Goal: Information Seeking & Learning: Check status

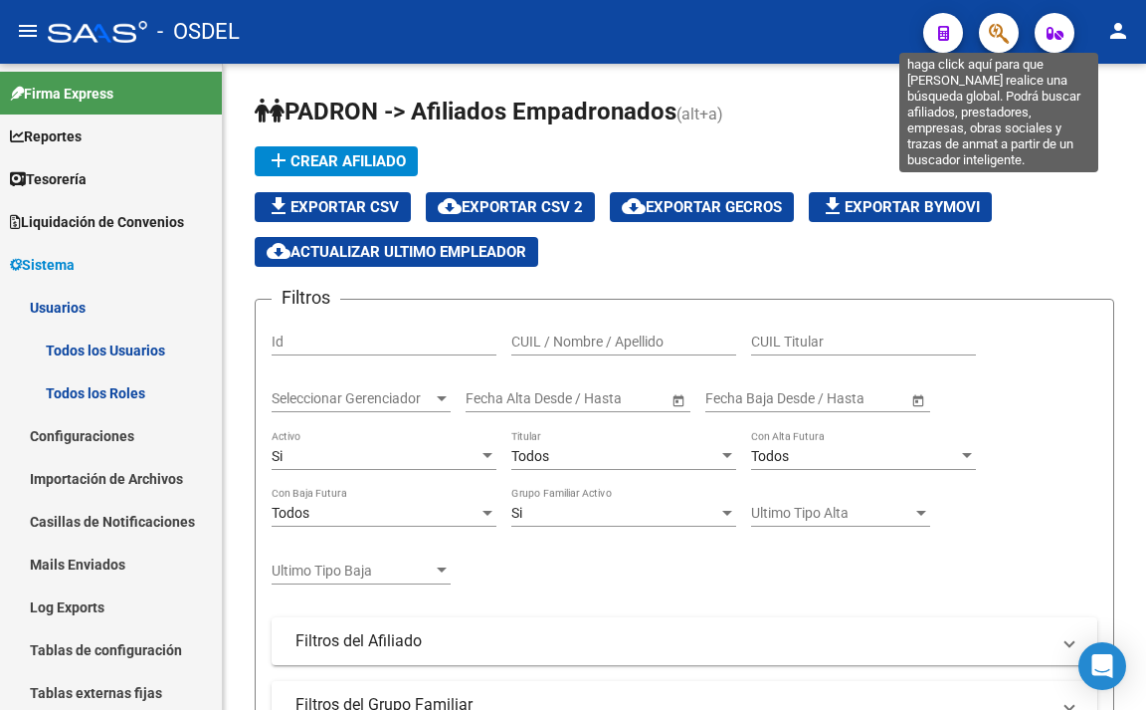
click at [995, 37] on icon "button" at bounding box center [999, 33] width 20 height 23
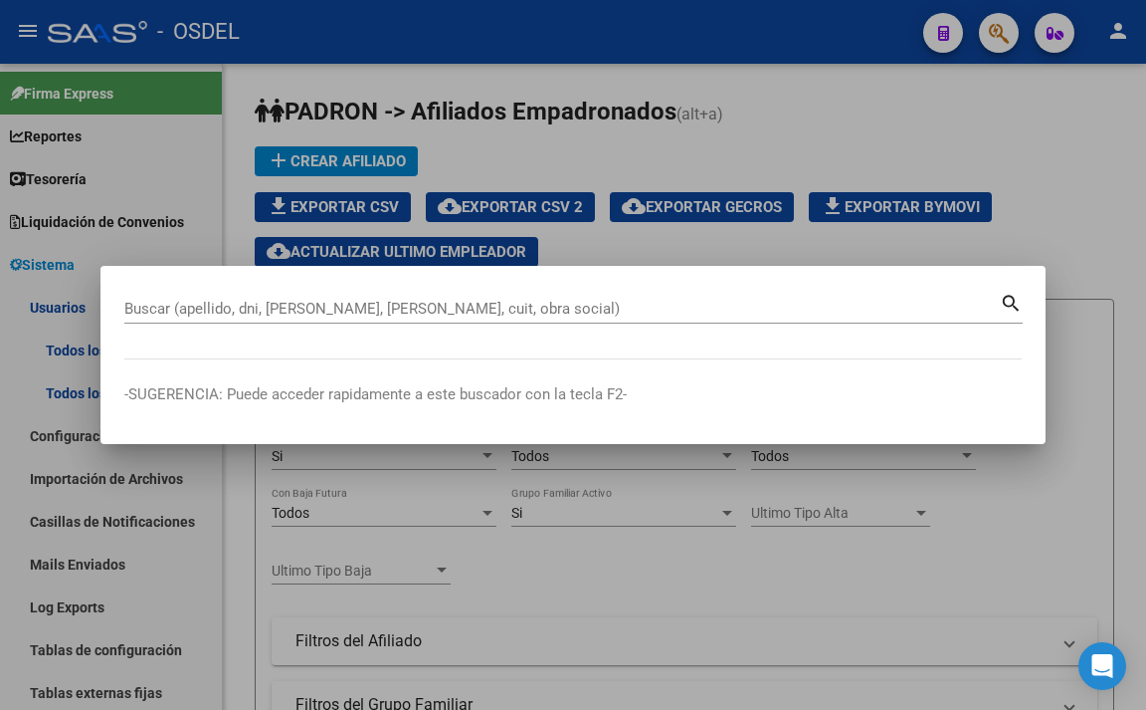
click at [1049, 225] on div at bounding box center [573, 355] width 1146 height 710
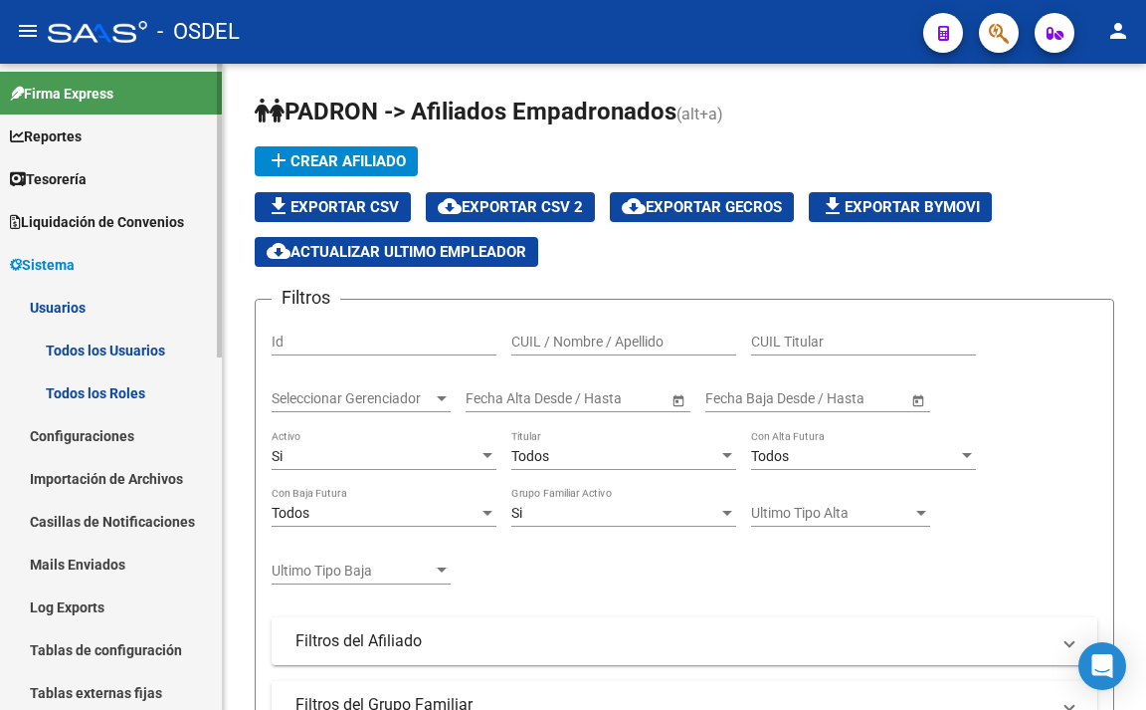
click at [124, 447] on link "Configuraciones" at bounding box center [111, 435] width 222 height 43
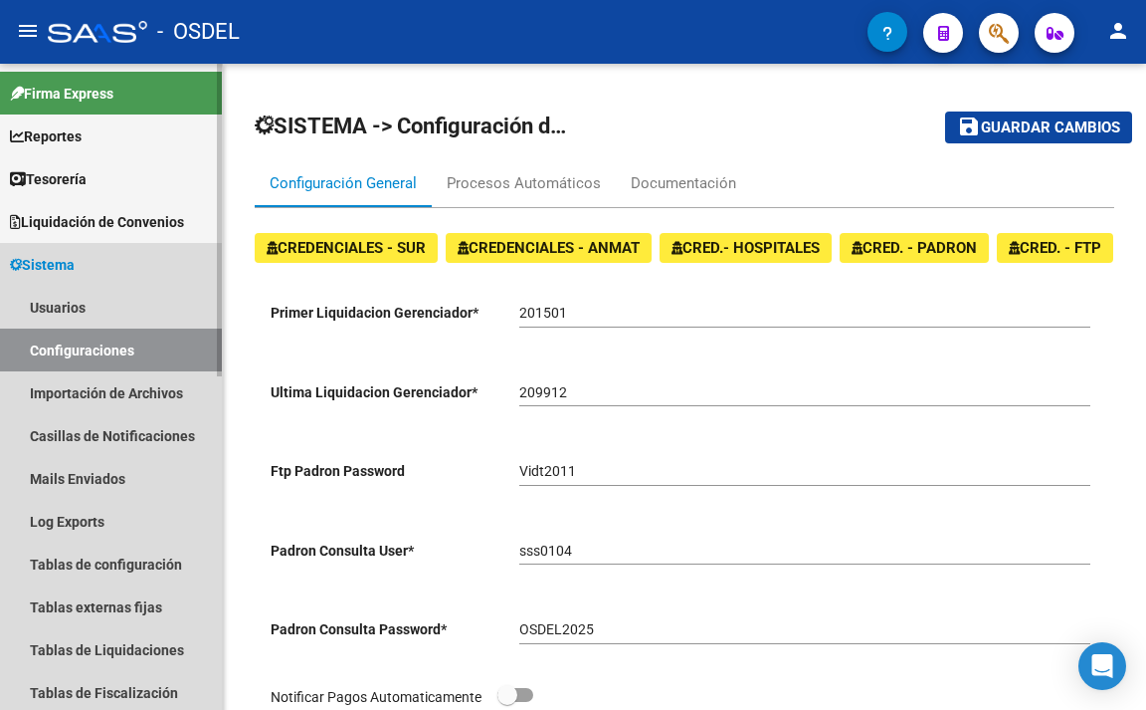
click at [132, 365] on link "Configuraciones" at bounding box center [111, 349] width 222 height 43
click at [71, 313] on link "Usuarios" at bounding box center [111, 307] width 222 height 43
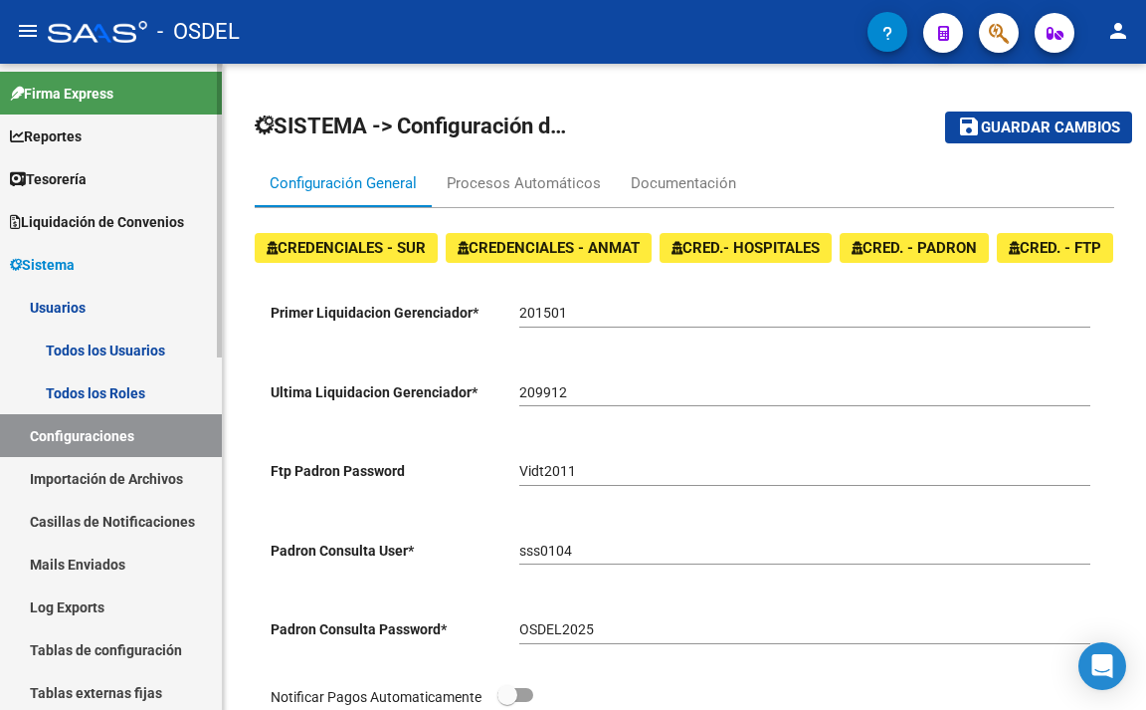
click at [132, 468] on link "Importación de Archivos" at bounding box center [111, 478] width 222 height 43
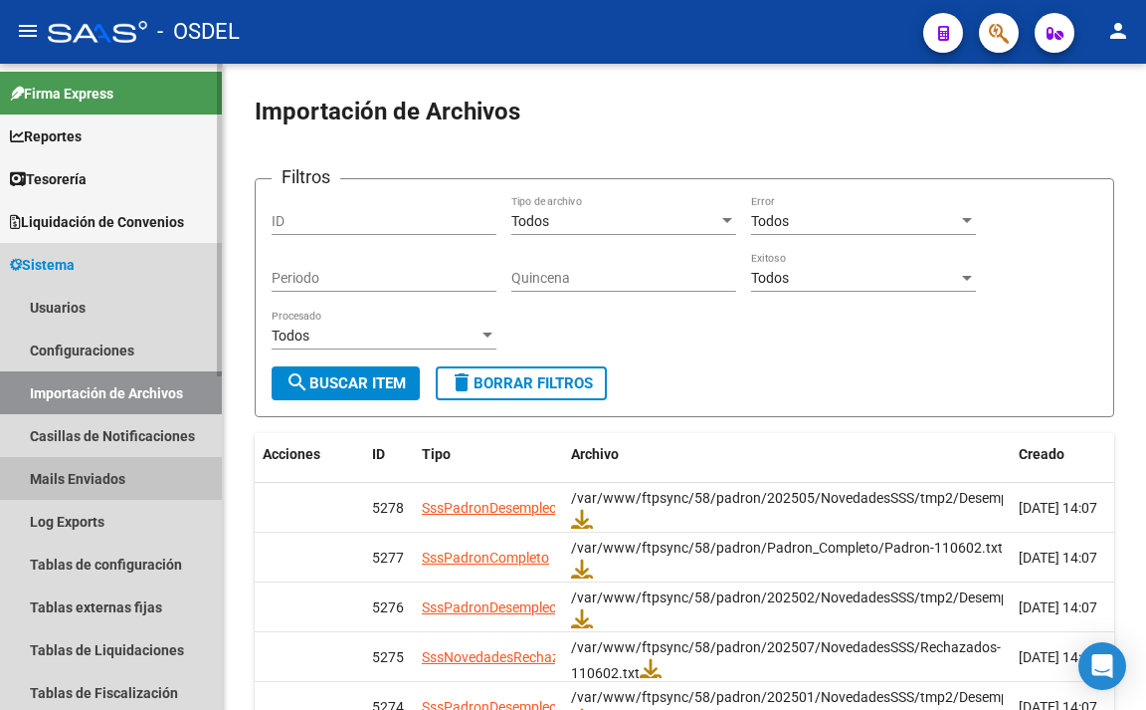
click at [129, 468] on link "Mails Enviados" at bounding box center [111, 478] width 222 height 43
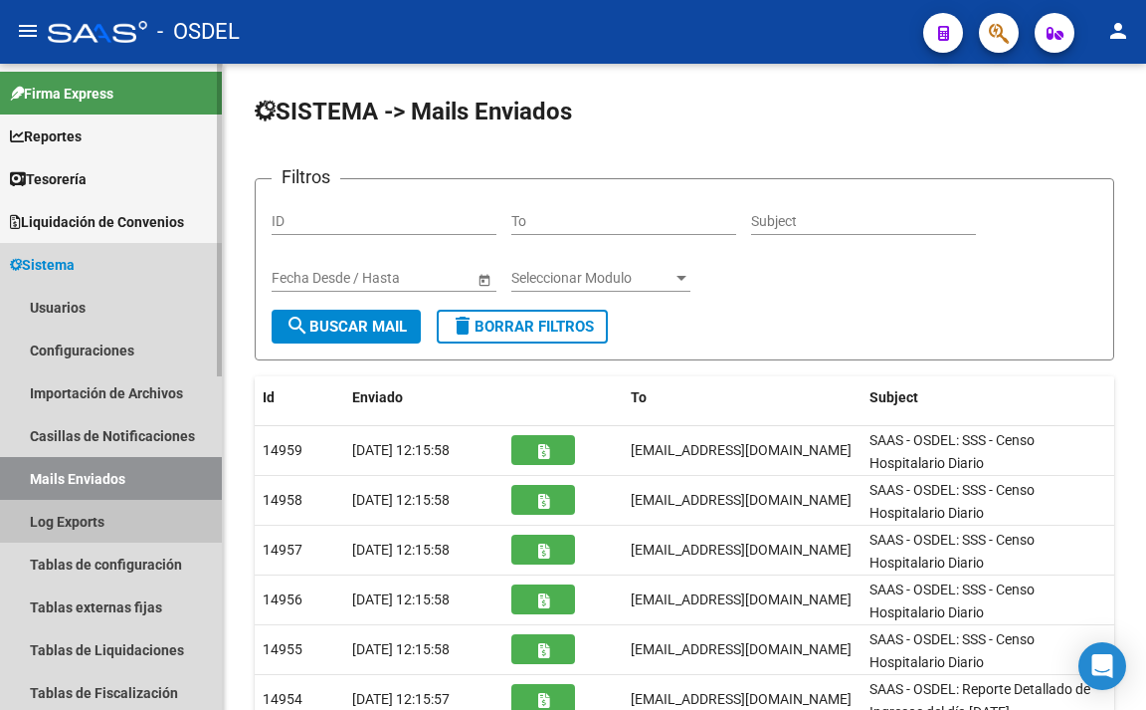
click at [106, 513] on link "Log Exports" at bounding box center [111, 521] width 222 height 43
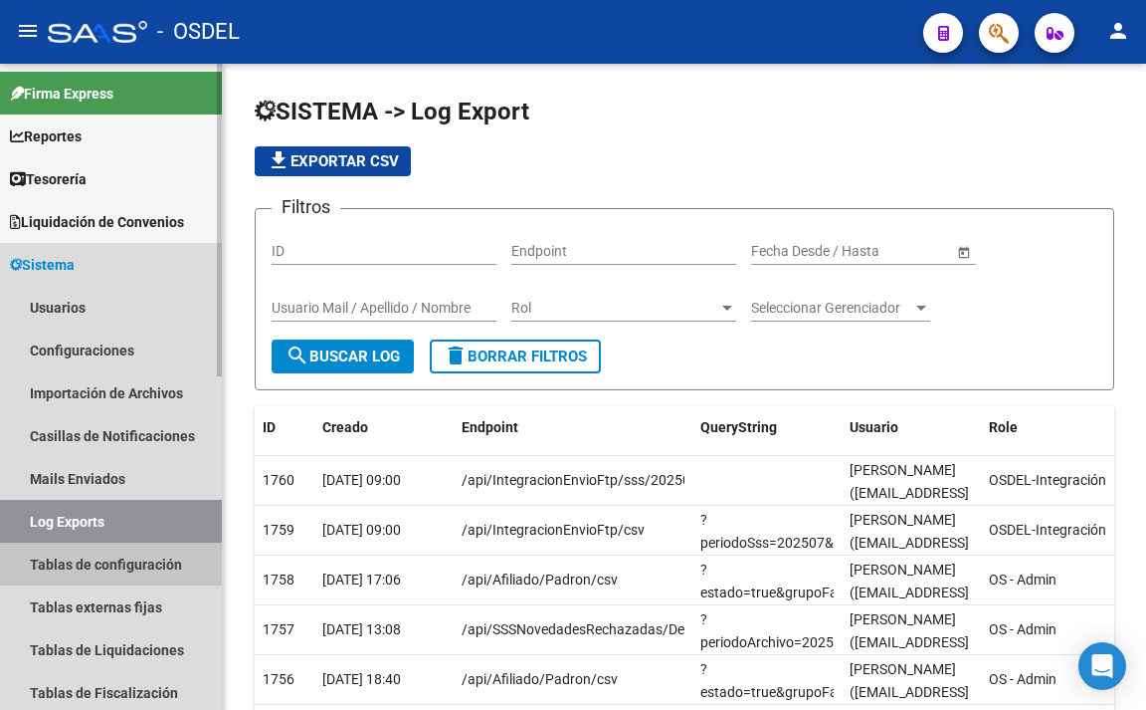
click at [140, 552] on link "Tablas de configuración" at bounding box center [111, 563] width 222 height 43
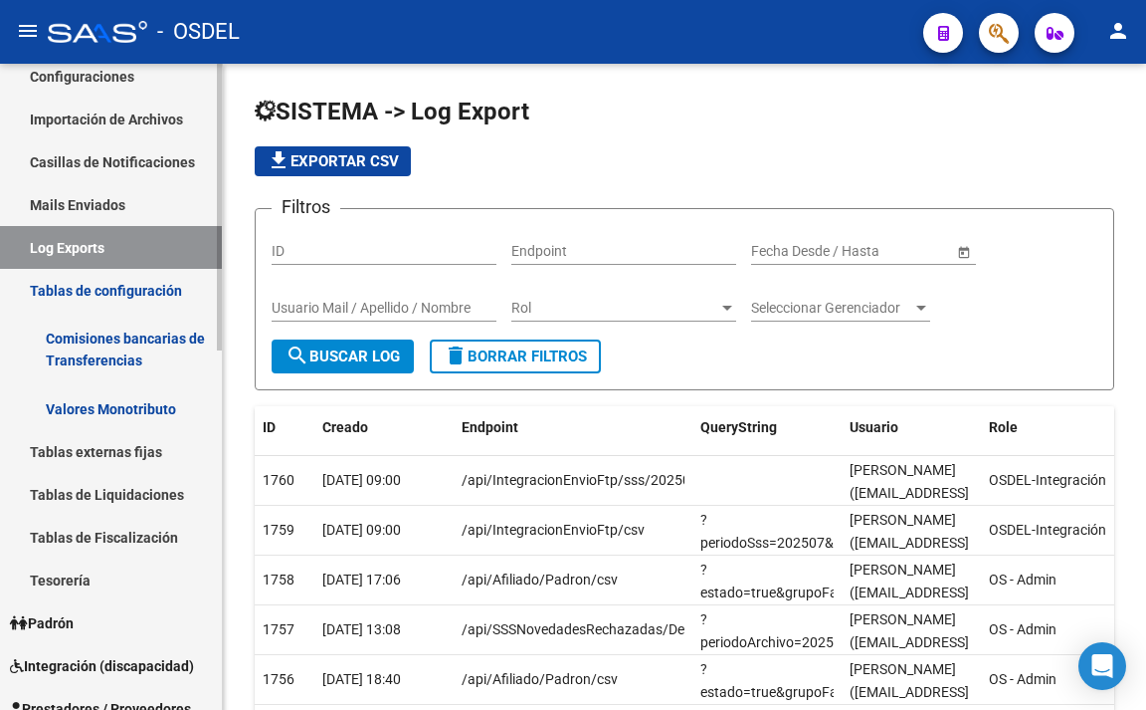
scroll to position [299, 0]
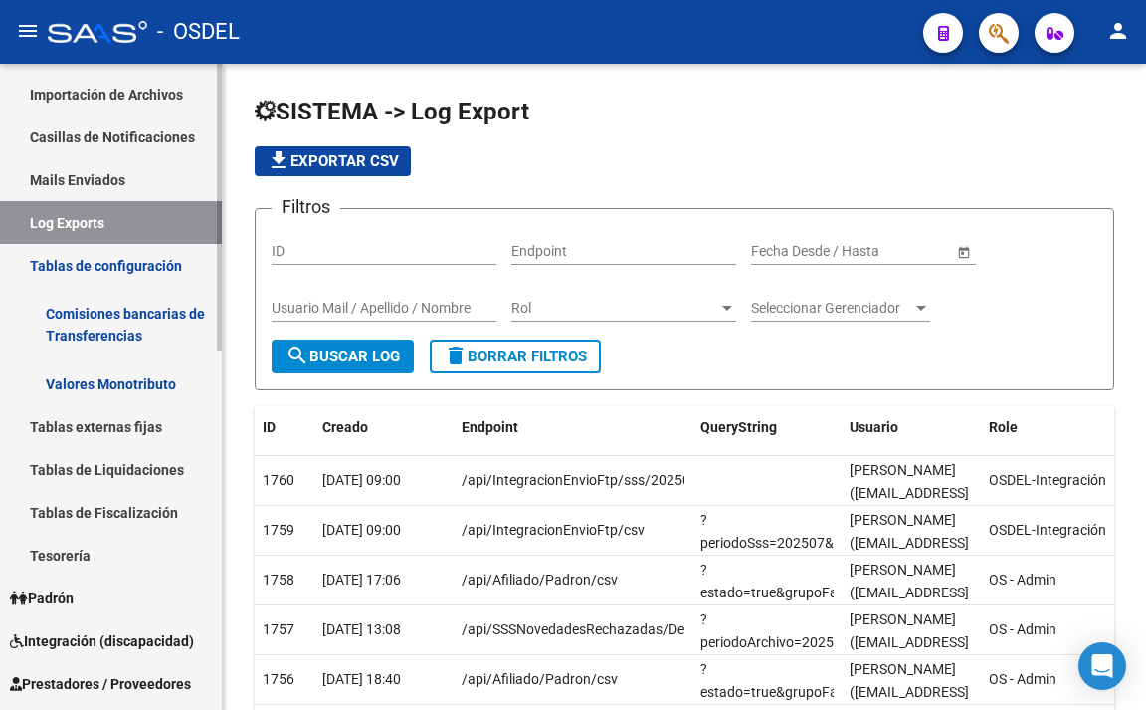
click at [92, 595] on link "Padrón" at bounding box center [111, 597] width 222 height 43
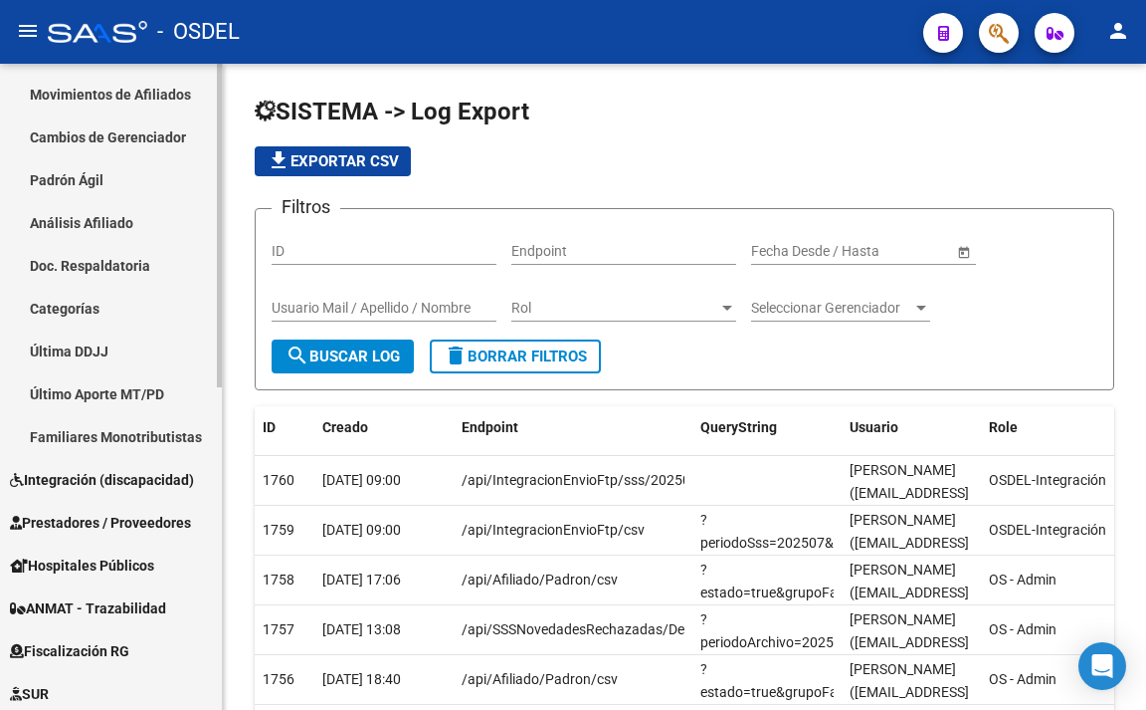
click at [97, 177] on link "Padrón Ágil" at bounding box center [111, 179] width 222 height 43
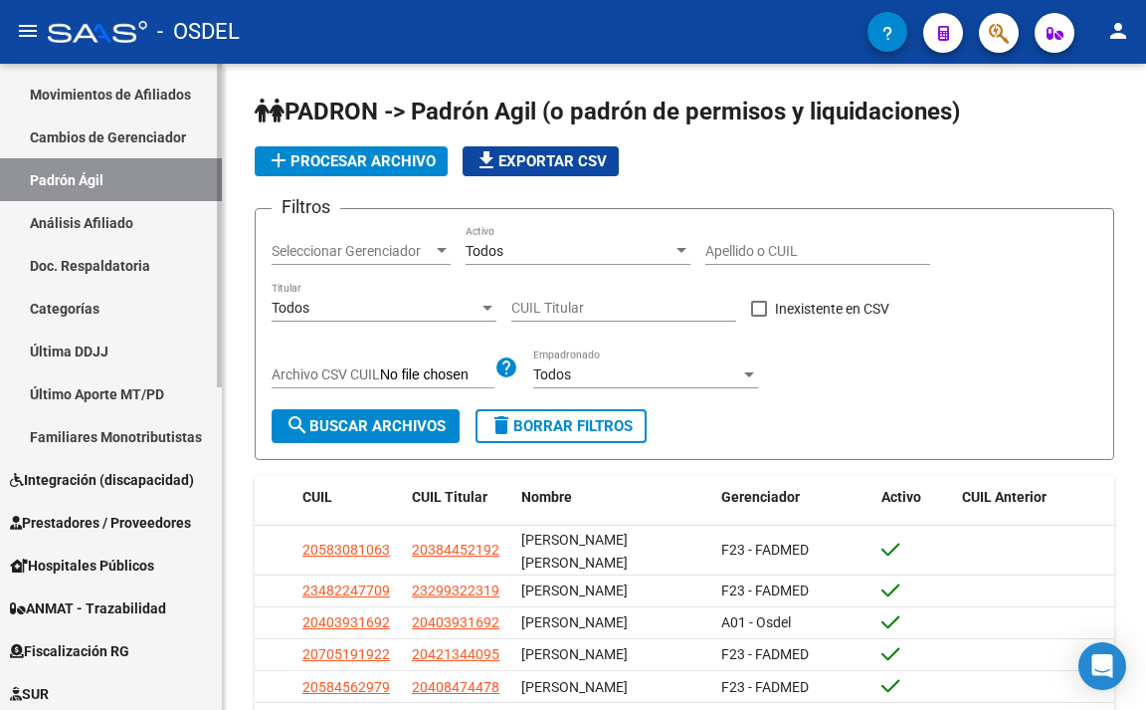
click at [112, 137] on link "Cambios de Gerenciador" at bounding box center [111, 136] width 222 height 43
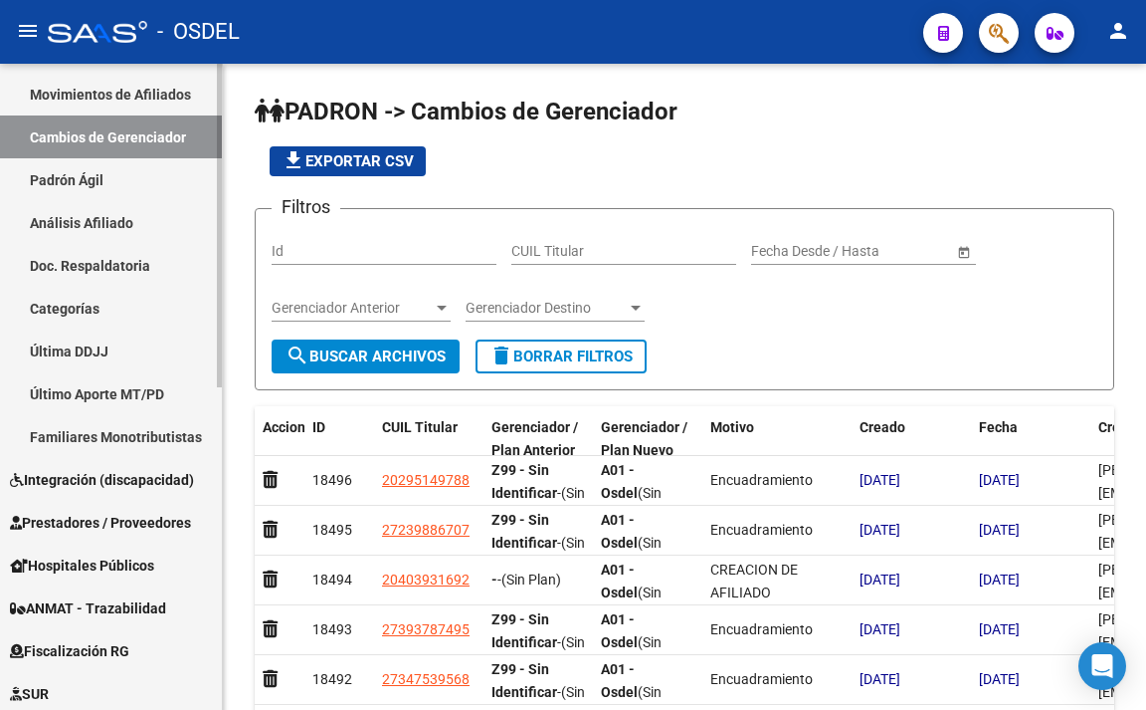
click at [120, 96] on link "Movimientos de Afiliados" at bounding box center [111, 94] width 222 height 43
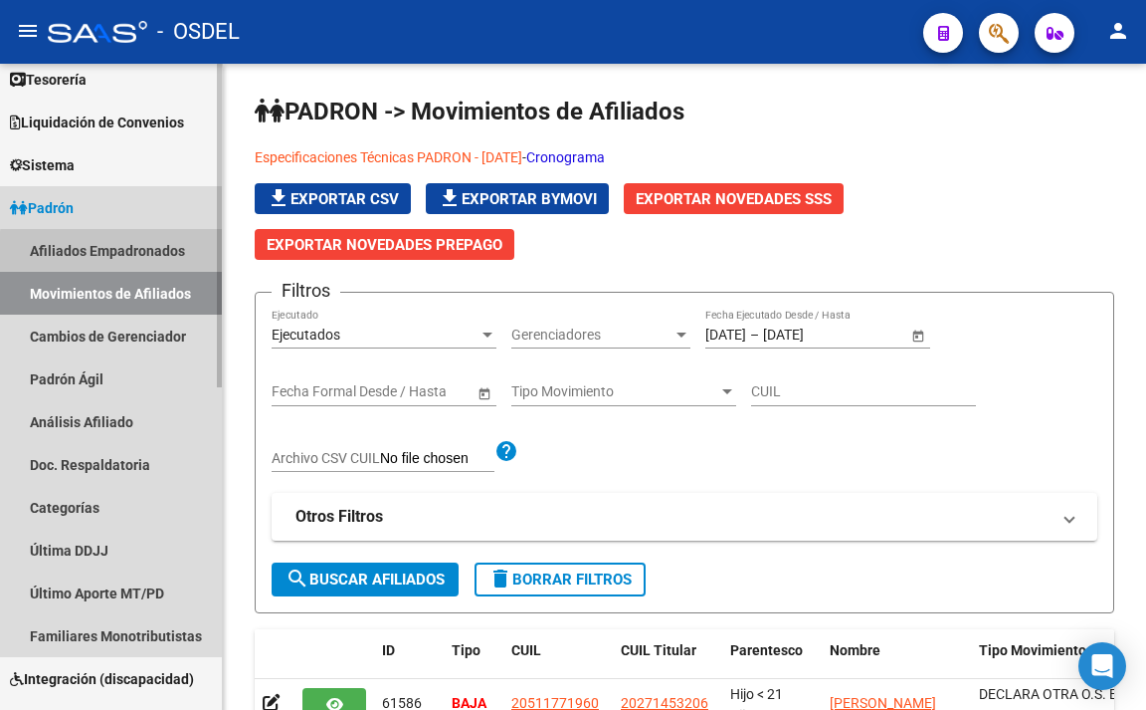
click at [168, 256] on link "Afiliados Empadronados" at bounding box center [111, 250] width 222 height 43
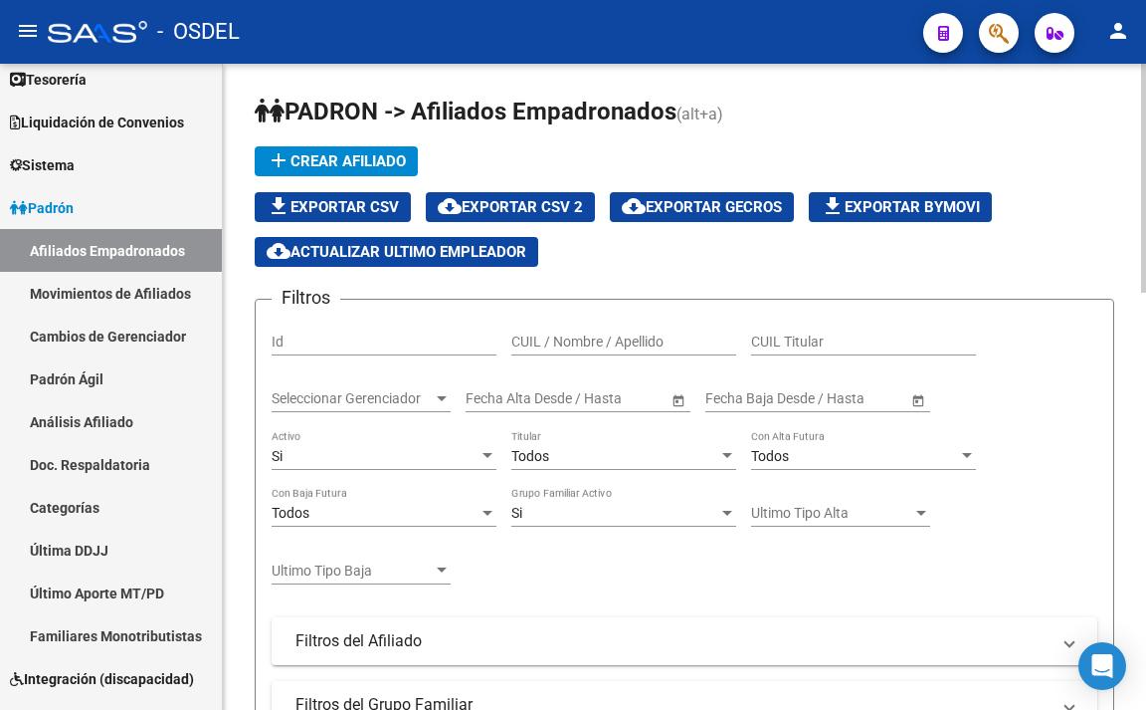
click at [422, 400] on span "Seleccionar Gerenciador" at bounding box center [352, 398] width 161 height 17
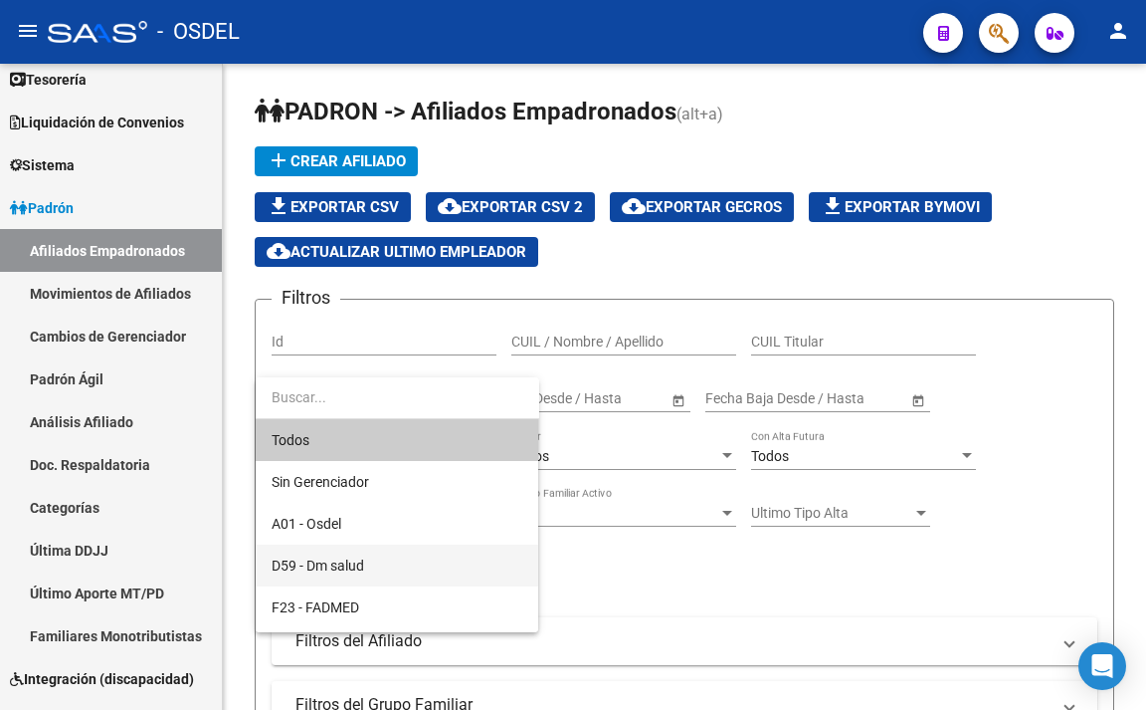
click at [372, 559] on span "D59 - Dm salud" at bounding box center [397, 565] width 251 height 42
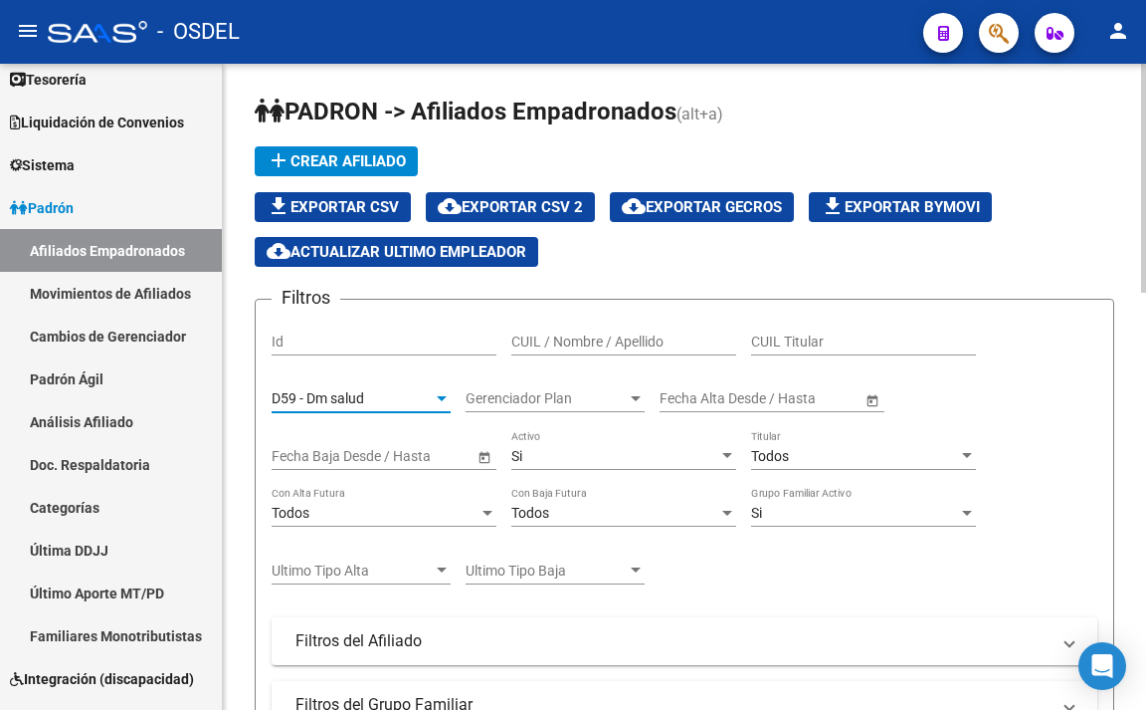
click at [405, 397] on div "D59 - Dm salud" at bounding box center [352, 398] width 161 height 17
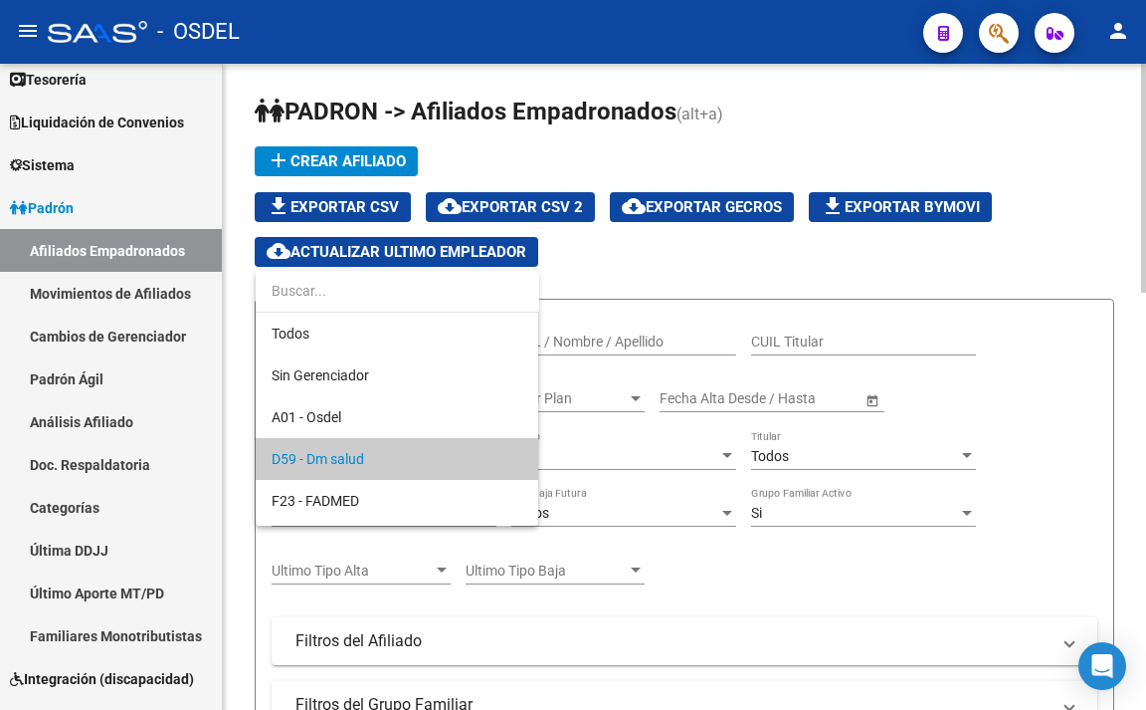
scroll to position [61, 0]
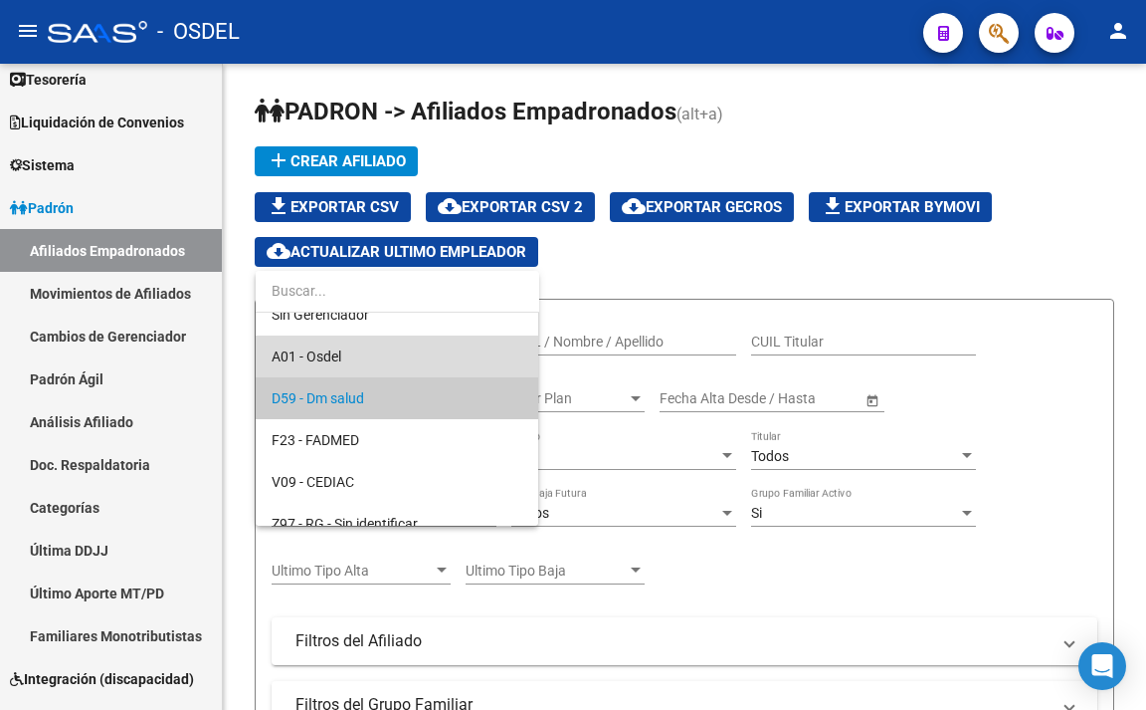
click at [368, 359] on span "A01 - Osdel" at bounding box center [397, 356] width 251 height 42
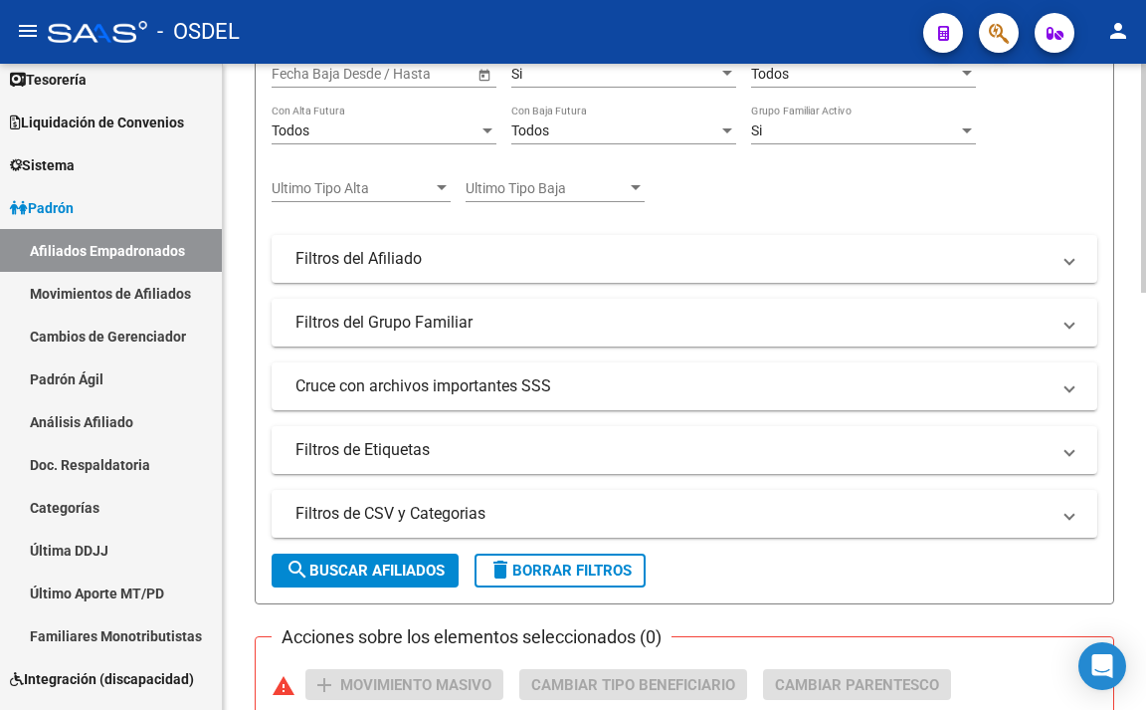
scroll to position [597, 0]
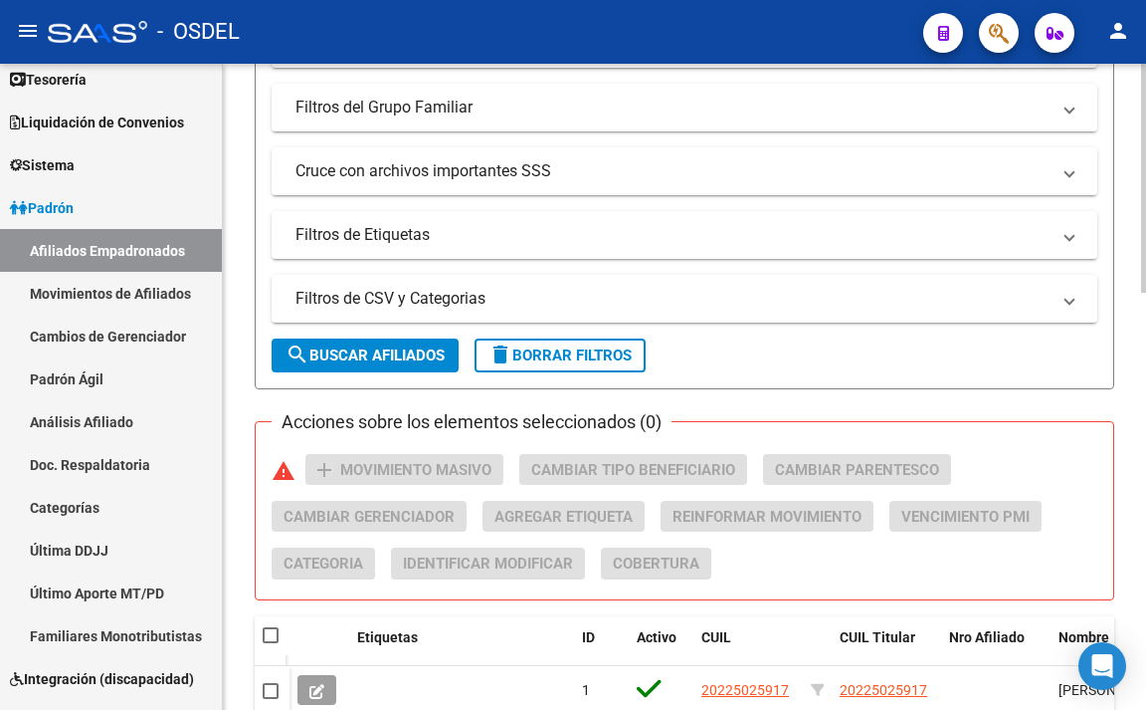
click at [381, 367] on button "search Buscar Afiliados" at bounding box center [365, 355] width 187 height 34
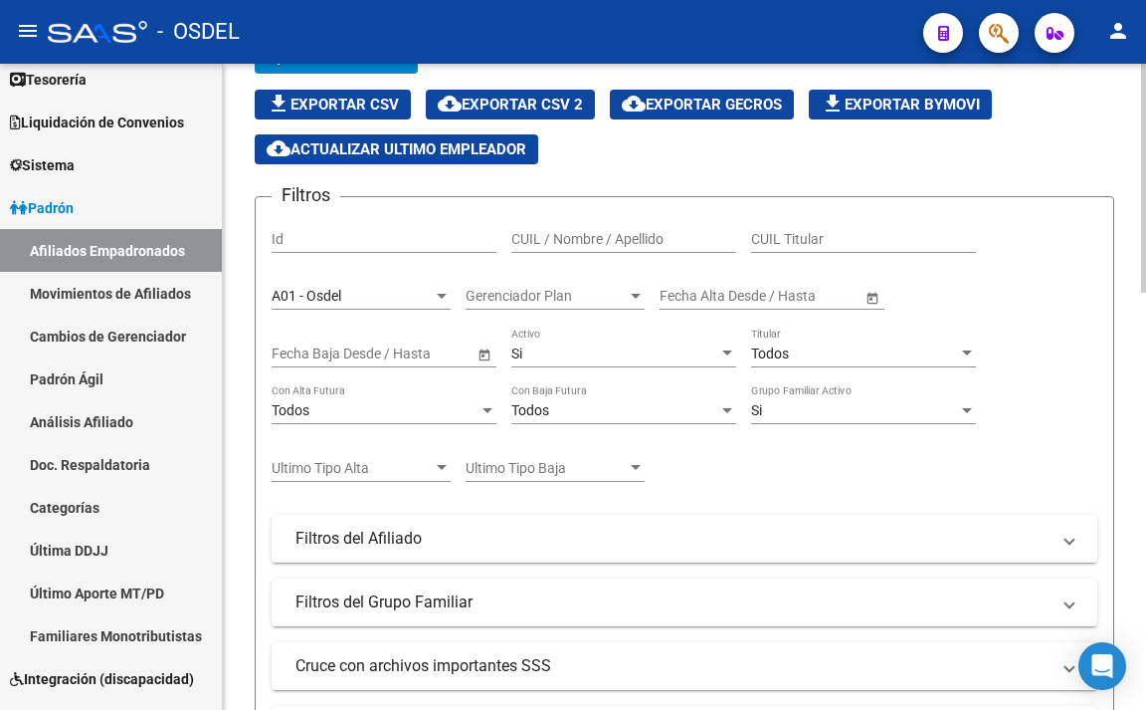
scroll to position [86, 0]
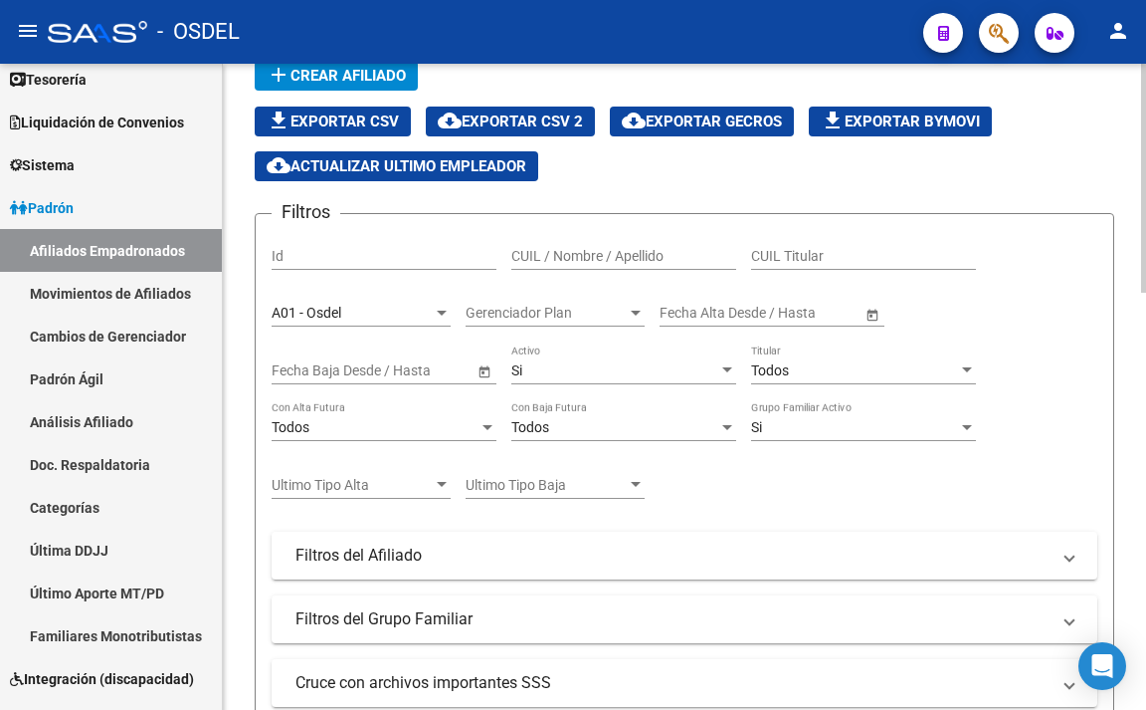
click at [410, 315] on div "A01 - Osdel" at bounding box center [352, 313] width 161 height 17
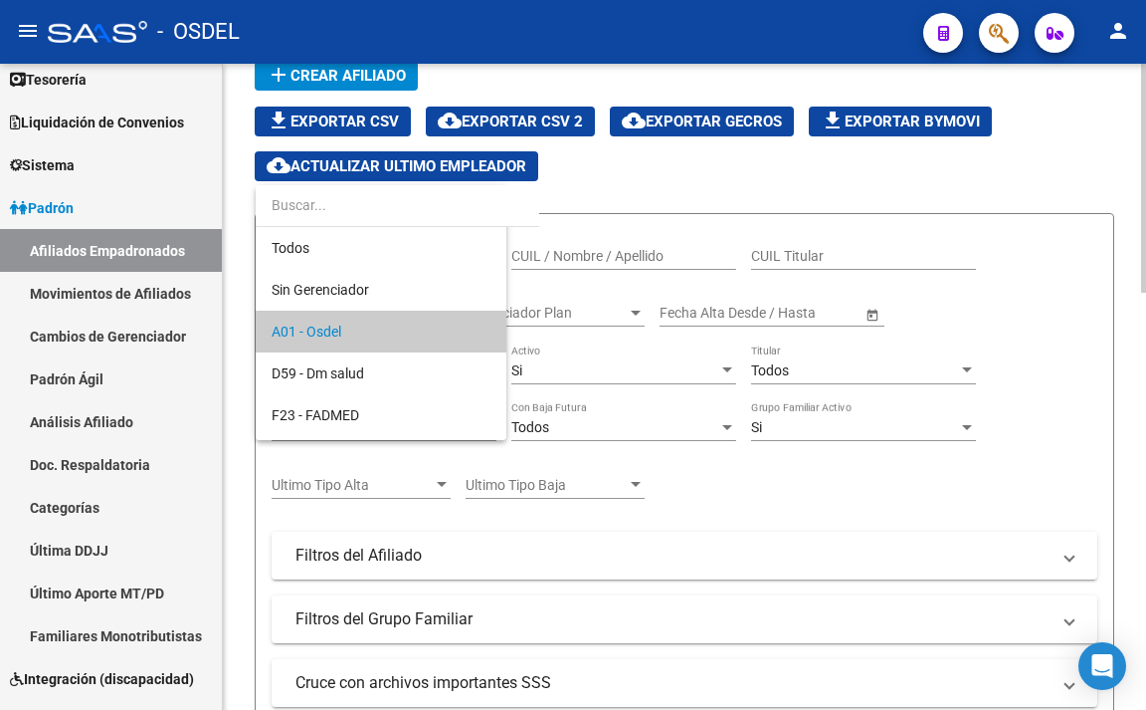
scroll to position [19, 0]
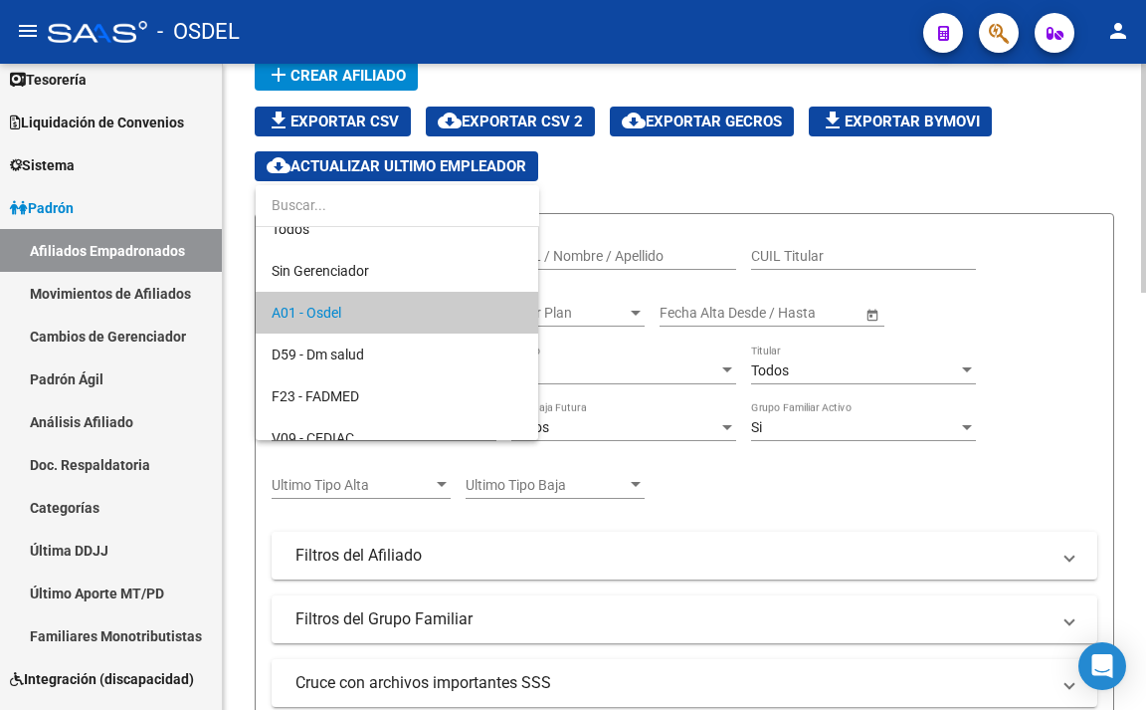
click at [410, 315] on span "A01 - Osdel" at bounding box center [397, 313] width 251 height 42
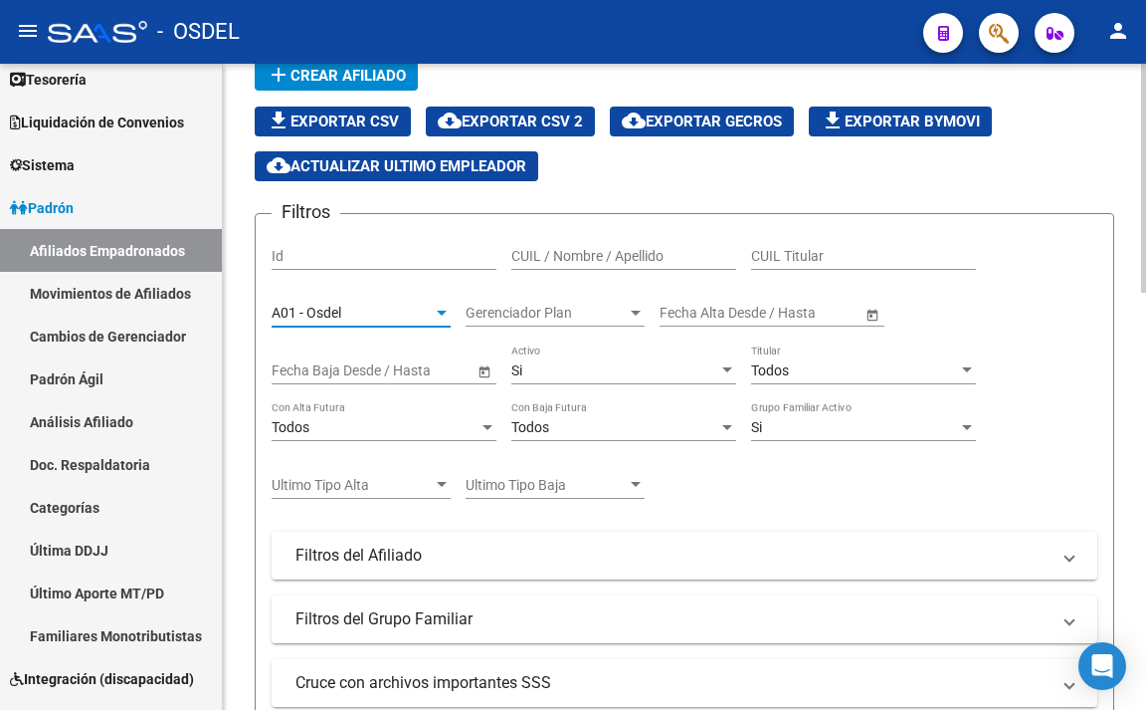
click at [768, 366] on span "Todos" at bounding box center [770, 370] width 38 height 16
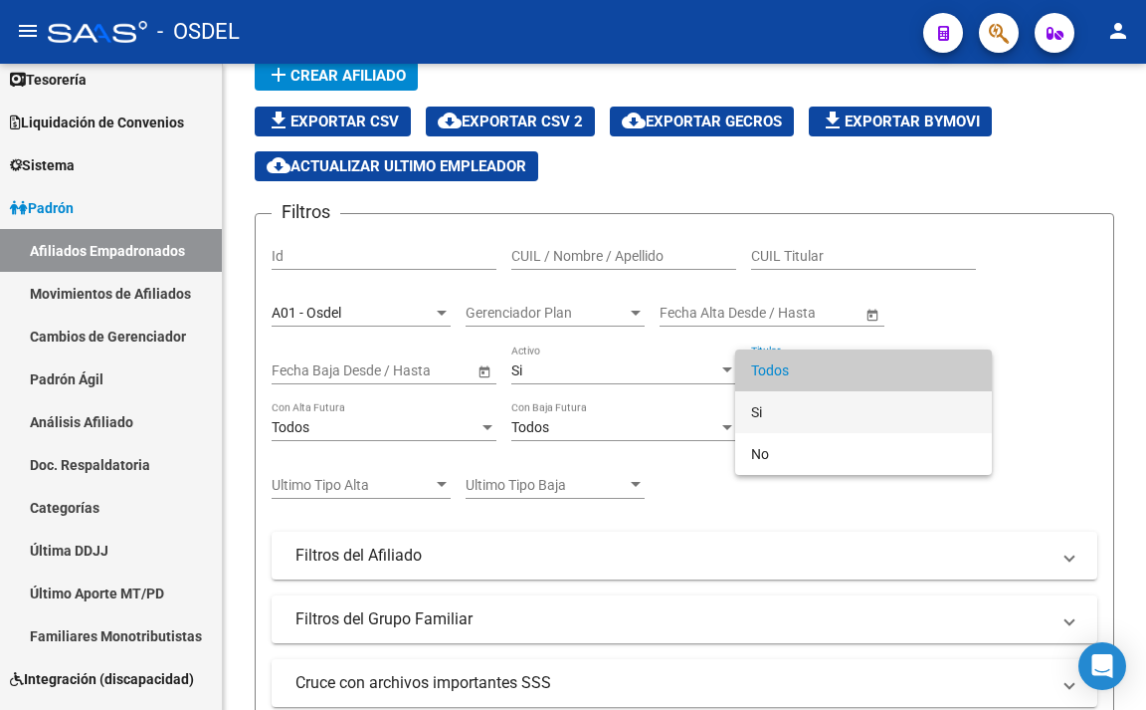
click at [766, 402] on span "Si" at bounding box center [863, 412] width 225 height 42
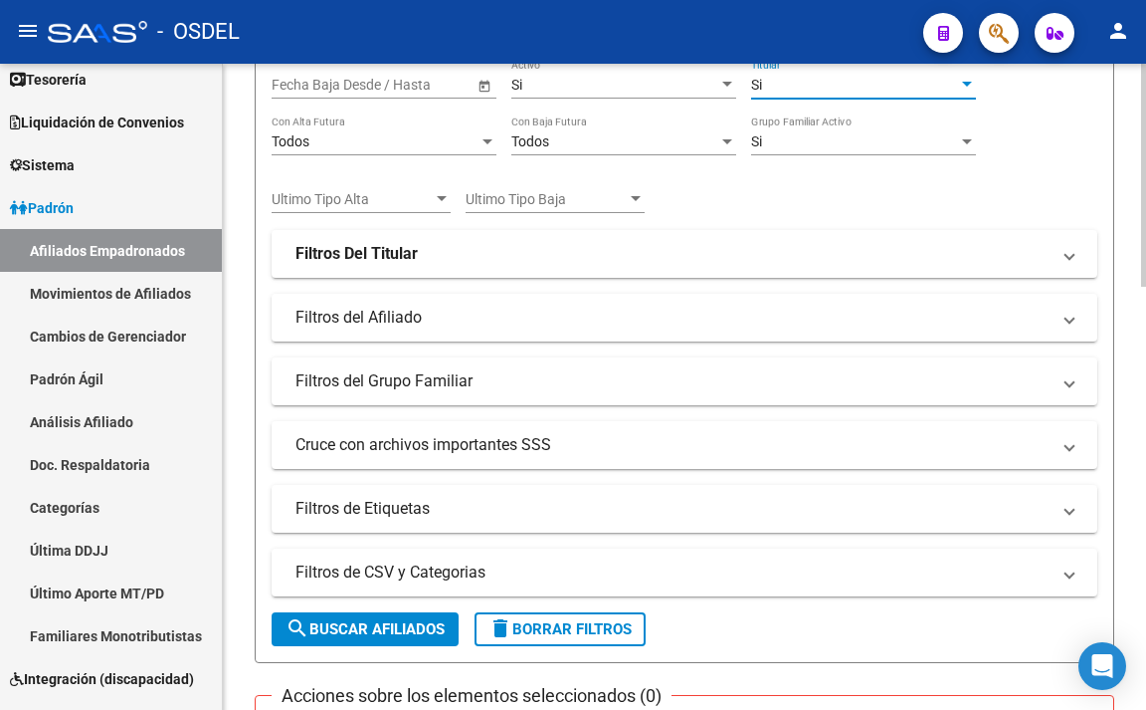
scroll to position [484, 0]
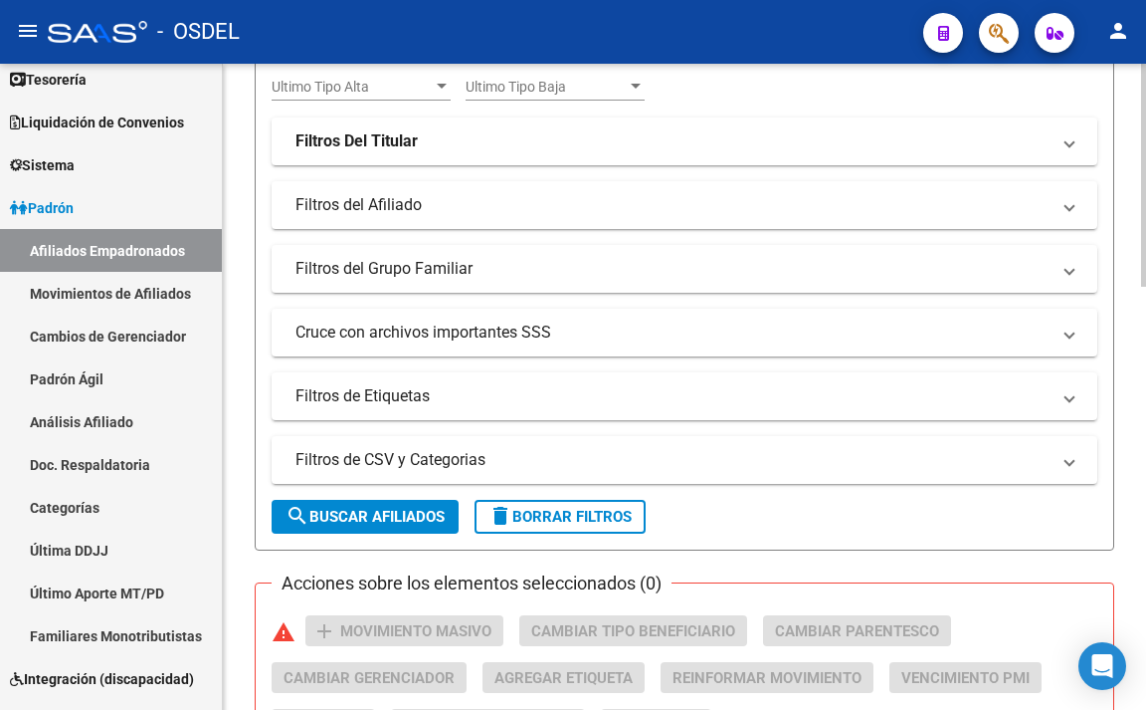
click at [387, 514] on span "search Buscar Afiliados" at bounding box center [365, 517] width 159 height 18
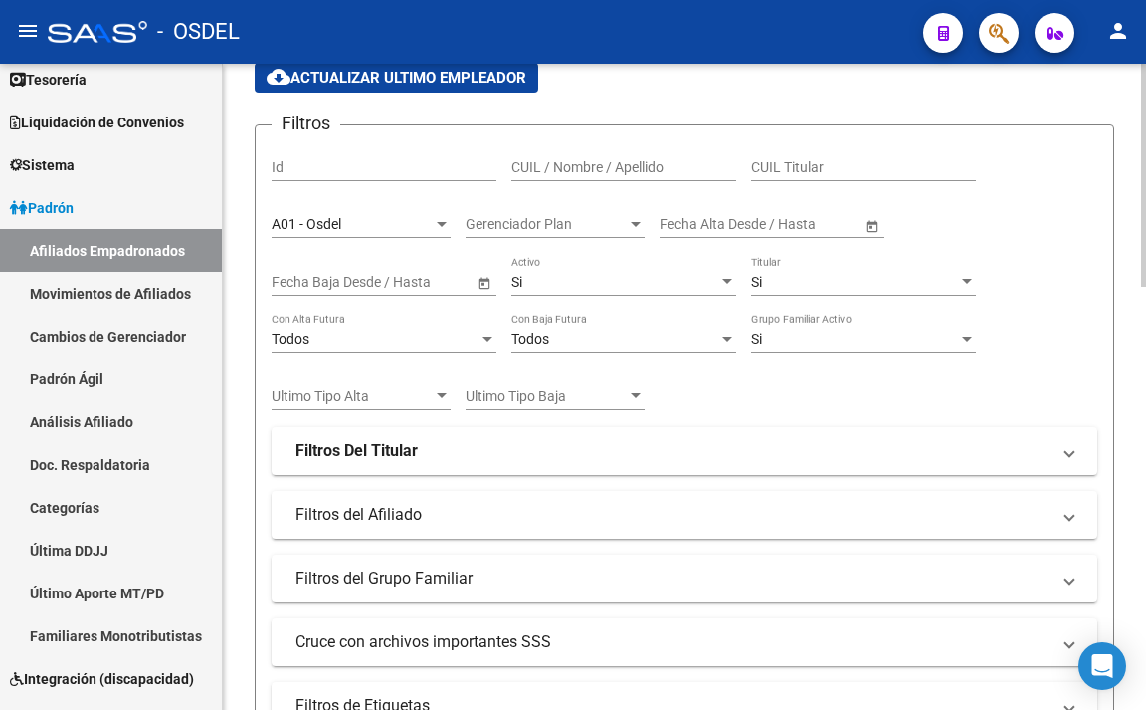
scroll to position [133, 0]
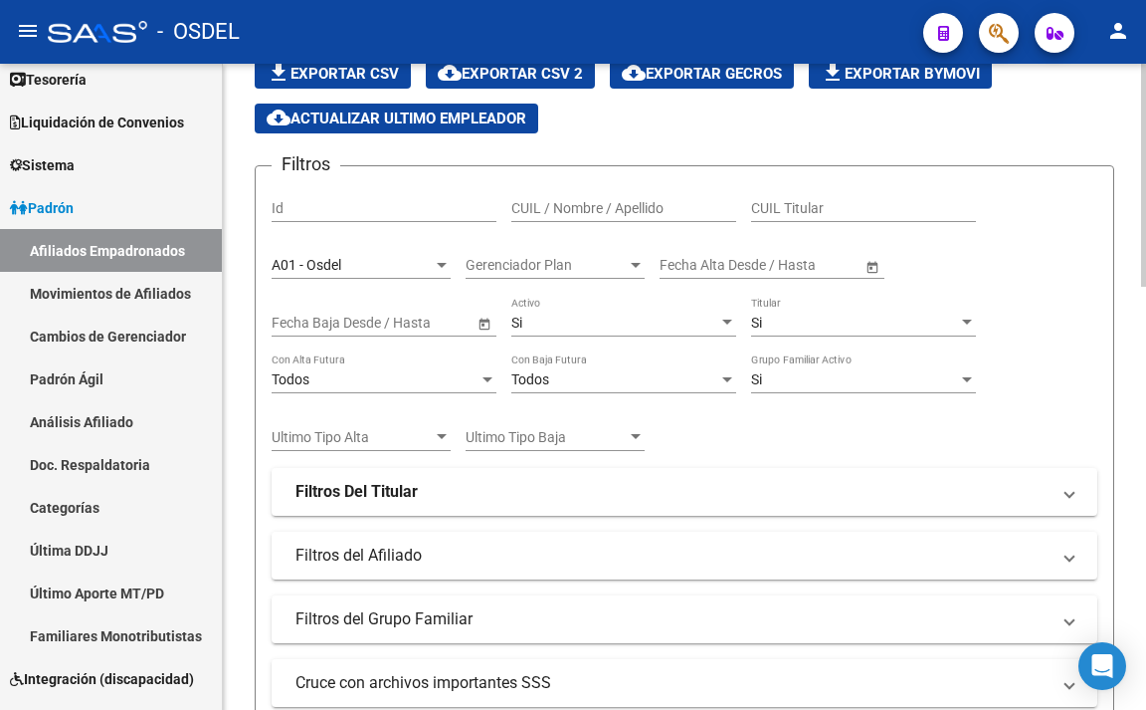
click at [780, 325] on div "Si" at bounding box center [854, 322] width 207 height 17
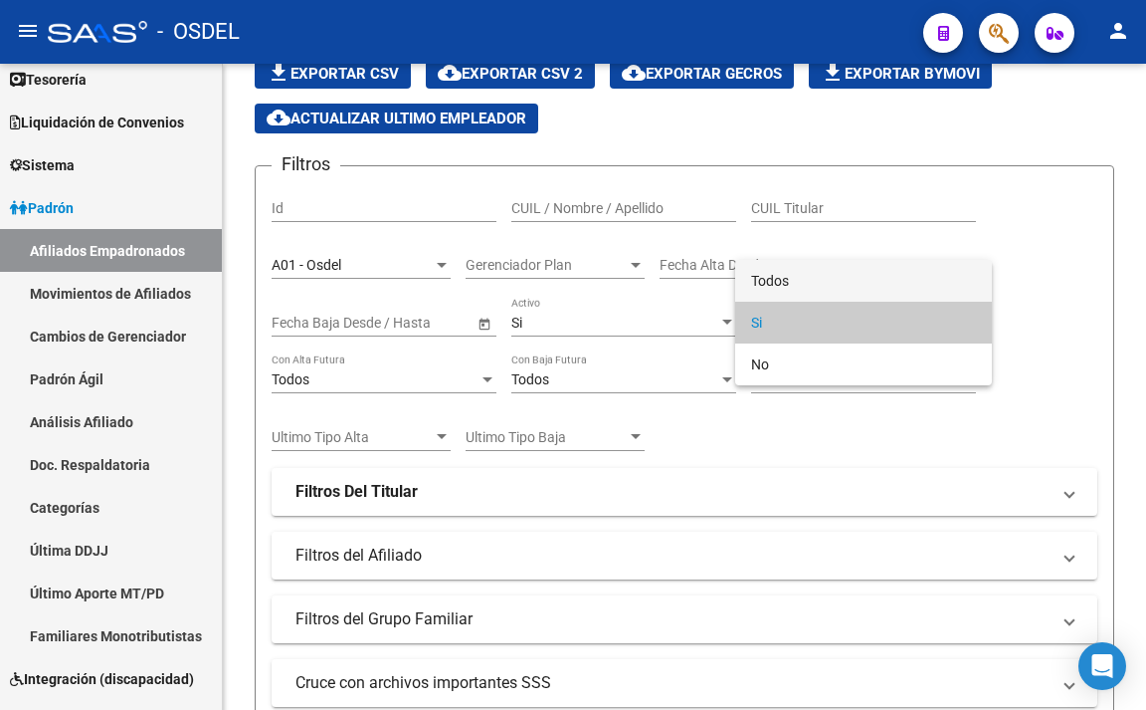
click at [780, 284] on span "Todos" at bounding box center [863, 281] width 225 height 42
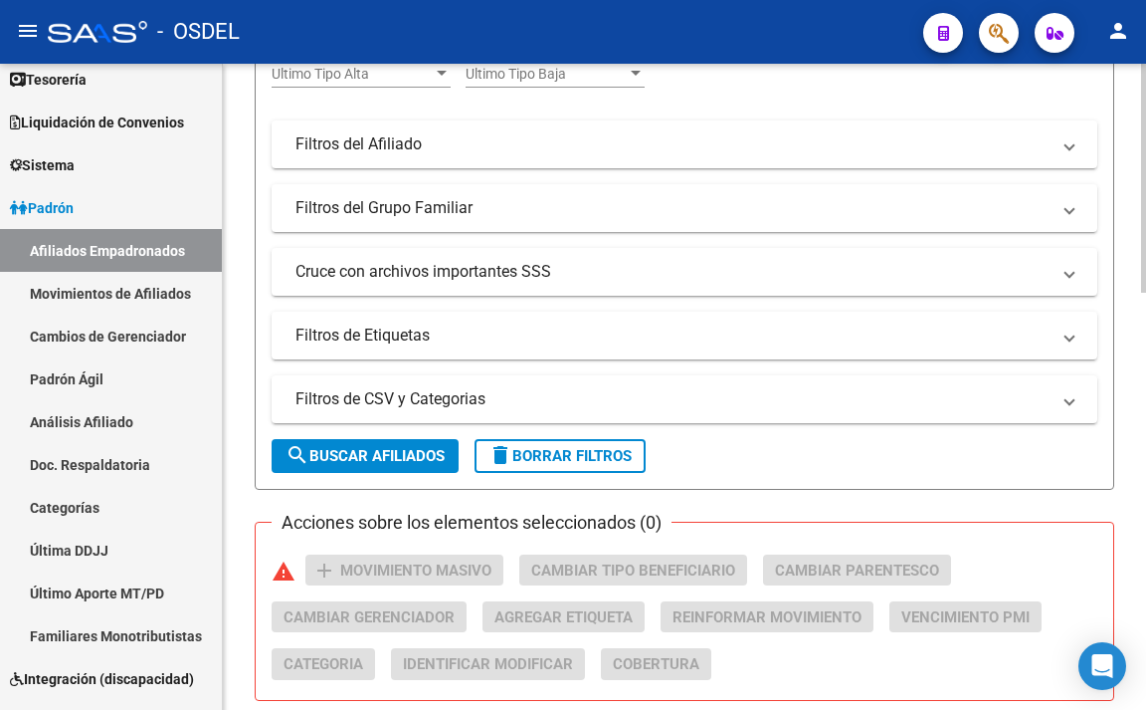
scroll to position [631, 0]
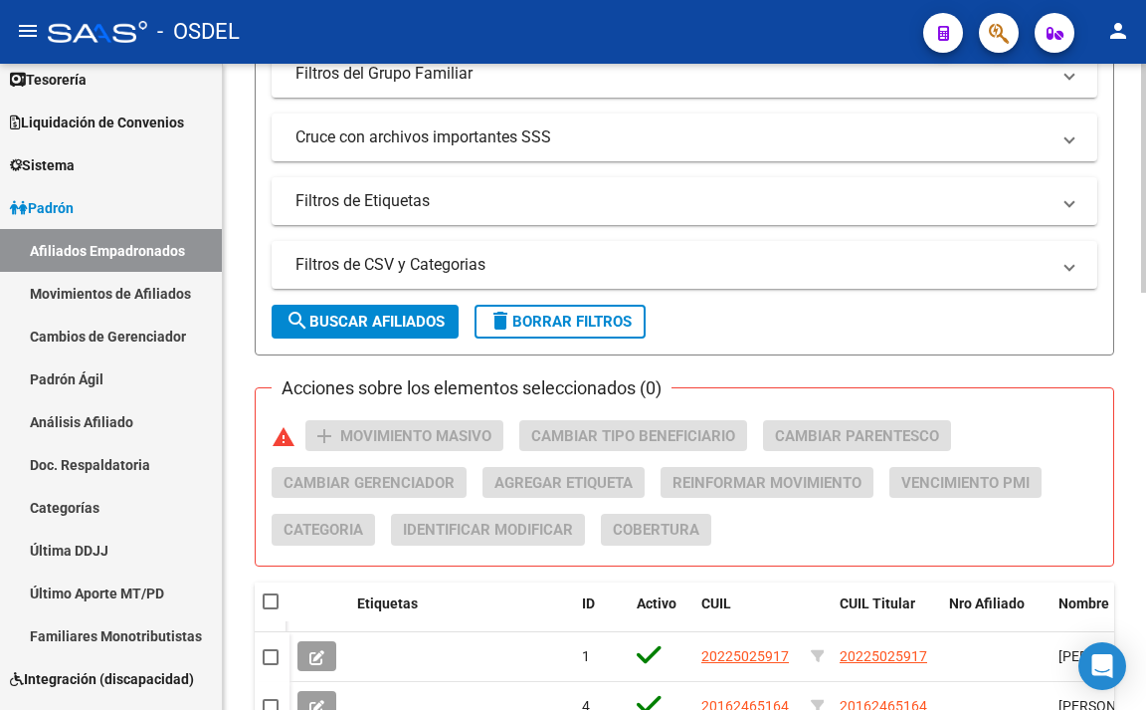
click at [397, 331] on button "search Buscar Afiliados" at bounding box center [365, 322] width 187 height 34
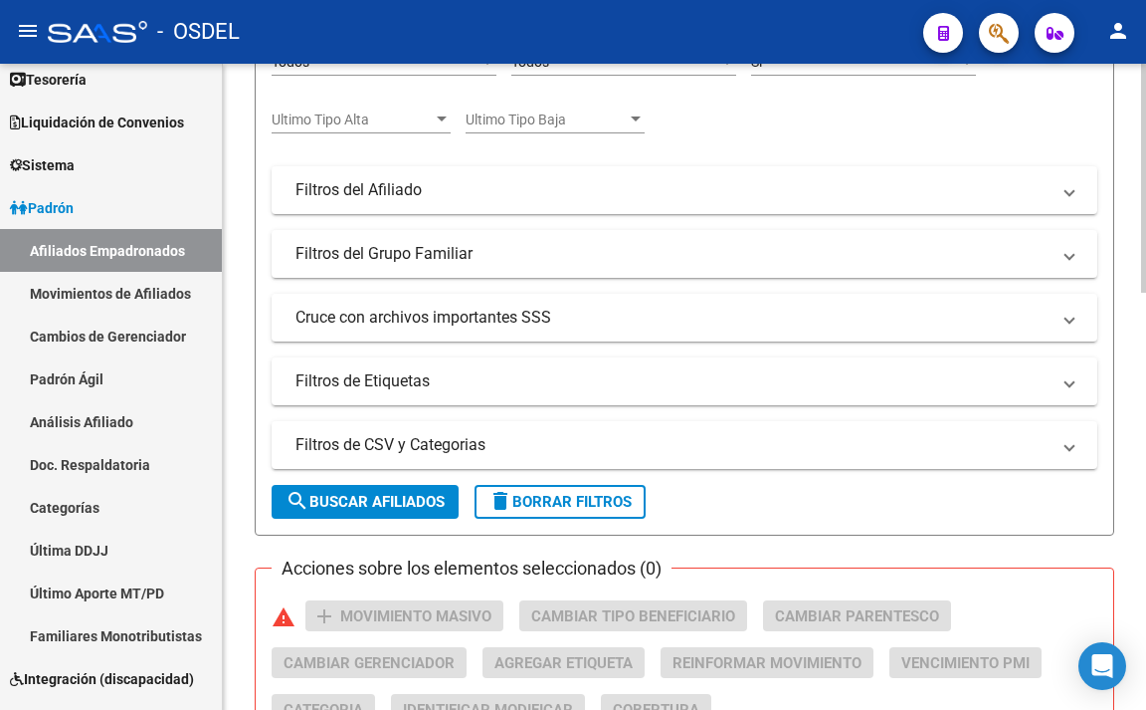
scroll to position [384, 0]
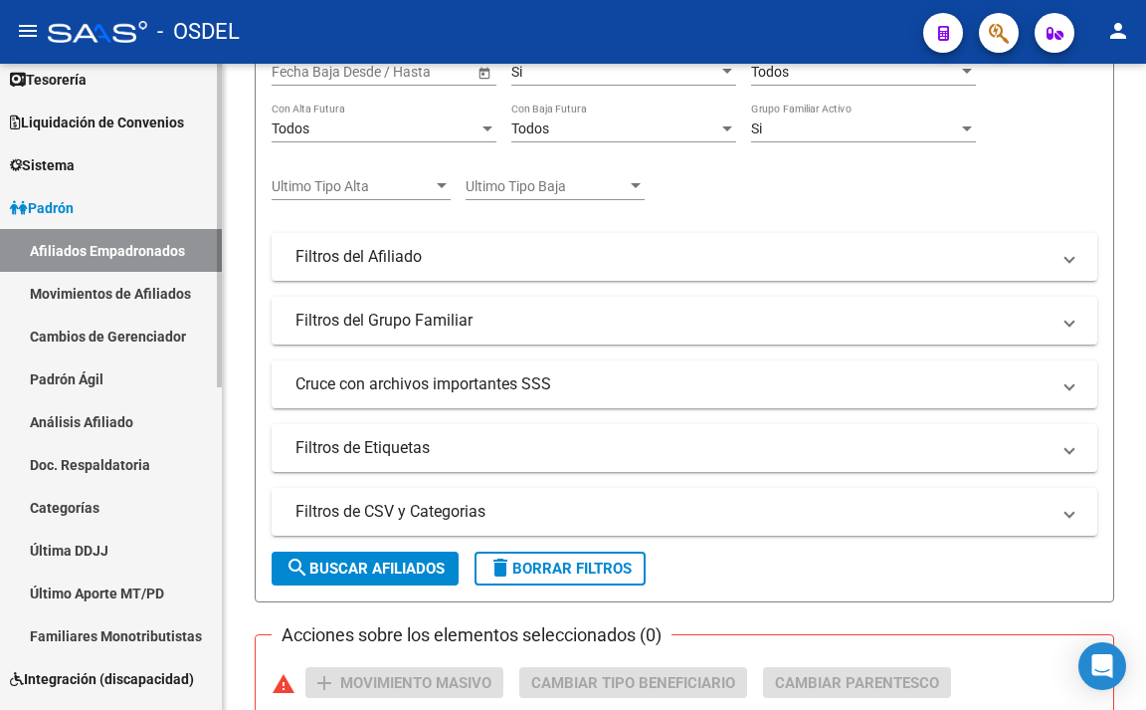
click at [179, 256] on link "Afiliados Empadronados" at bounding box center [111, 250] width 222 height 43
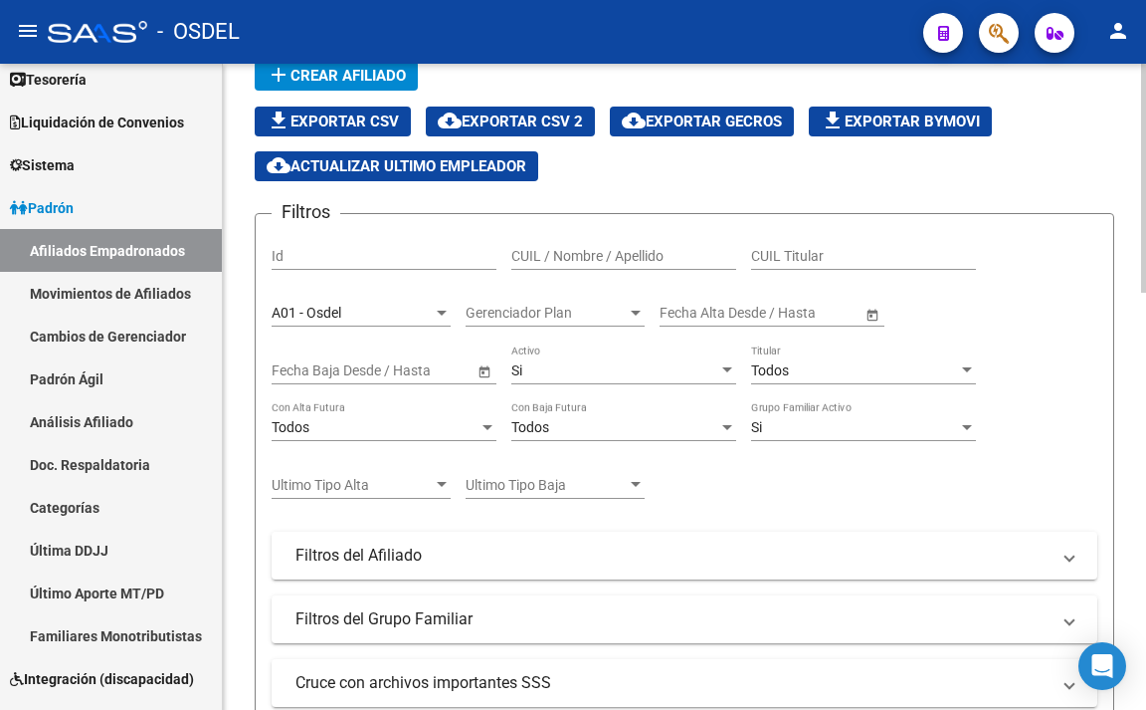
click at [399, 316] on div "A01 - Osdel" at bounding box center [352, 313] width 161 height 17
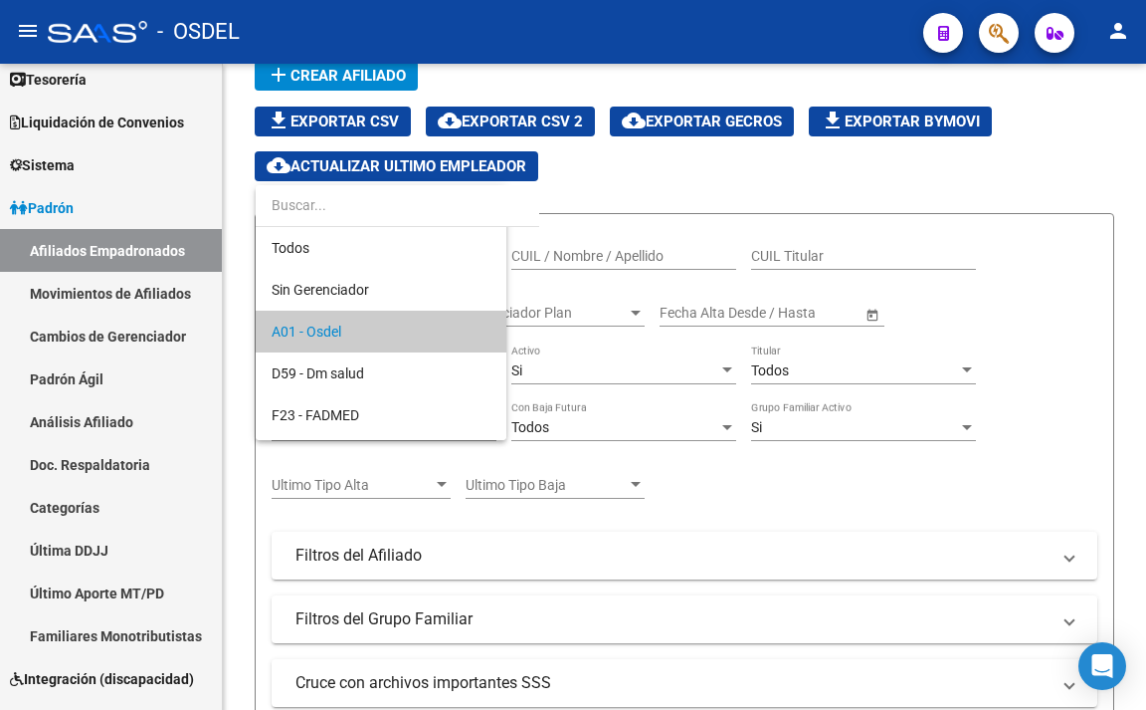
scroll to position [19, 0]
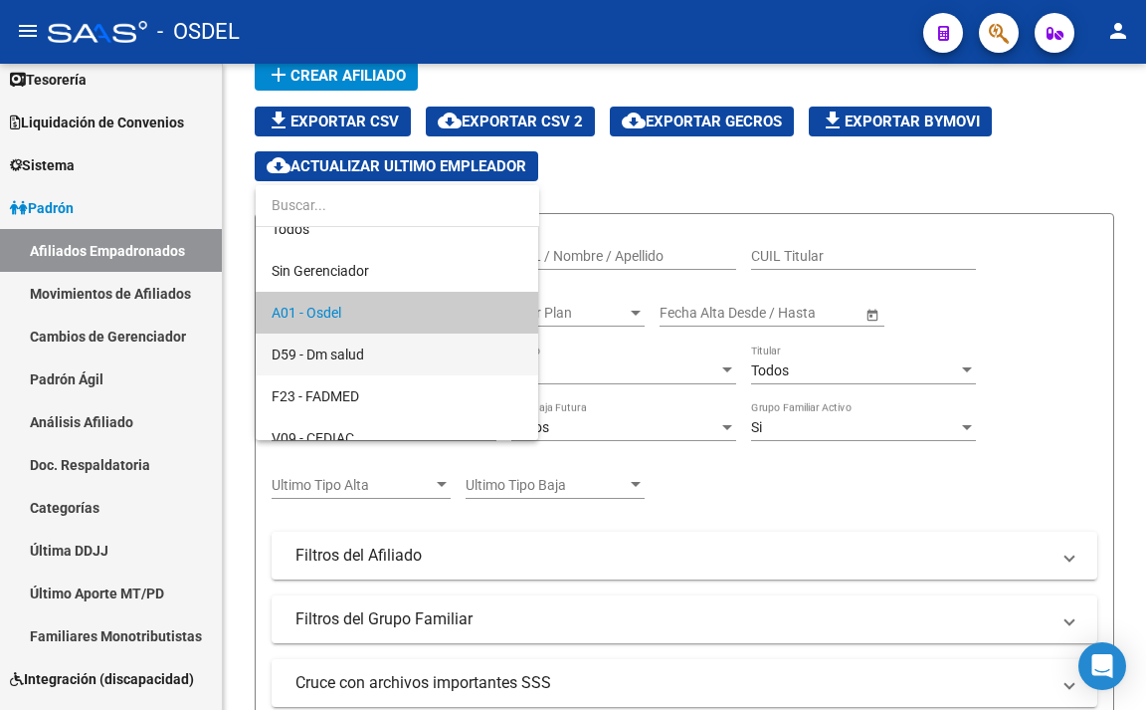
click at [378, 346] on span "D59 - Dm salud" at bounding box center [397, 354] width 251 height 42
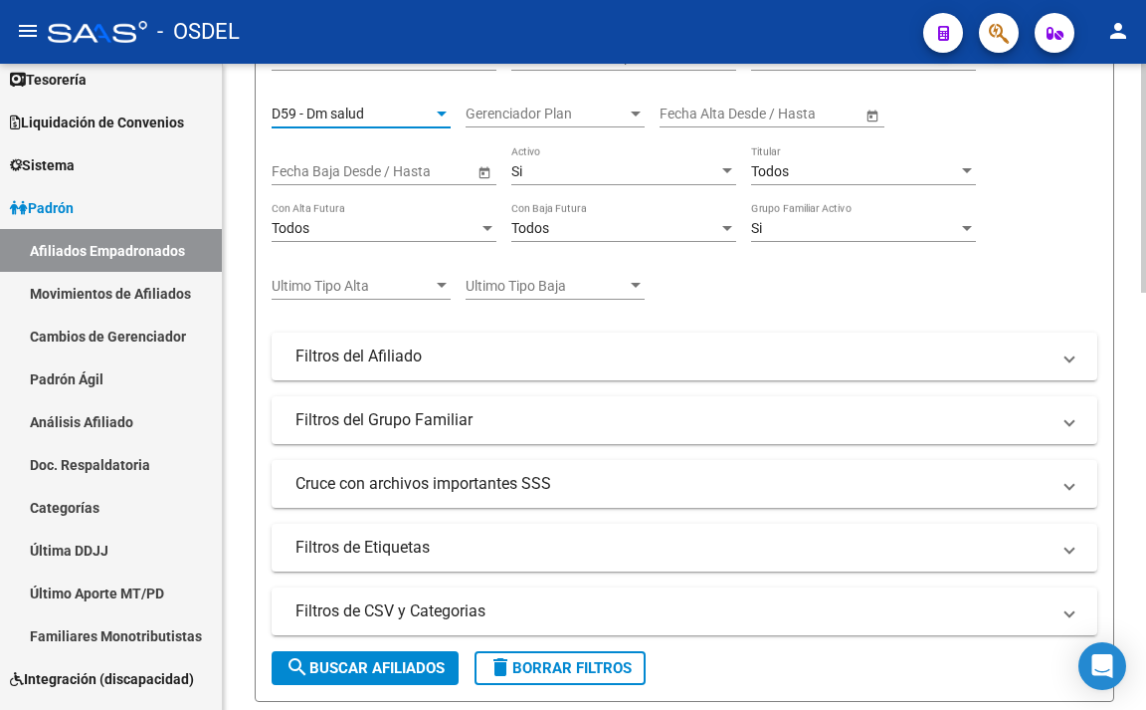
scroll to position [583, 0]
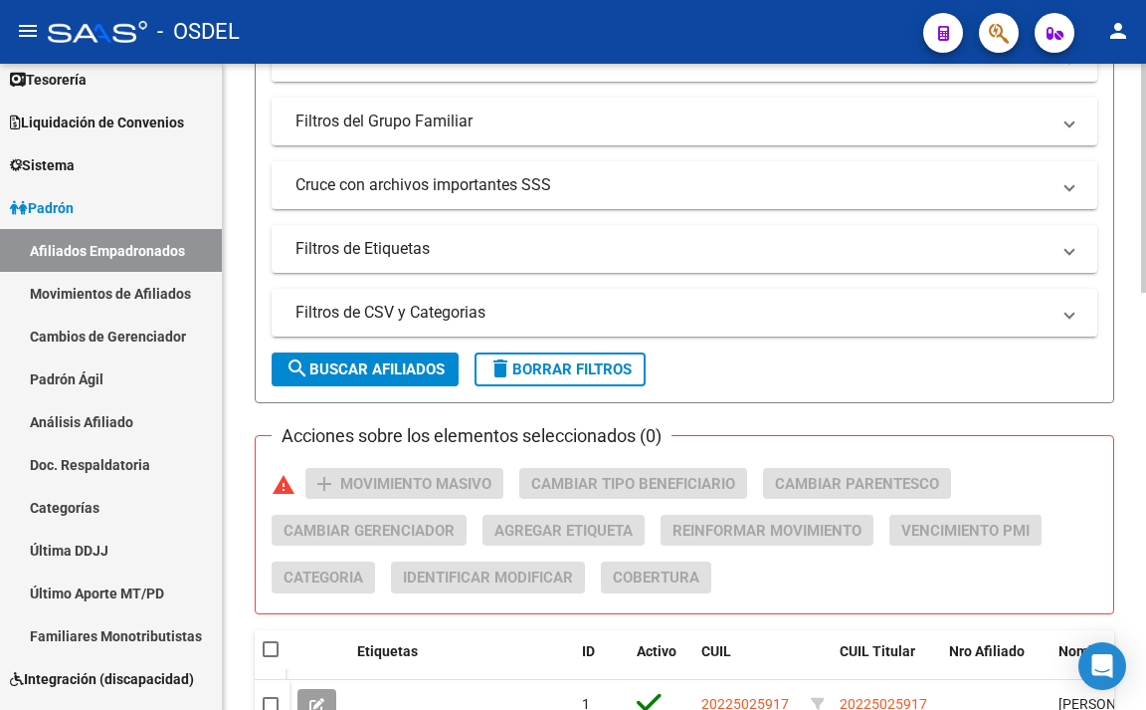
click at [396, 380] on button "search Buscar Afiliados" at bounding box center [365, 369] width 187 height 34
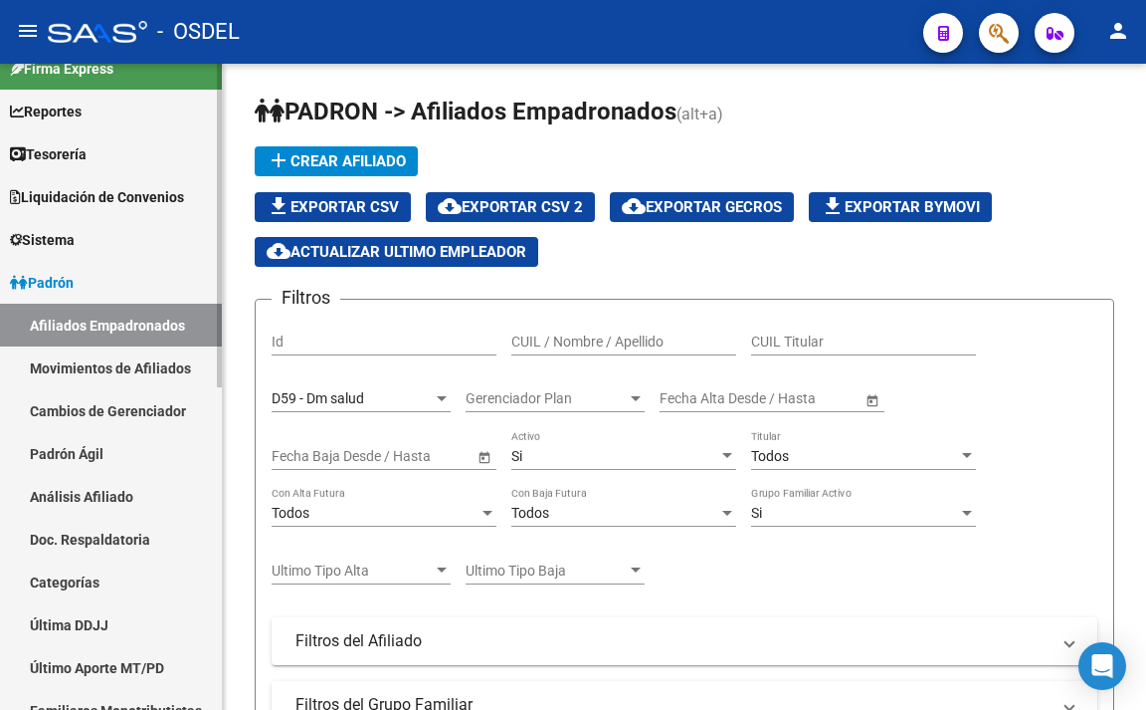
scroll to position [0, 0]
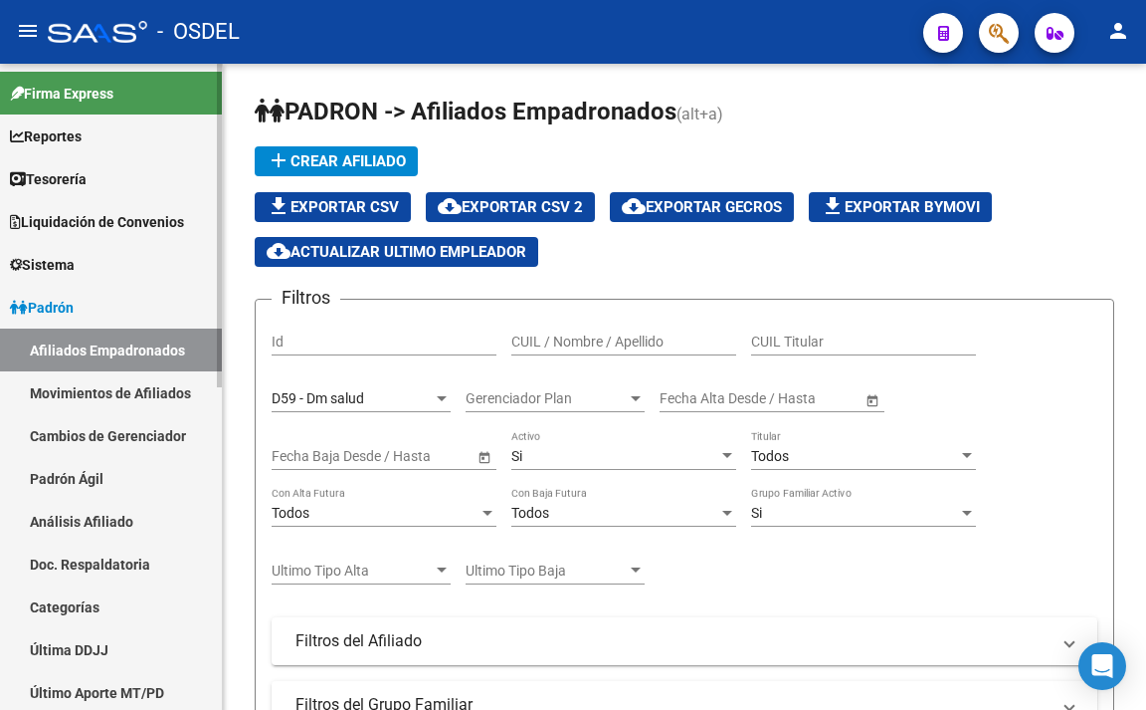
click at [88, 250] on link "Sistema" at bounding box center [111, 264] width 222 height 43
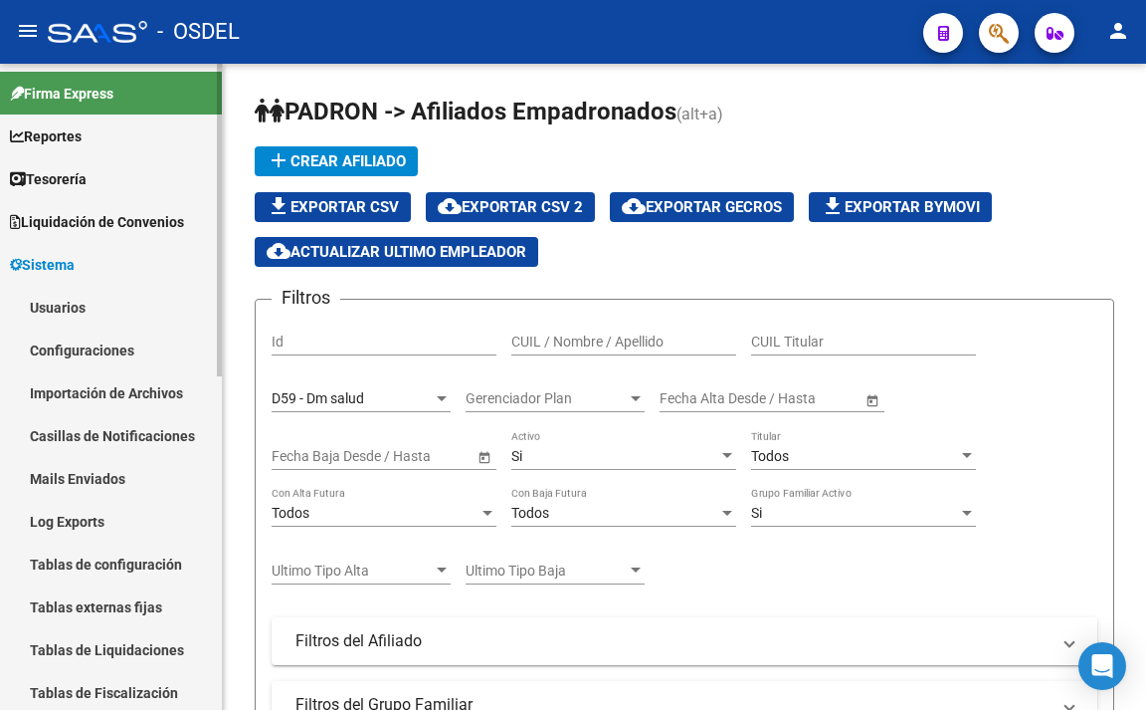
click at [81, 186] on span "Tesorería" at bounding box center [48, 179] width 77 height 22
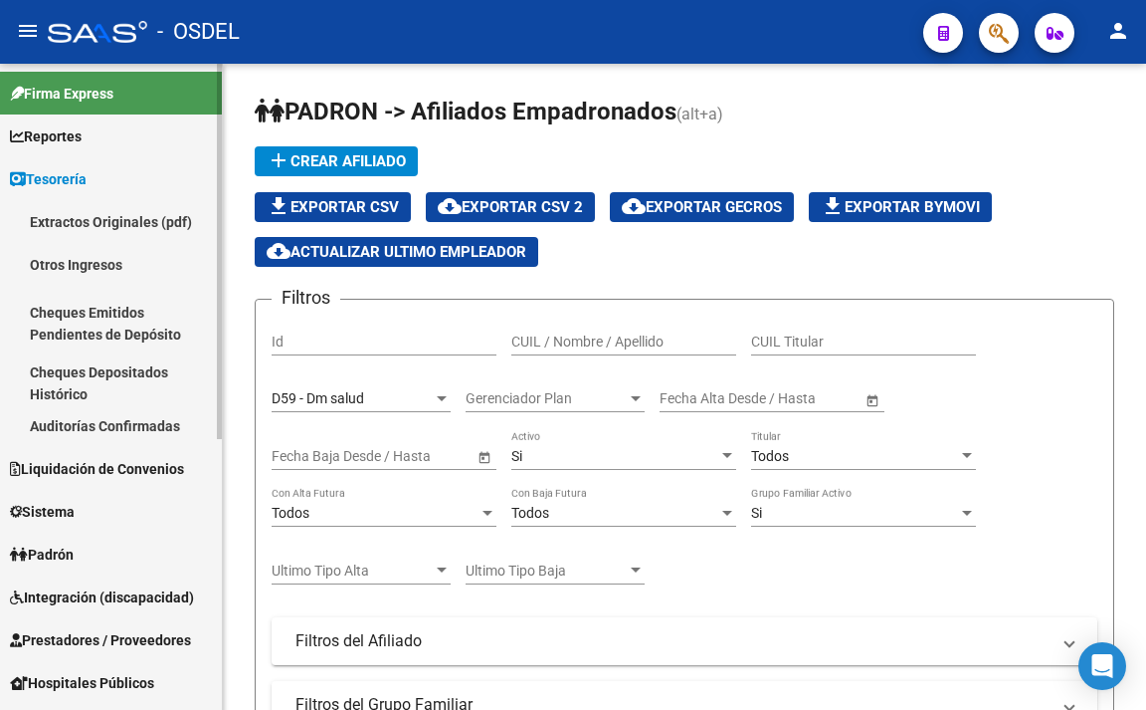
click at [91, 508] on link "Sistema" at bounding box center [111, 511] width 222 height 43
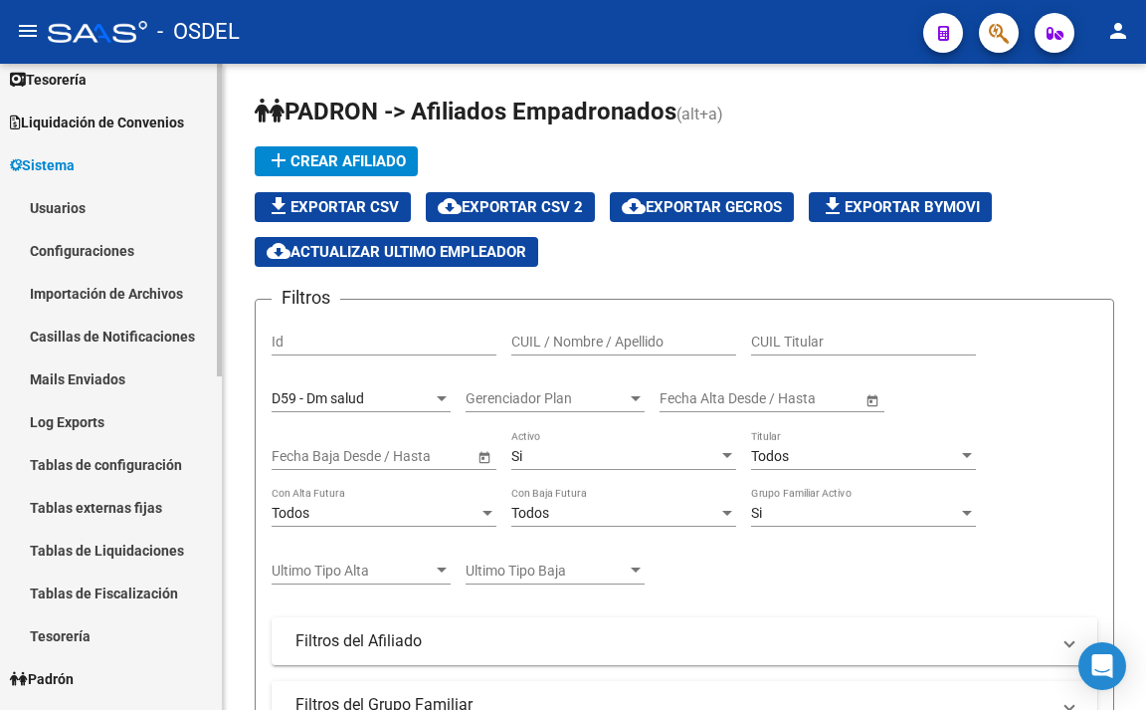
scroll to position [299, 0]
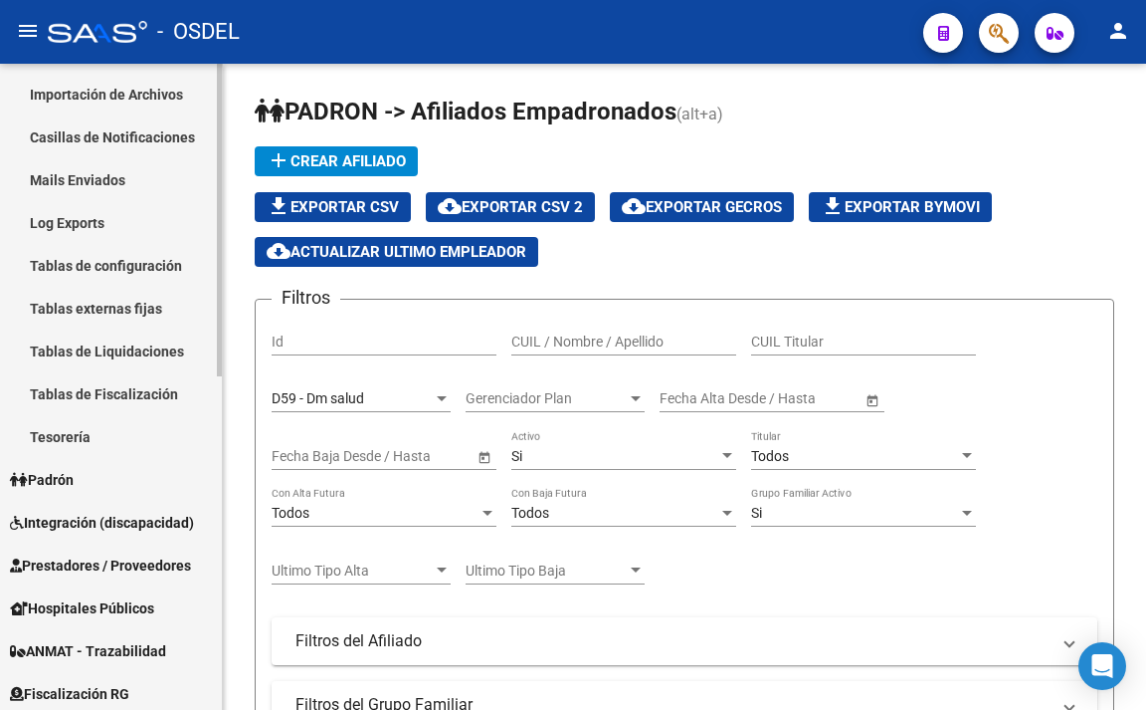
click at [89, 484] on link "Padrón" at bounding box center [111, 479] width 222 height 43
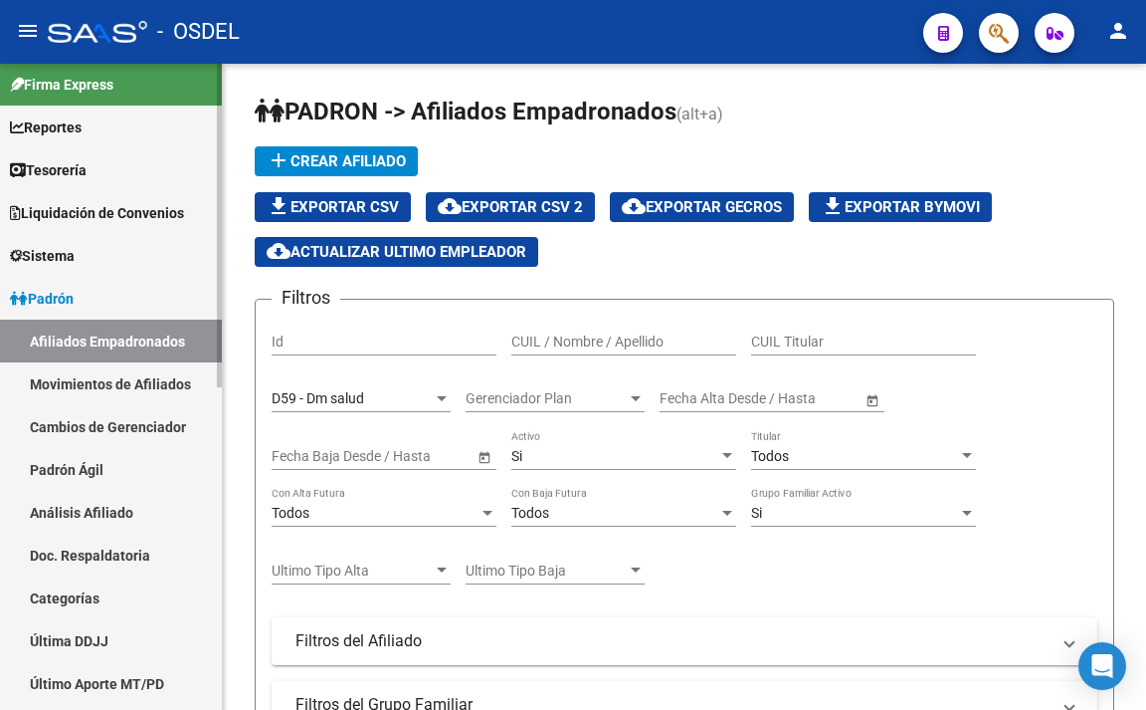
scroll to position [0, 0]
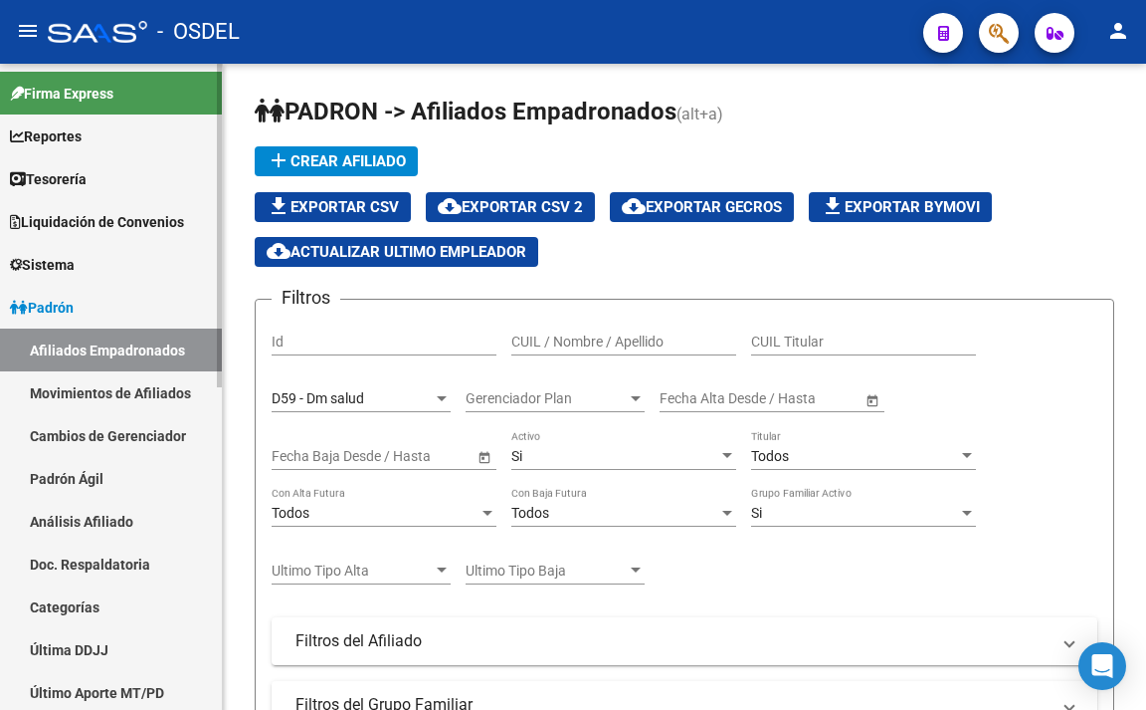
click at [99, 152] on link "Reportes" at bounding box center [111, 135] width 222 height 43
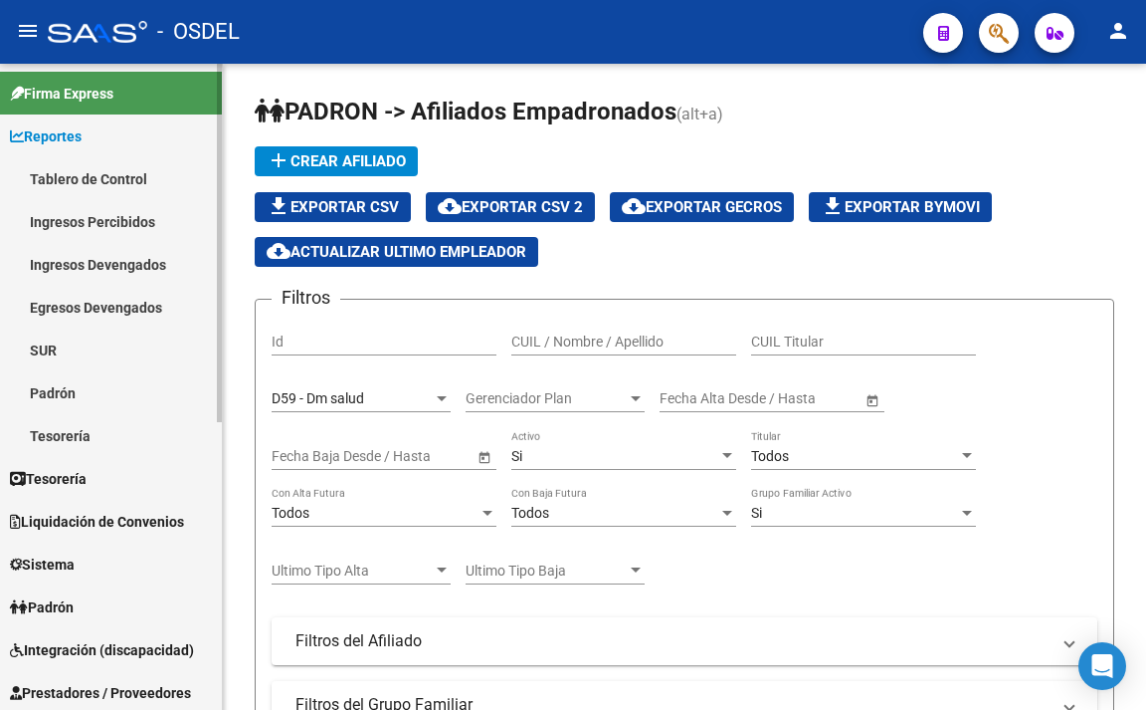
click at [92, 383] on link "Padrón" at bounding box center [111, 392] width 222 height 43
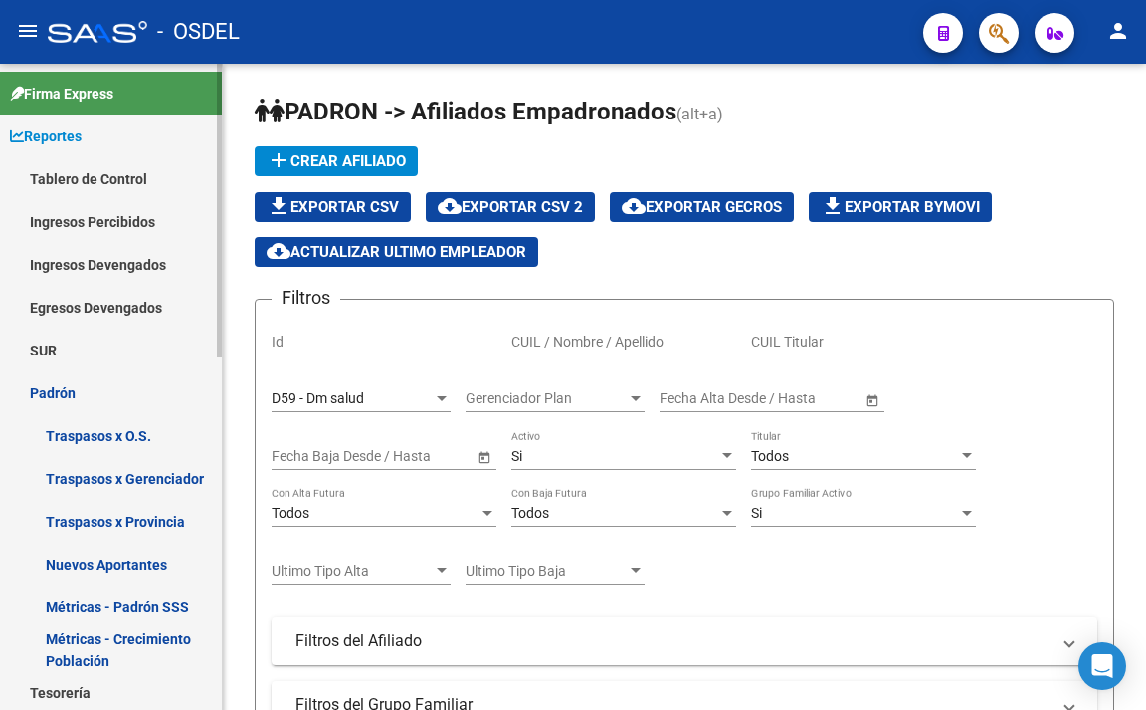
scroll to position [100, 0]
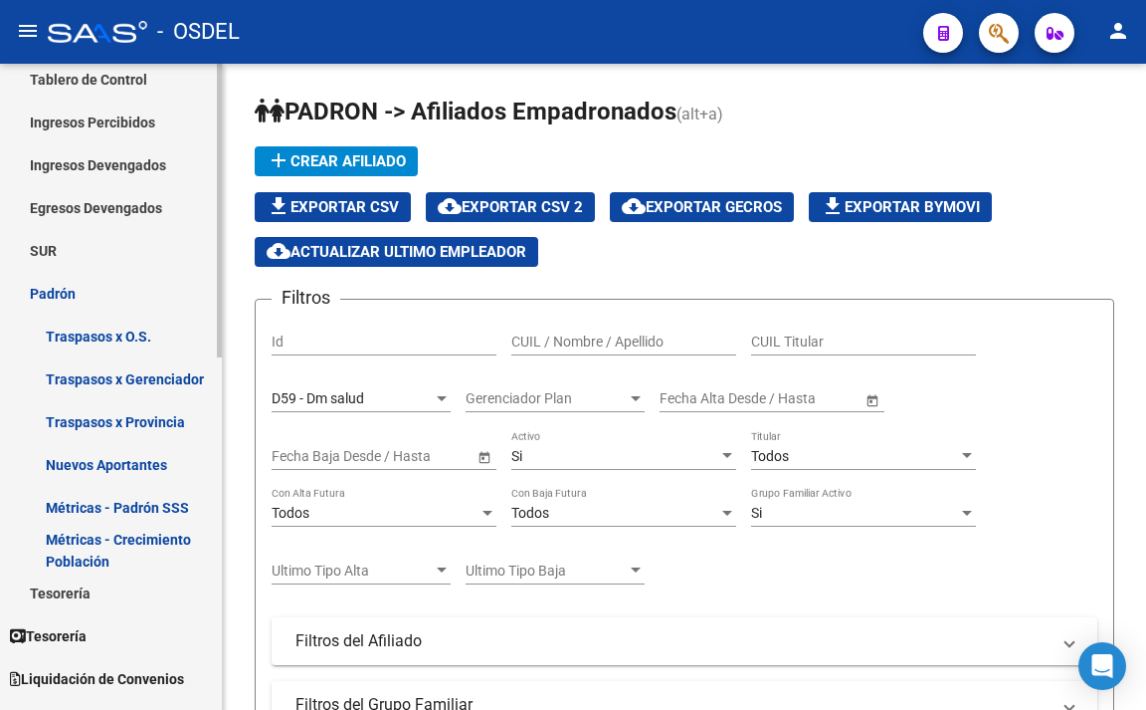
click at [148, 502] on link "Métricas - Padrón SSS" at bounding box center [111, 507] width 222 height 43
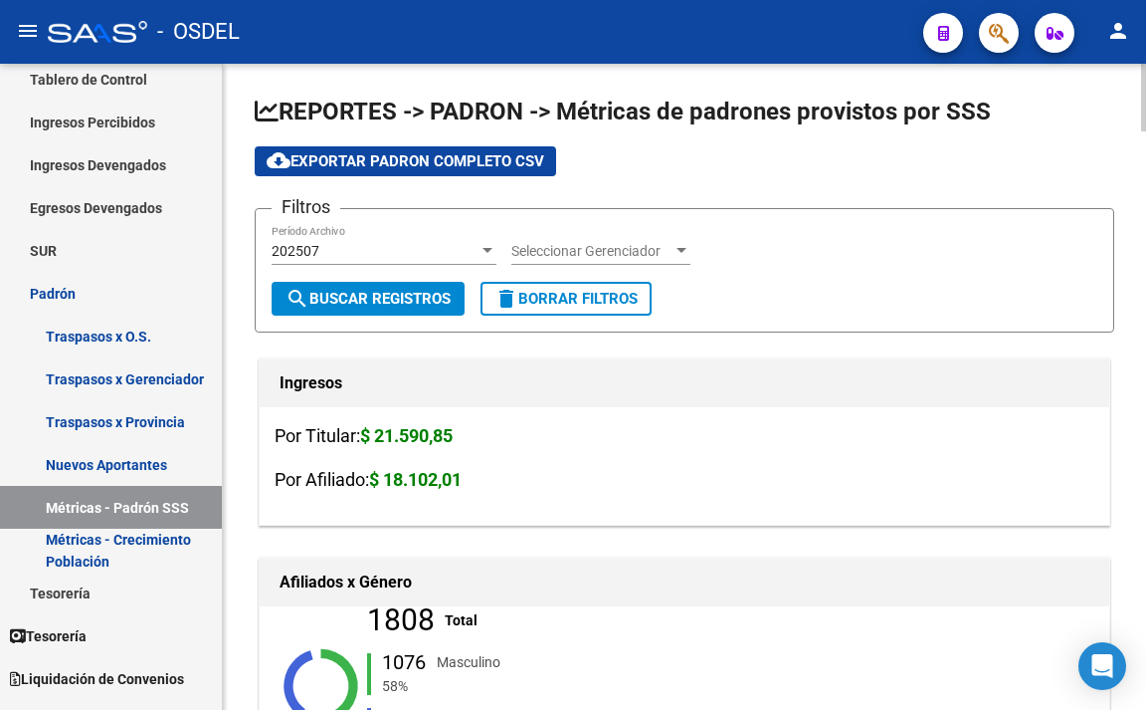
click at [380, 298] on span "search Buscar Registros" at bounding box center [368, 299] width 165 height 18
click at [384, 306] on span "search Buscar Registros" at bounding box center [368, 299] width 165 height 18
click at [568, 254] on span "Seleccionar Gerenciador" at bounding box center [592, 251] width 161 height 17
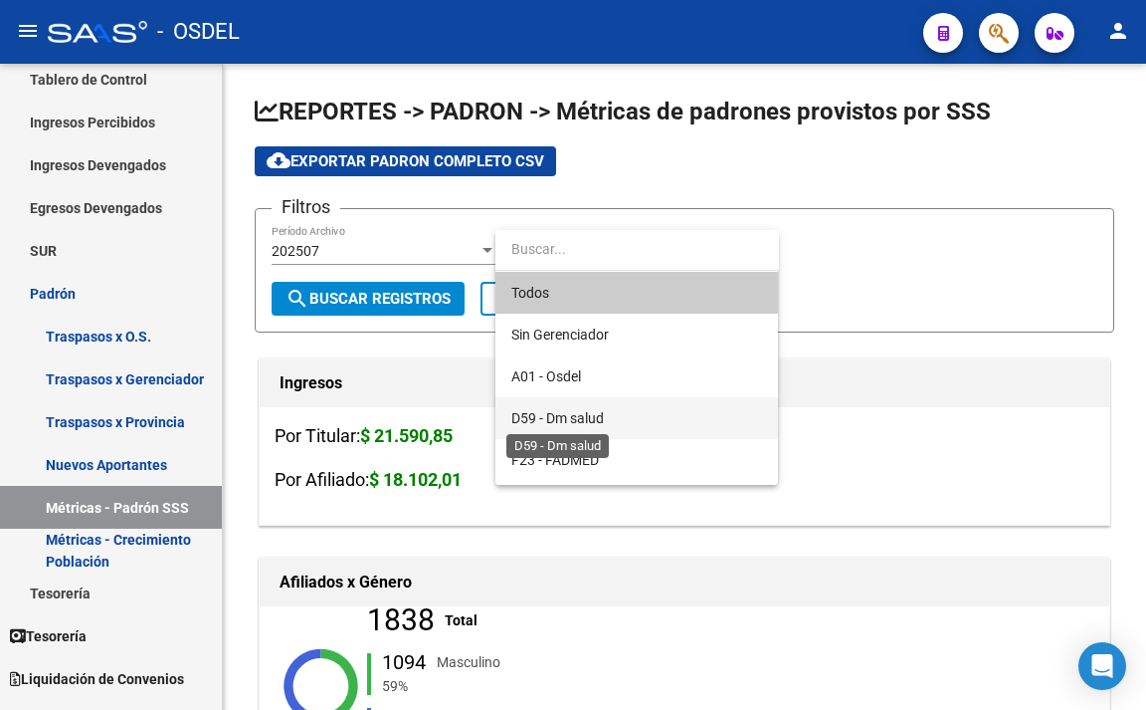
click at [570, 410] on span "D59 - Dm salud" at bounding box center [558, 418] width 93 height 16
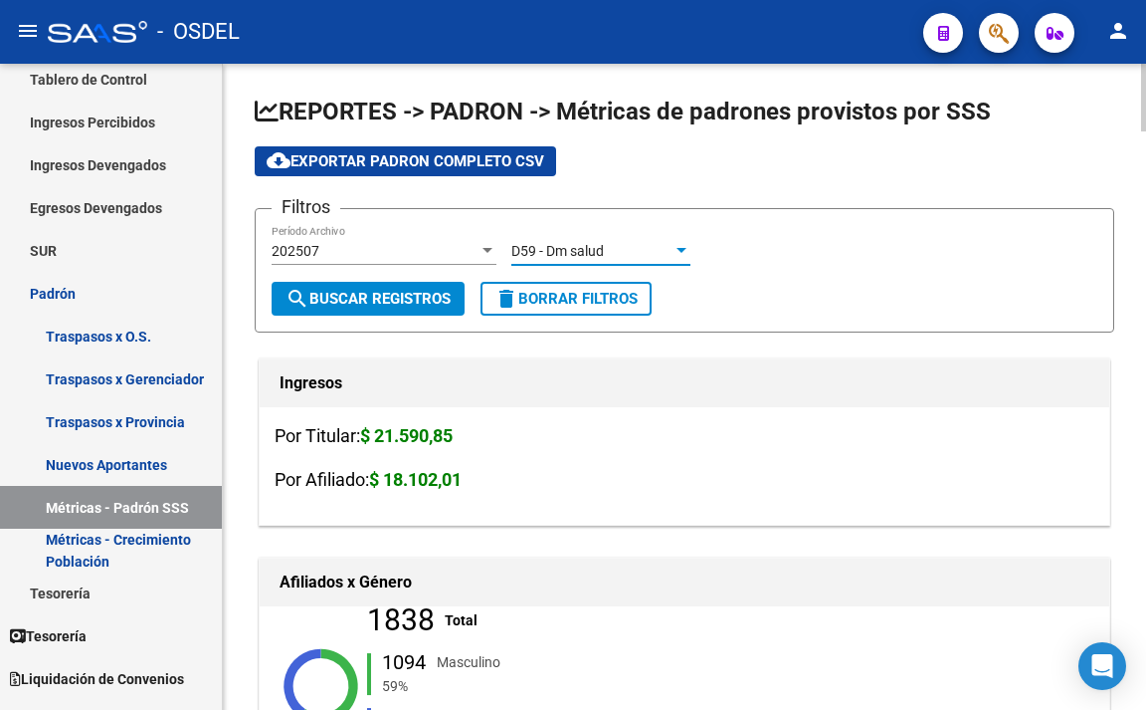
click at [374, 300] on span "search Buscar Registros" at bounding box center [368, 299] width 165 height 18
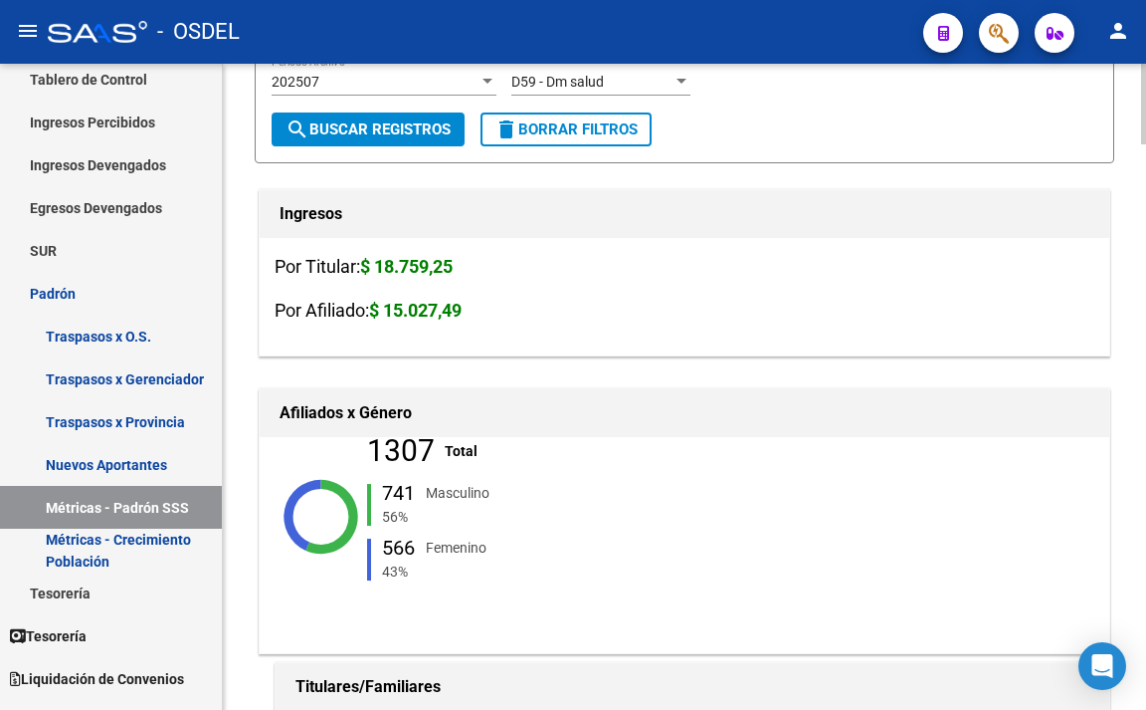
scroll to position [100, 0]
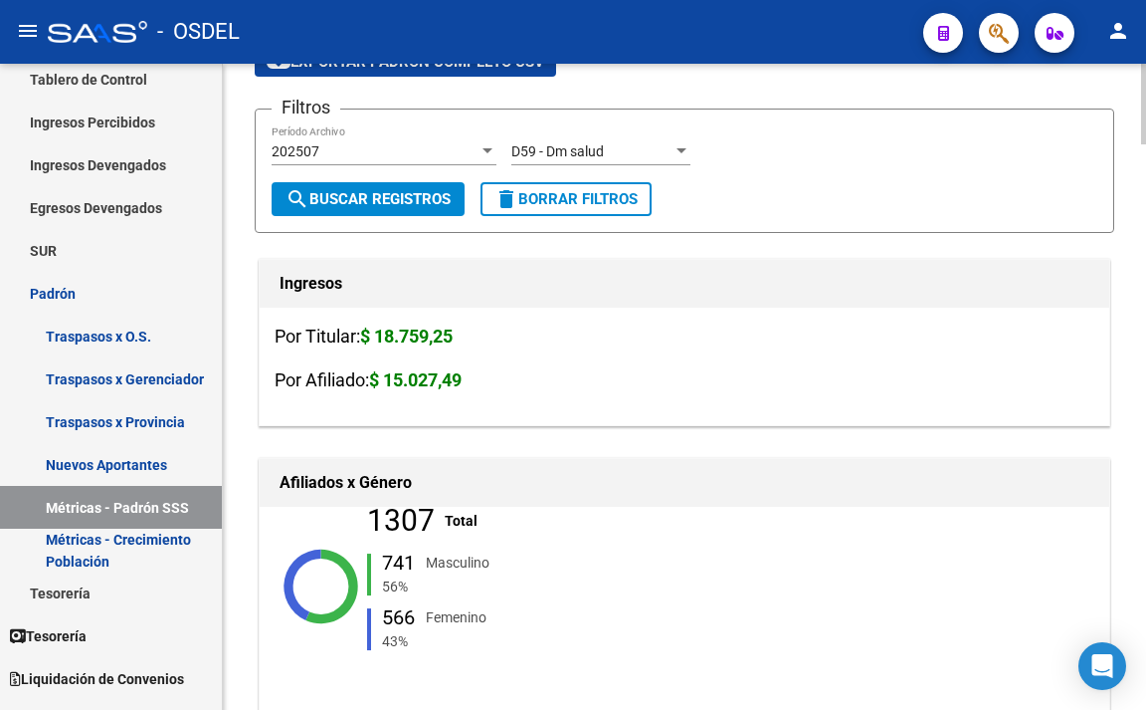
click at [554, 157] on span "D59 - Dm salud" at bounding box center [558, 151] width 93 height 16
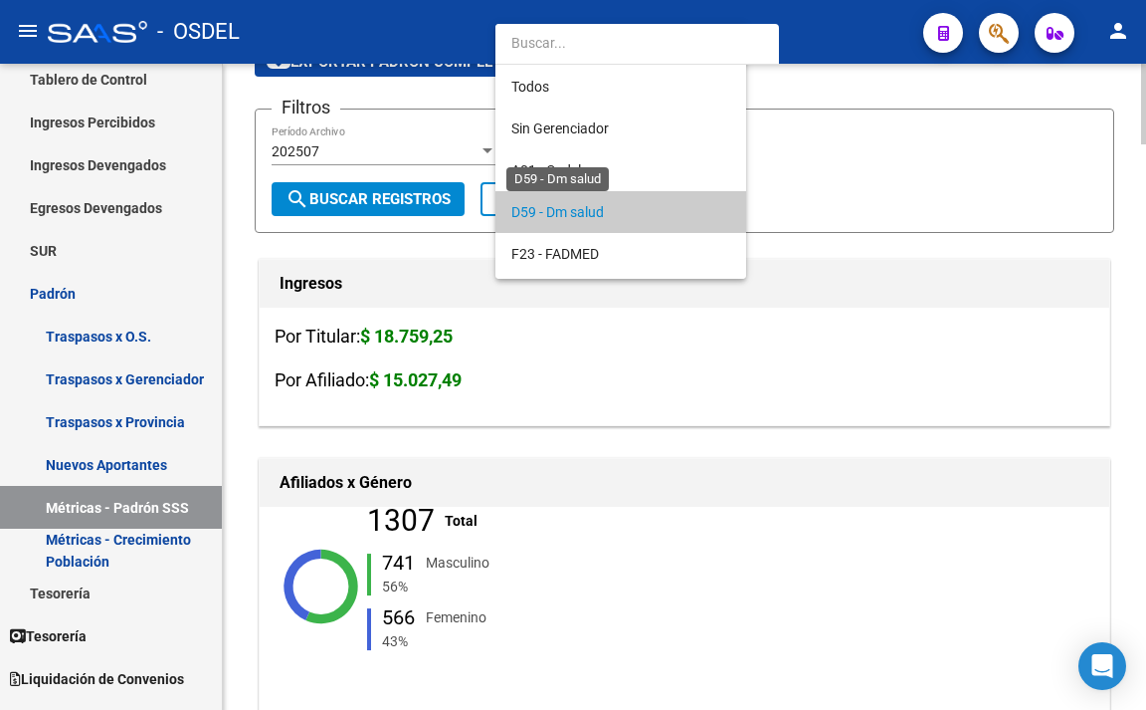
scroll to position [61, 0]
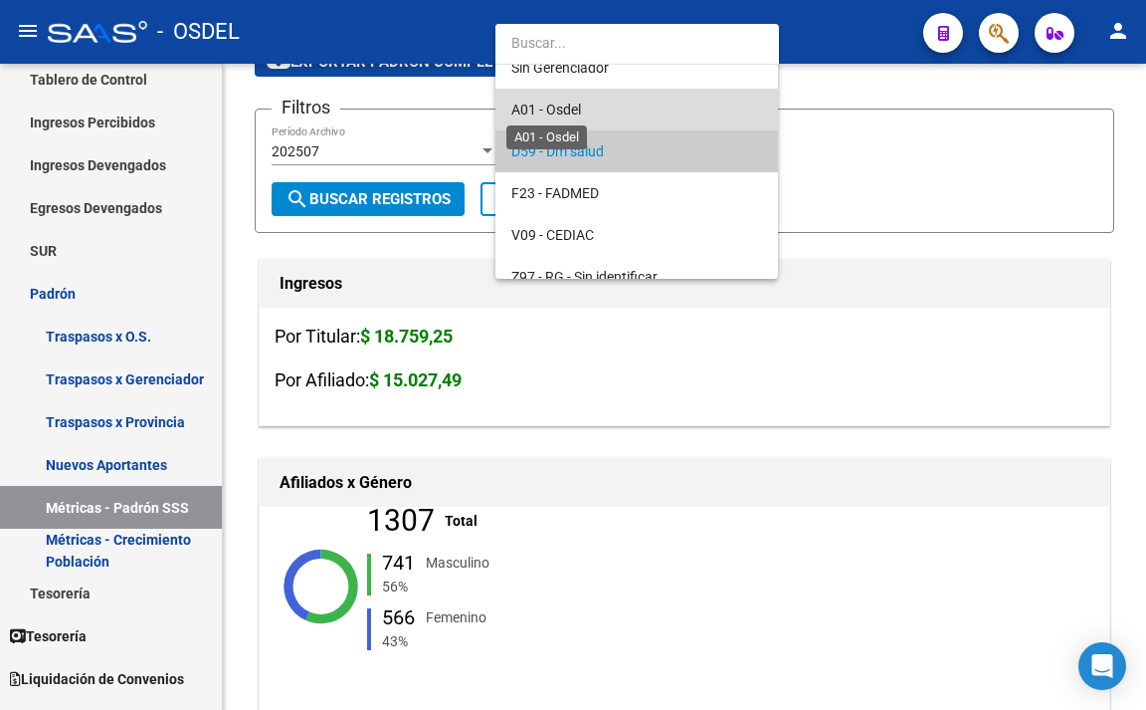
click at [565, 113] on span "A01 - Osdel" at bounding box center [547, 110] width 70 height 16
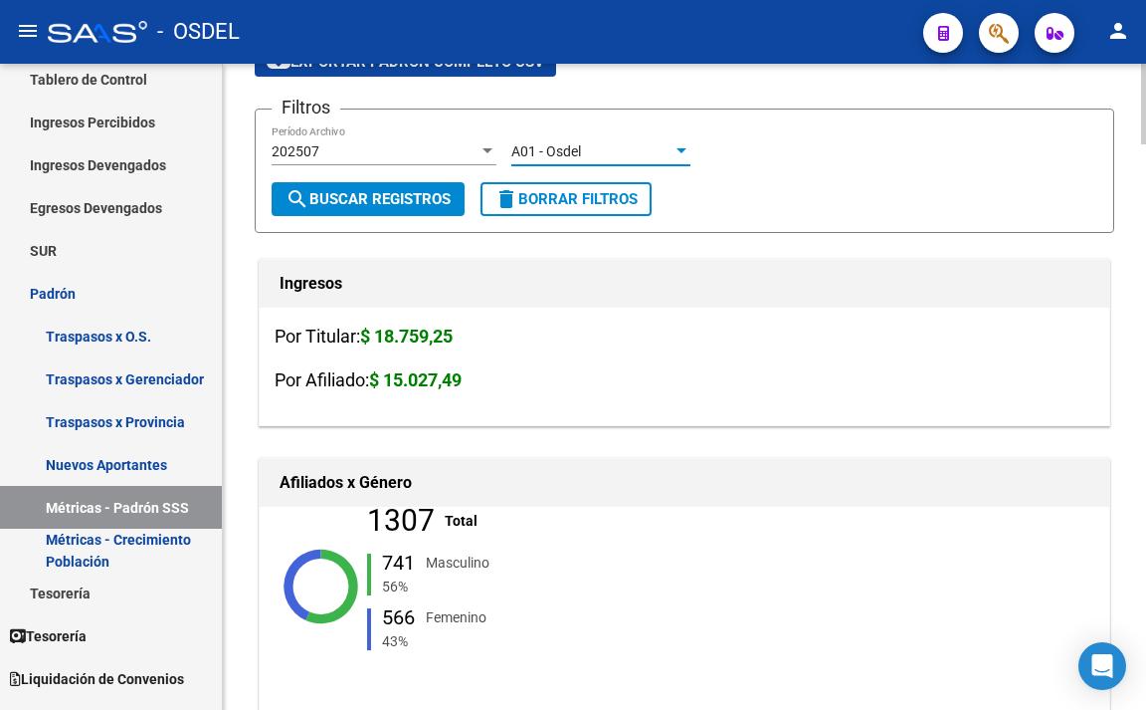
click at [386, 201] on span "search Buscar Registros" at bounding box center [368, 199] width 165 height 18
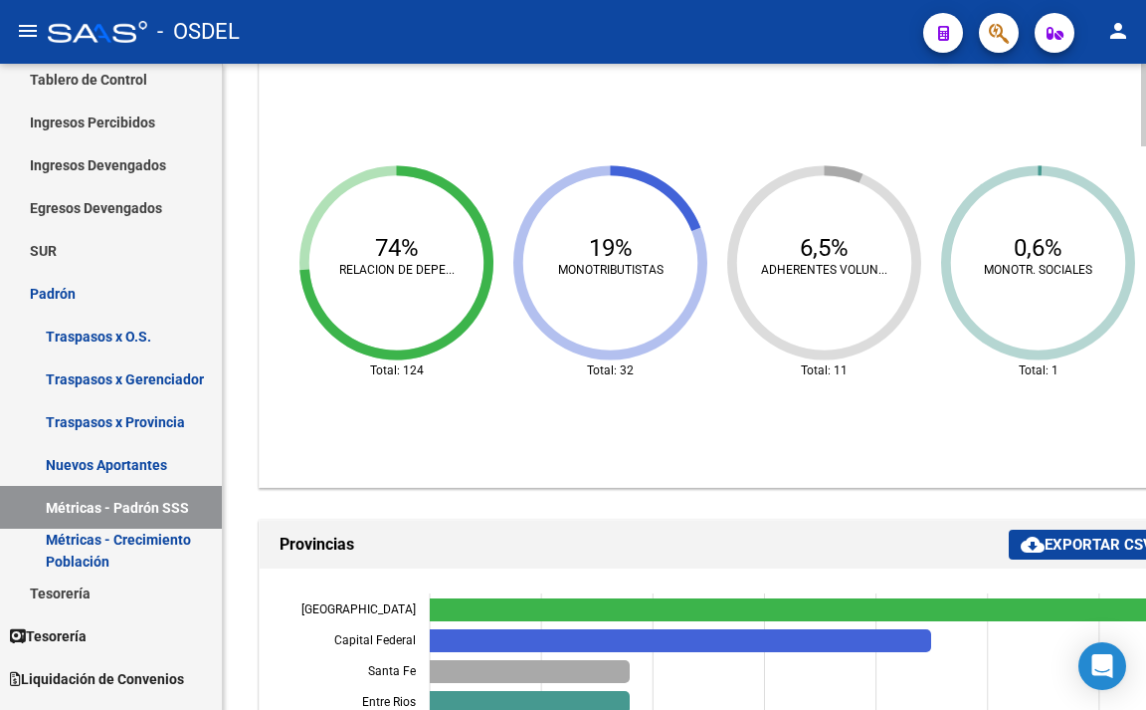
scroll to position [1939, 0]
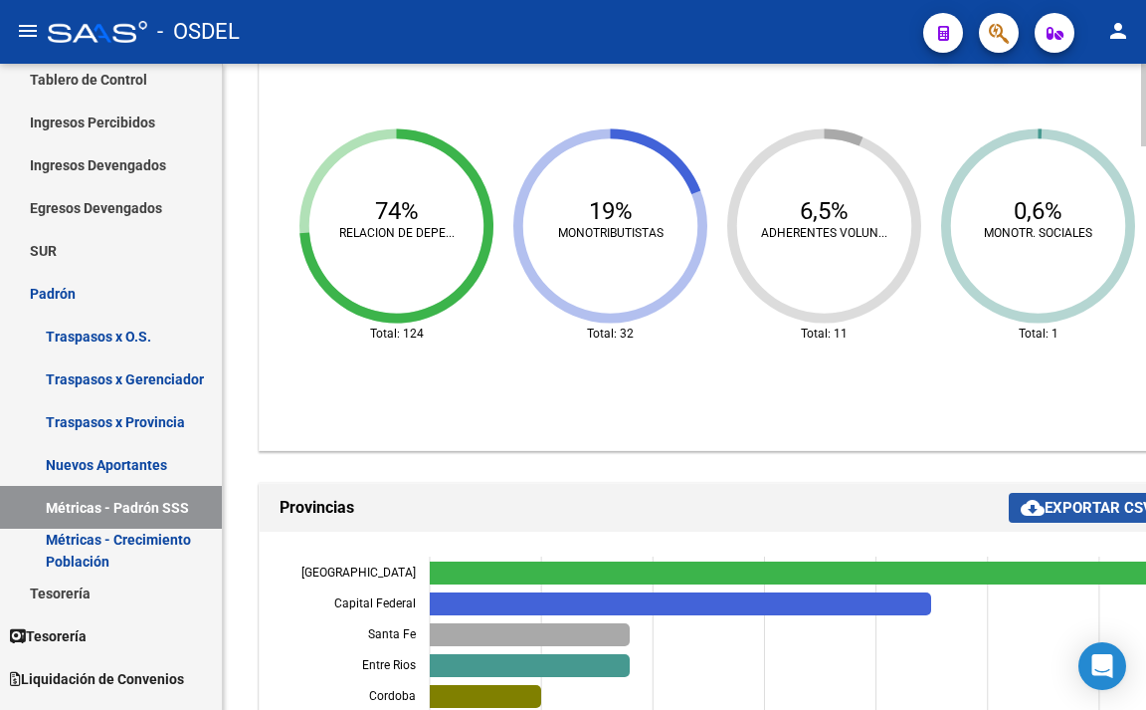
click at [1037, 504] on mat-icon "cloud_download" at bounding box center [1033, 508] width 24 height 24
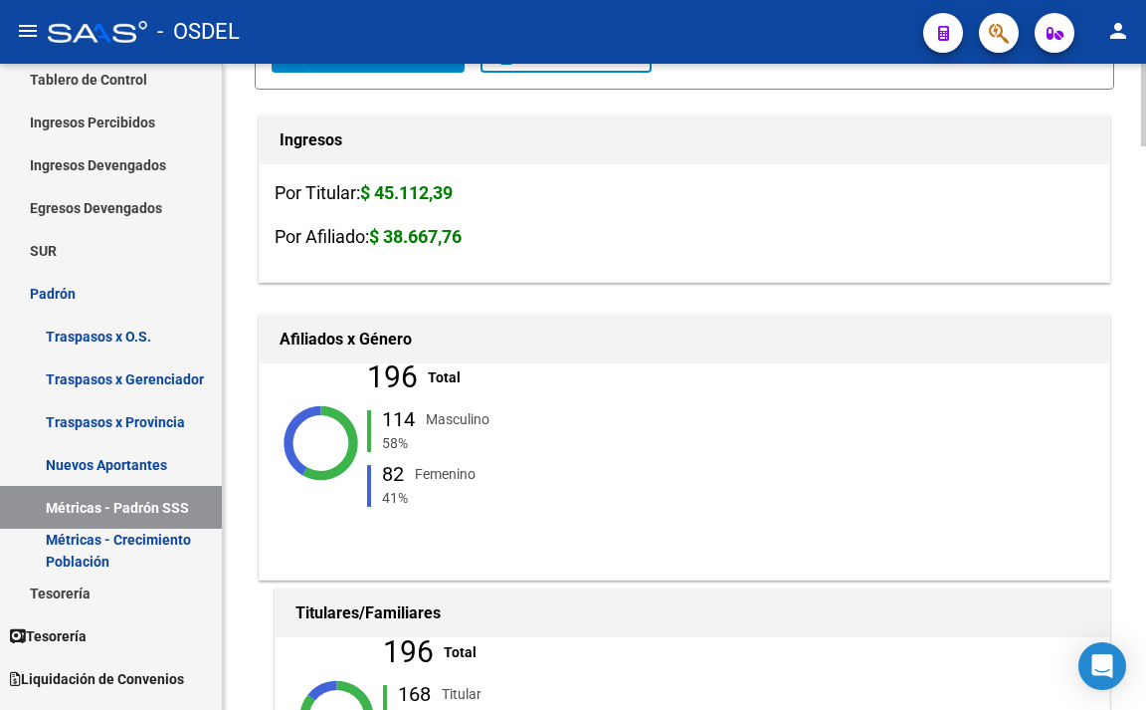
scroll to position [0, 0]
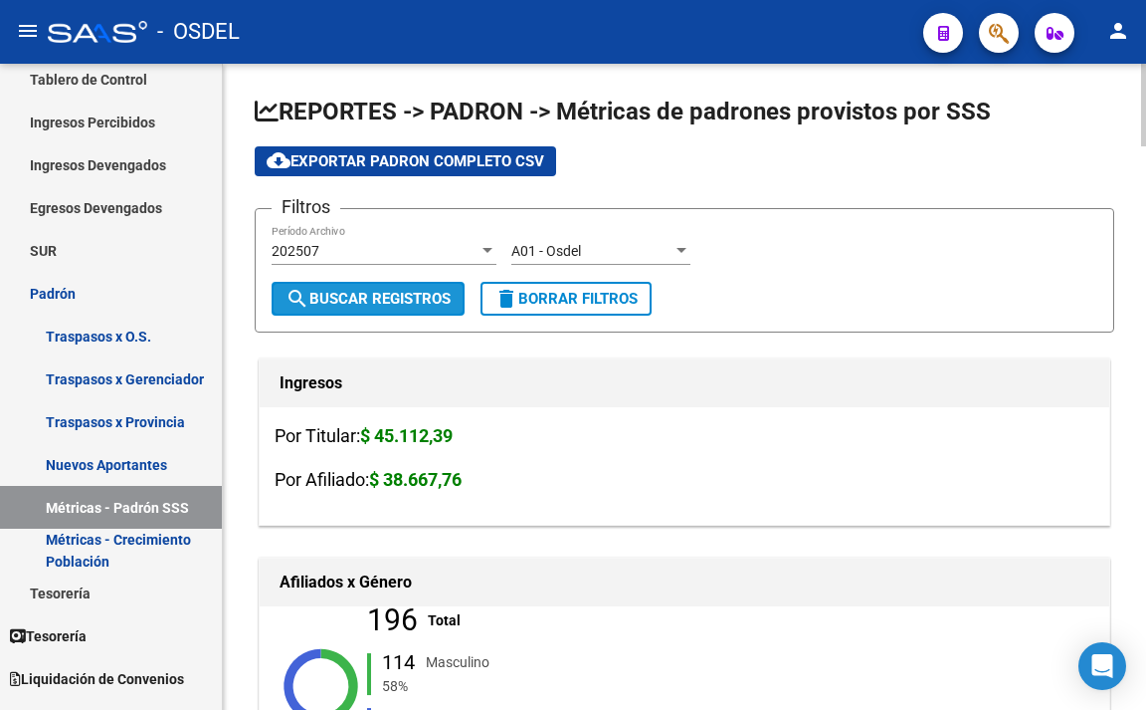
click at [423, 295] on span "search Buscar Registros" at bounding box center [368, 299] width 165 height 18
click at [484, 250] on div at bounding box center [488, 250] width 10 height 5
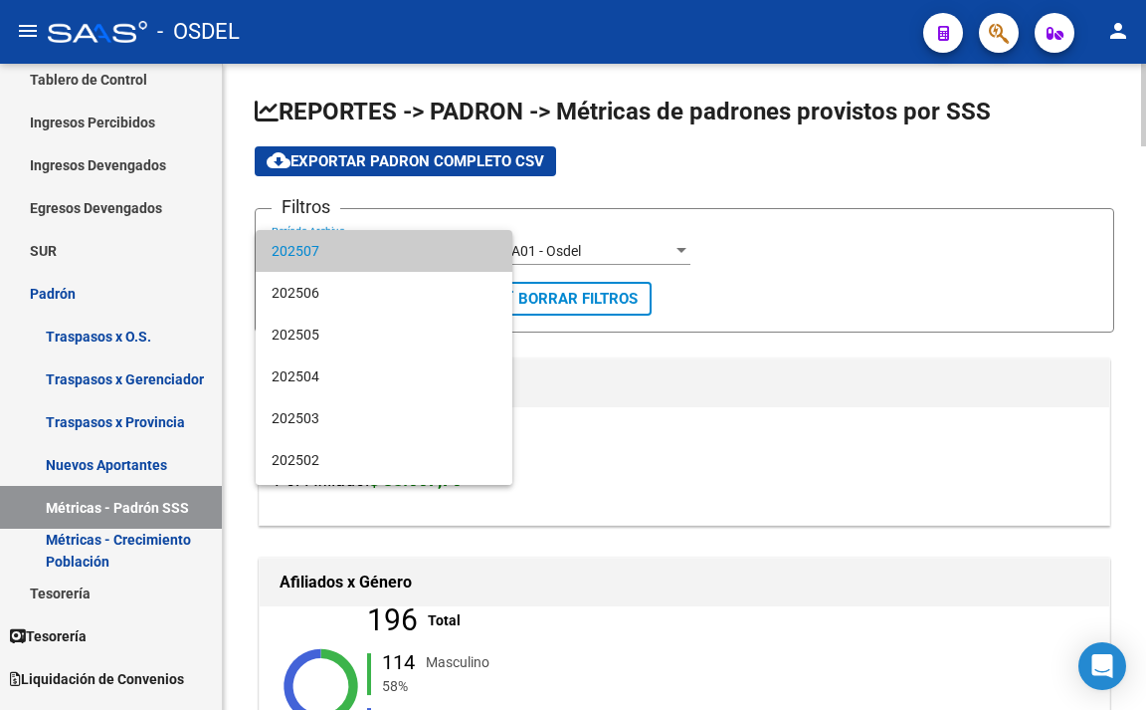
click at [484, 250] on mat-option "202507" at bounding box center [384, 251] width 257 height 42
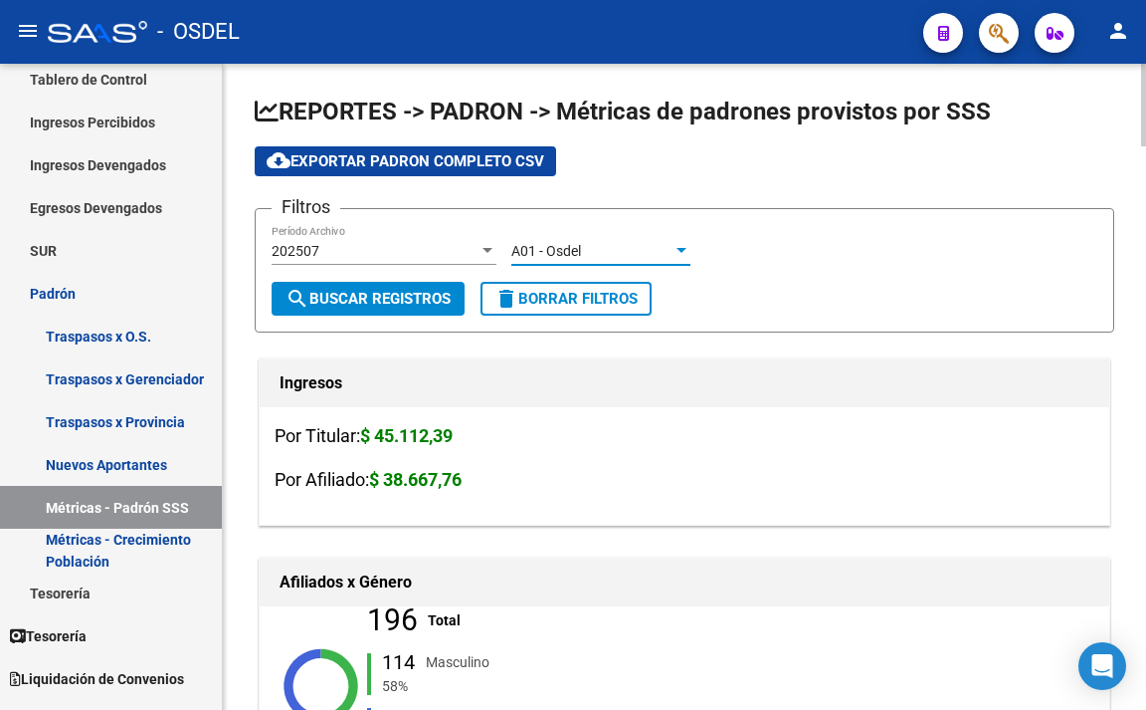
click at [541, 250] on span "A01 - Osdel" at bounding box center [547, 251] width 70 height 16
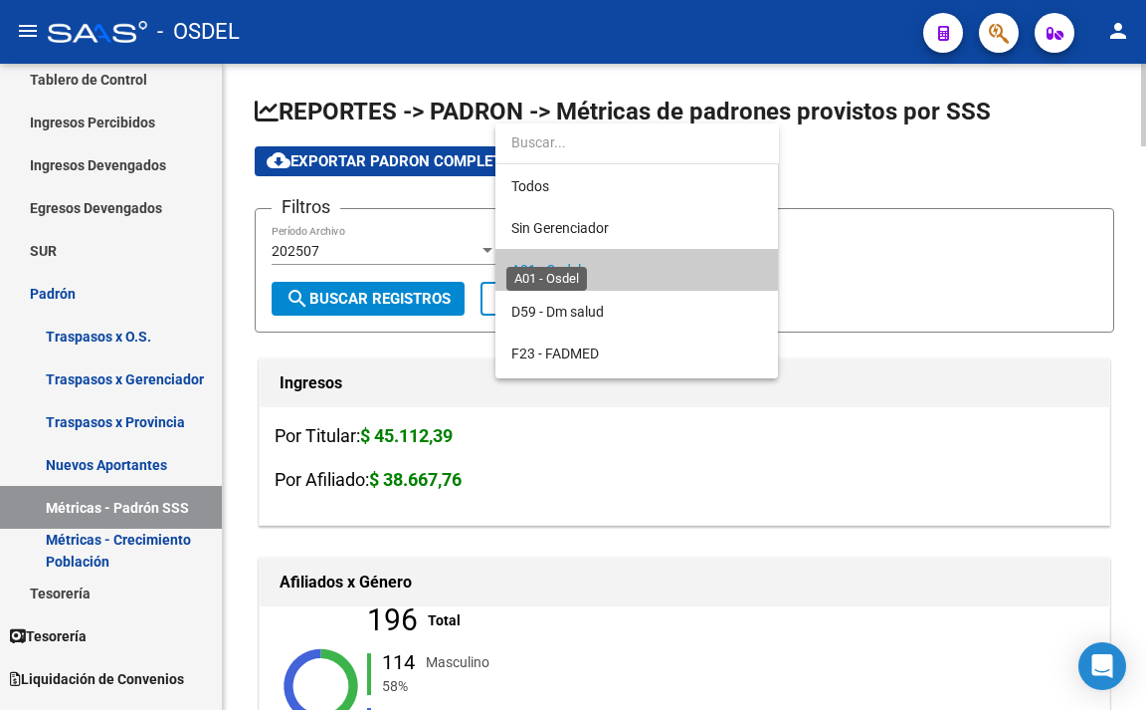
scroll to position [19, 0]
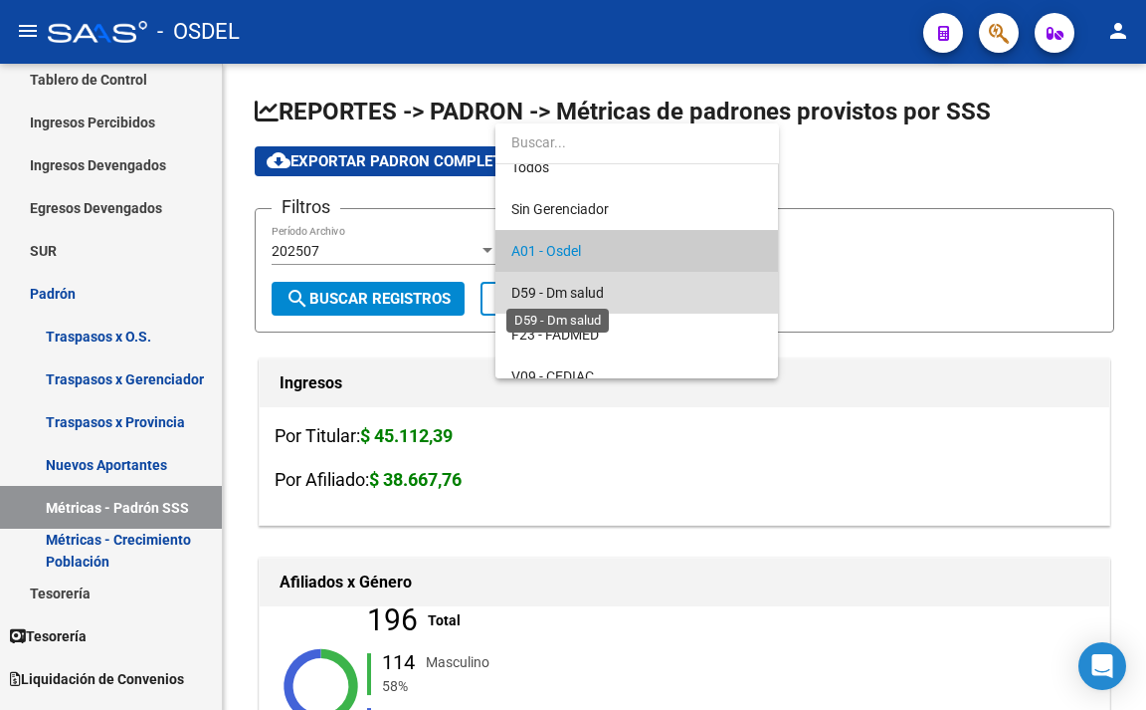
click at [557, 293] on span "D59 - Dm salud" at bounding box center [558, 293] width 93 height 16
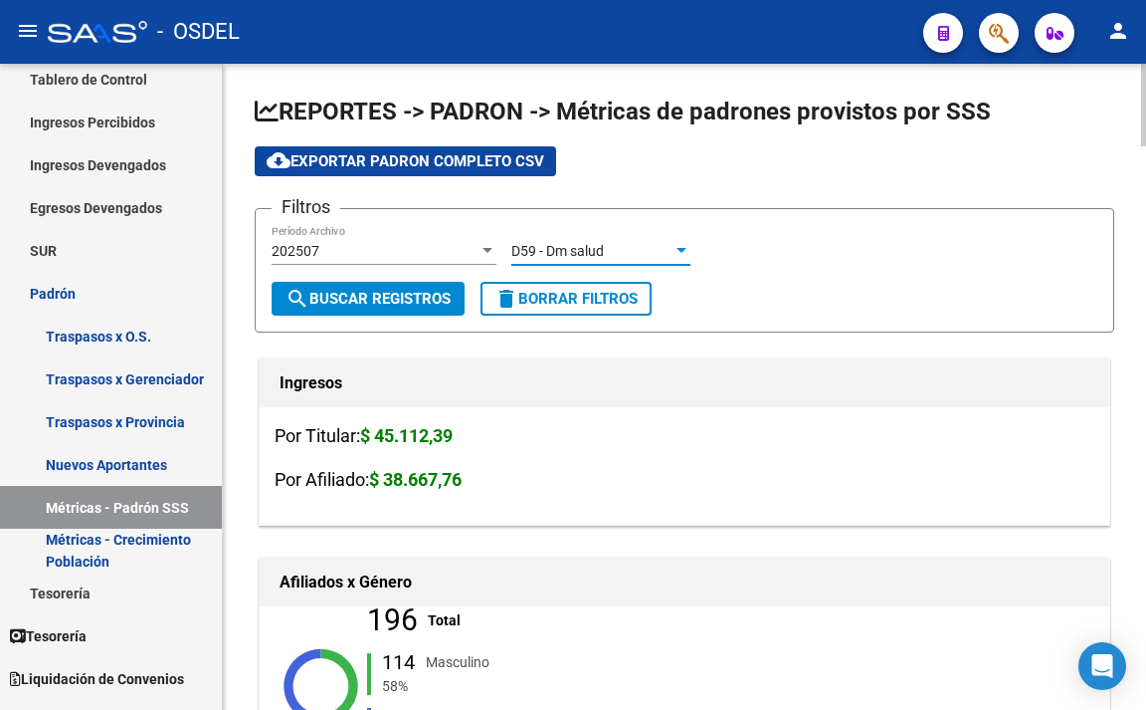
click at [417, 291] on span "search Buscar Registros" at bounding box center [368, 299] width 165 height 18
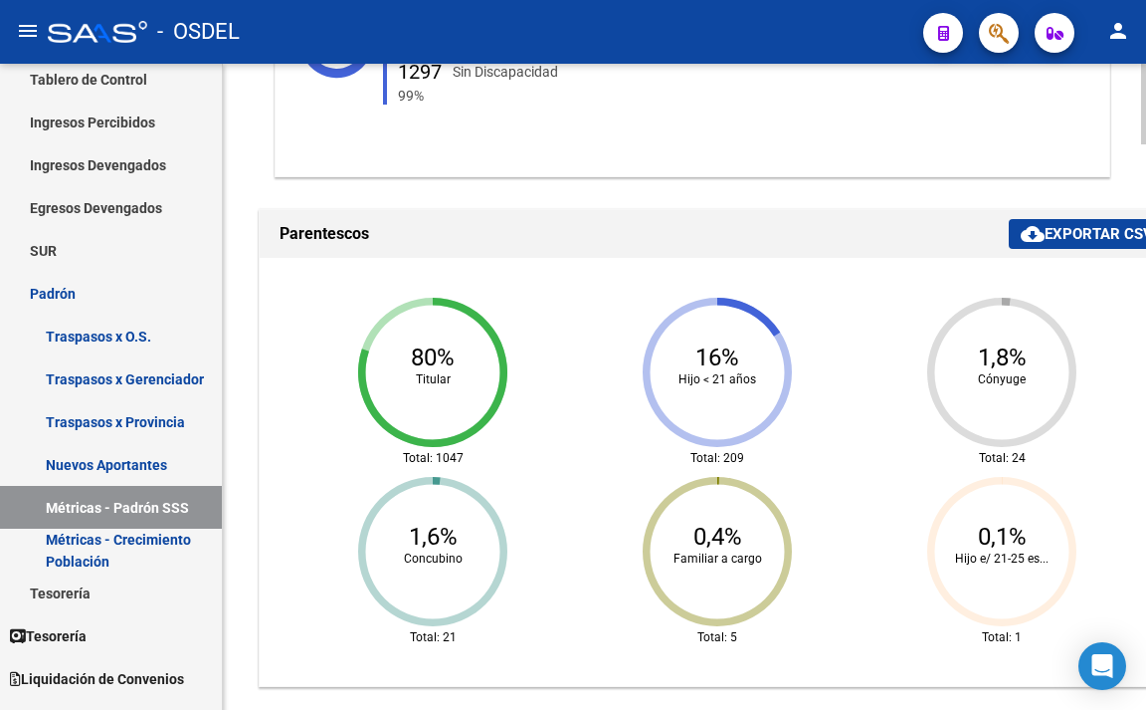
scroll to position [1194, 0]
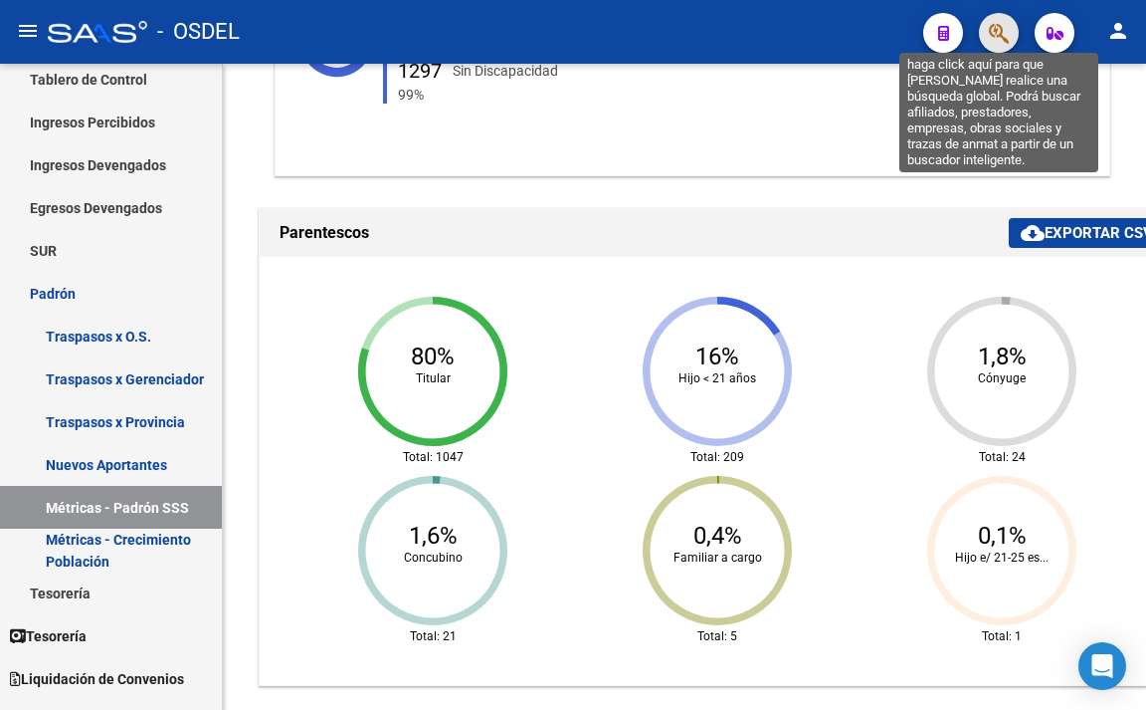
click at [992, 39] on icon "button" at bounding box center [999, 33] width 20 height 23
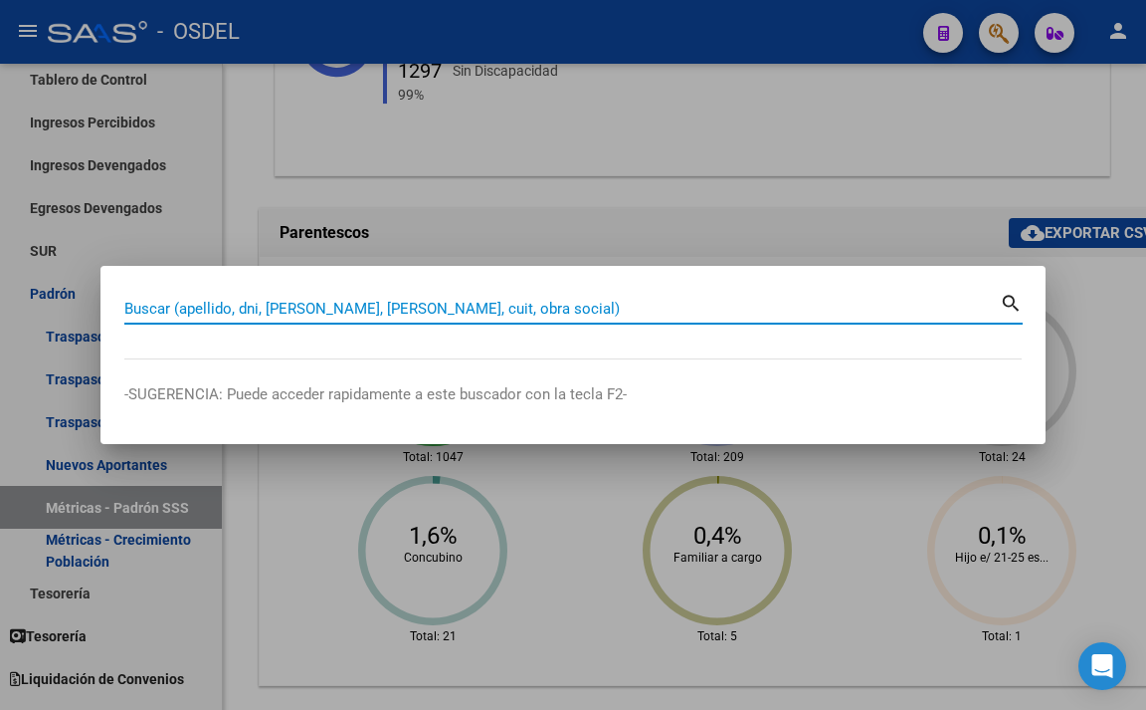
click at [756, 305] on input "Buscar (apellido, dni, [PERSON_NAME], [PERSON_NAME], cuit, obra social)" at bounding box center [562, 309] width 876 height 18
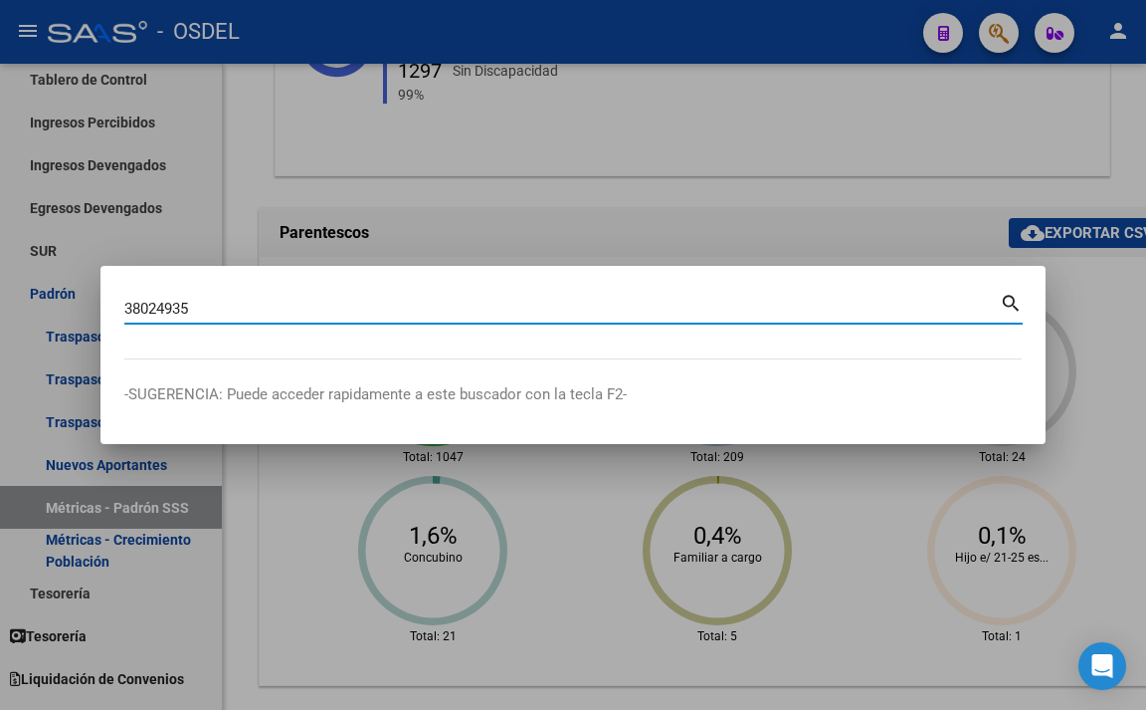
type input "38024935"
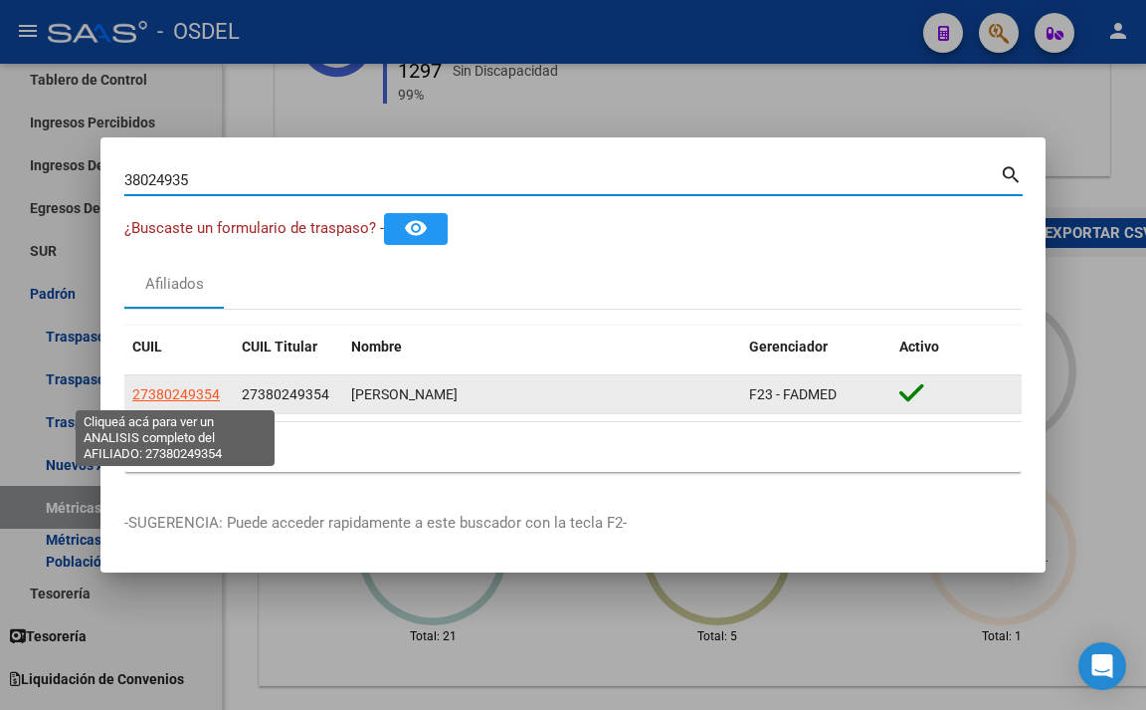
click at [210, 391] on span "27380249354" at bounding box center [176, 394] width 88 height 16
type textarea "27380249354"
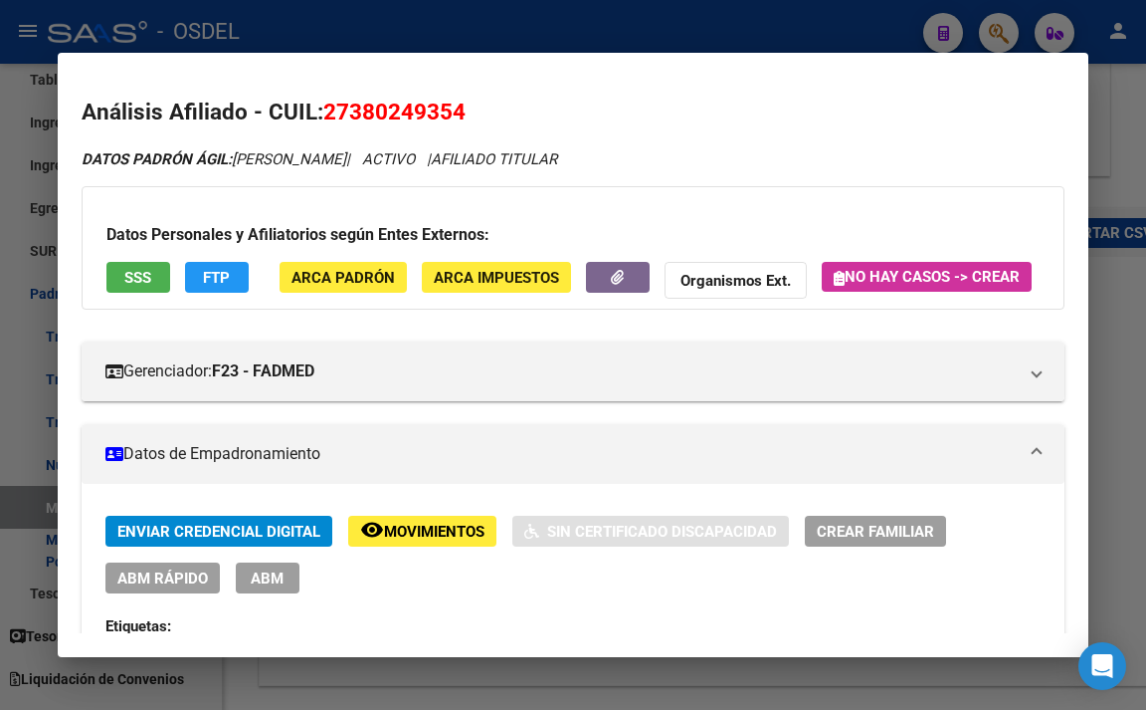
click at [159, 285] on button "SSS" at bounding box center [138, 277] width 64 height 31
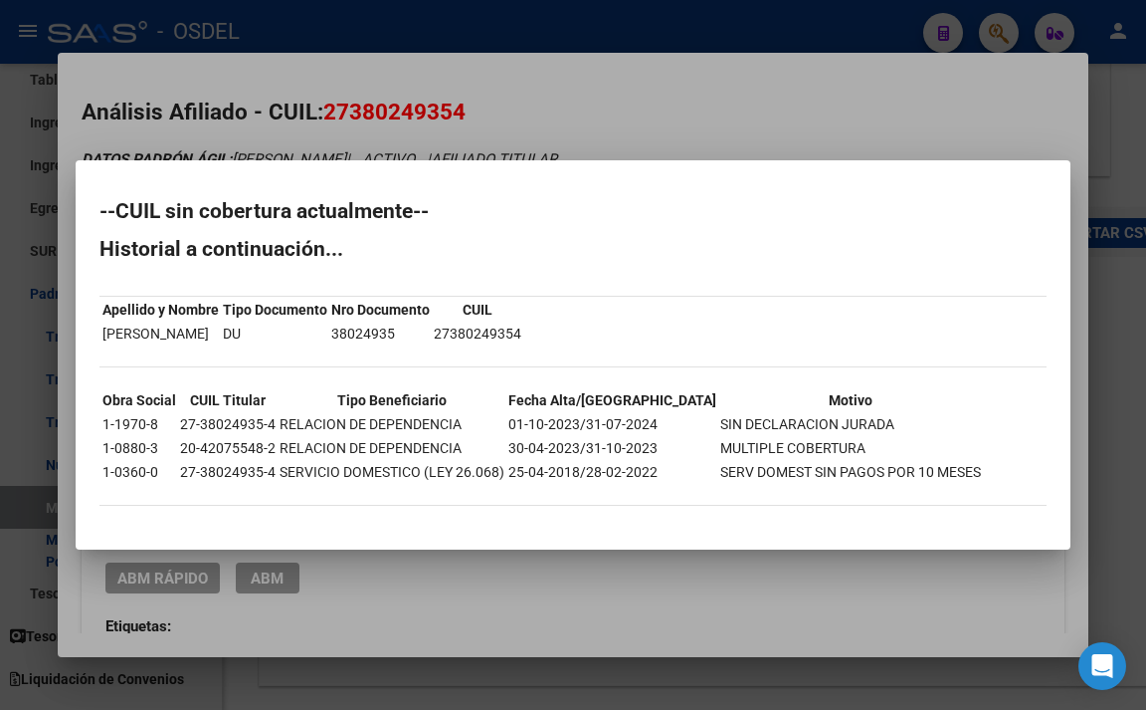
click at [611, 126] on div at bounding box center [573, 355] width 1146 height 710
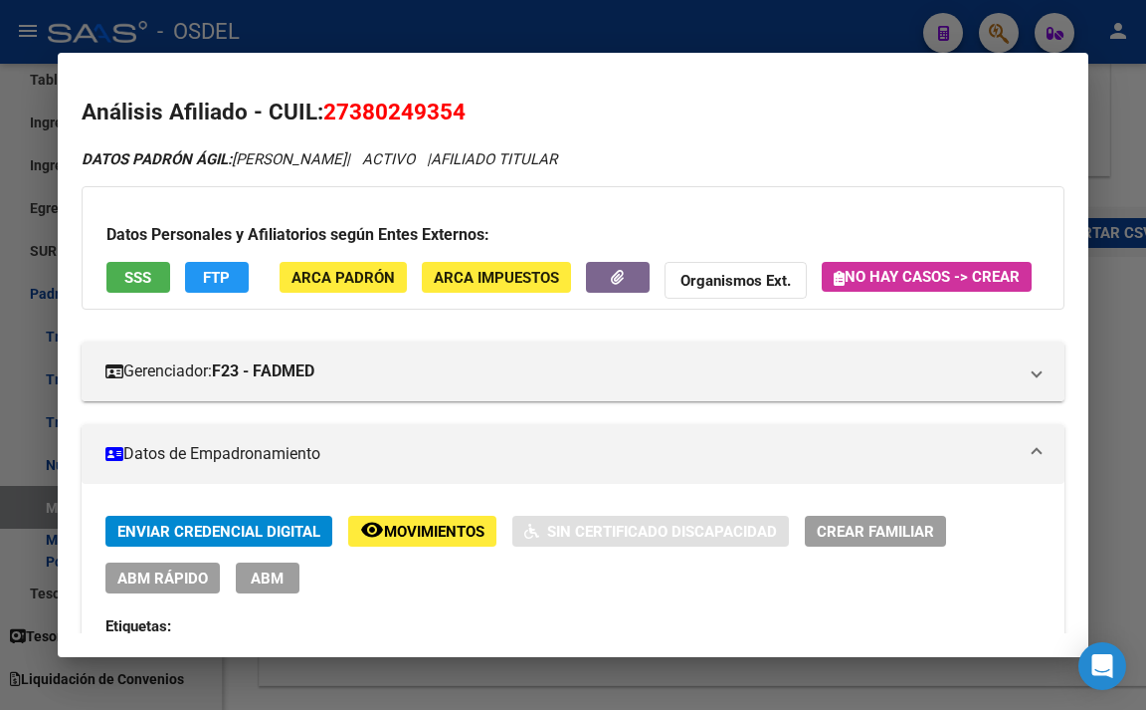
click at [236, 272] on button "FTP" at bounding box center [217, 277] width 64 height 31
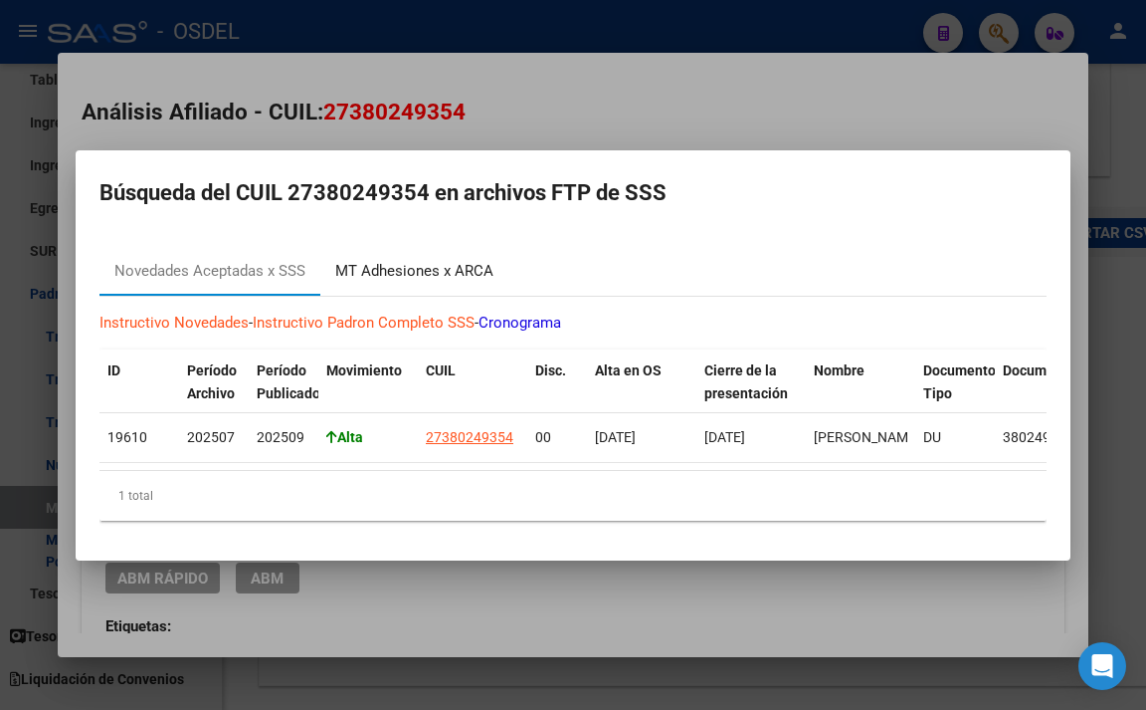
click at [404, 270] on div "MT Adhesiones x ARCA" at bounding box center [414, 271] width 158 height 23
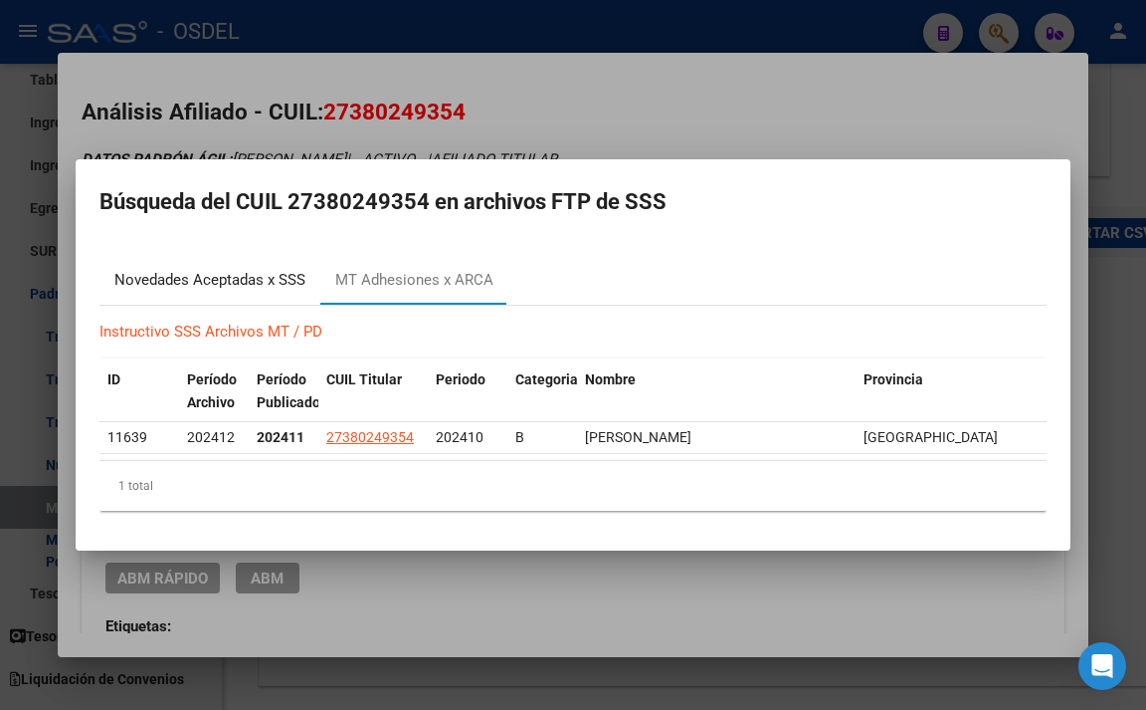
click at [287, 271] on div "Novedades Aceptadas x SSS" at bounding box center [209, 280] width 191 height 23
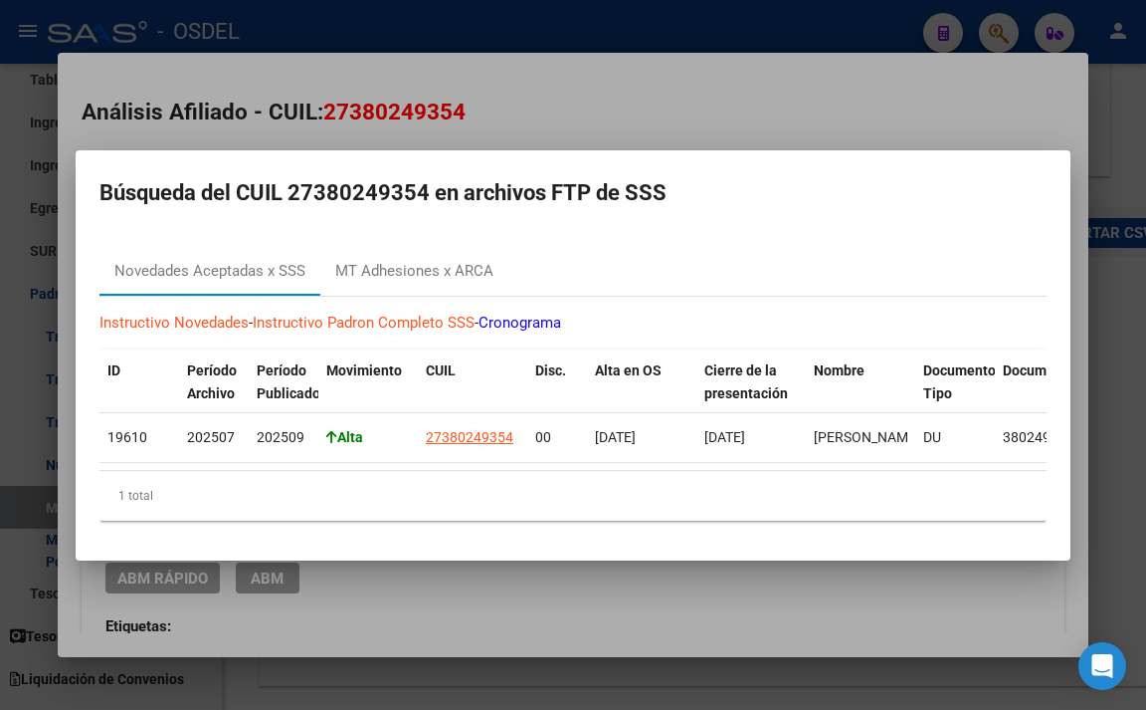
click at [666, 116] on div at bounding box center [573, 355] width 1146 height 710
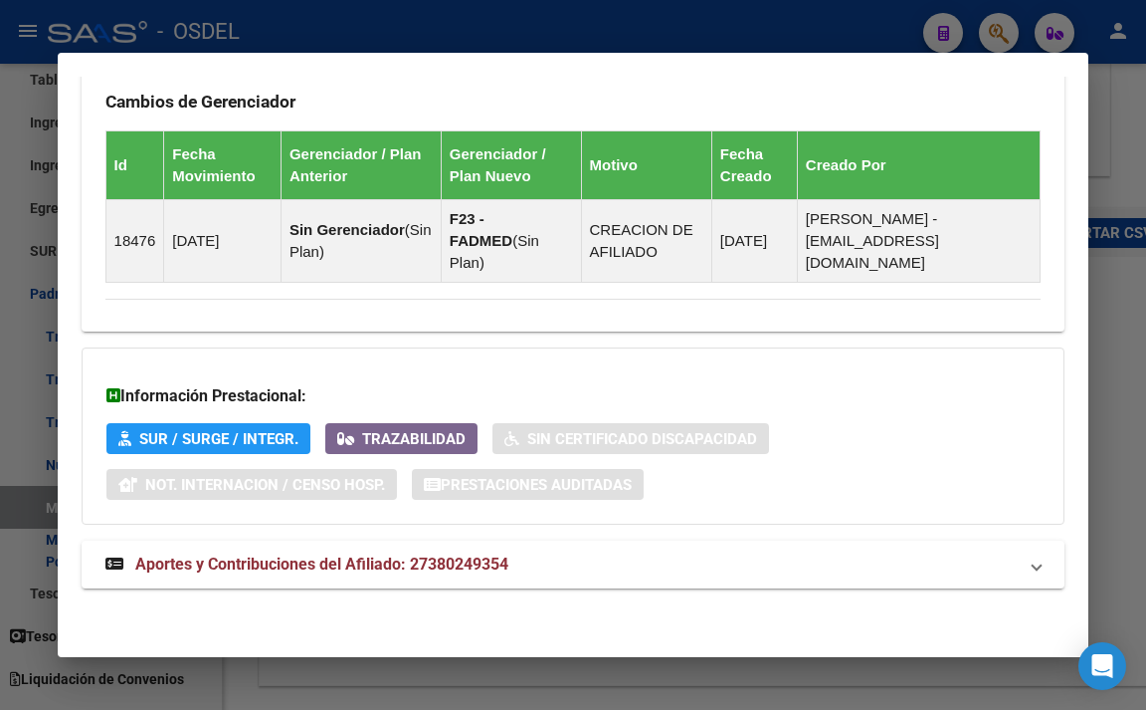
scroll to position [1300, 0]
click at [450, 558] on span "Aportes y Contribuciones del Afiliado: 27380249354" at bounding box center [321, 563] width 373 height 19
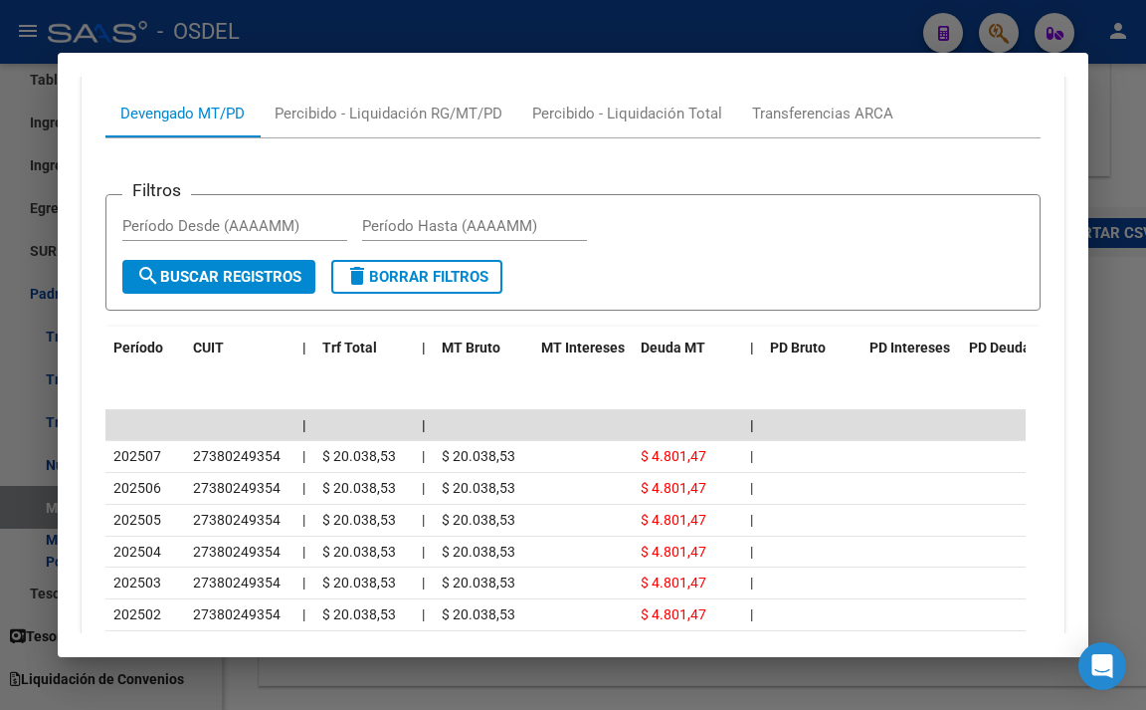
scroll to position [2013, 0]
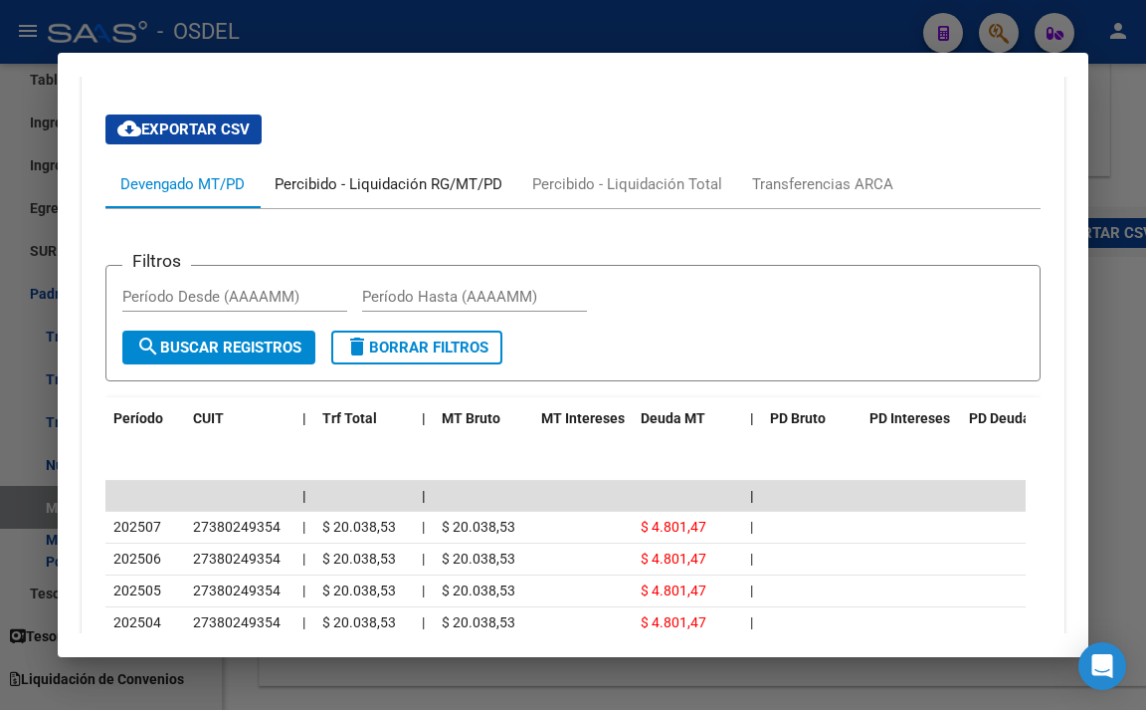
click at [352, 195] on div "Percibido - Liquidación RG/MT/PD" at bounding box center [389, 184] width 228 height 22
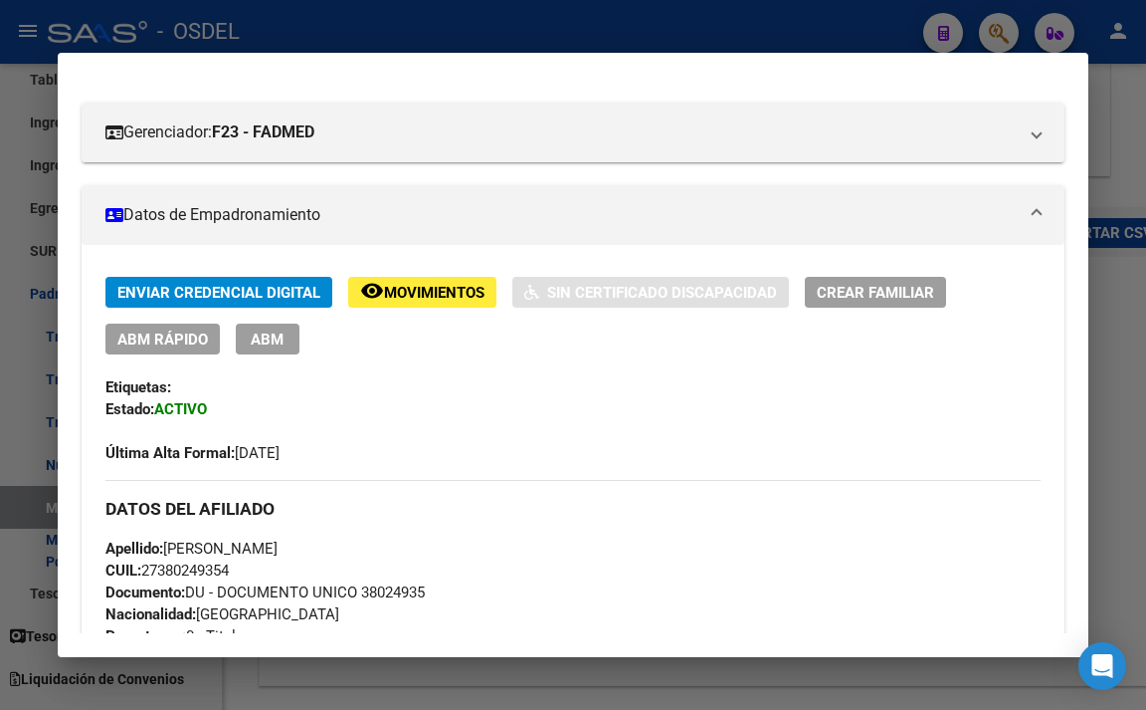
scroll to position [122, 0]
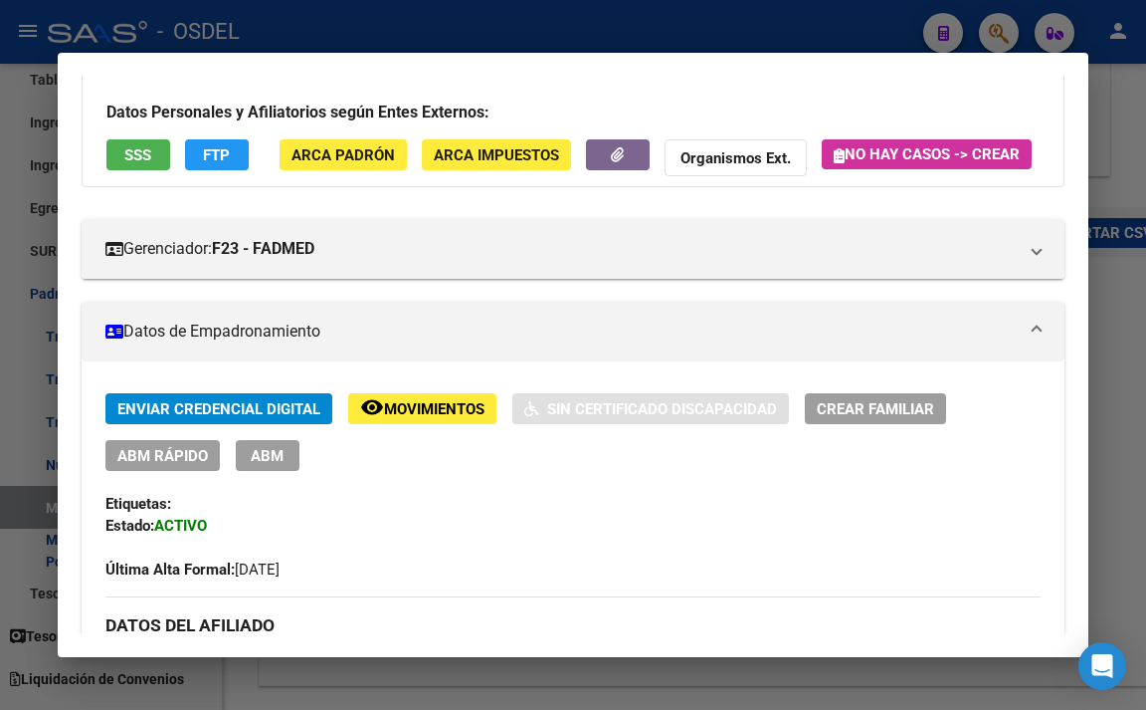
click at [242, 151] on button "FTP" at bounding box center [217, 154] width 64 height 31
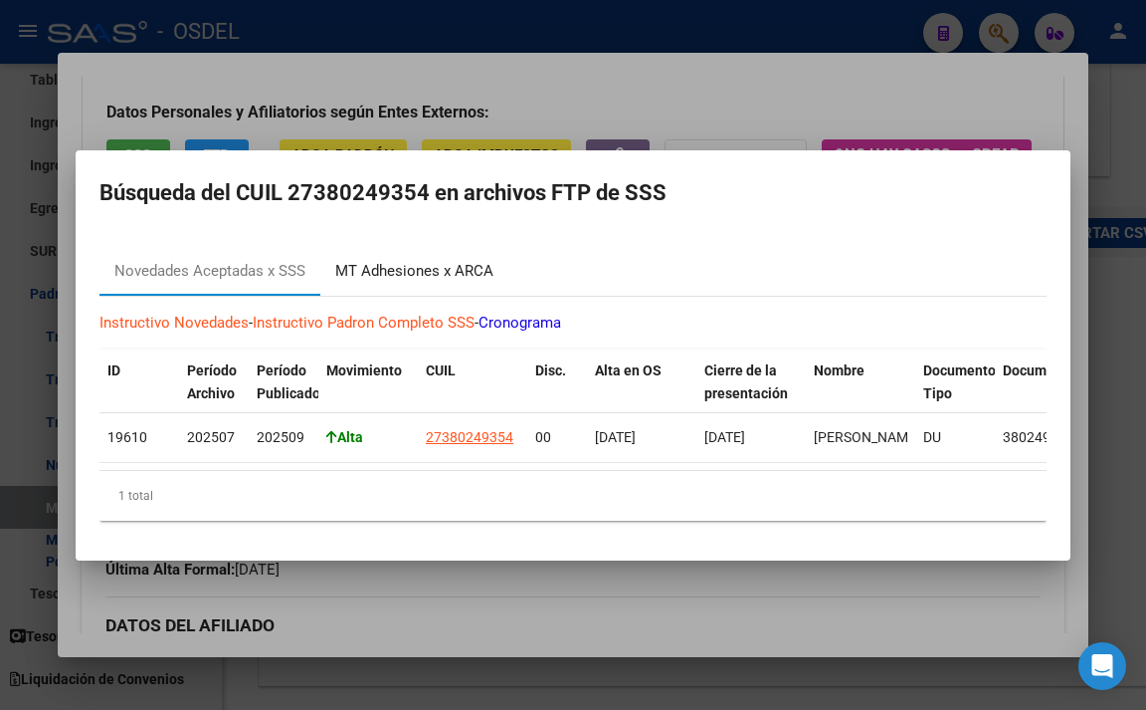
click at [453, 262] on div "MT Adhesiones x ARCA" at bounding box center [414, 271] width 158 height 23
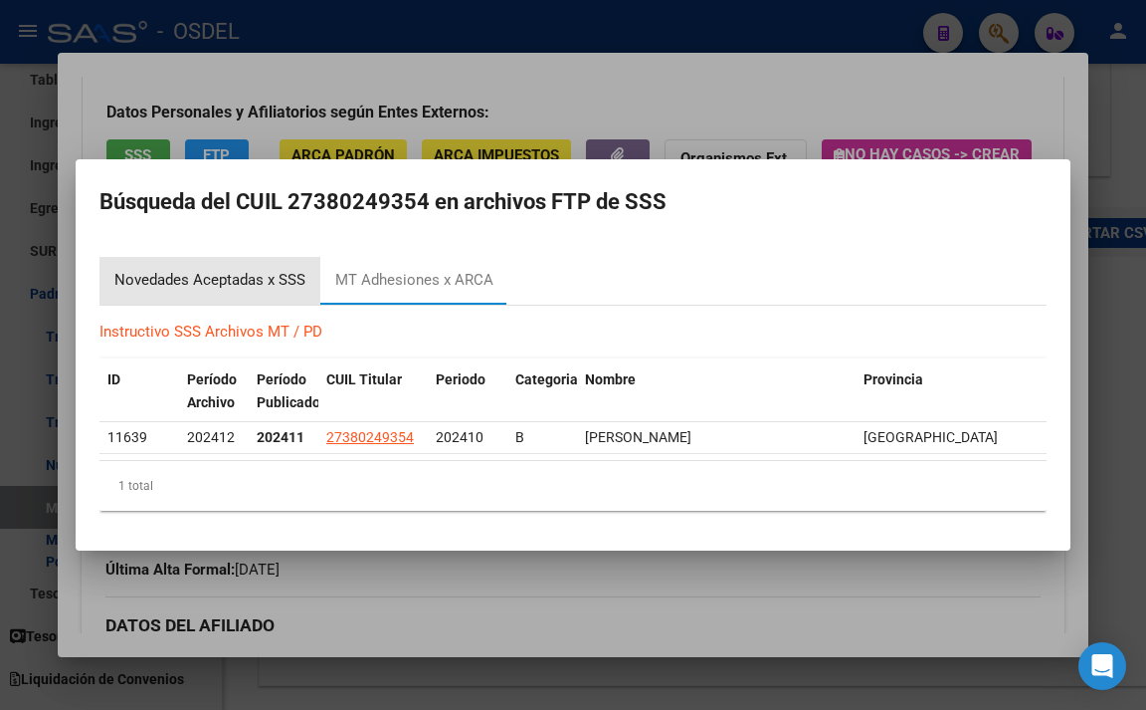
click at [247, 282] on div "Novedades Aceptadas x SSS" at bounding box center [209, 280] width 191 height 23
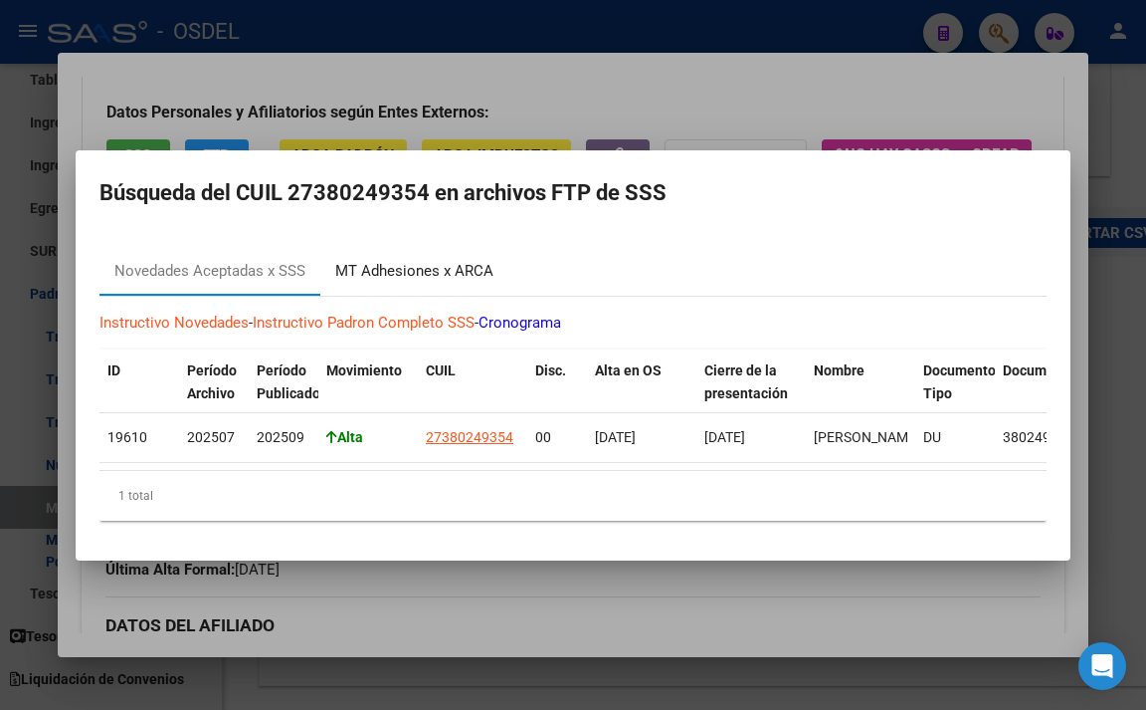
click at [378, 267] on div "MT Adhesiones x ARCA" at bounding box center [414, 271] width 158 height 23
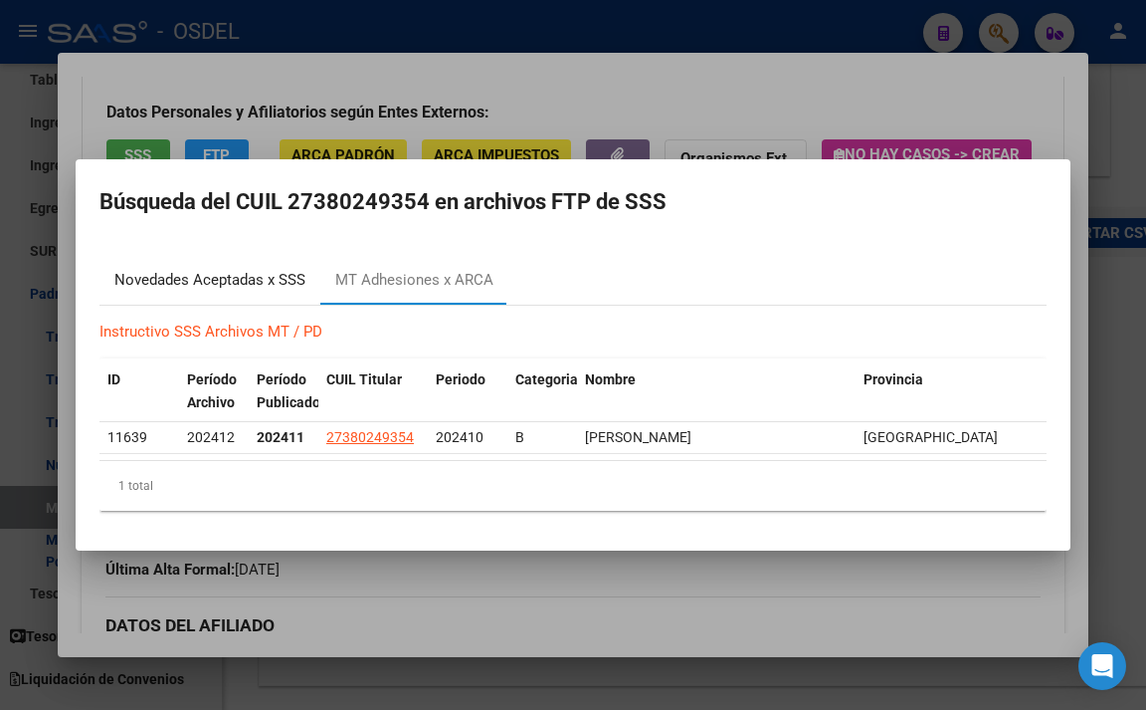
click at [262, 280] on div "Novedades Aceptadas x SSS" at bounding box center [209, 280] width 191 height 23
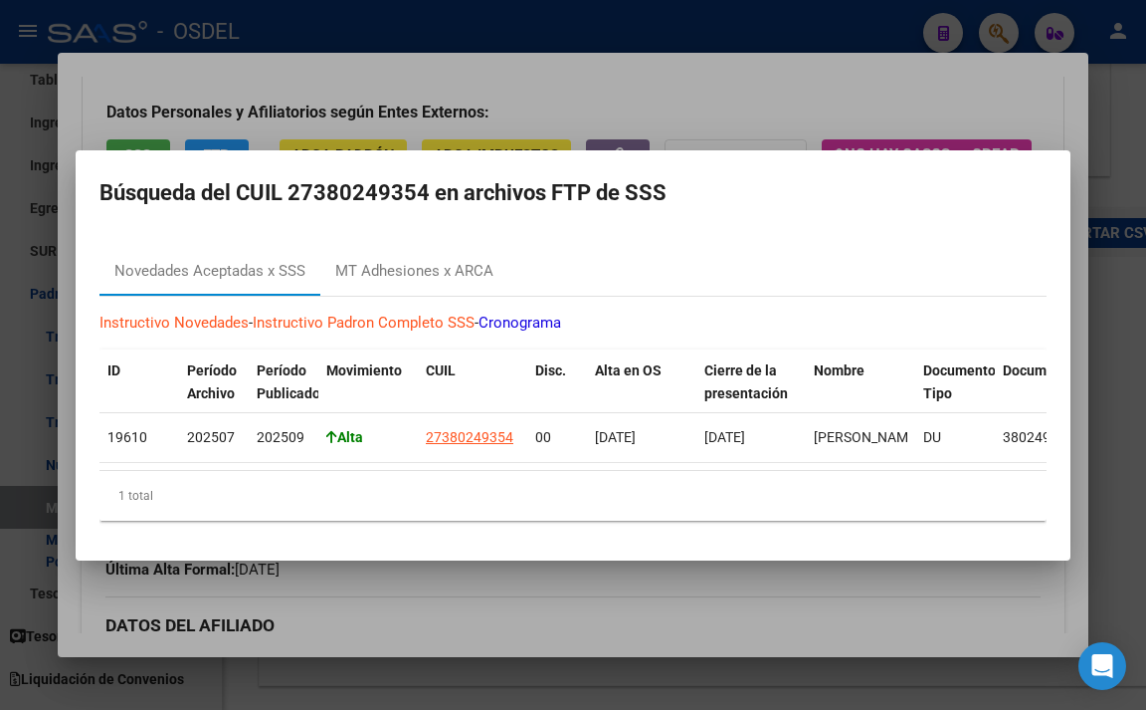
click at [538, 112] on div at bounding box center [573, 355] width 1146 height 710
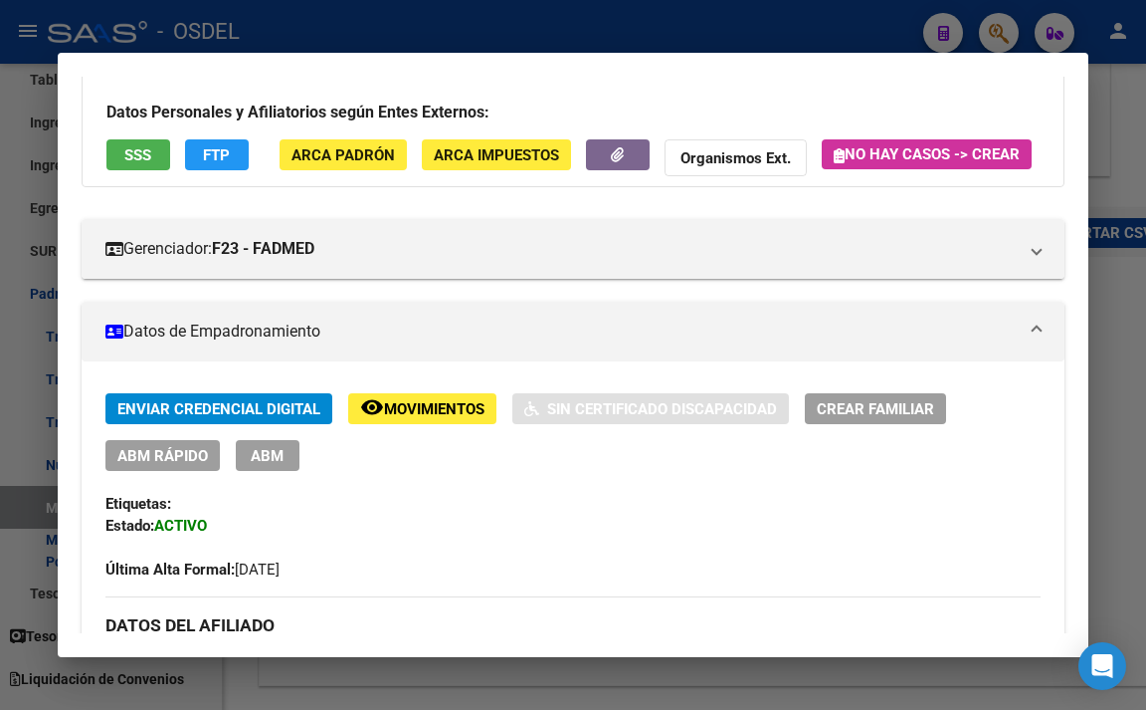
scroll to position [23, 0]
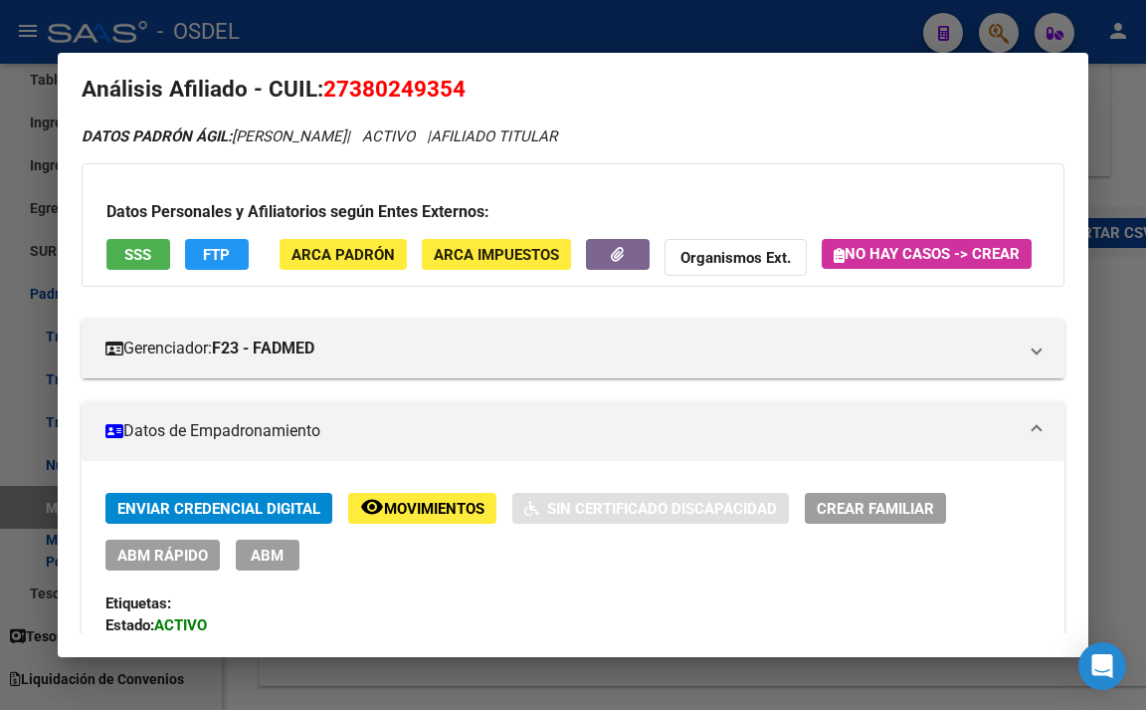
click at [236, 257] on button "FTP" at bounding box center [217, 254] width 64 height 31
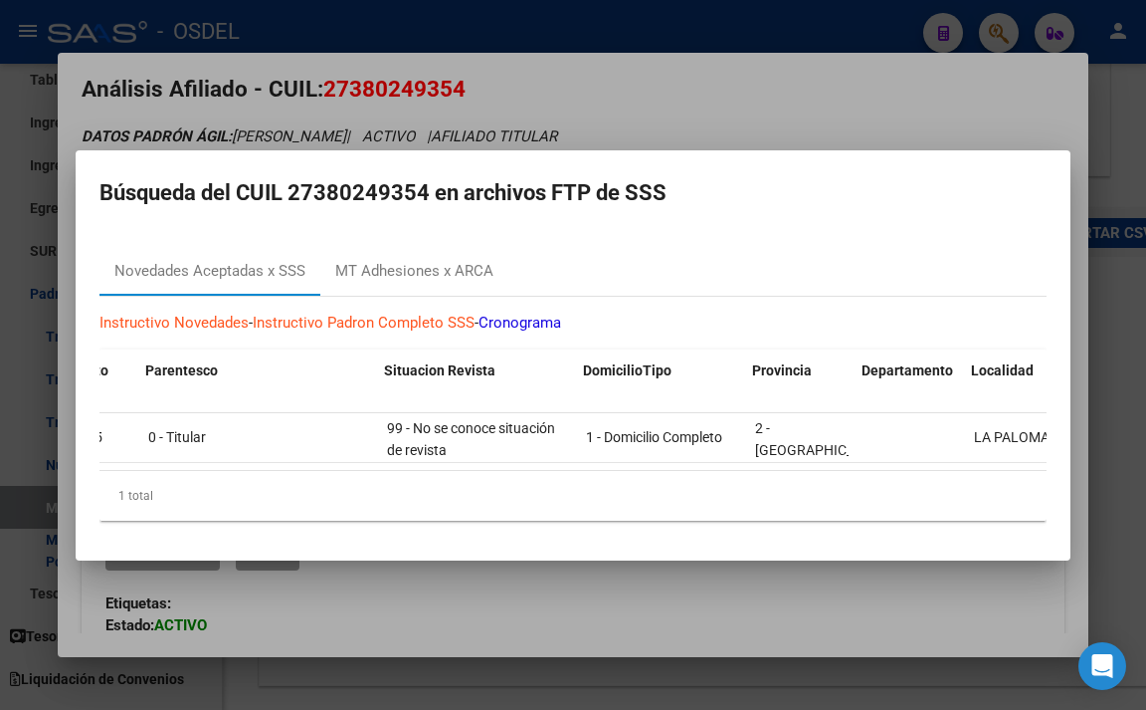
scroll to position [0, 1300]
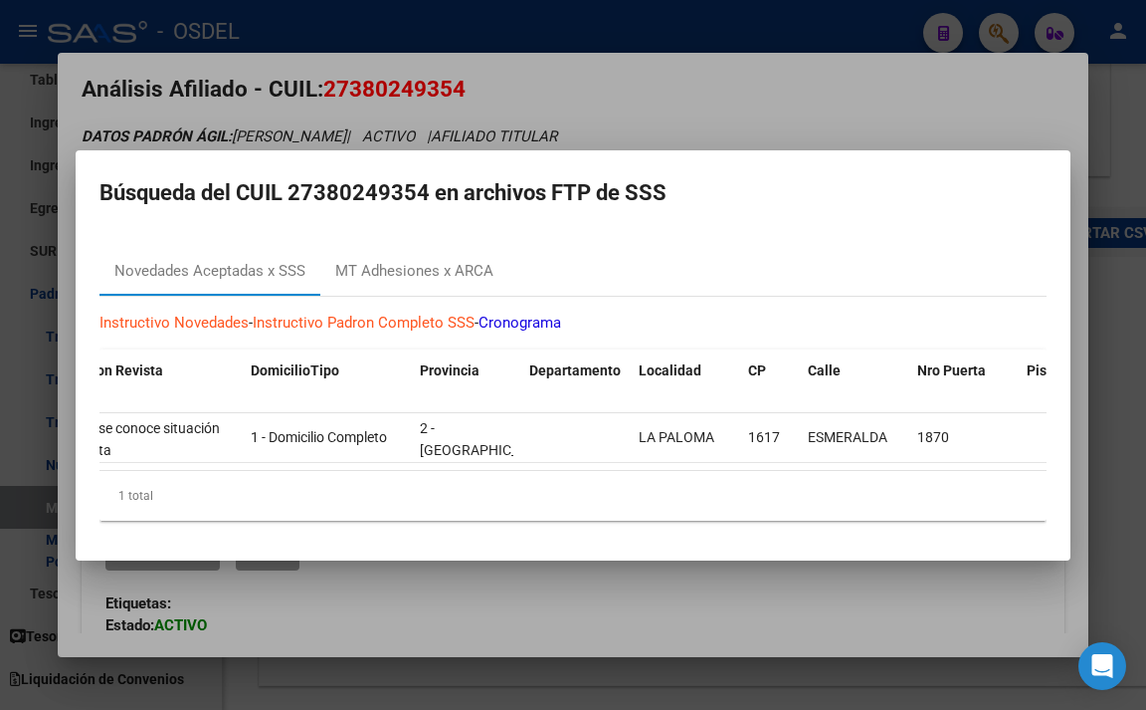
click at [777, 97] on div at bounding box center [573, 355] width 1146 height 710
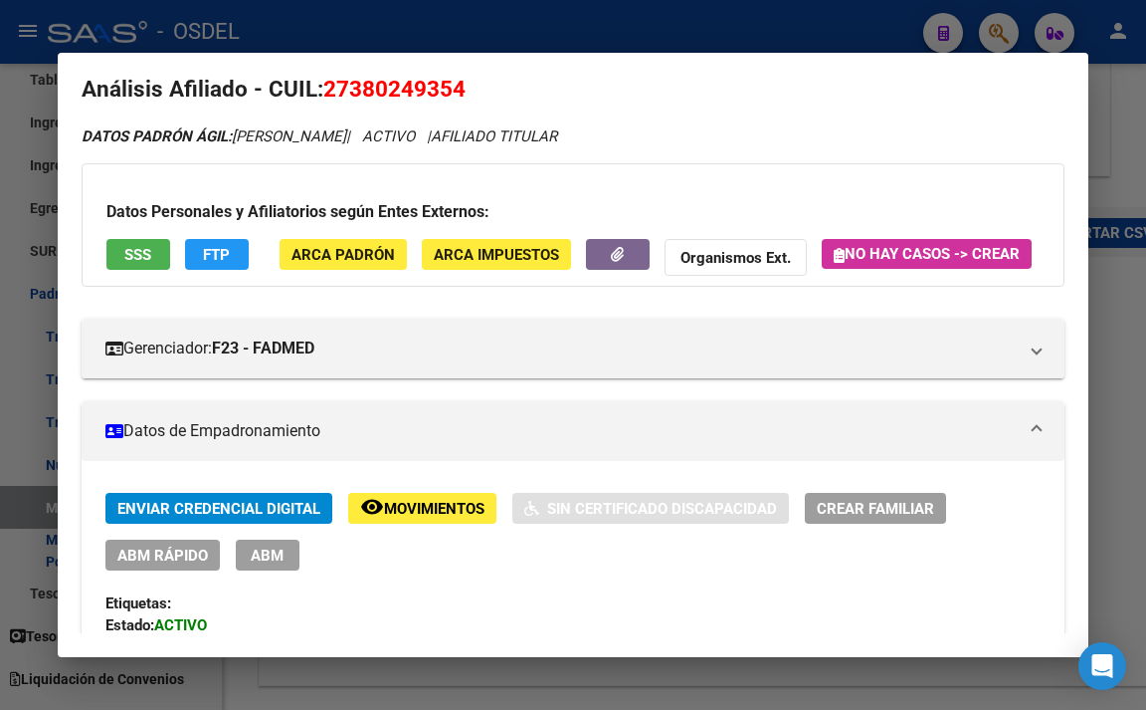
click at [162, 257] on button "SSS" at bounding box center [138, 254] width 64 height 31
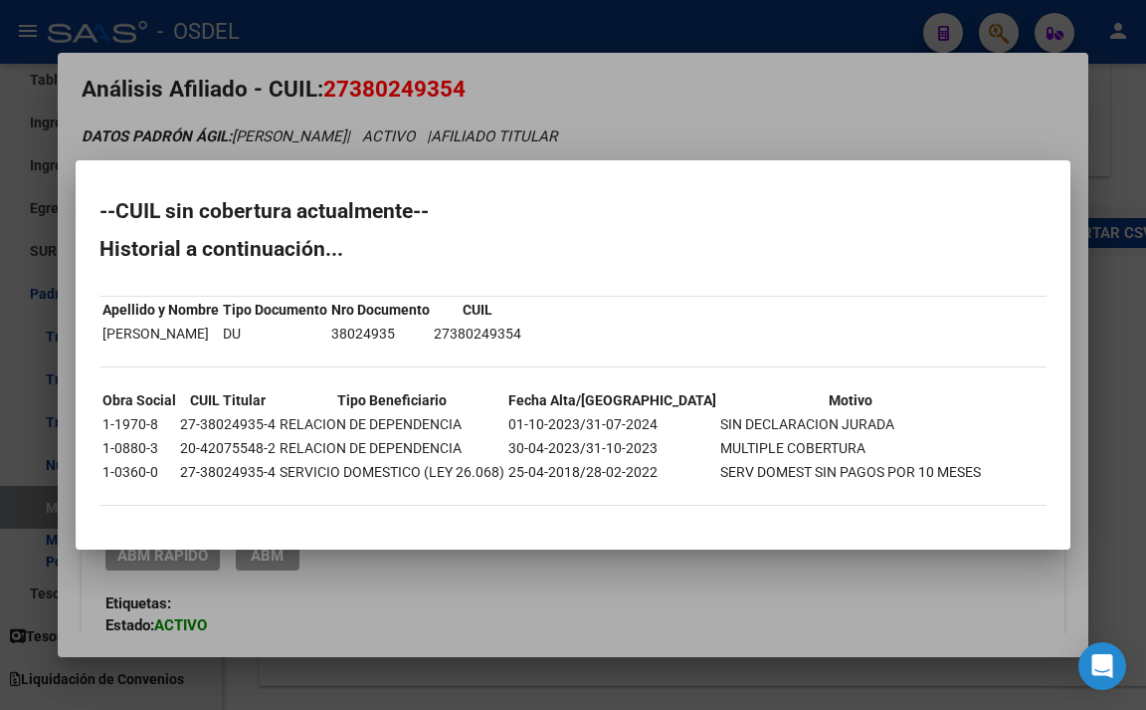
click at [603, 103] on div at bounding box center [573, 355] width 1146 height 710
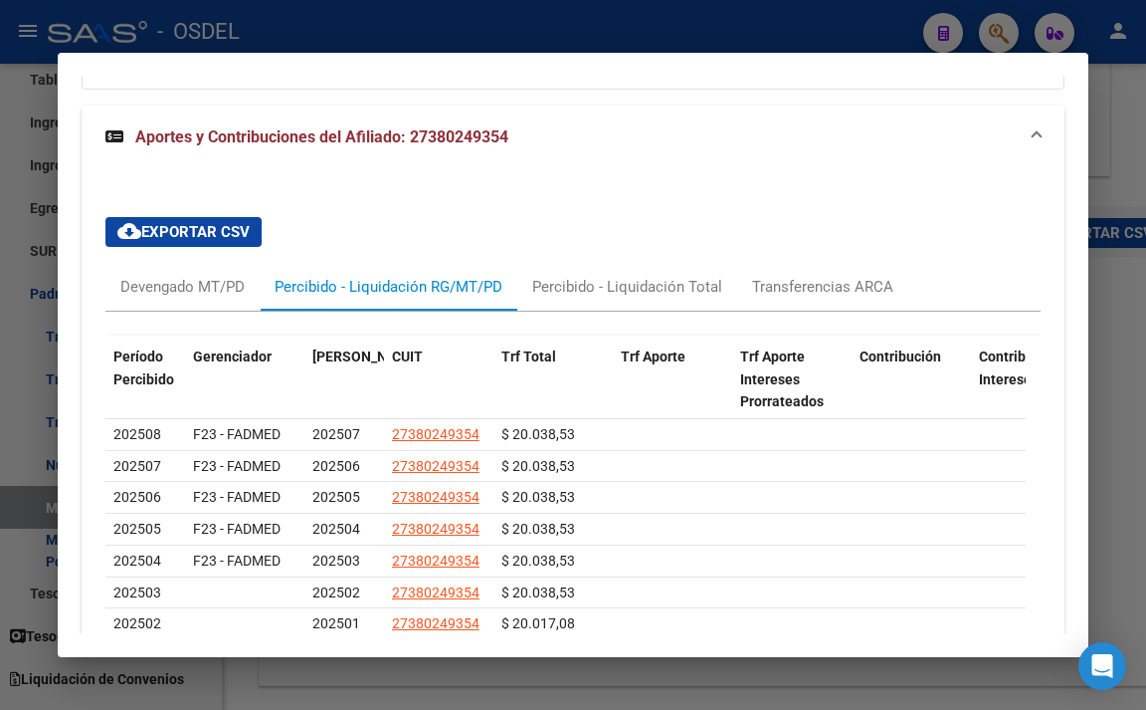
scroll to position [1715, 0]
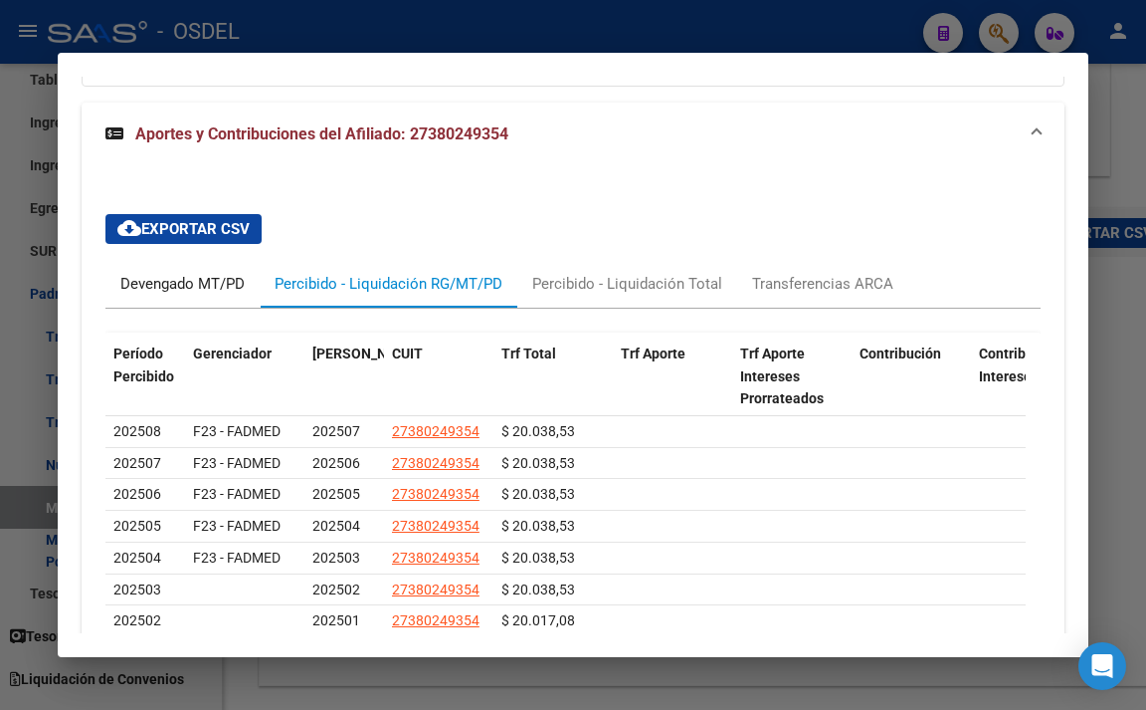
click at [227, 295] on div "Devengado MT/PD" at bounding box center [182, 284] width 124 height 22
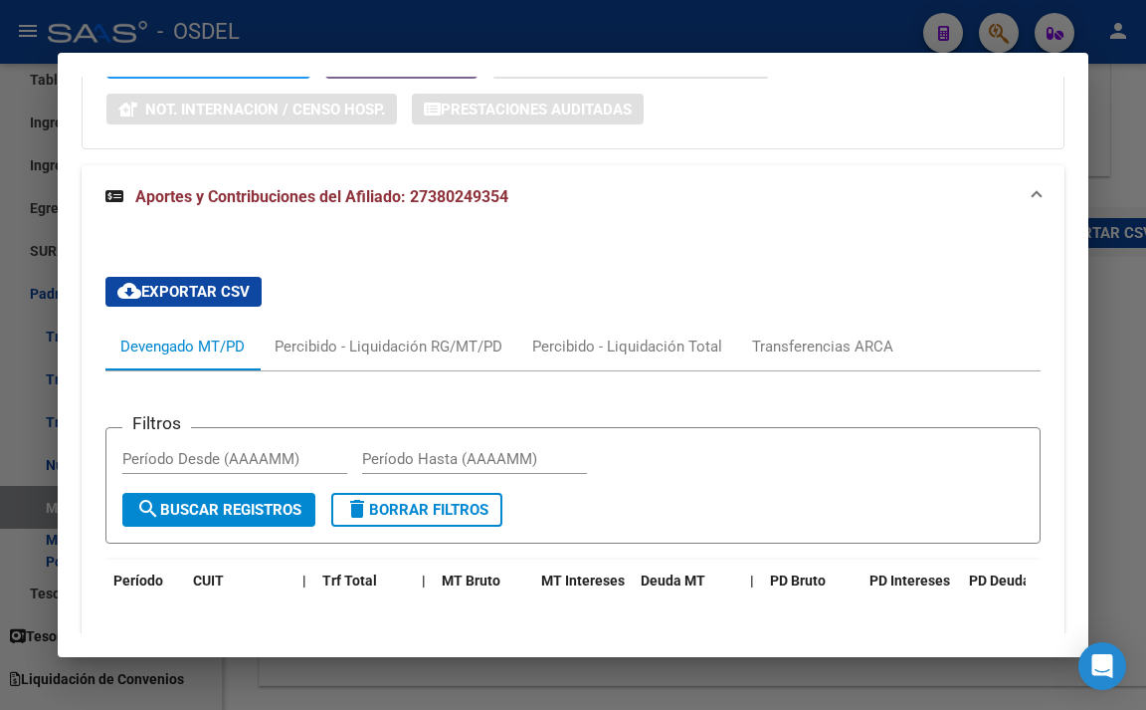
scroll to position [1615, 0]
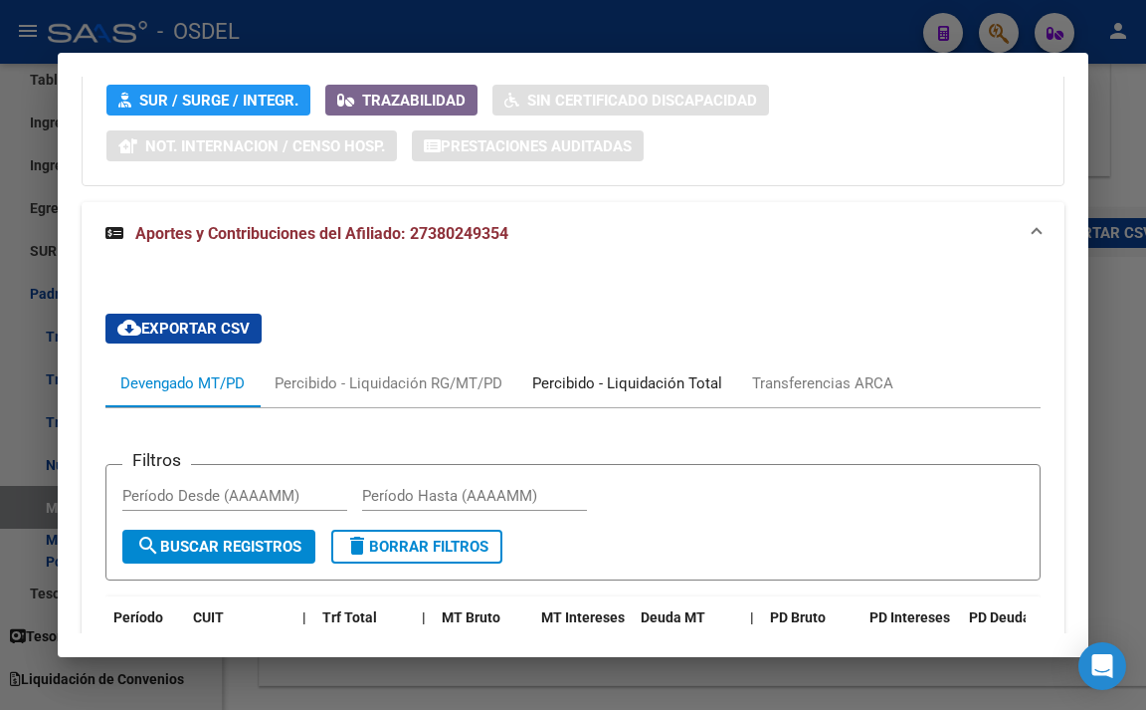
click at [600, 394] on div "Percibido - Liquidación Total" at bounding box center [627, 383] width 190 height 22
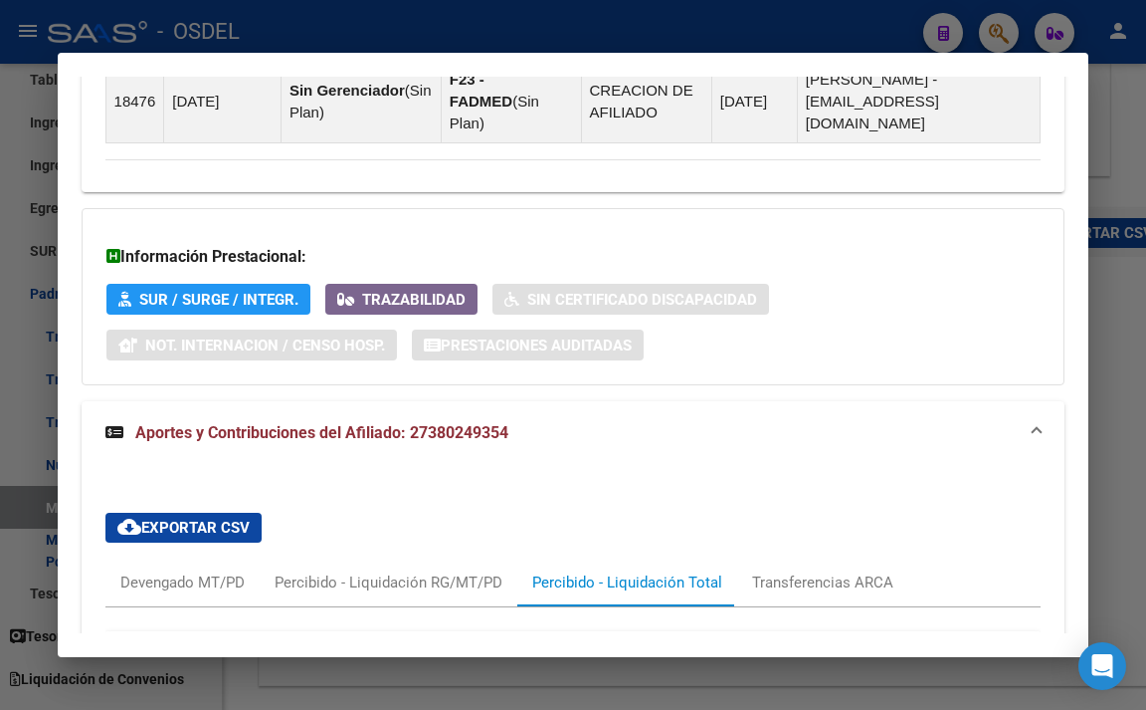
scroll to position [1715, 0]
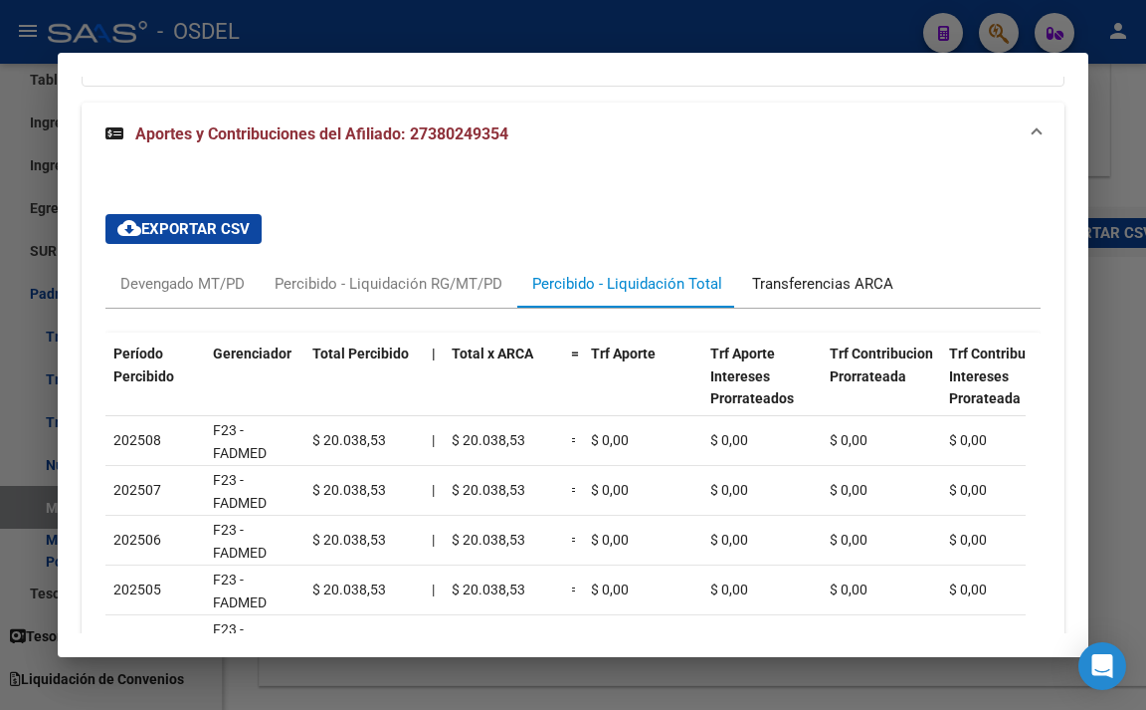
click at [788, 295] on div "Transferencias ARCA" at bounding box center [822, 284] width 141 height 22
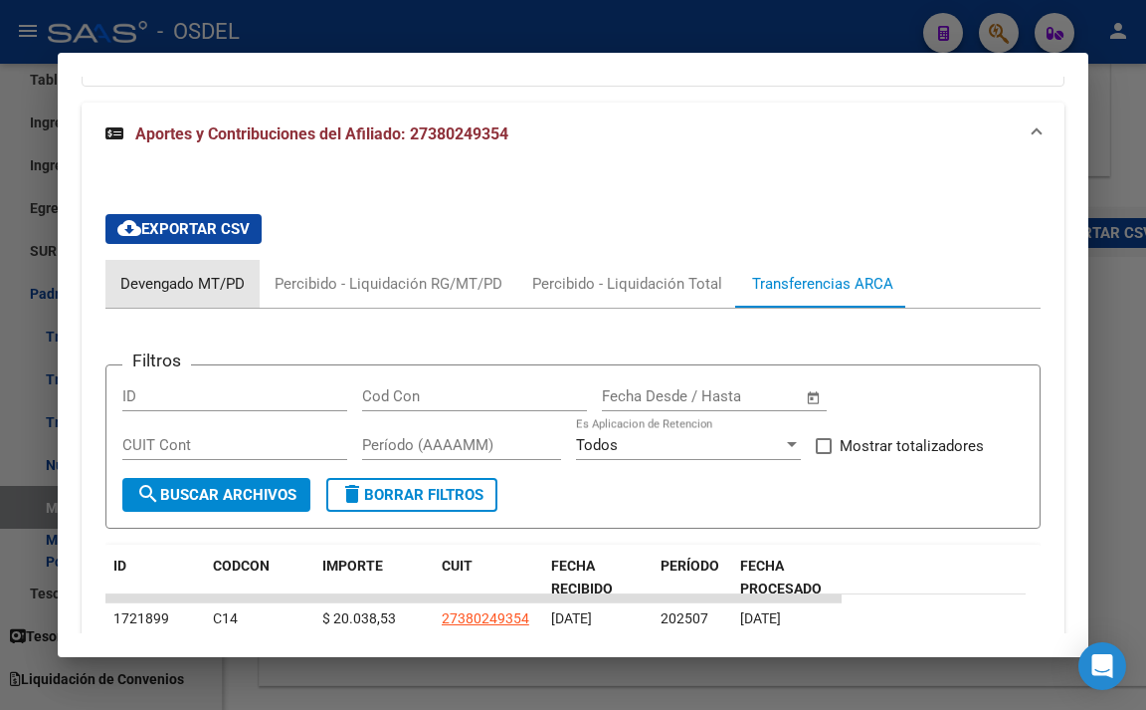
click at [208, 295] on div "Devengado MT/PD" at bounding box center [182, 284] width 124 height 22
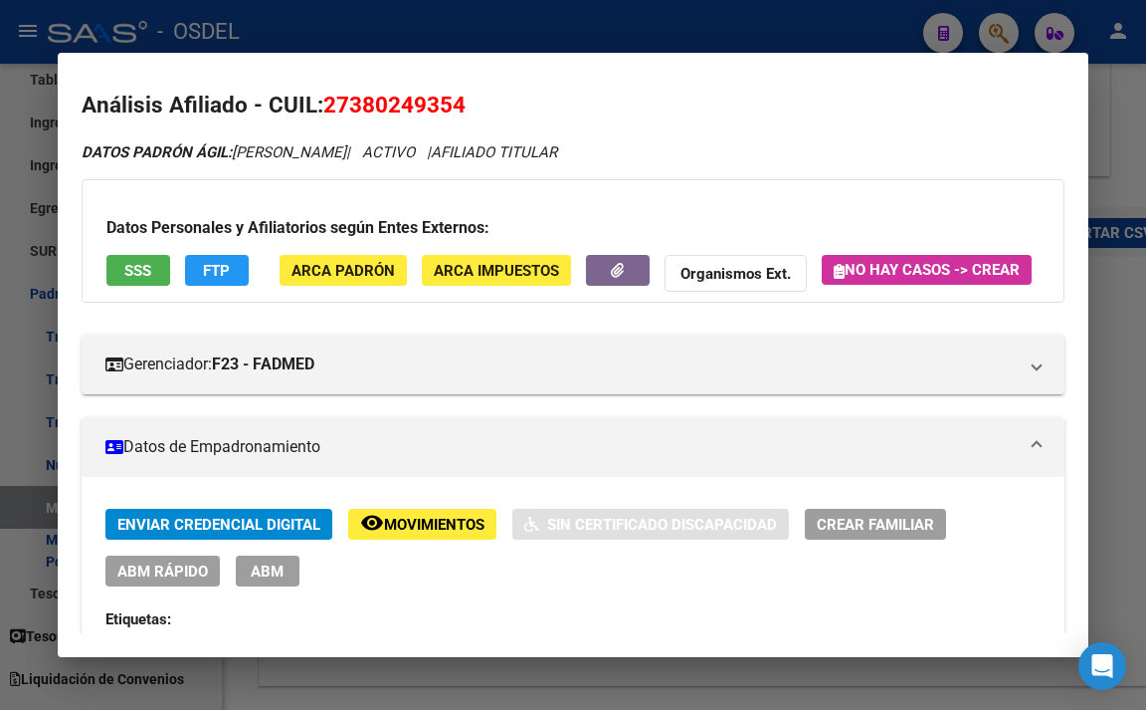
scroll to position [0, 0]
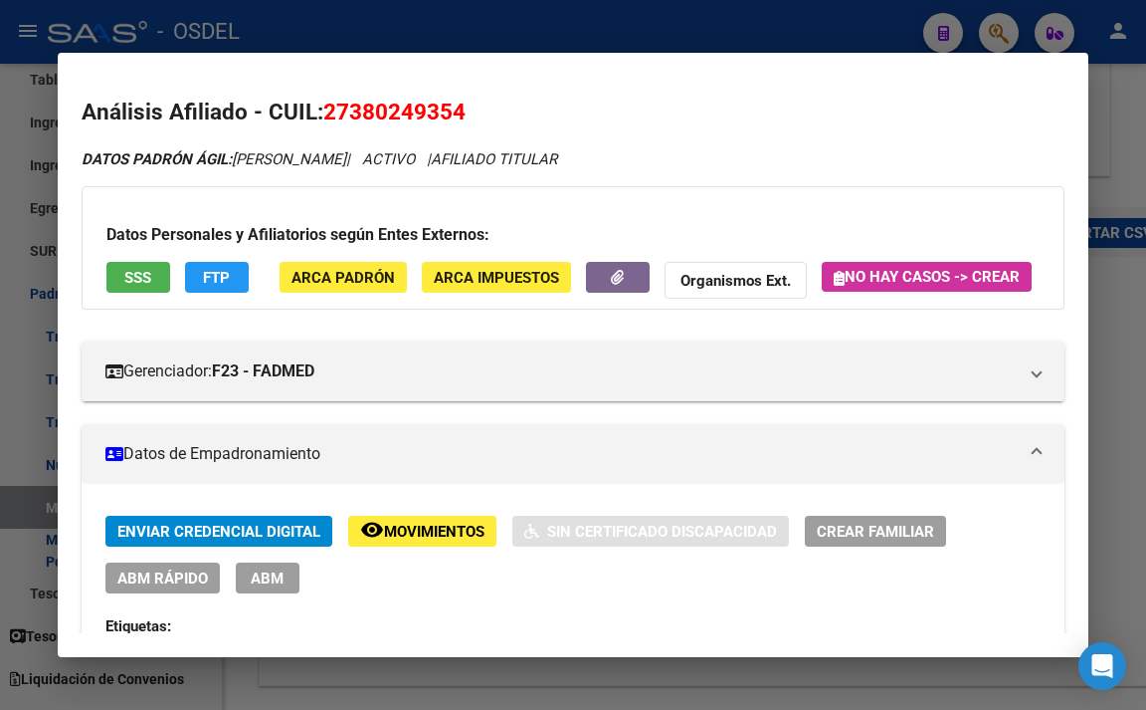
click at [155, 282] on button "SSS" at bounding box center [138, 277] width 64 height 31
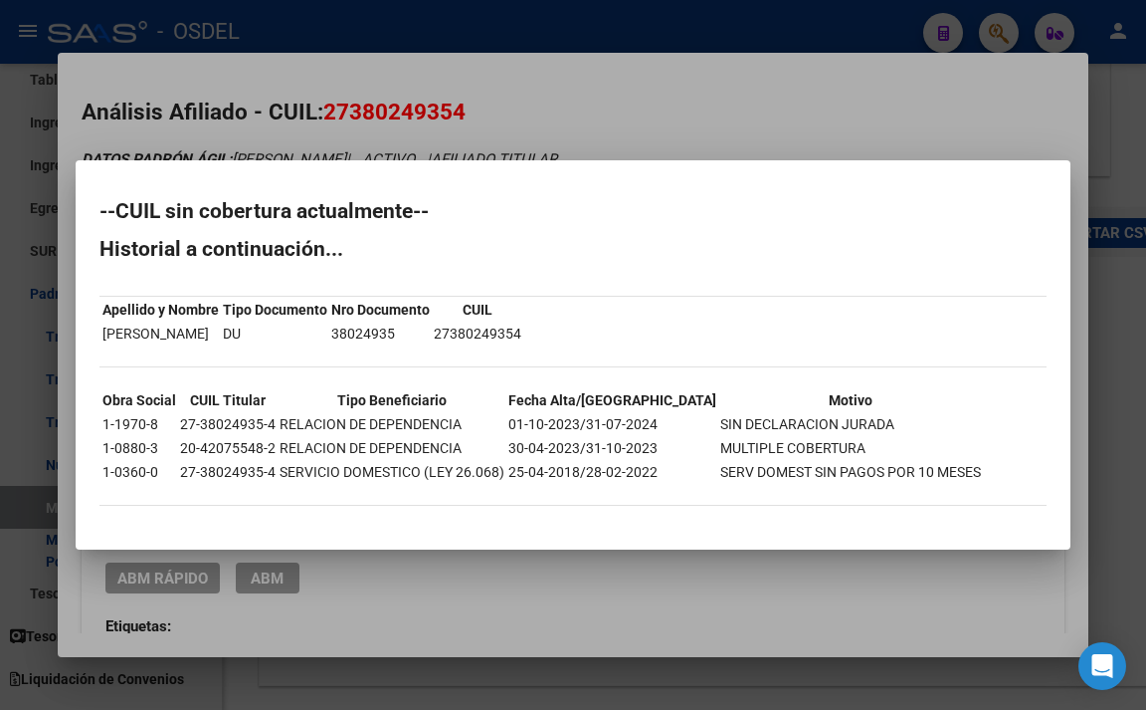
click at [601, 129] on div at bounding box center [573, 355] width 1146 height 710
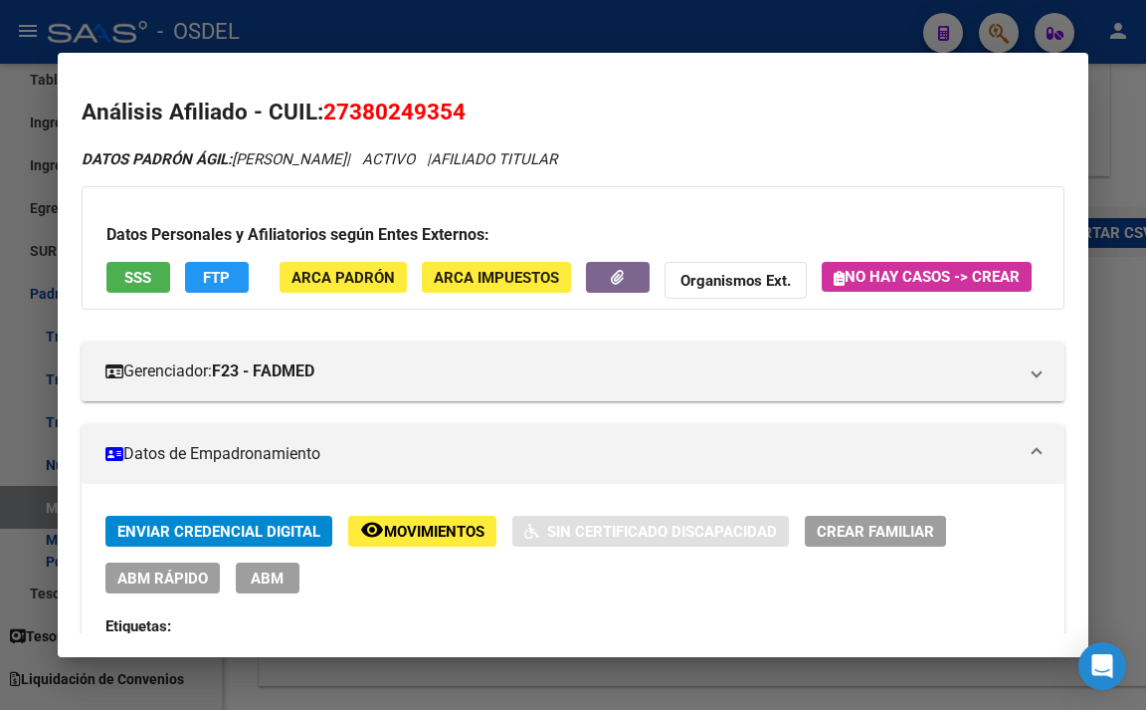
click at [558, 37] on div at bounding box center [573, 355] width 1146 height 710
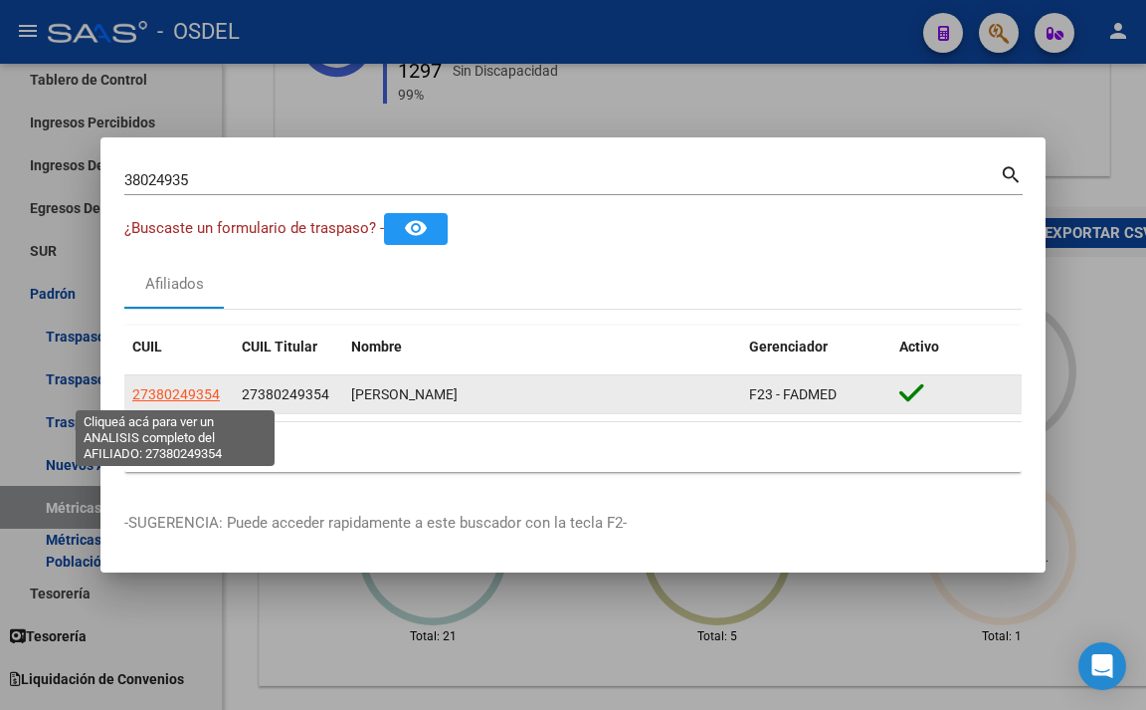
click at [198, 399] on span "27380249354" at bounding box center [176, 394] width 88 height 16
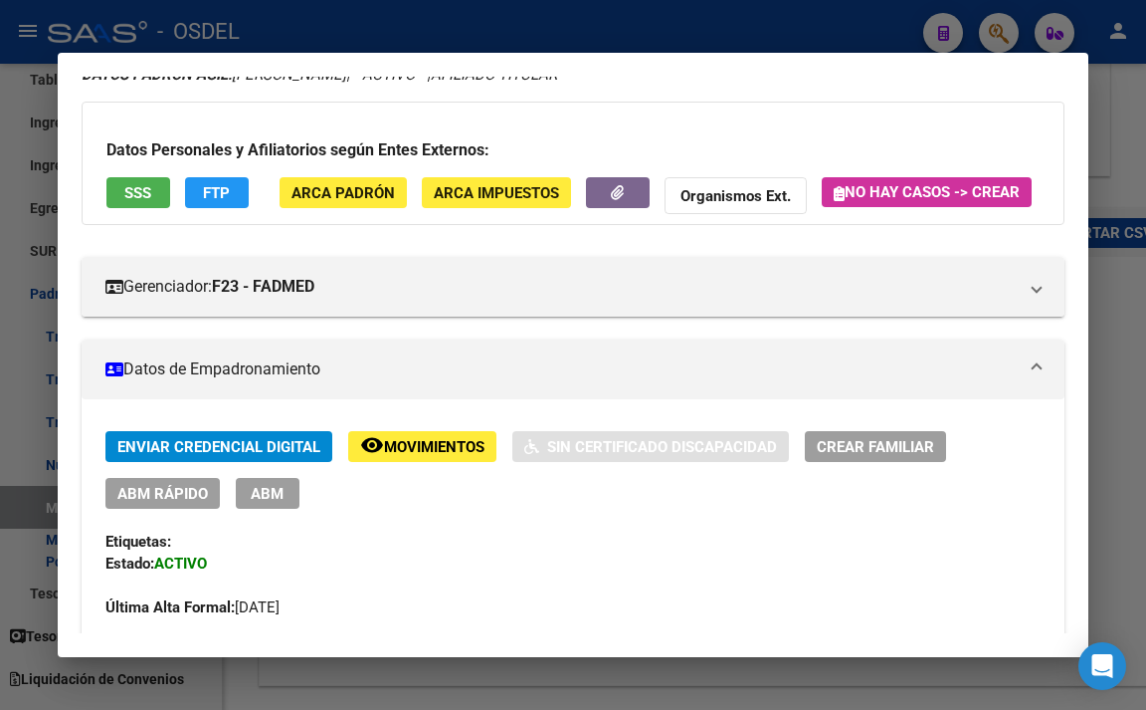
scroll to position [100, 0]
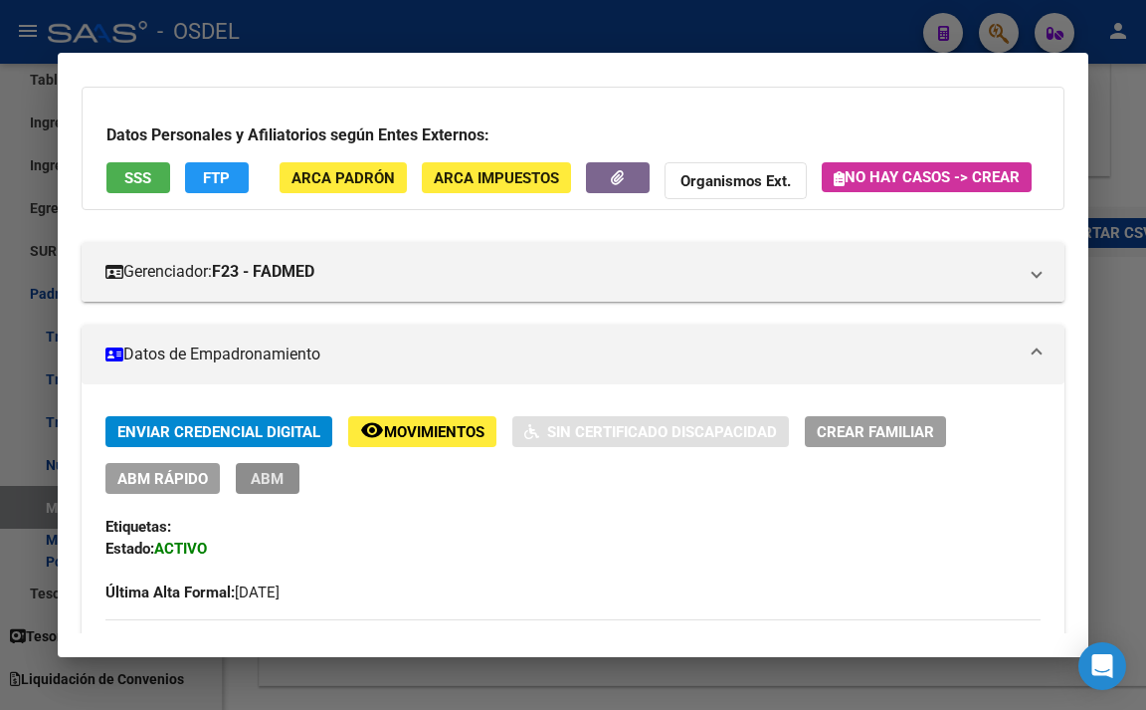
click at [271, 488] on span "ABM" at bounding box center [267, 479] width 33 height 18
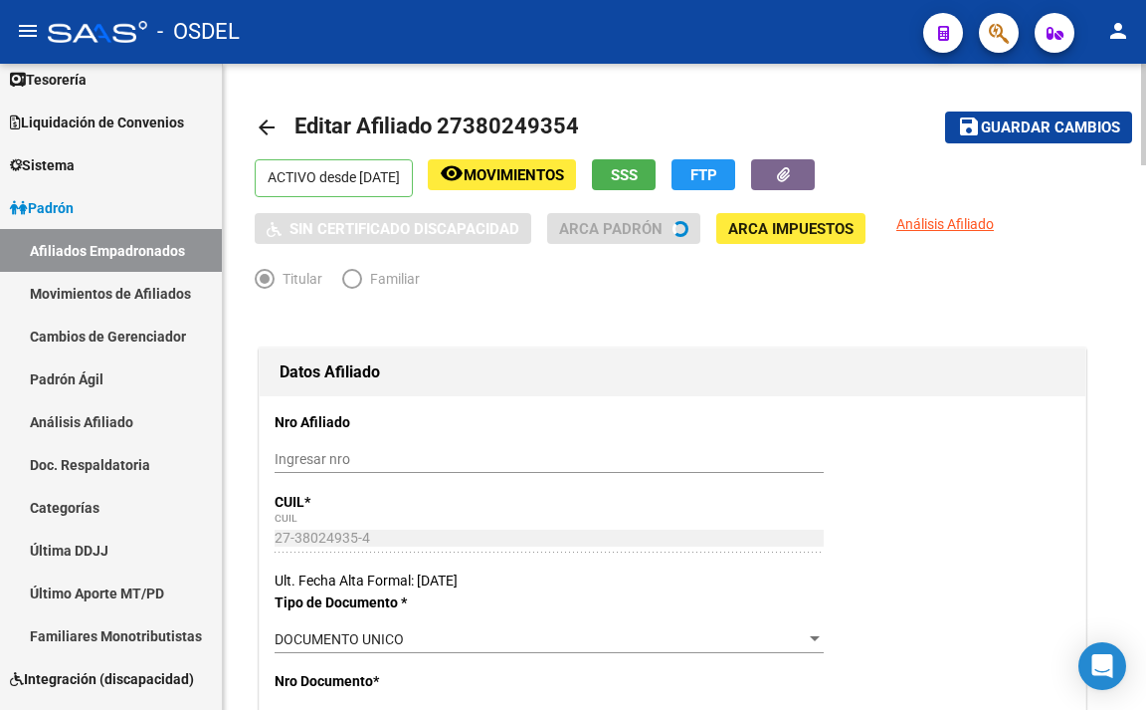
radio input "true"
type input "27-38024935-4"
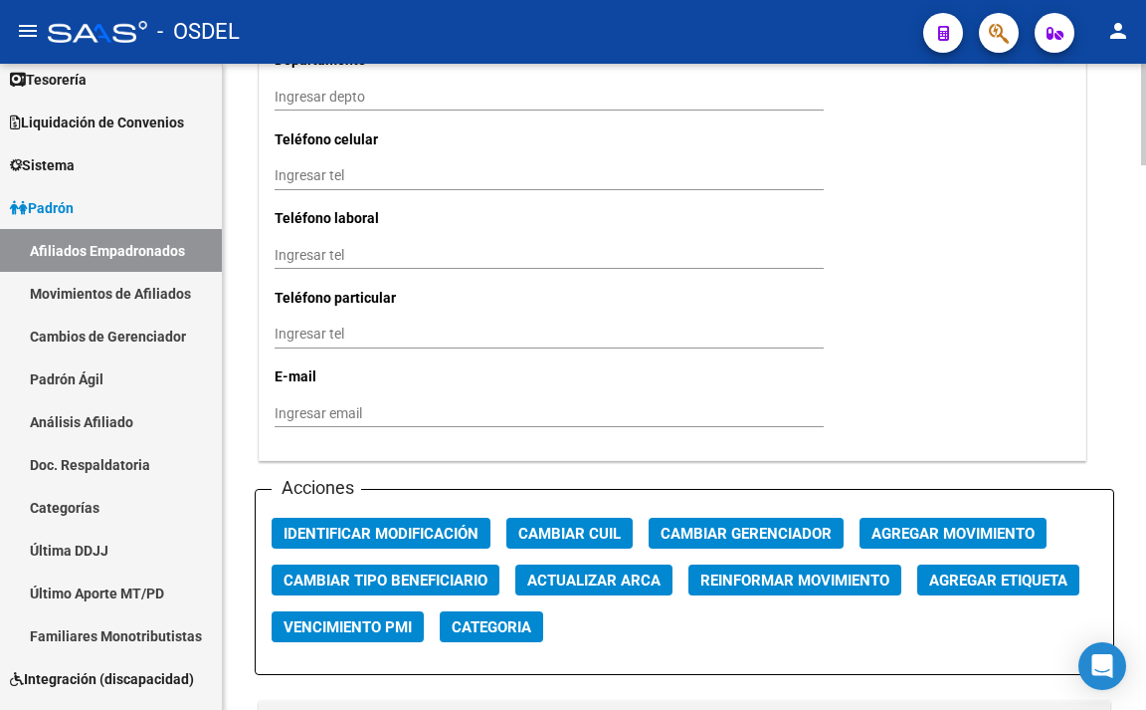
scroll to position [1990, 0]
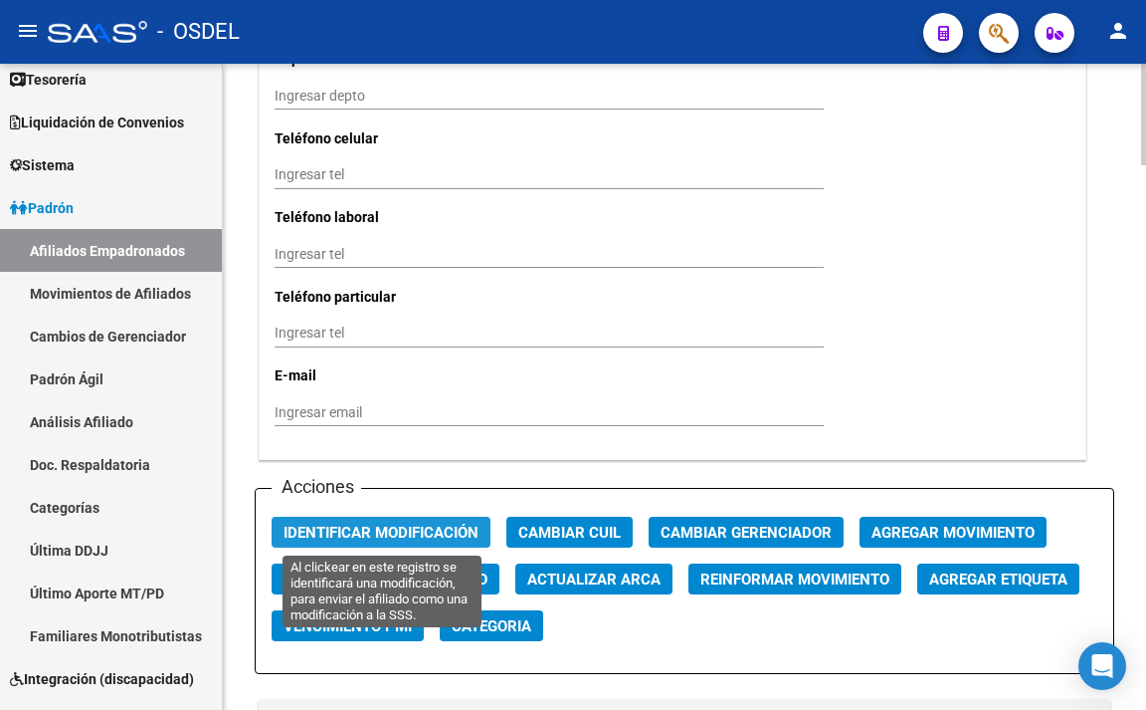
click at [443, 534] on span "Identificar Modificación" at bounding box center [381, 532] width 195 height 18
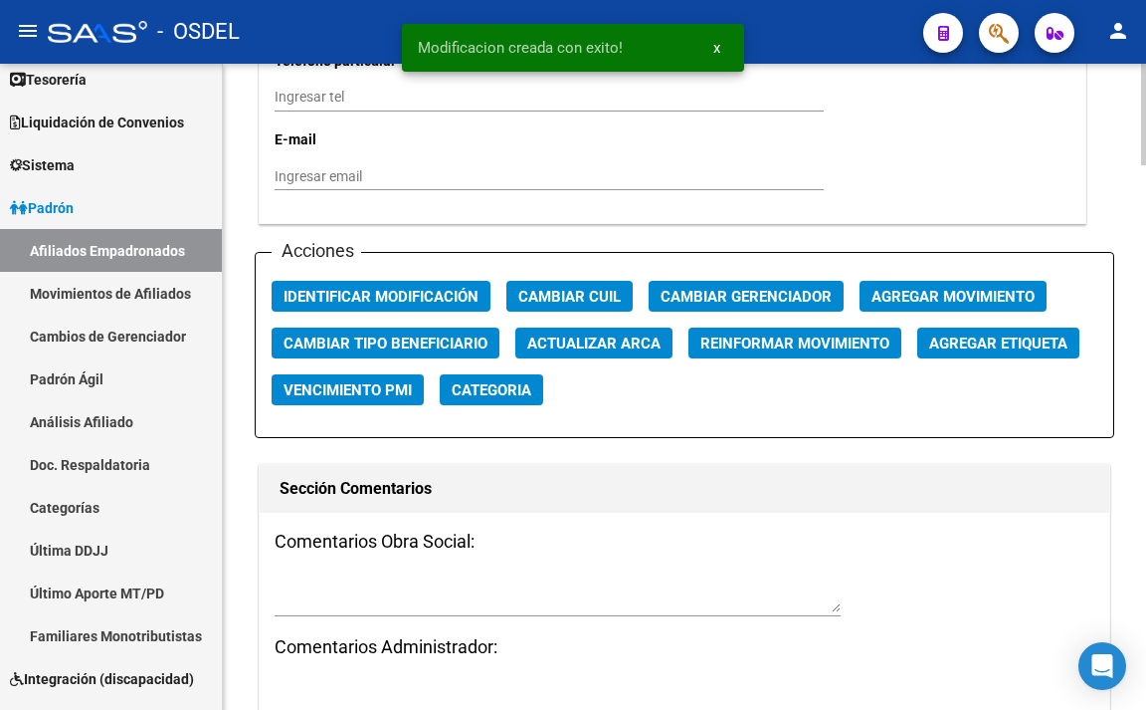
scroll to position [2289, 0]
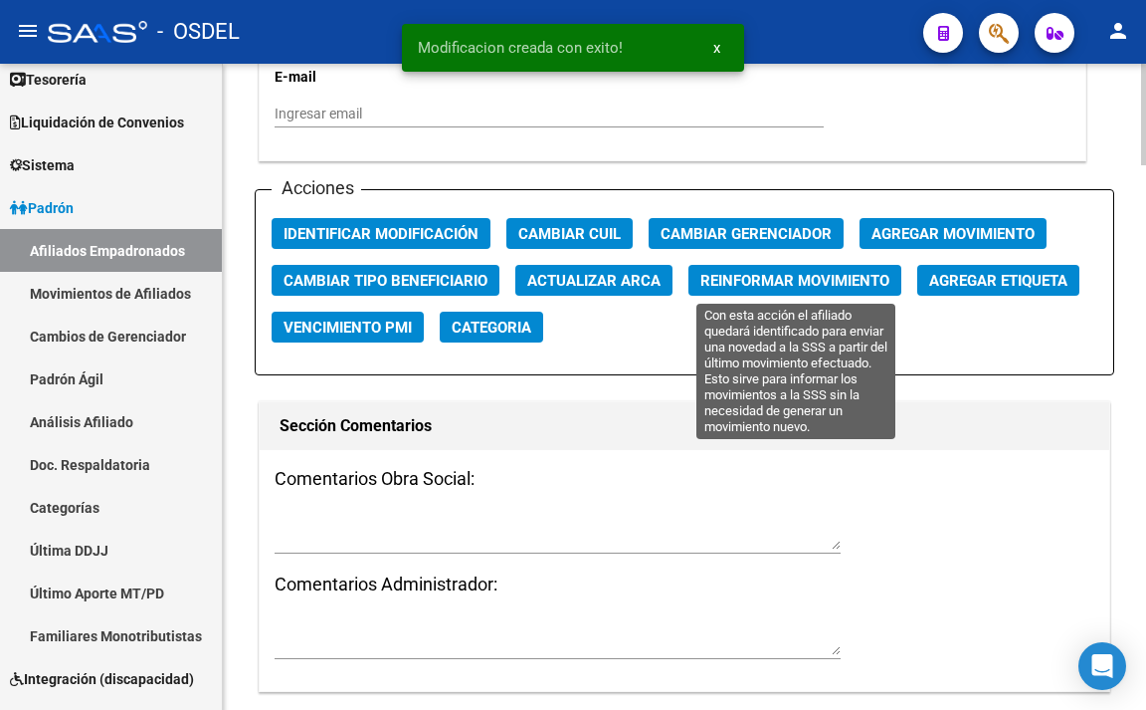
click at [781, 287] on span "Reinformar Movimiento" at bounding box center [795, 281] width 189 height 18
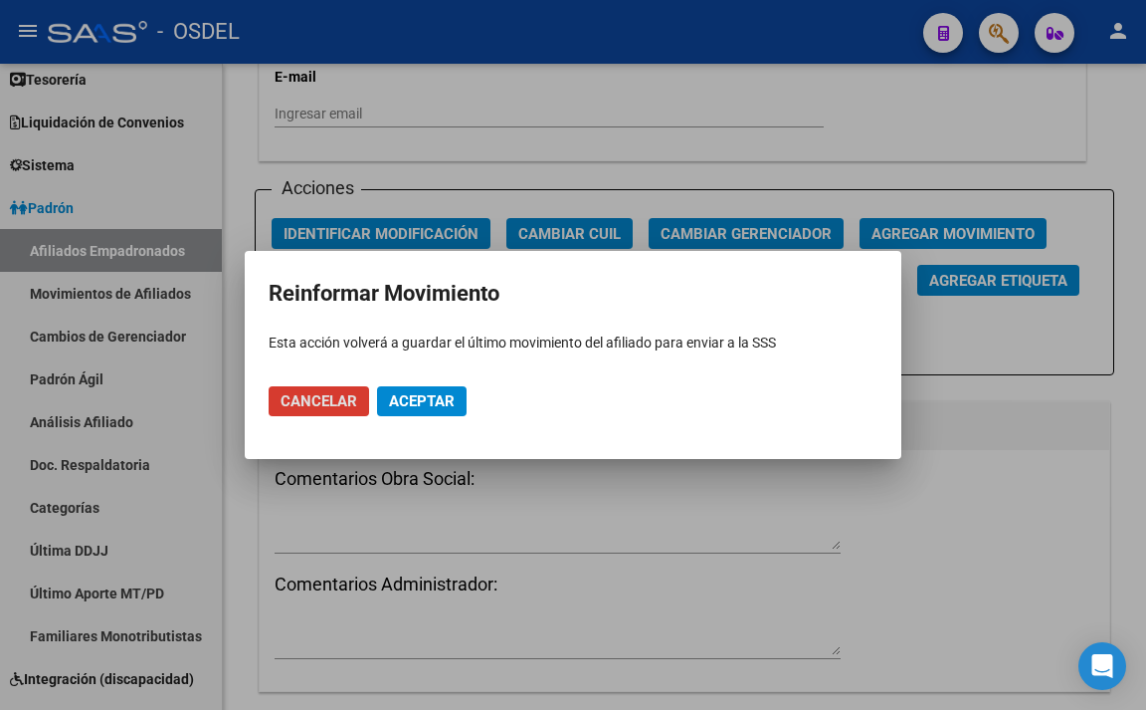
click at [439, 402] on span "Aceptar" at bounding box center [422, 401] width 66 height 18
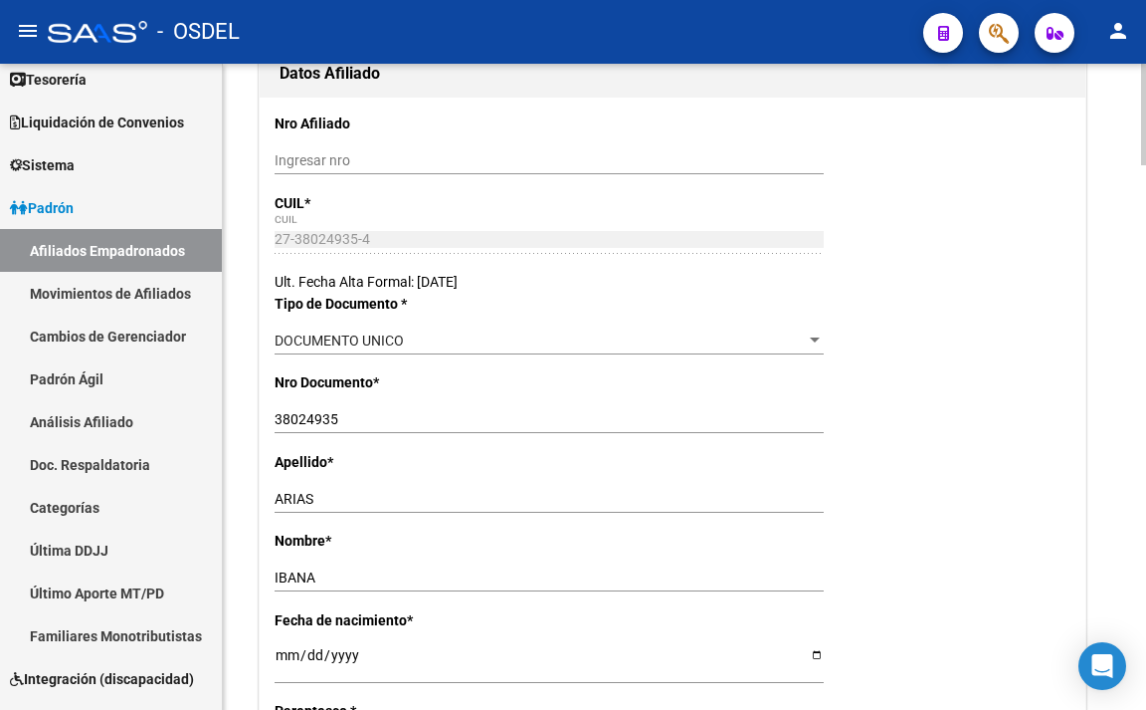
scroll to position [0, 0]
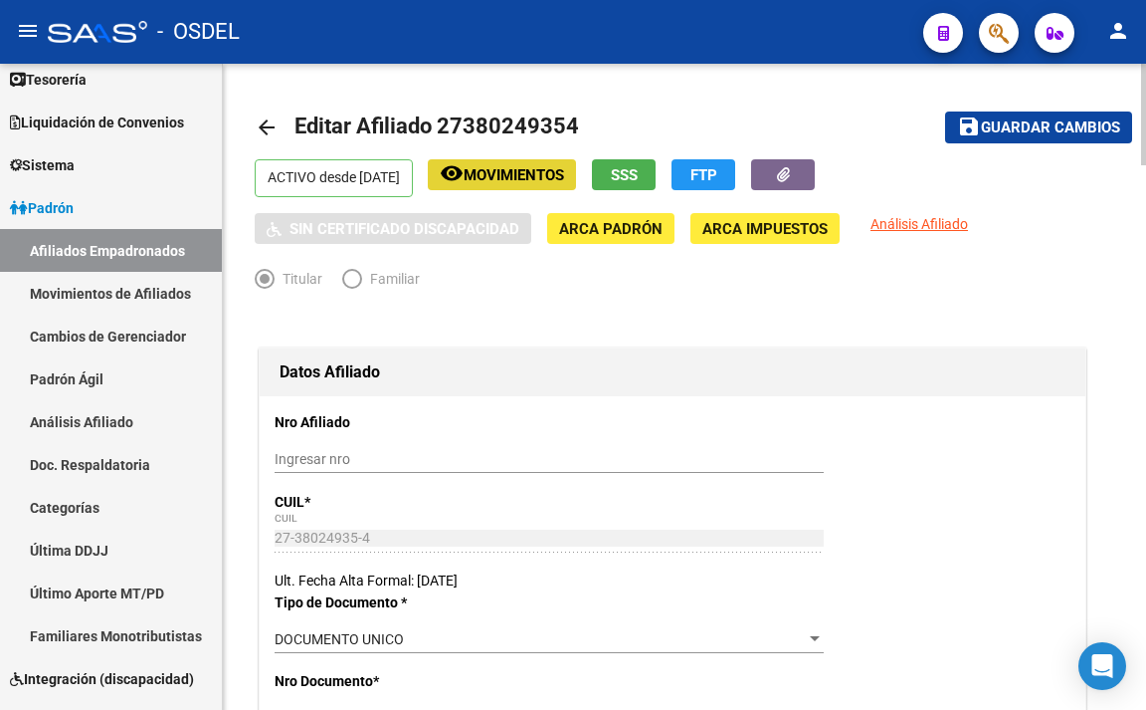
click at [564, 183] on span "Movimientos" at bounding box center [514, 175] width 101 height 18
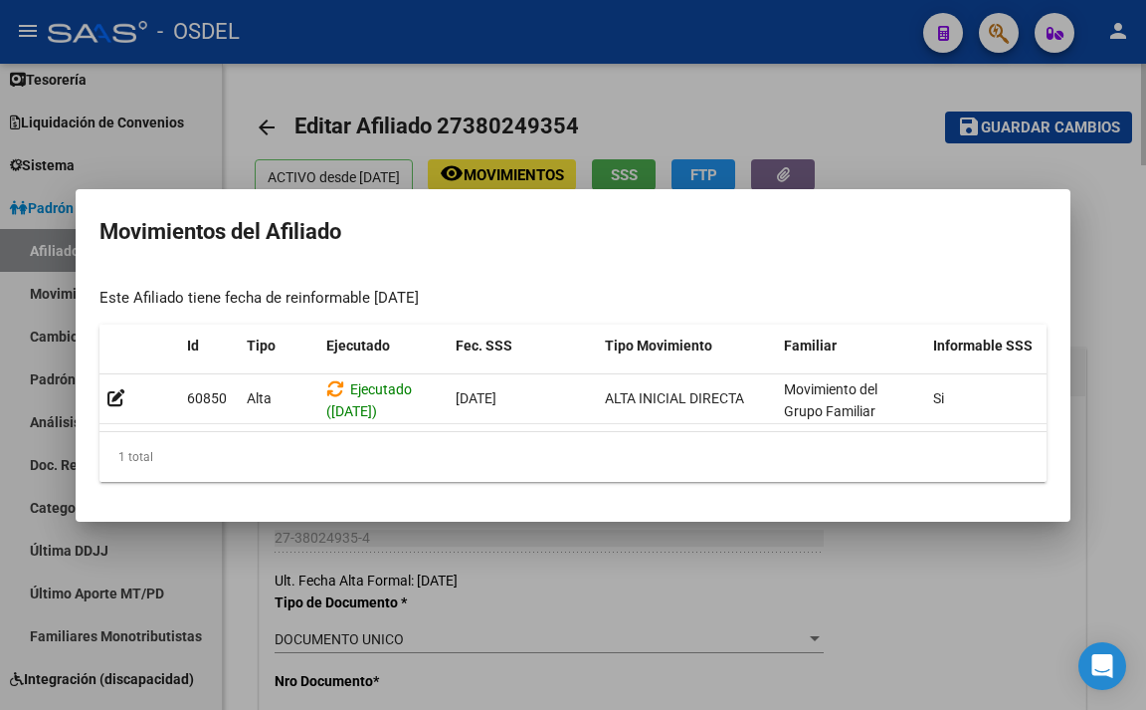
click at [619, 540] on div at bounding box center [573, 355] width 1146 height 710
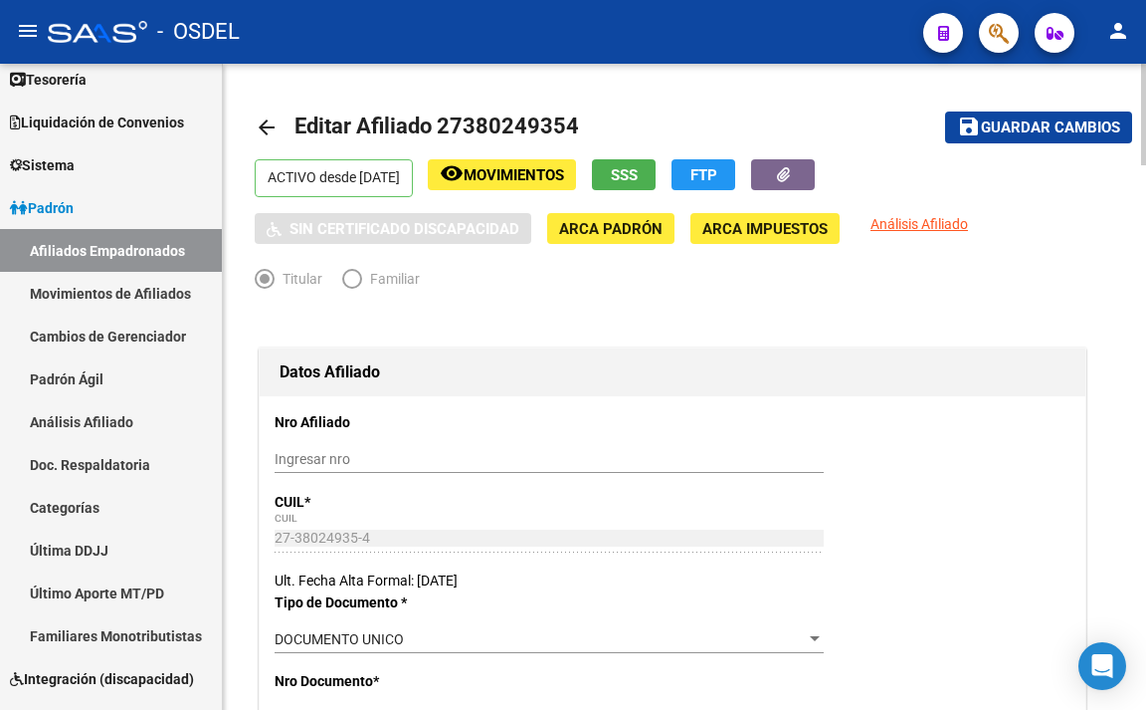
click at [628, 233] on span "ARCA Padrón" at bounding box center [610, 229] width 103 height 18
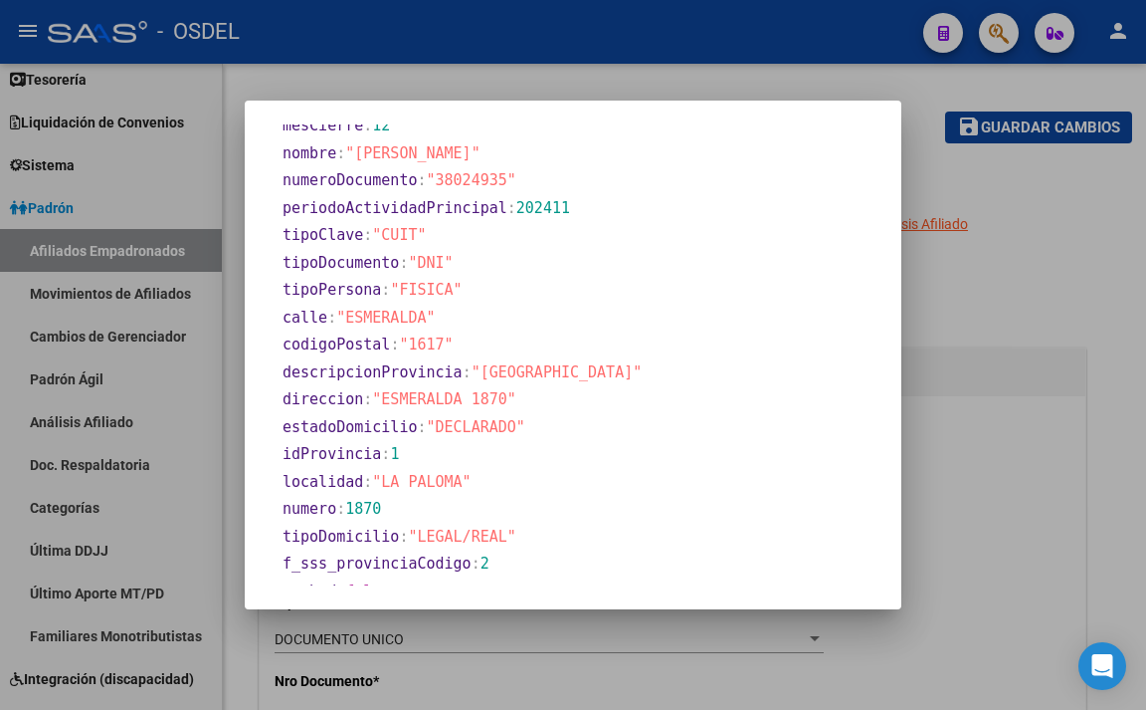
scroll to position [845, 0]
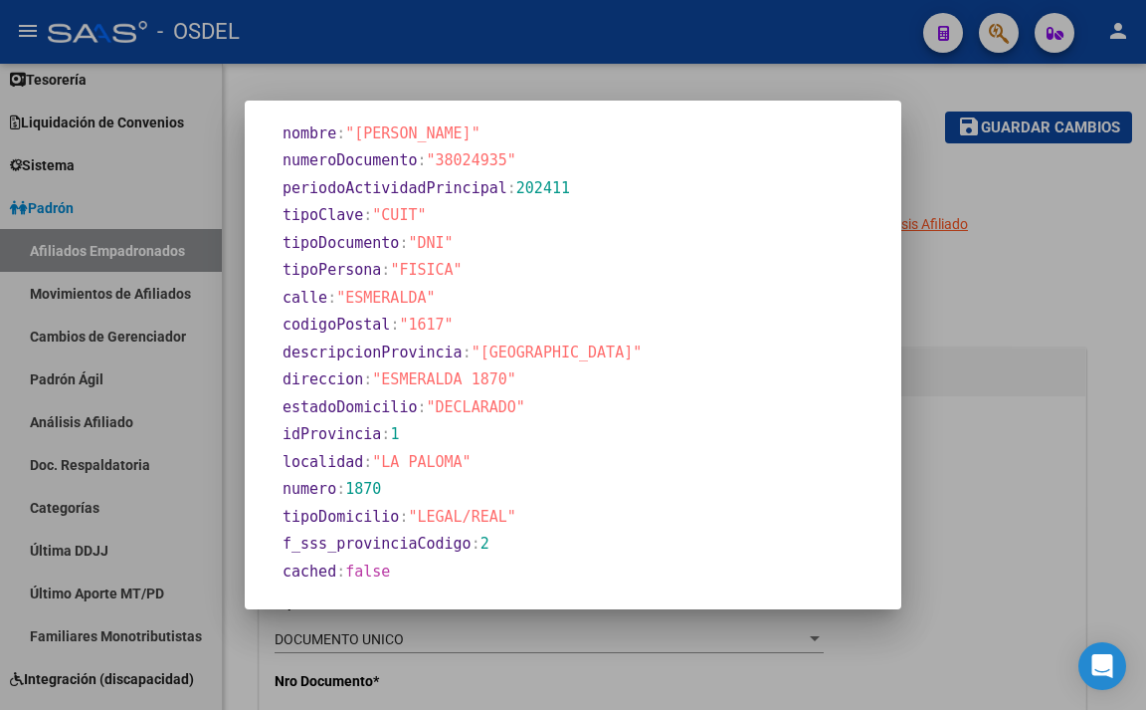
click at [953, 279] on div at bounding box center [573, 355] width 1146 height 710
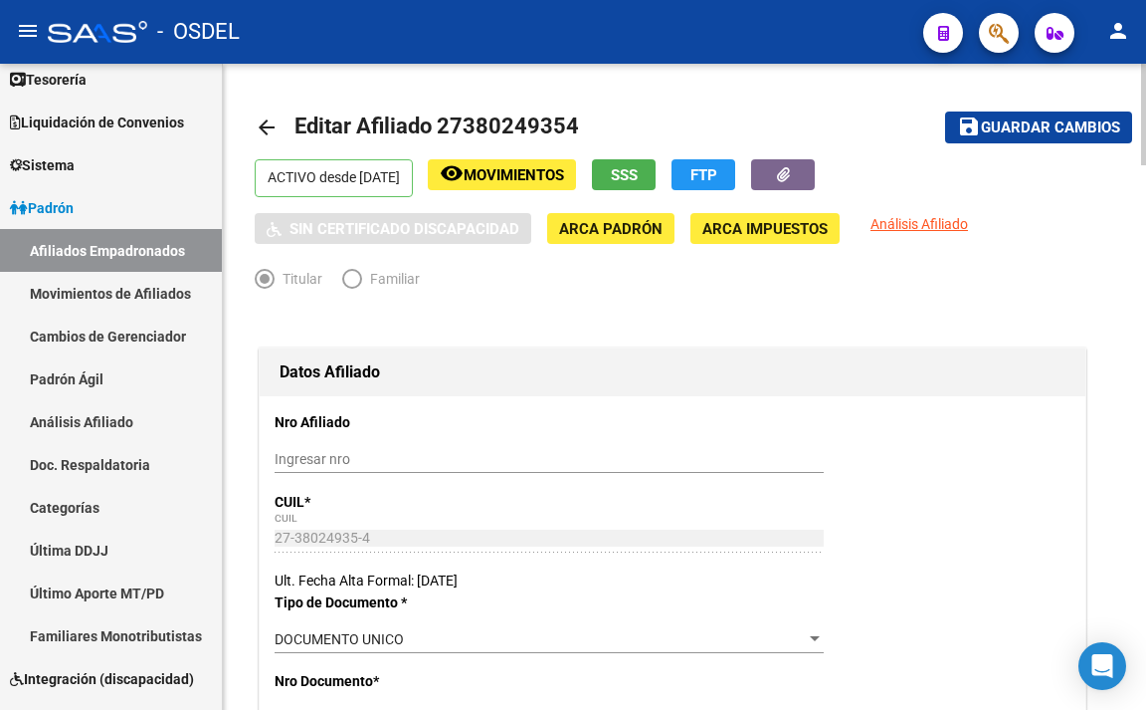
click at [413, 187] on p "ACTIVO desde [DATE]" at bounding box center [334, 178] width 158 height 38
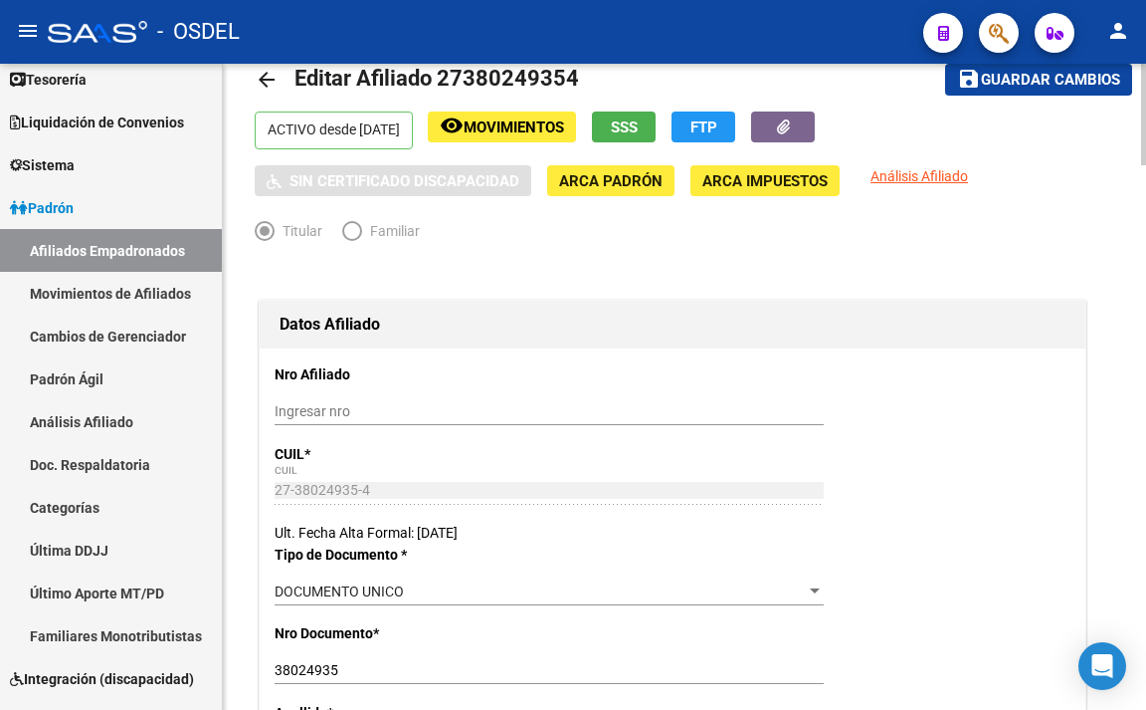
scroll to position [0, 0]
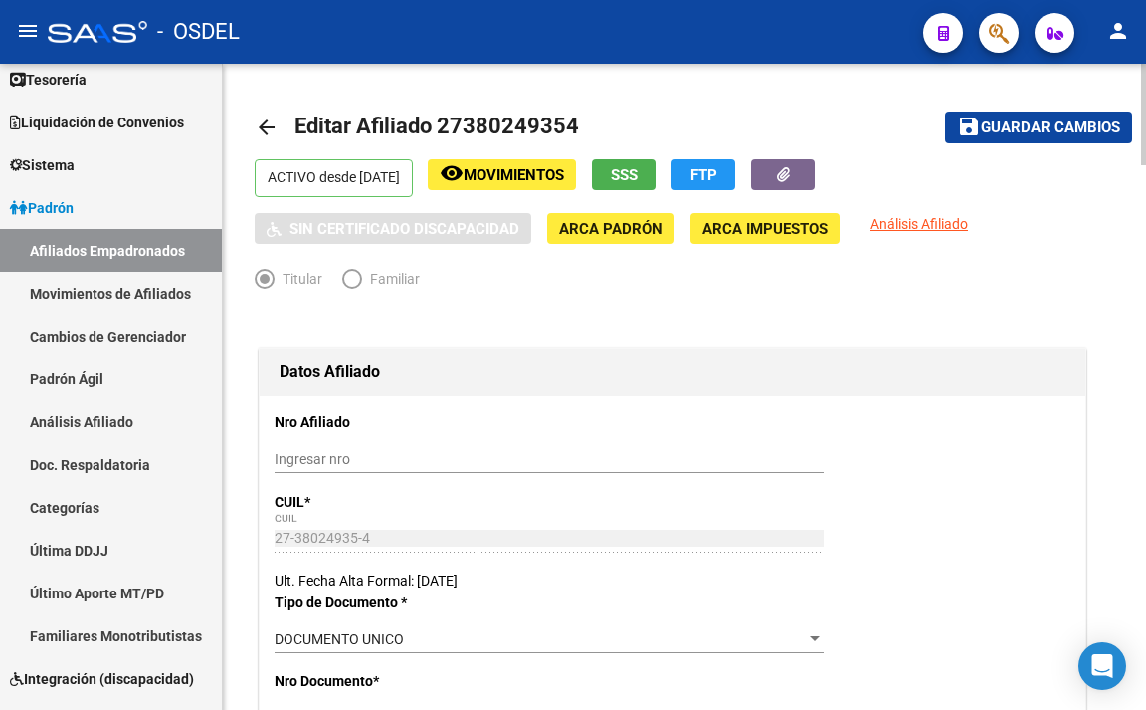
click at [638, 176] on span "SSS" at bounding box center [624, 175] width 27 height 18
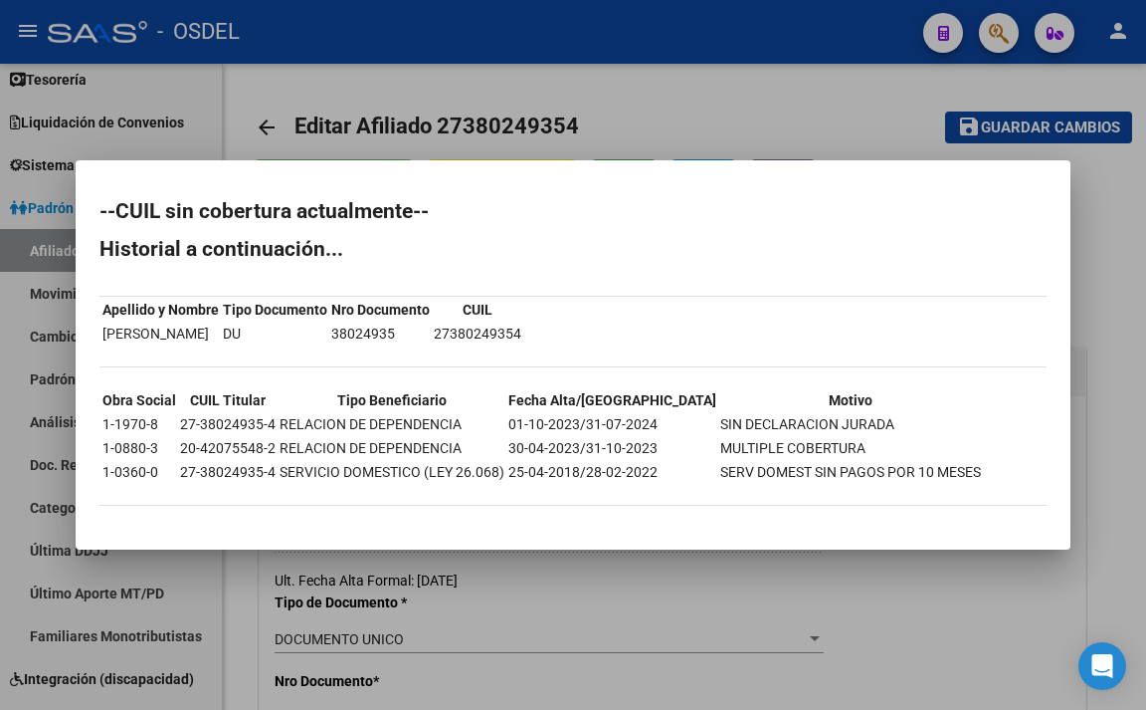
click at [690, 112] on div at bounding box center [573, 355] width 1146 height 710
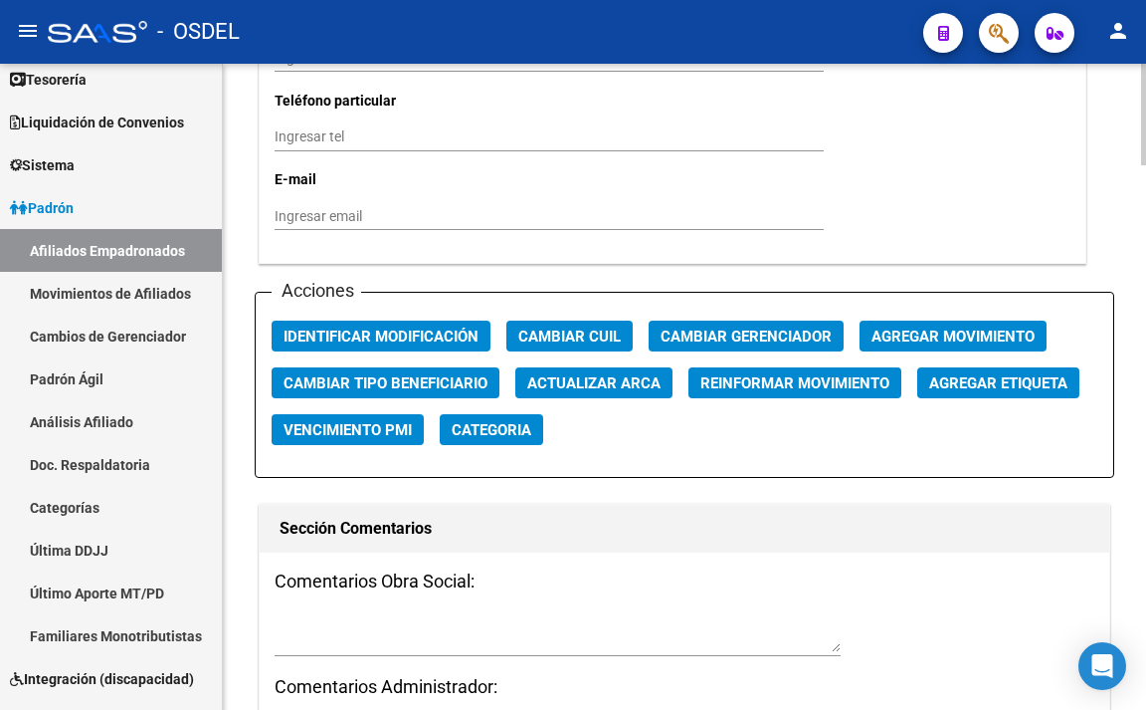
scroll to position [2189, 0]
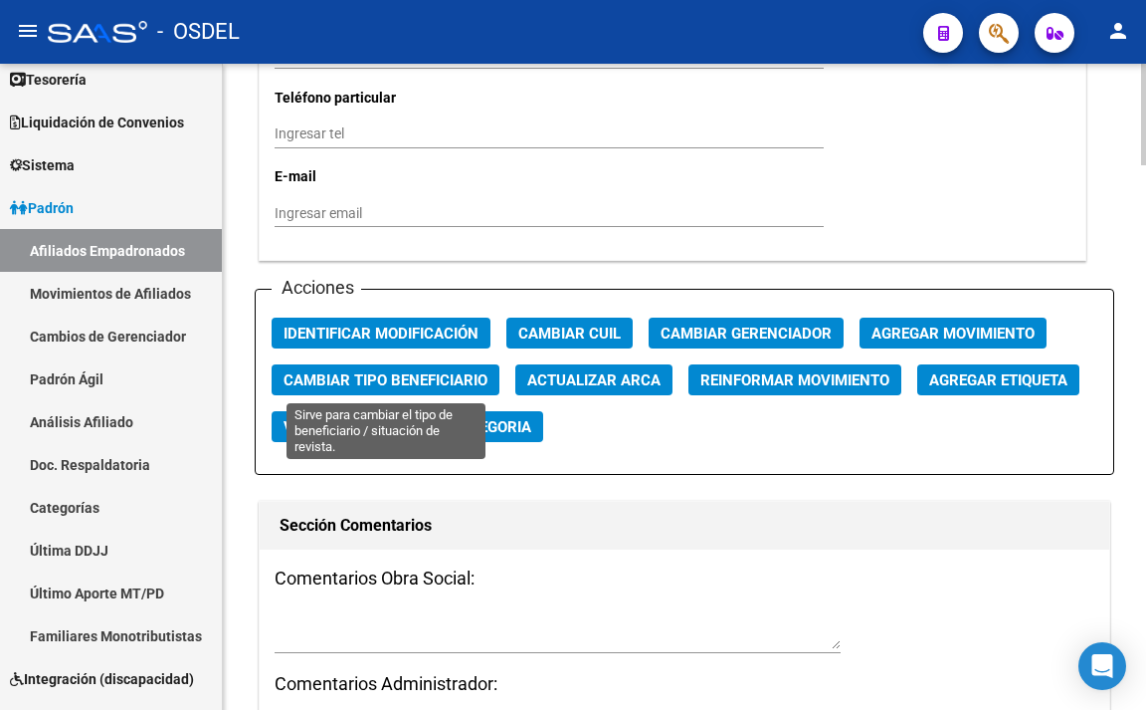
click at [429, 378] on span "Cambiar Tipo Beneficiario" at bounding box center [386, 380] width 204 height 18
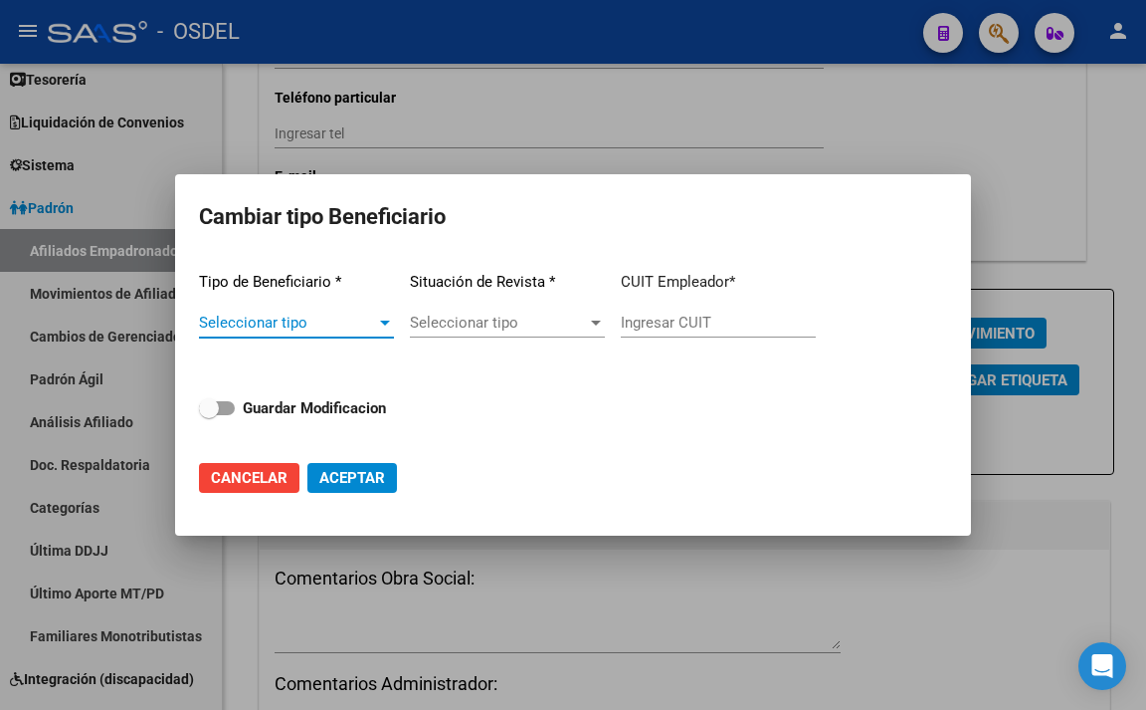
click at [350, 329] on span "Seleccionar tipo" at bounding box center [287, 322] width 177 height 18
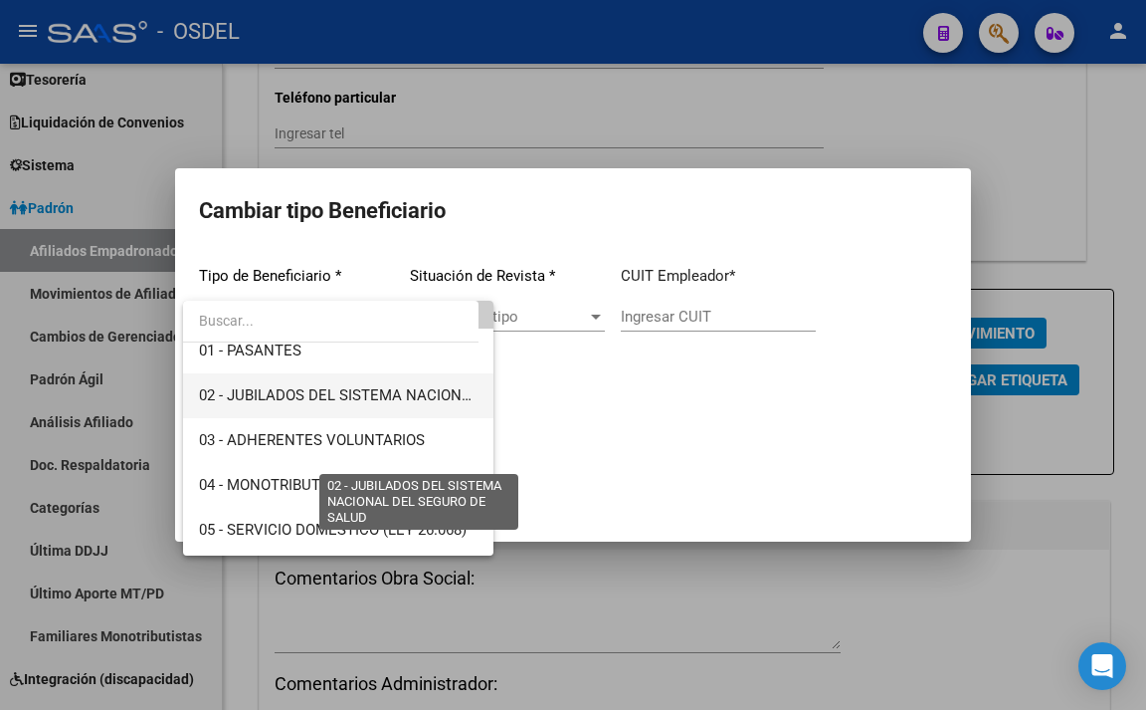
scroll to position [100, 0]
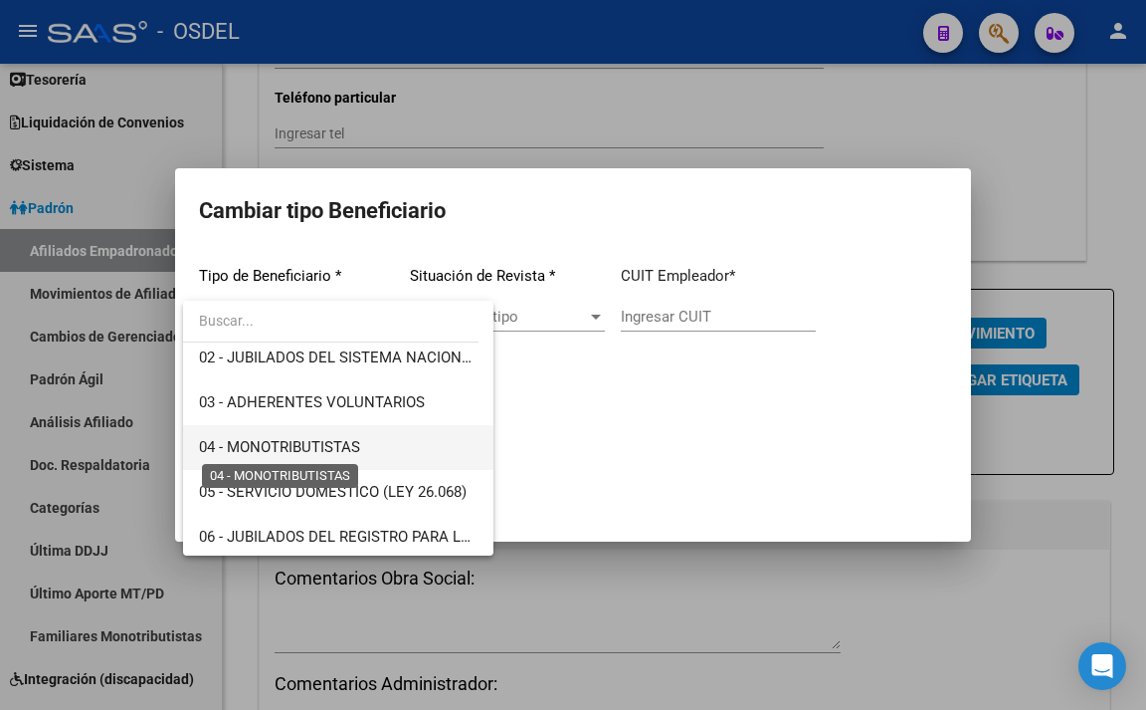
click at [339, 439] on span "04 - MONOTRIBUTISTAS" at bounding box center [279, 447] width 161 height 18
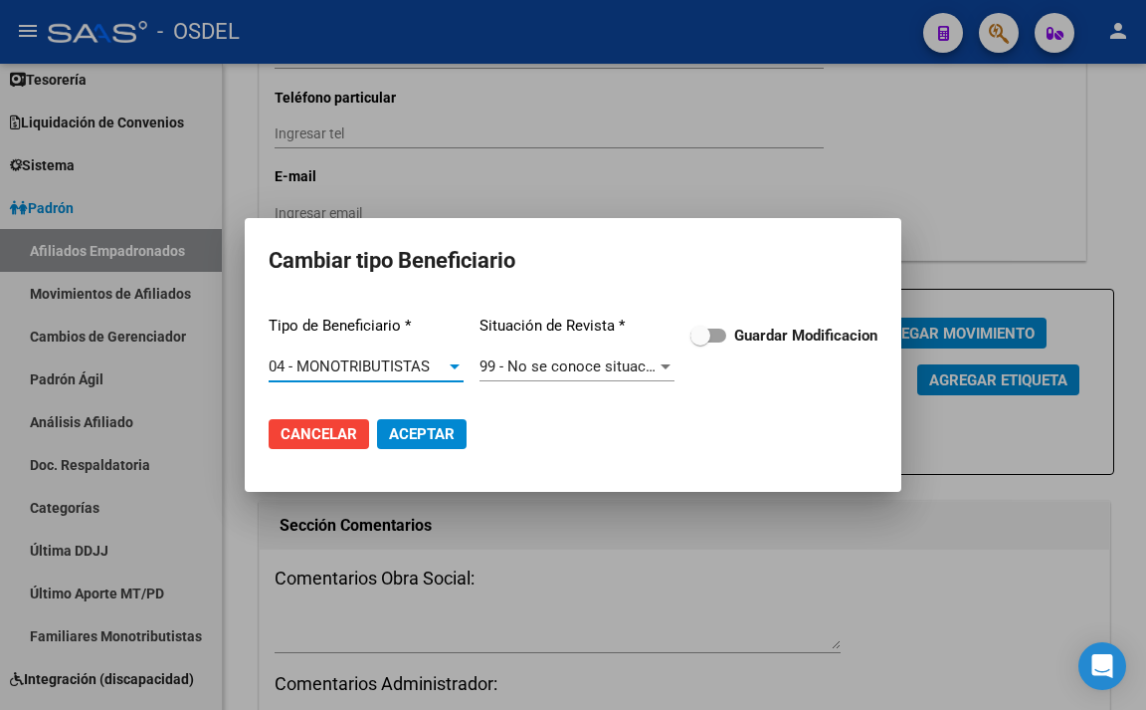
click at [720, 329] on span at bounding box center [709, 335] width 36 height 14
click at [701, 342] on input "Guardar Modificacion" at bounding box center [700, 342] width 1 height 1
click at [444, 428] on span "Aceptar" at bounding box center [422, 434] width 66 height 18
checkbox input "false"
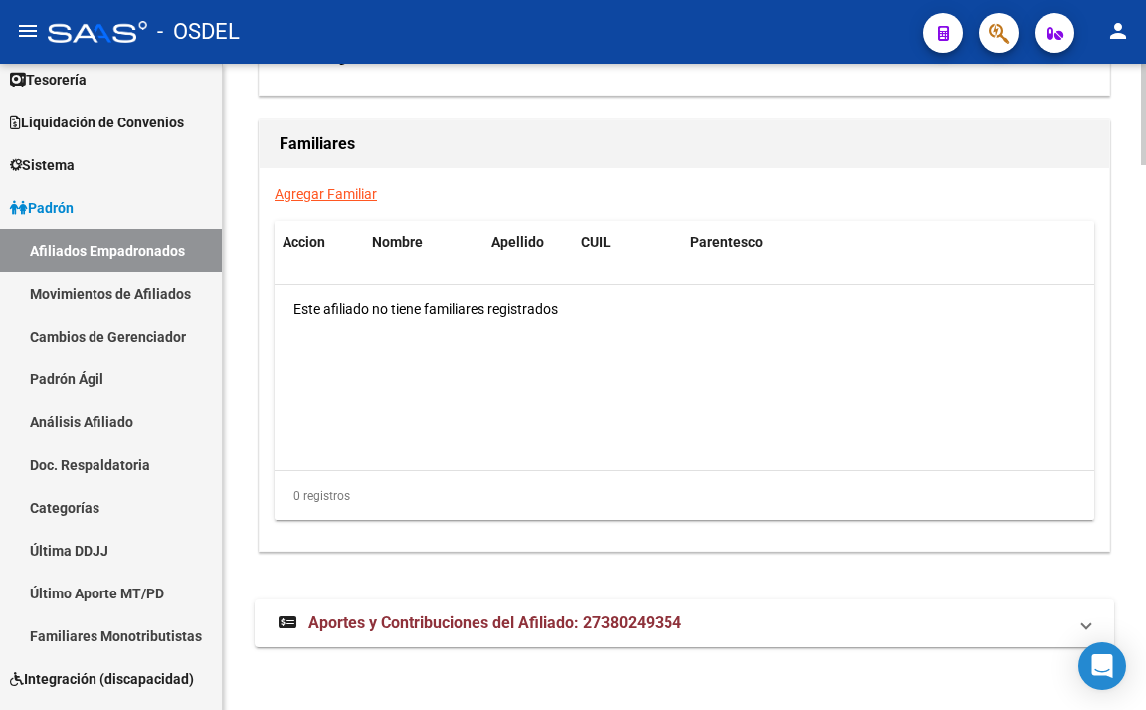
scroll to position [3471, 0]
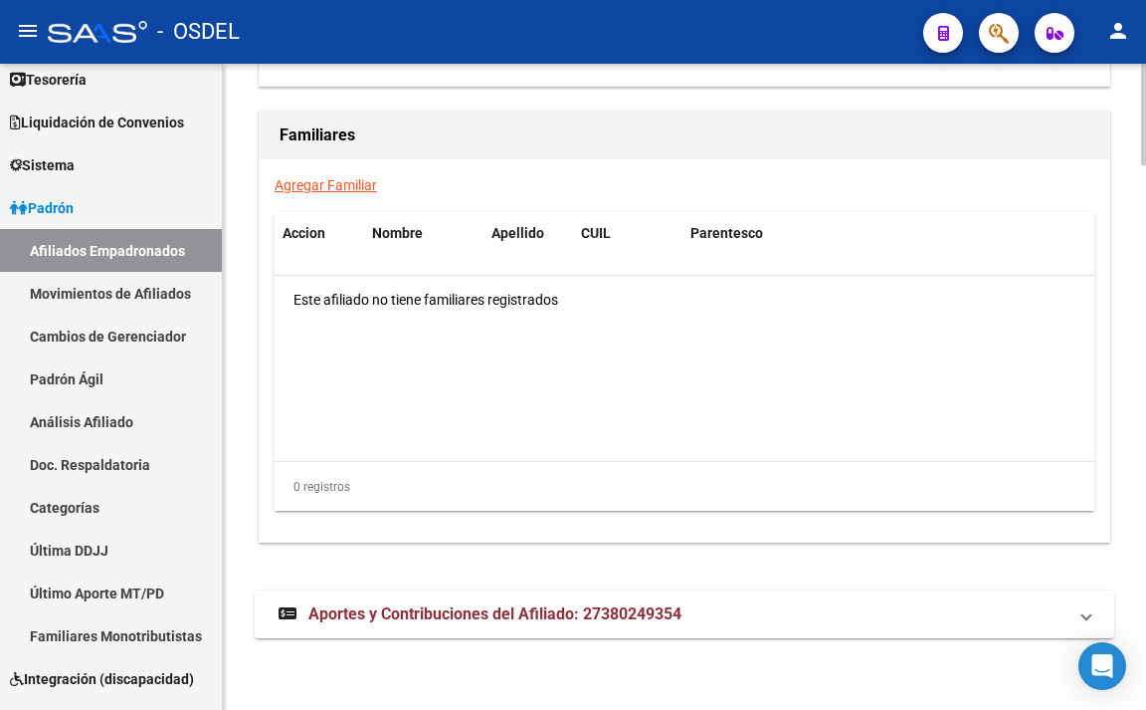
click at [688, 597] on mat-expansion-panel-header "Aportes y Contribuciones del Afiliado: 27380249354" at bounding box center [685, 614] width 860 height 48
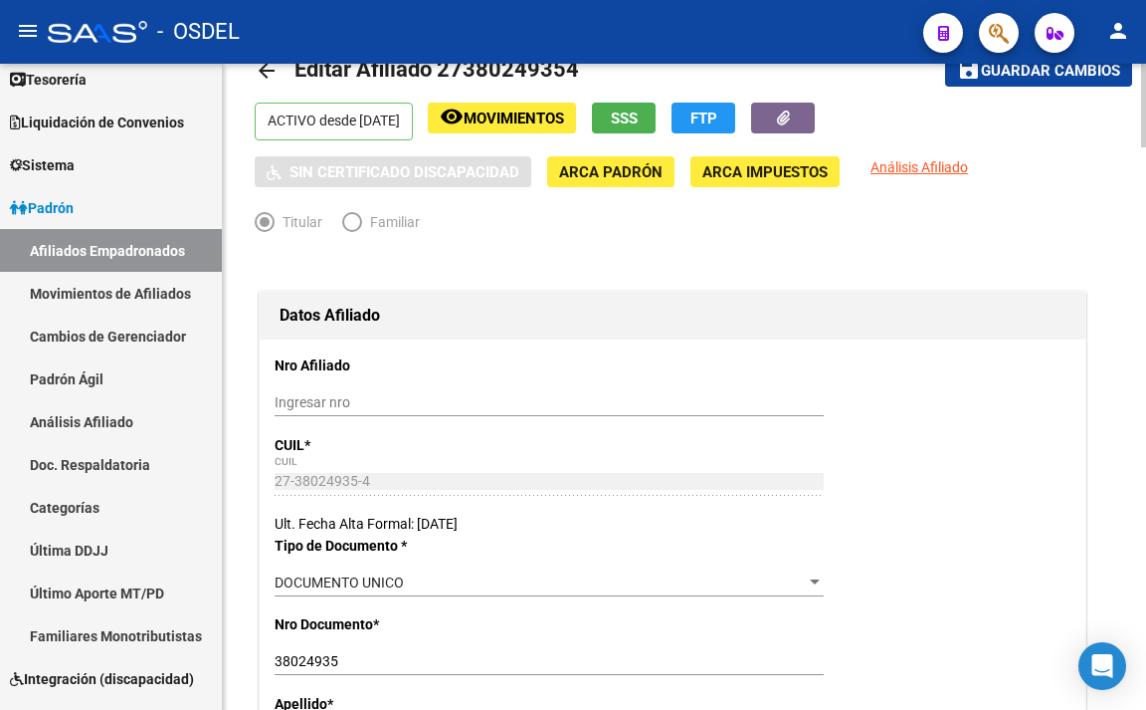
scroll to position [0, 0]
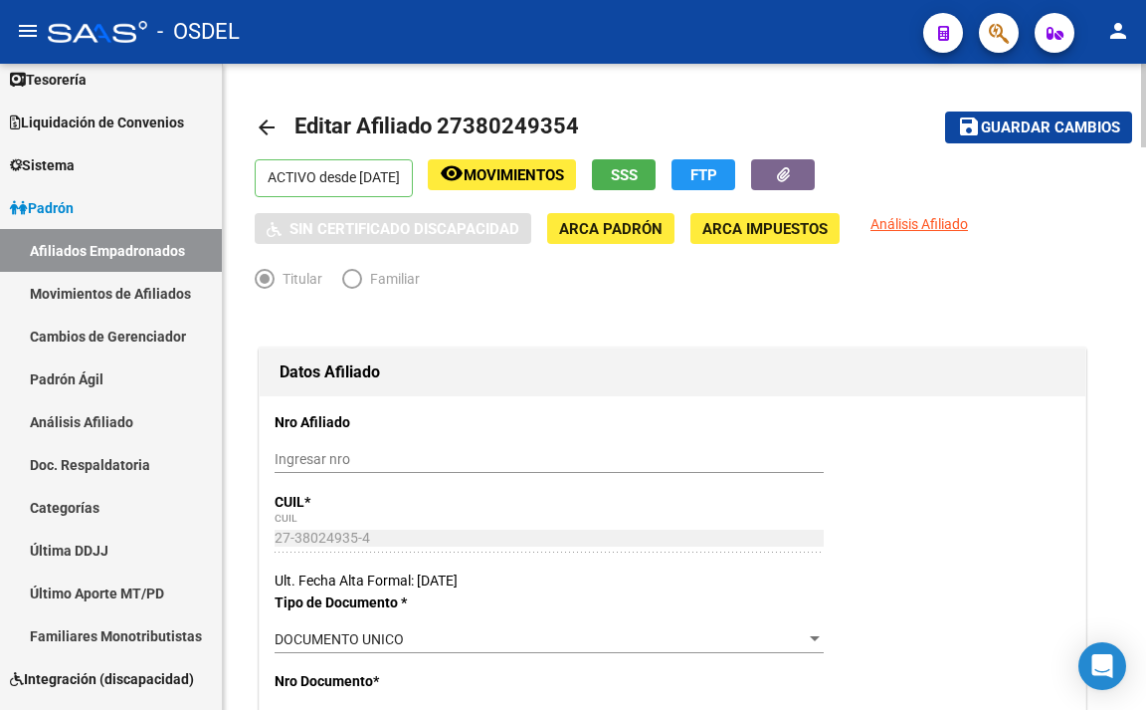
click at [635, 182] on button "SSS" at bounding box center [624, 174] width 64 height 31
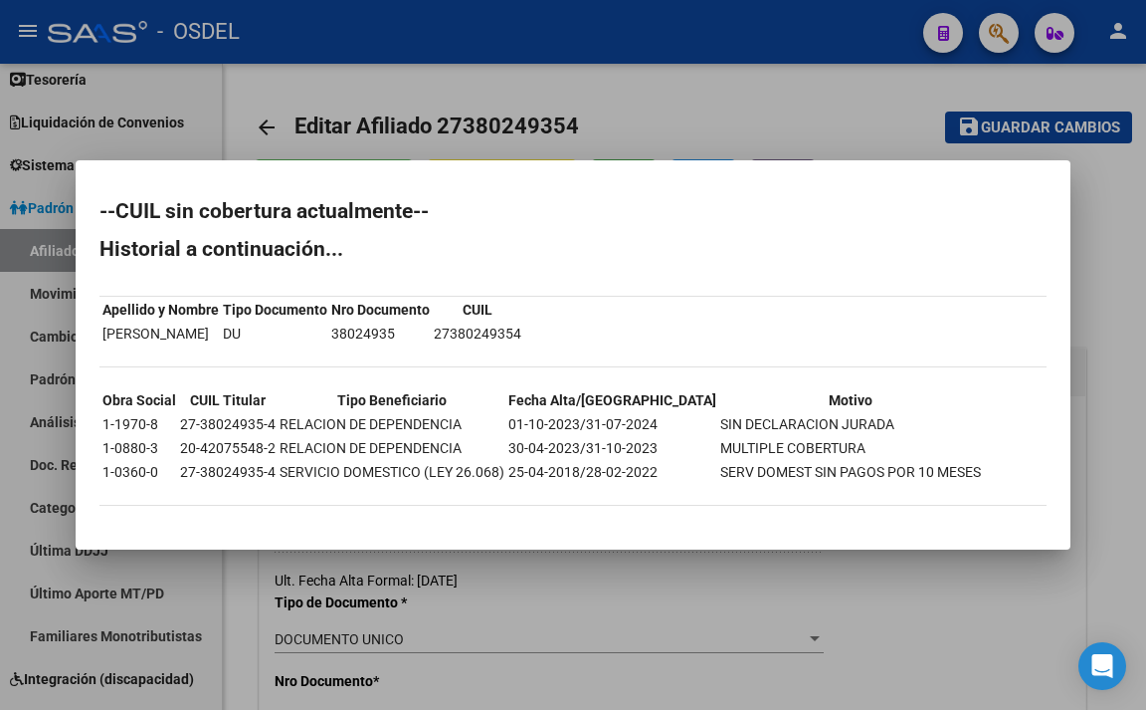
click at [812, 103] on div at bounding box center [573, 355] width 1146 height 710
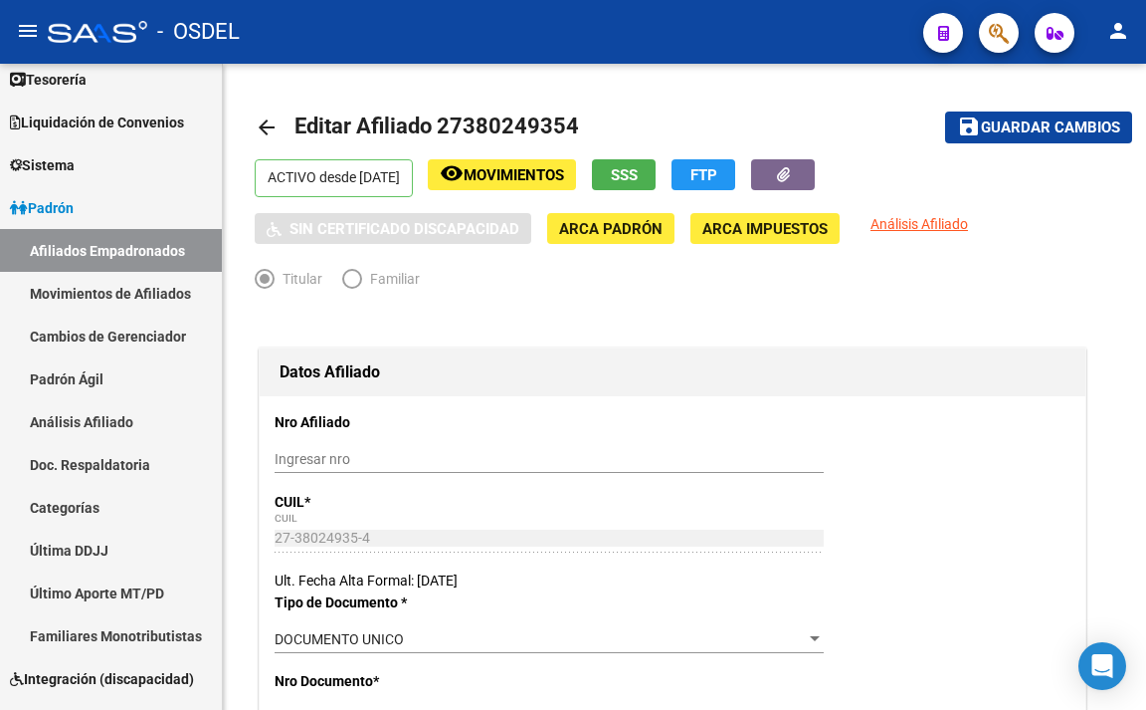
click at [982, 38] on button "button" at bounding box center [999, 33] width 40 height 40
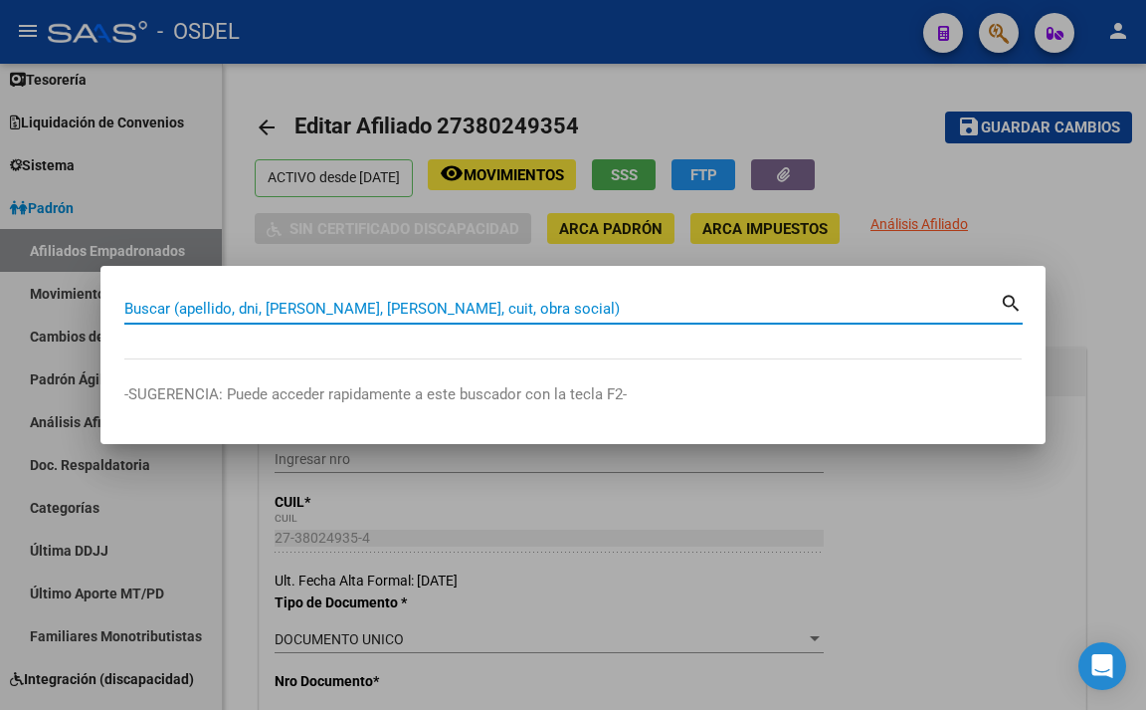
click at [698, 306] on input "Buscar (apellido, dni, [PERSON_NAME], [PERSON_NAME], cuit, obra social)" at bounding box center [562, 309] width 876 height 18
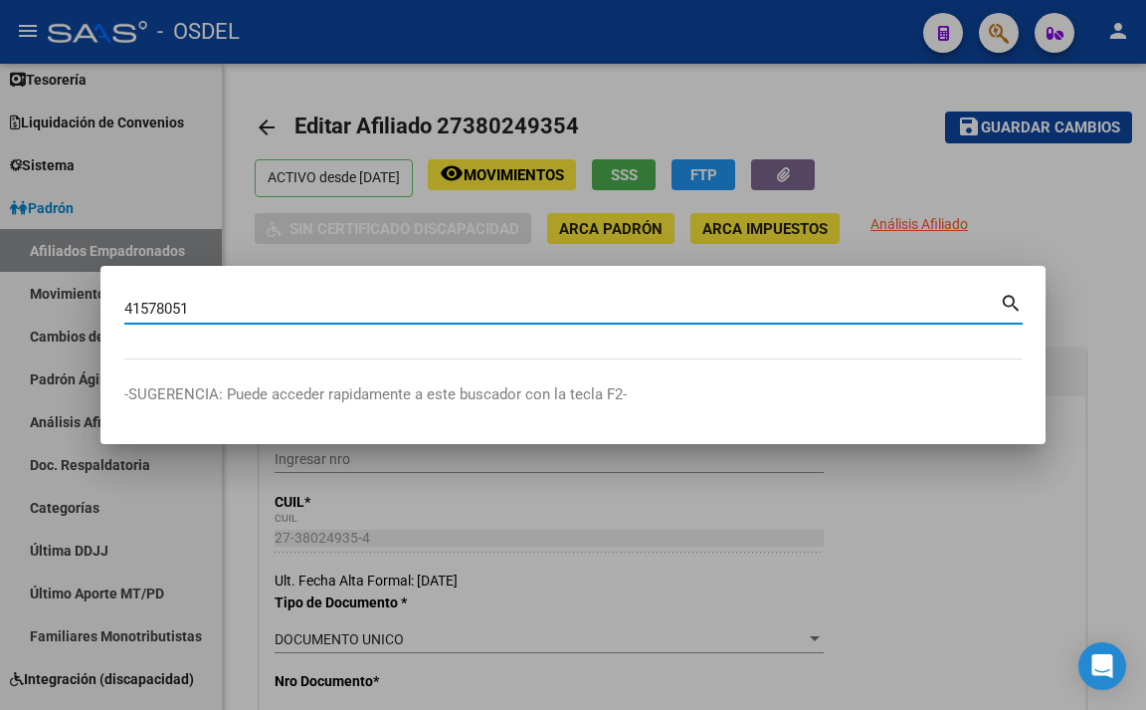
type input "41578051"
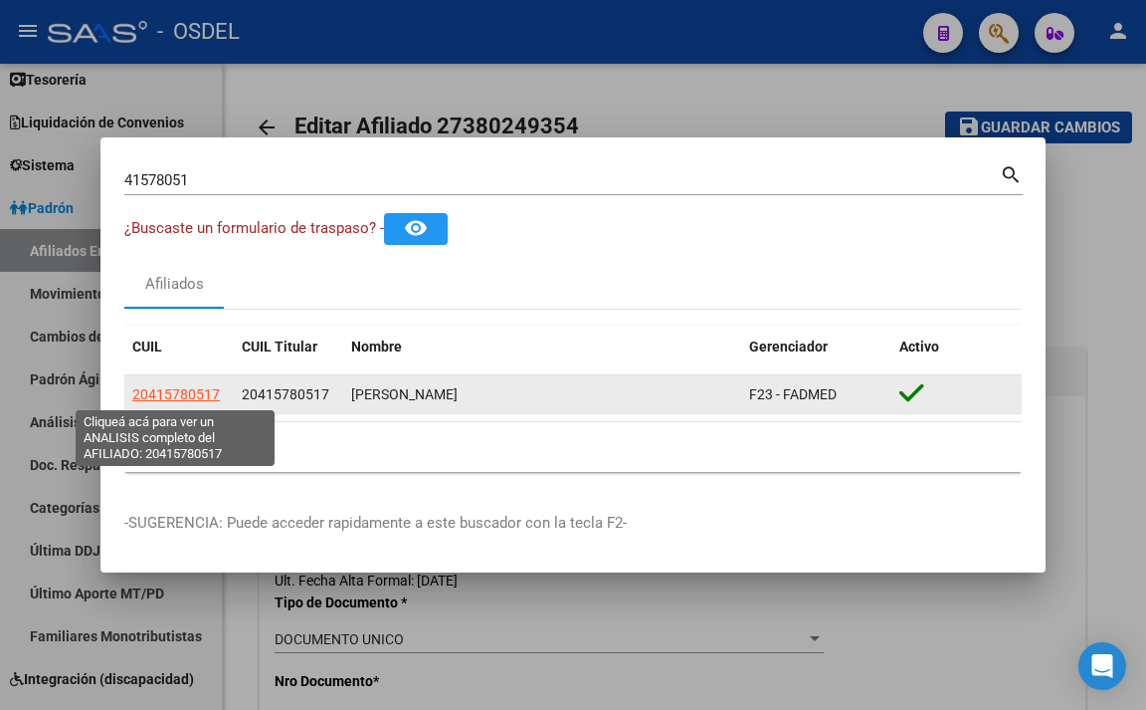
click at [185, 391] on span "20415780517" at bounding box center [176, 394] width 88 height 16
type textarea "20415780517"
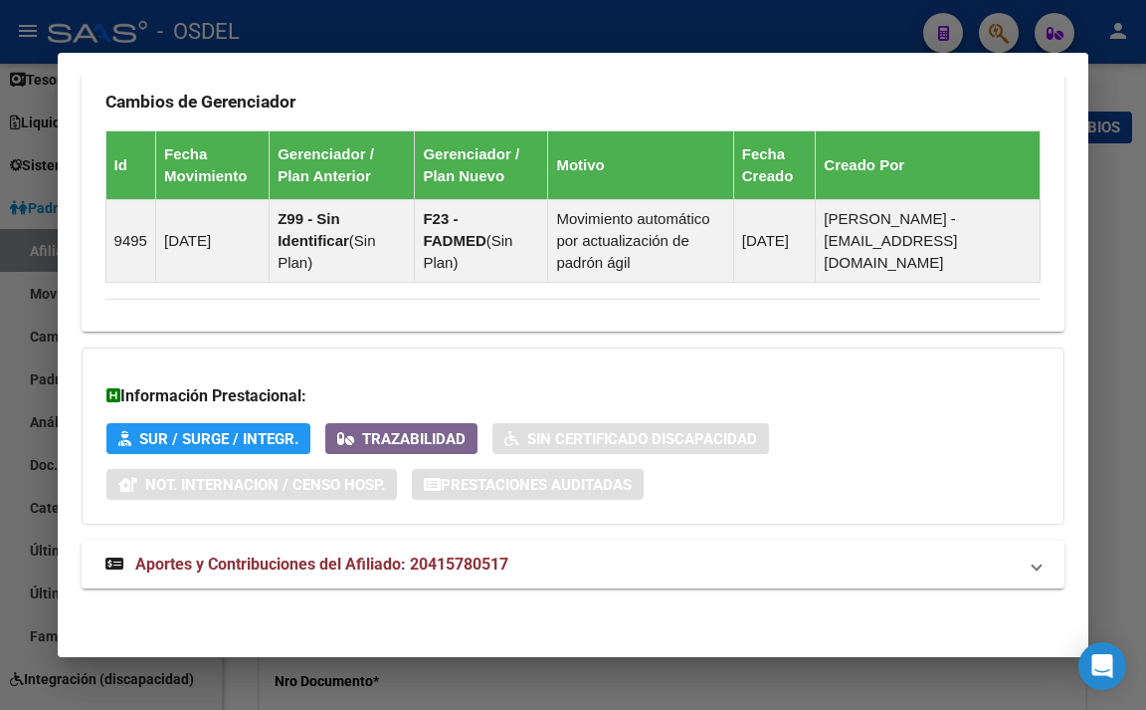
scroll to position [1425, 0]
click at [463, 543] on mat-expansion-panel-header "Aportes y Contribuciones del Afiliado: 20415780517" at bounding box center [574, 564] width 984 height 48
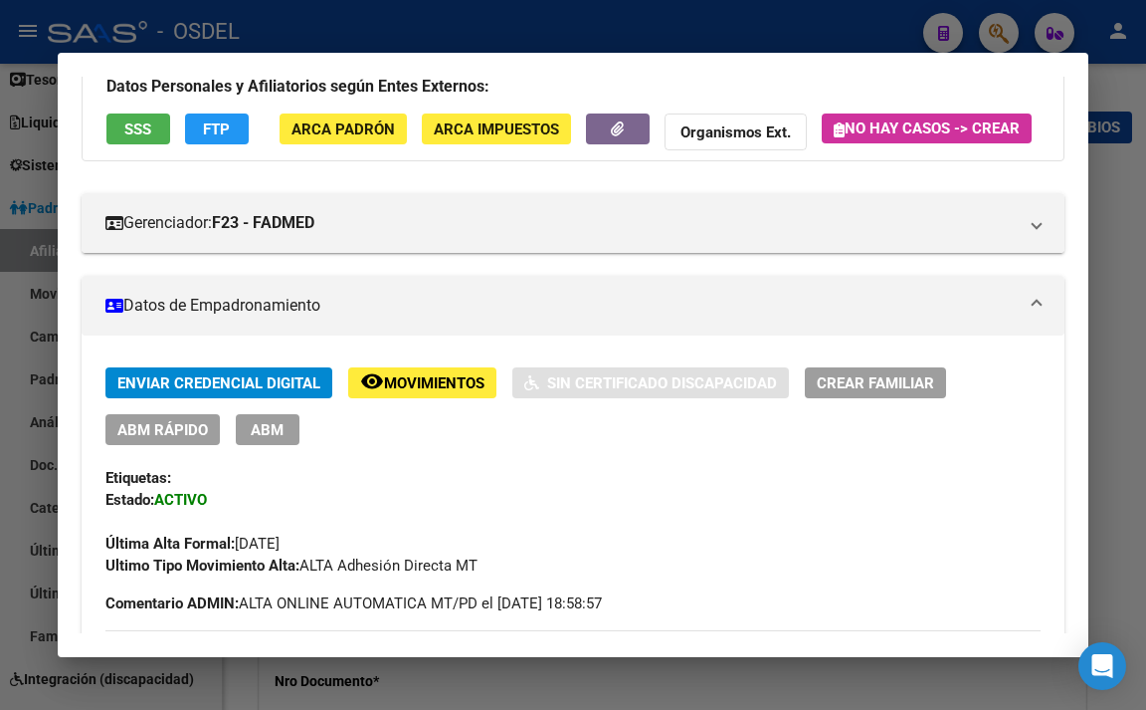
scroll to position [0, 0]
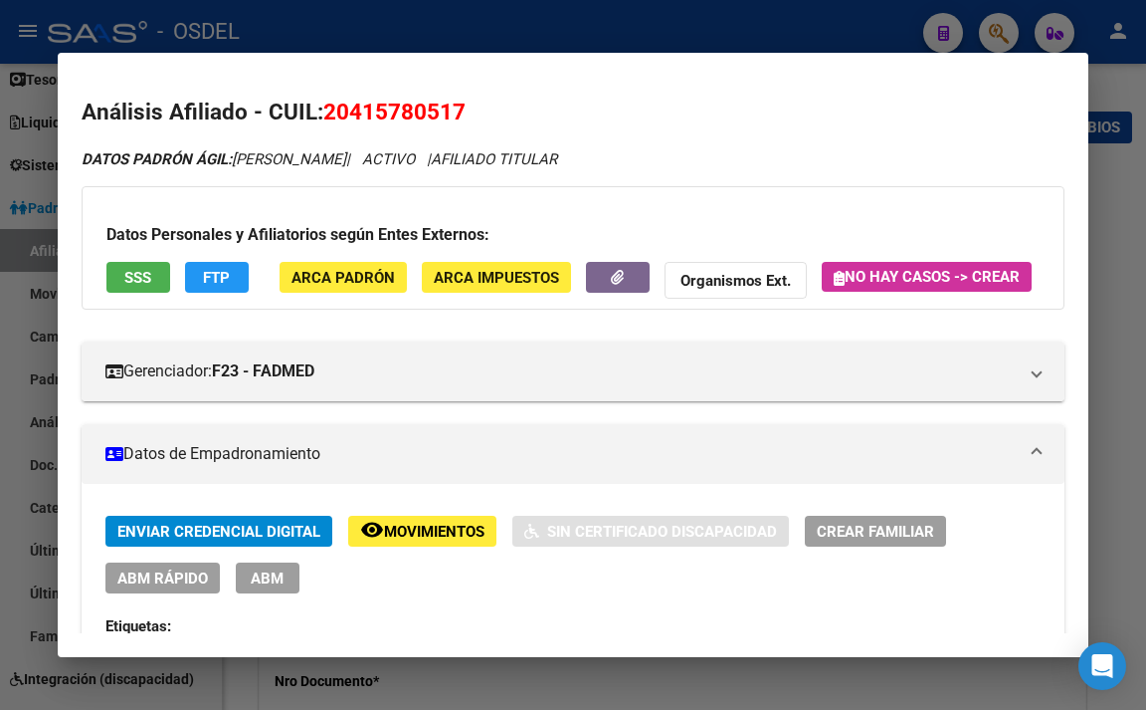
click at [150, 279] on span "SSS" at bounding box center [137, 278] width 27 height 18
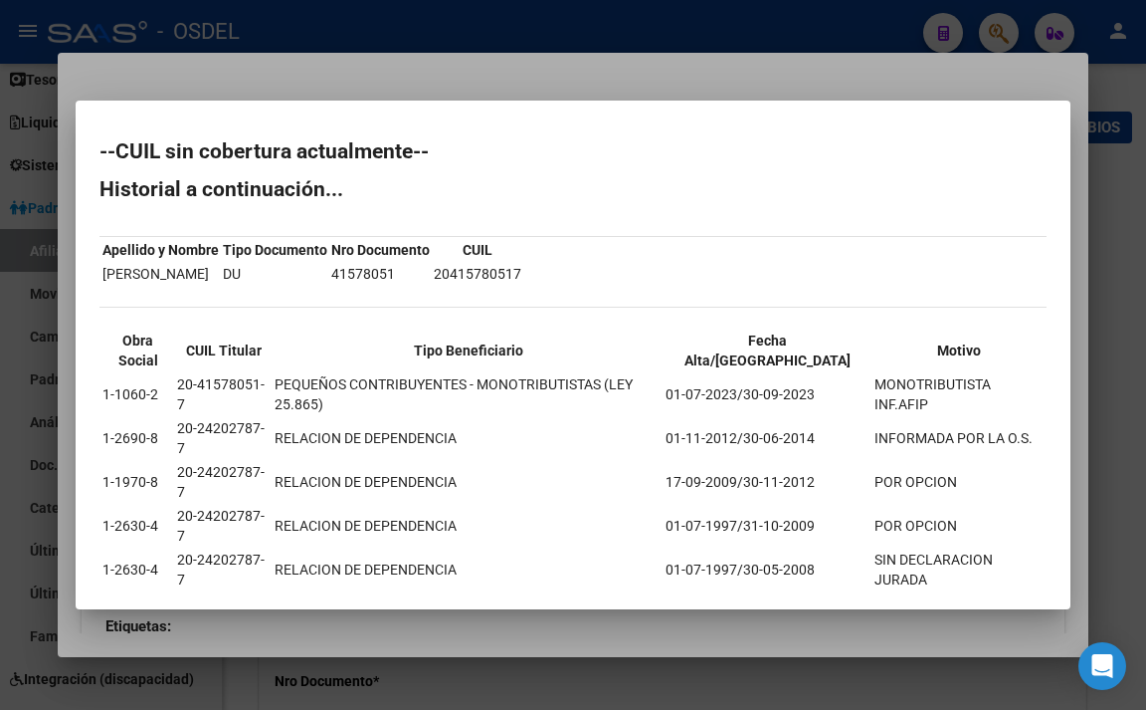
click at [575, 83] on div at bounding box center [573, 355] width 1146 height 710
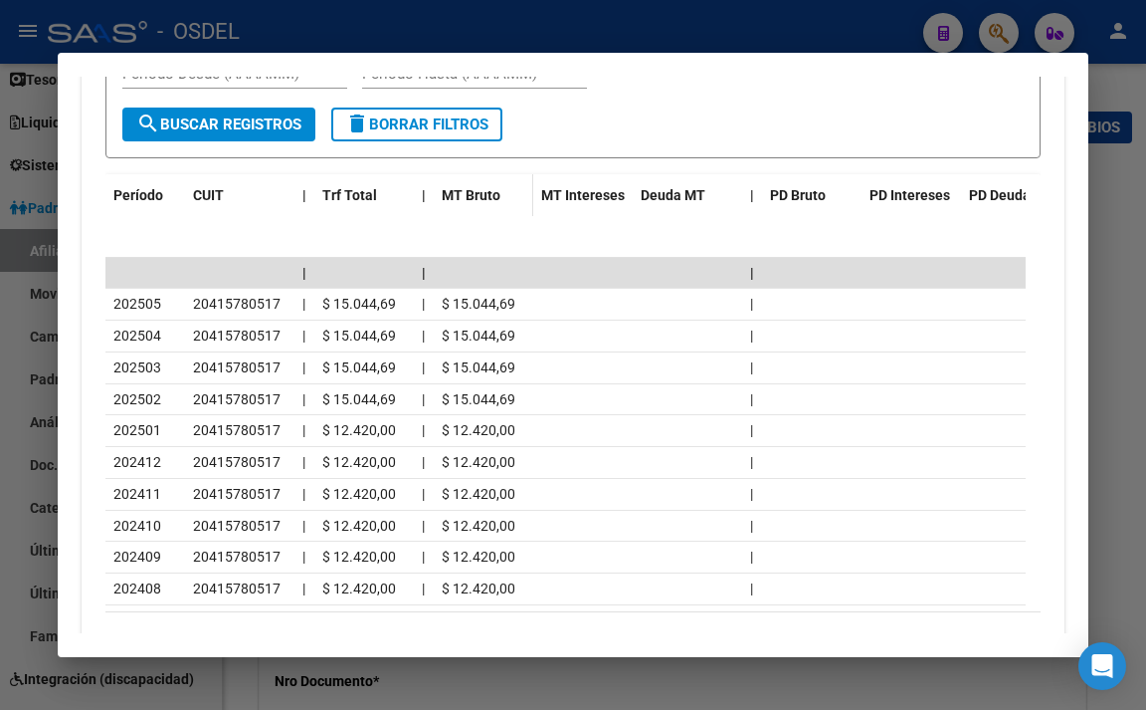
scroll to position [2289, 0]
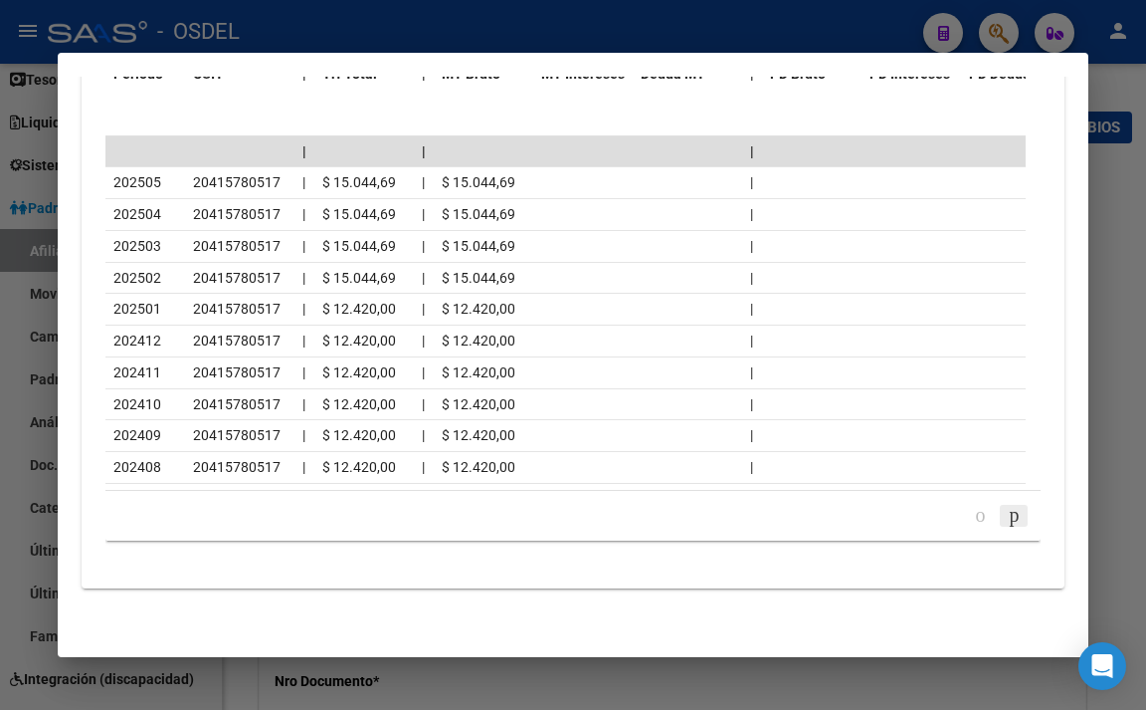
click at [1006, 526] on icon "go to next page" at bounding box center [1014, 515] width 16 height 24
click at [972, 526] on icon "go to previous page" at bounding box center [980, 515] width 16 height 24
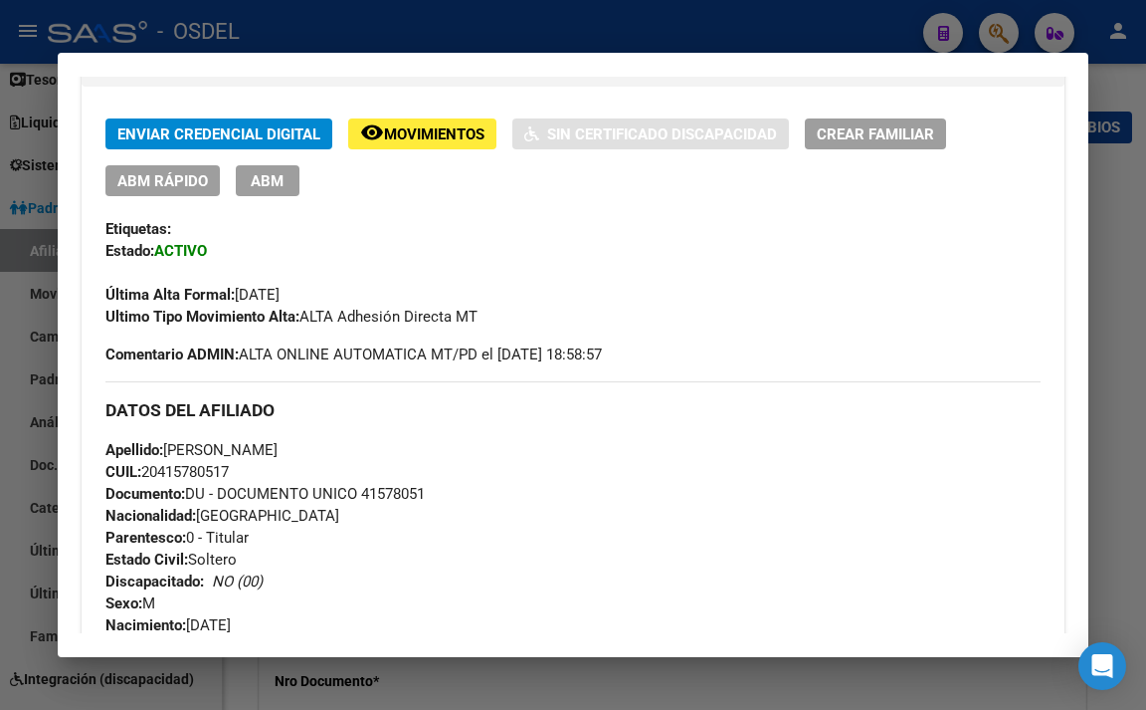
scroll to position [0, 0]
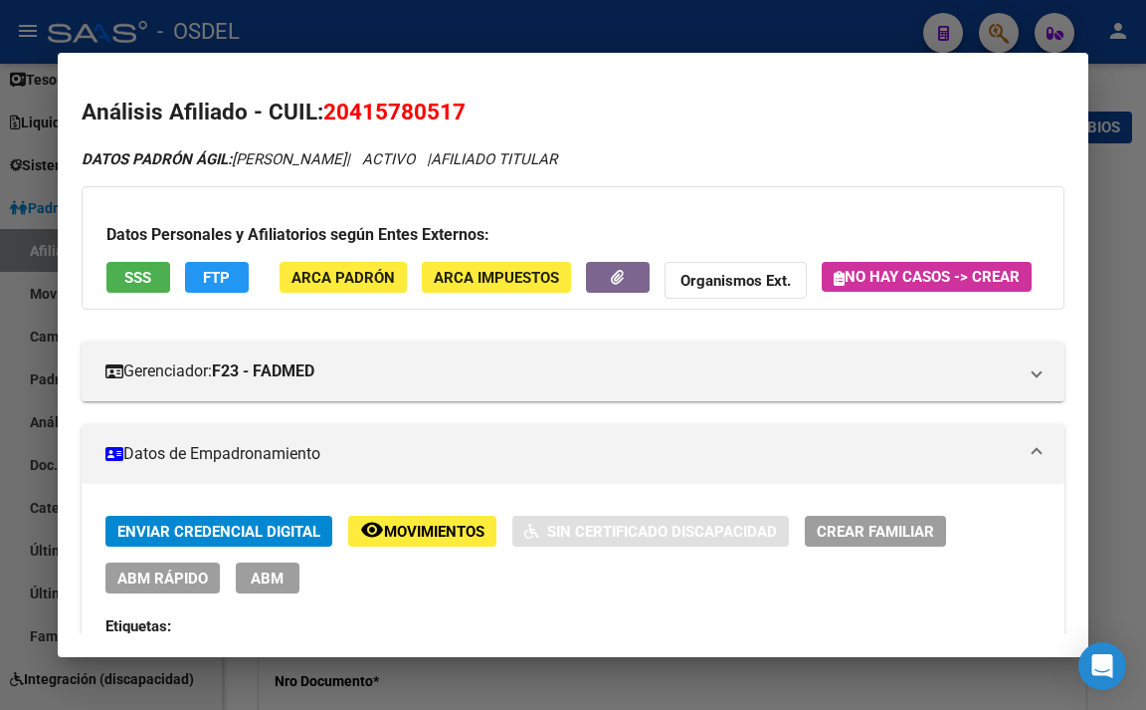
click at [224, 284] on span "FTP" at bounding box center [216, 278] width 27 height 18
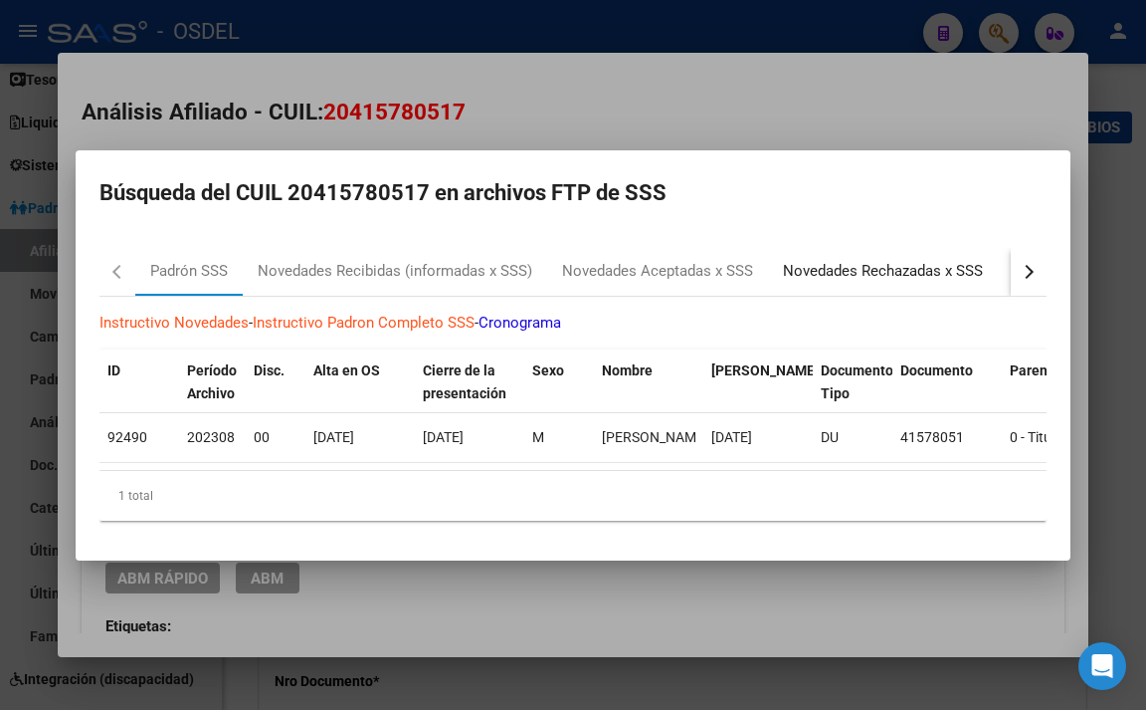
click at [836, 277] on div "Novedades Rechazadas x SSS" at bounding box center [883, 272] width 230 height 48
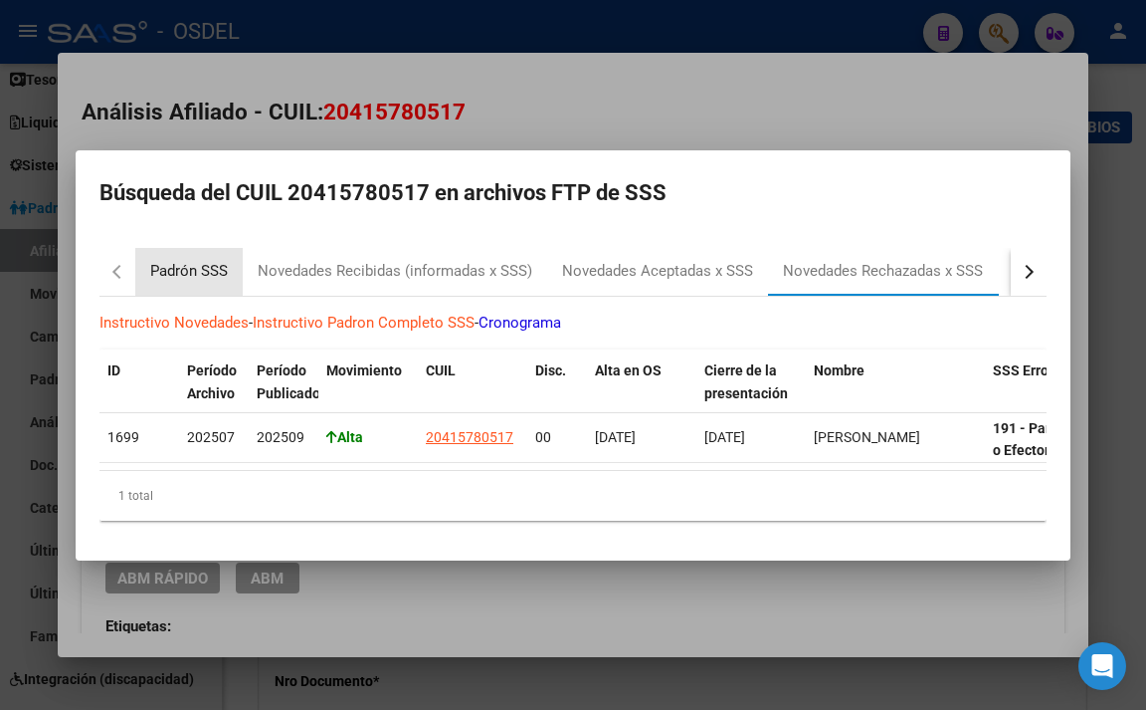
click at [221, 272] on div "Padrón SSS" at bounding box center [189, 271] width 78 height 23
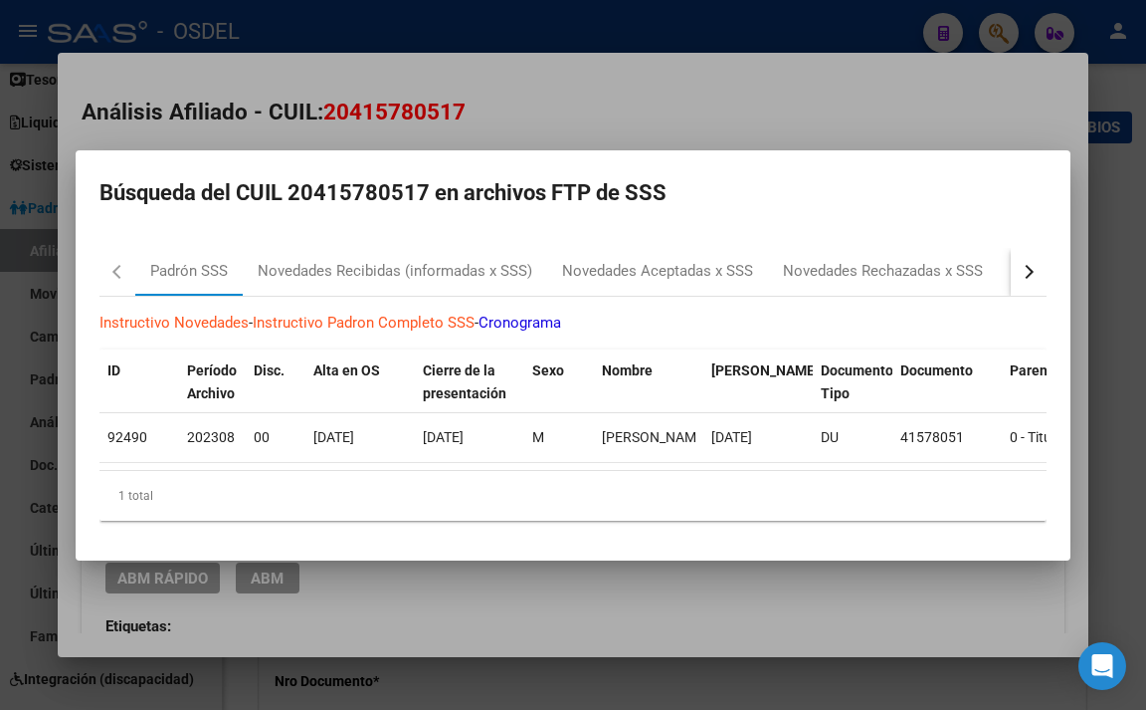
click at [547, 107] on div at bounding box center [573, 355] width 1146 height 710
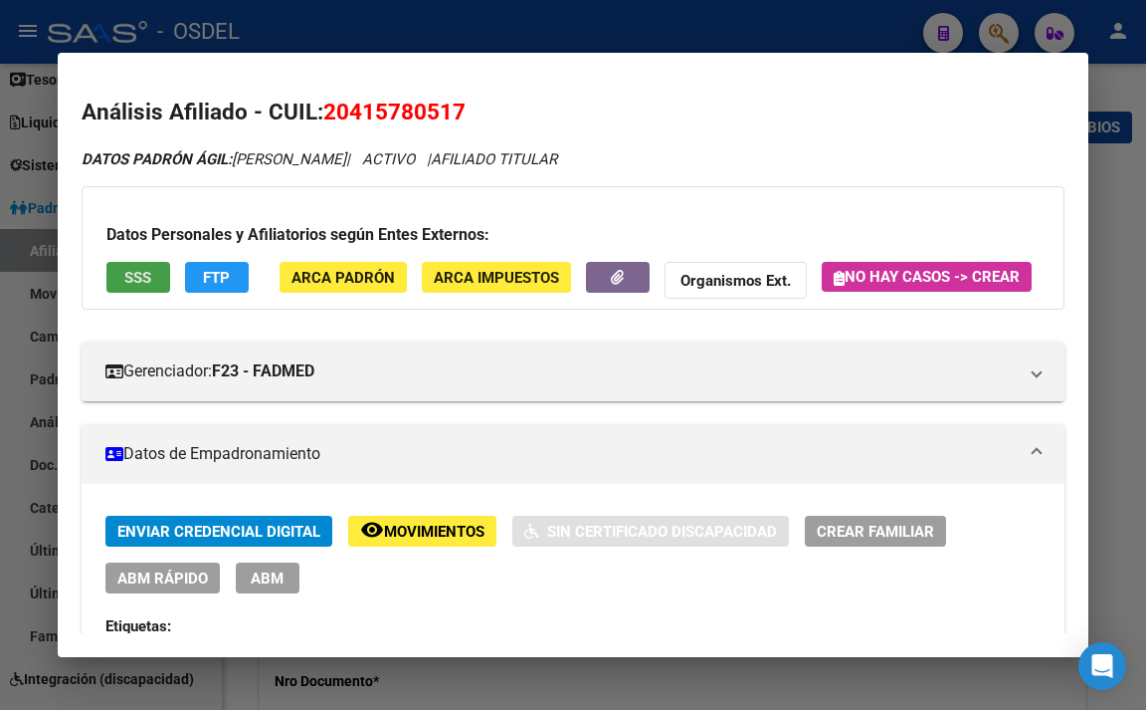
click at [153, 290] on button "SSS" at bounding box center [138, 277] width 64 height 31
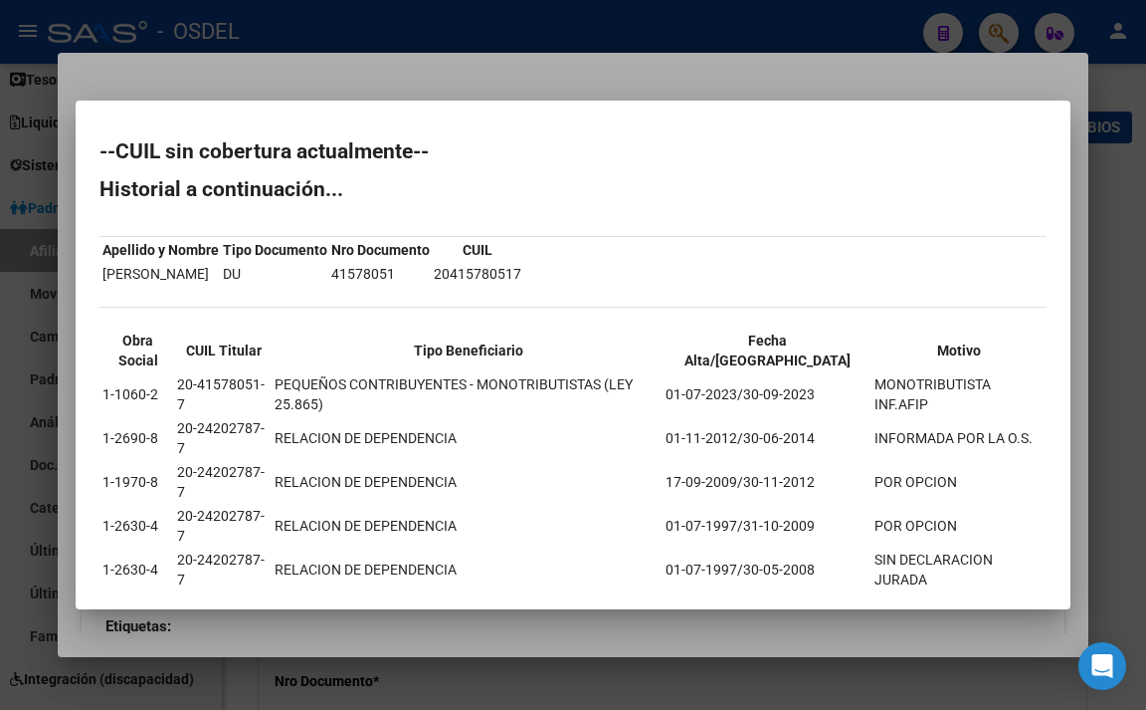
click at [706, 117] on div at bounding box center [573, 355] width 1146 height 710
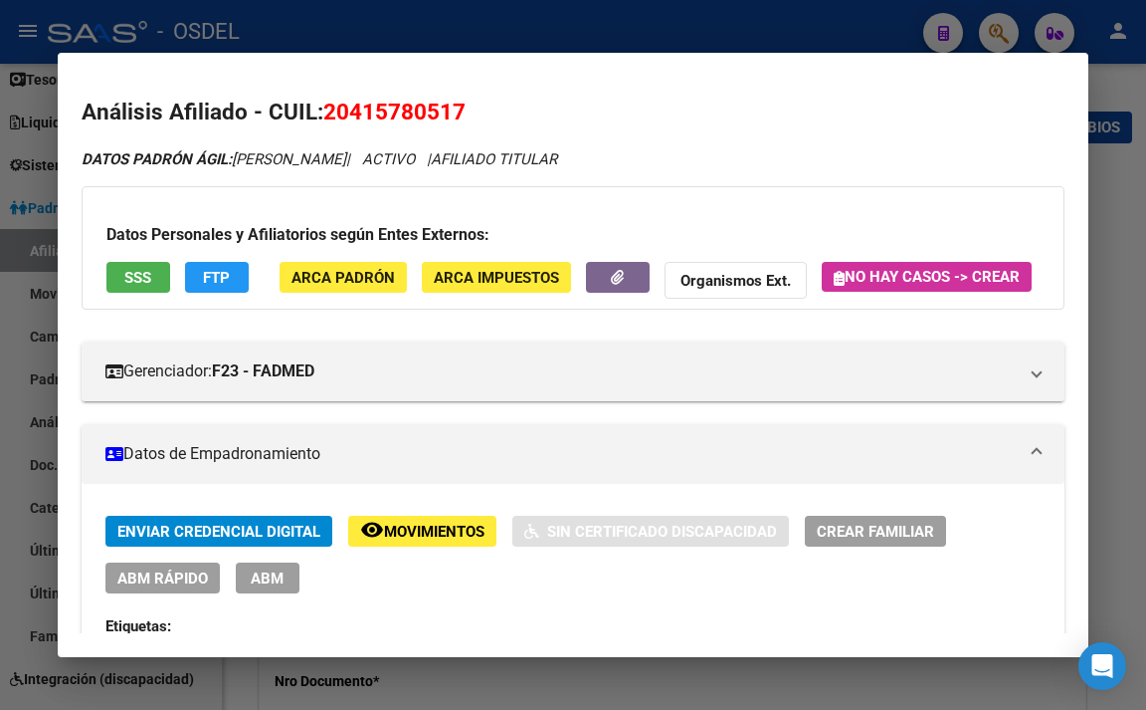
click at [218, 287] on span "FTP" at bounding box center [216, 278] width 27 height 18
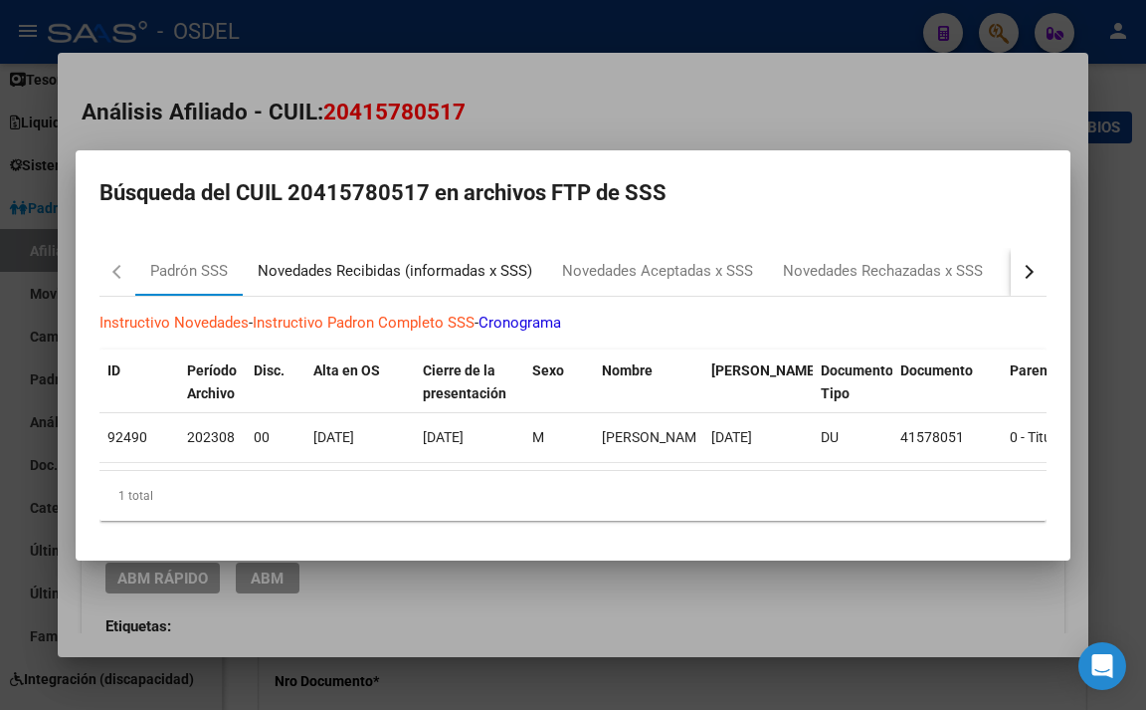
click at [462, 277] on div "Novedades Recibidas (informadas x SSS)" at bounding box center [395, 272] width 305 height 48
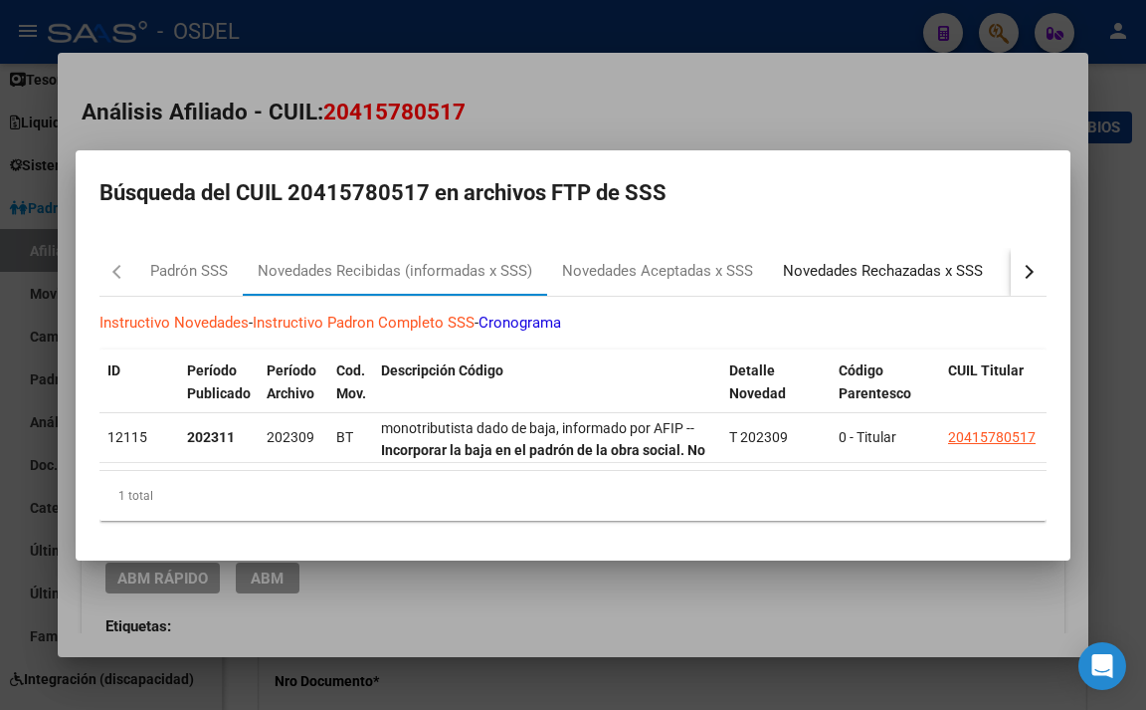
click at [815, 260] on div "Novedades Rechazadas x SSS" at bounding box center [883, 271] width 200 height 23
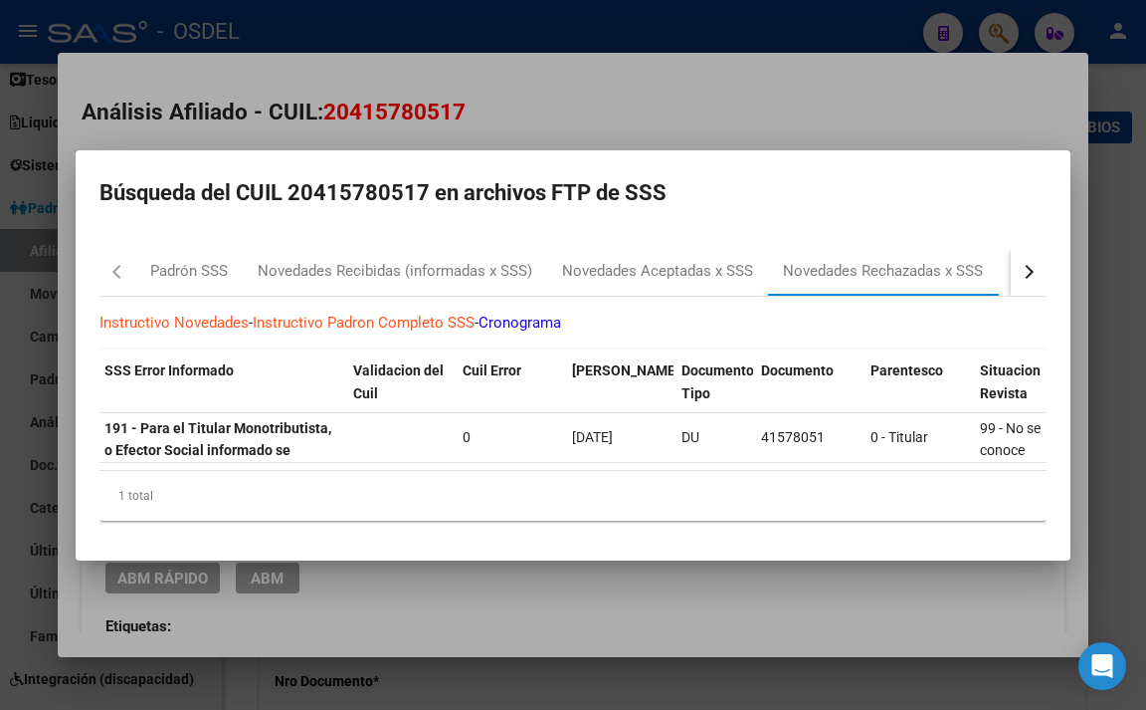
scroll to position [0, 900]
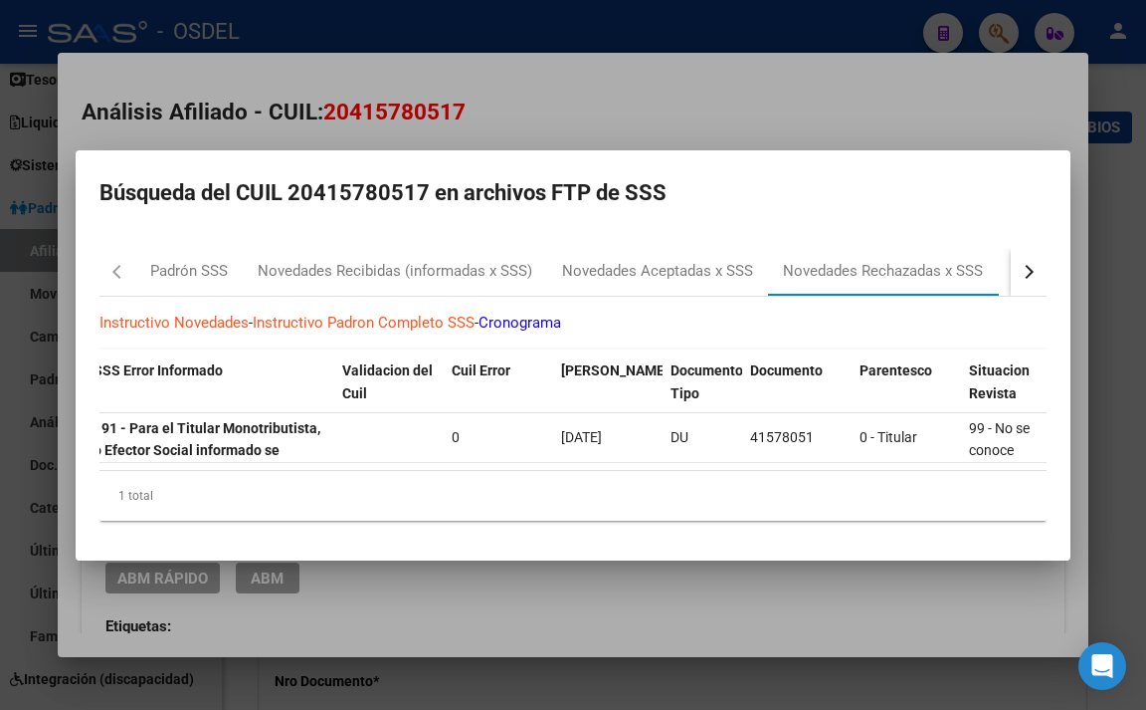
click at [647, 127] on div at bounding box center [573, 355] width 1146 height 710
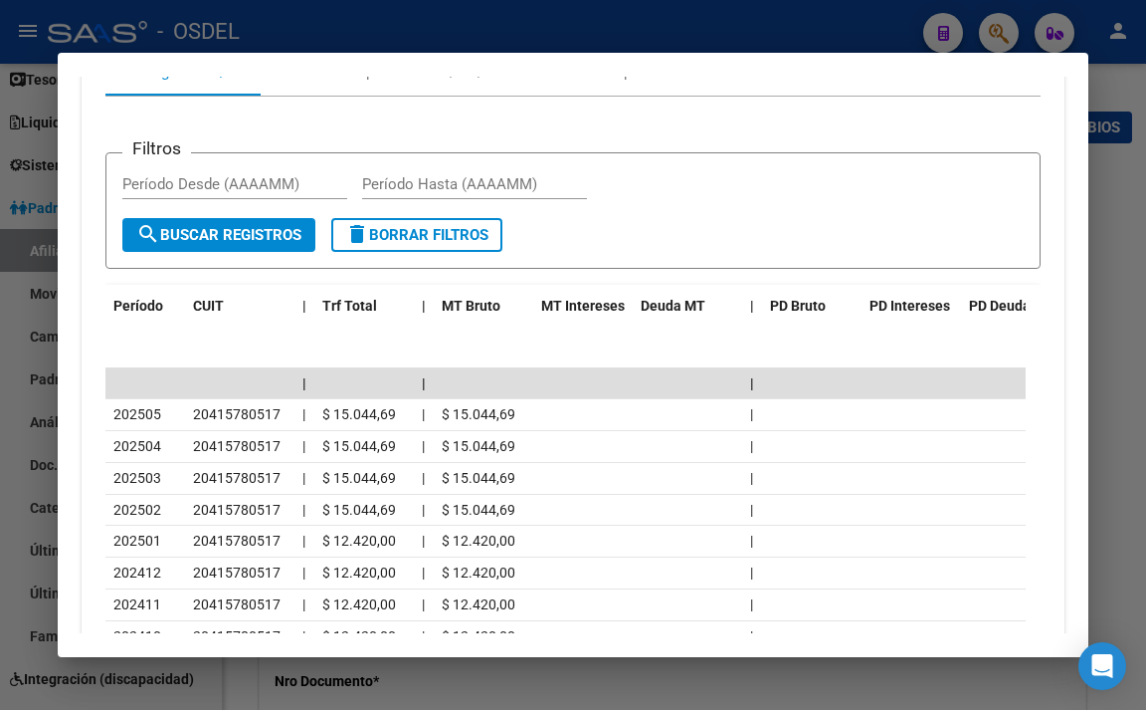
scroll to position [1791, 0]
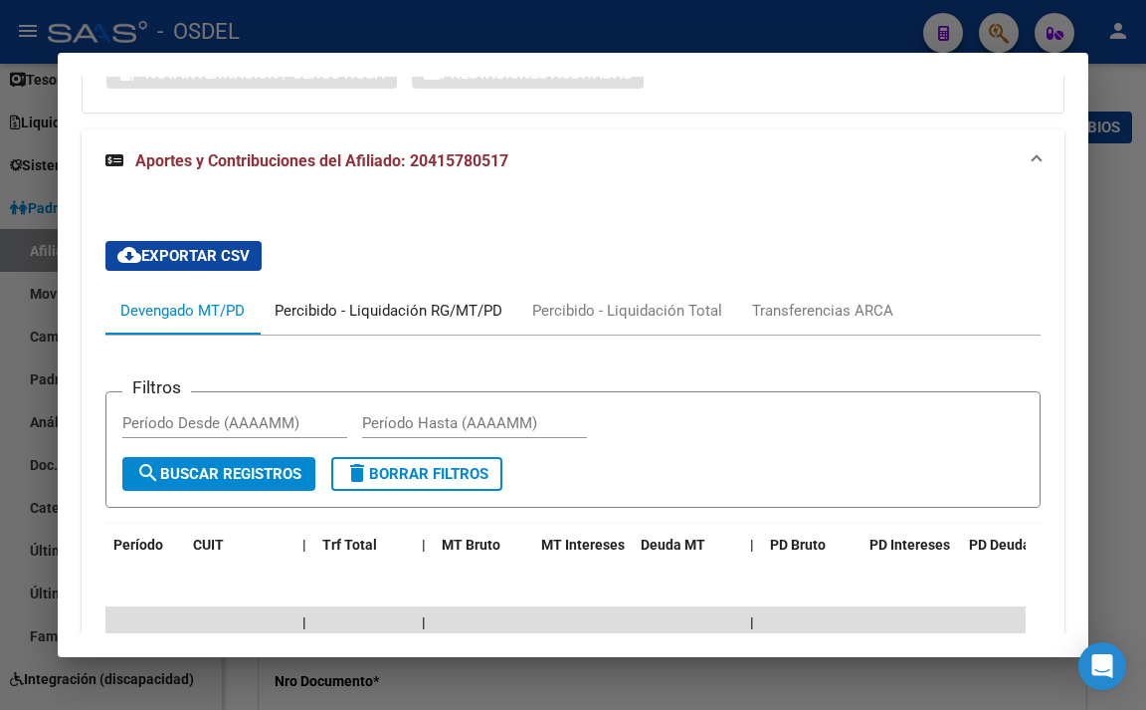
click at [383, 334] on div "Percibido - Liquidación RG/MT/PD" at bounding box center [389, 311] width 258 height 48
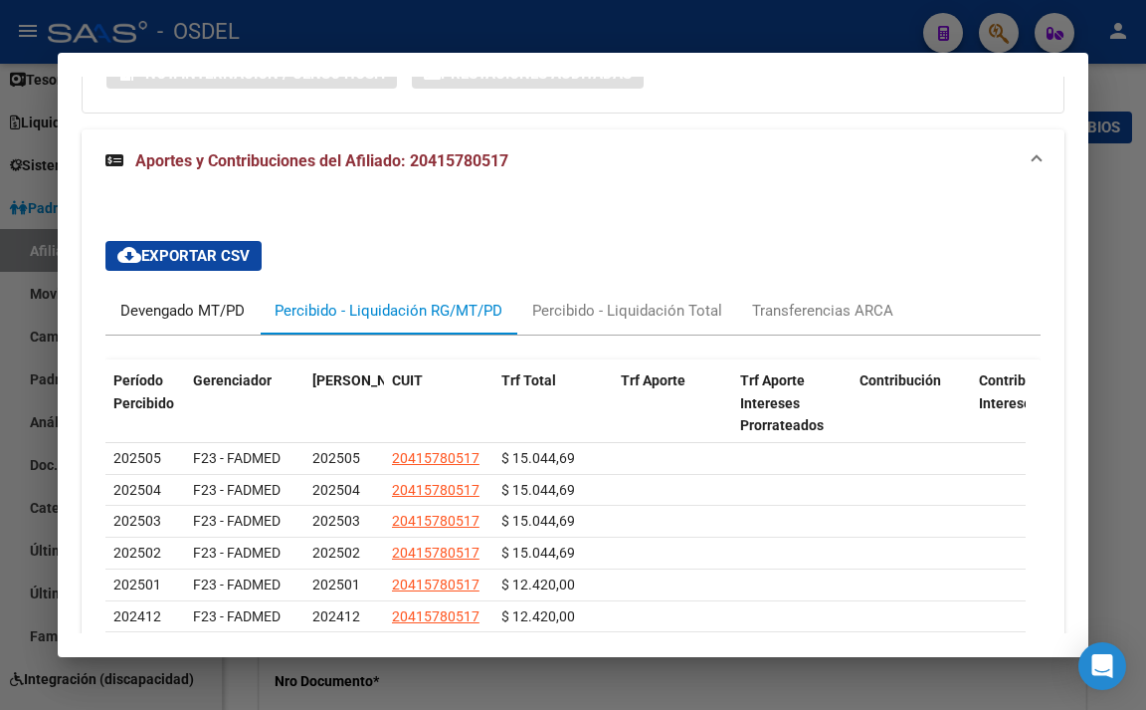
click at [232, 321] on div "Devengado MT/PD" at bounding box center [182, 311] width 124 height 22
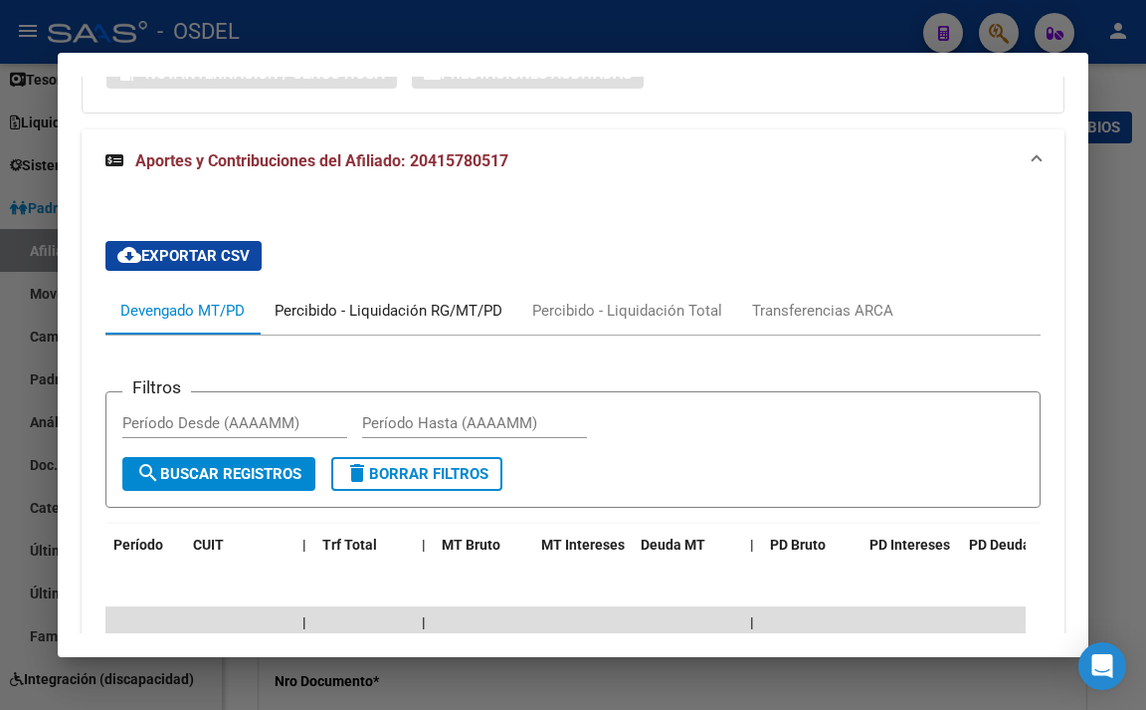
click at [432, 321] on div "Percibido - Liquidación RG/MT/PD" at bounding box center [389, 311] width 228 height 22
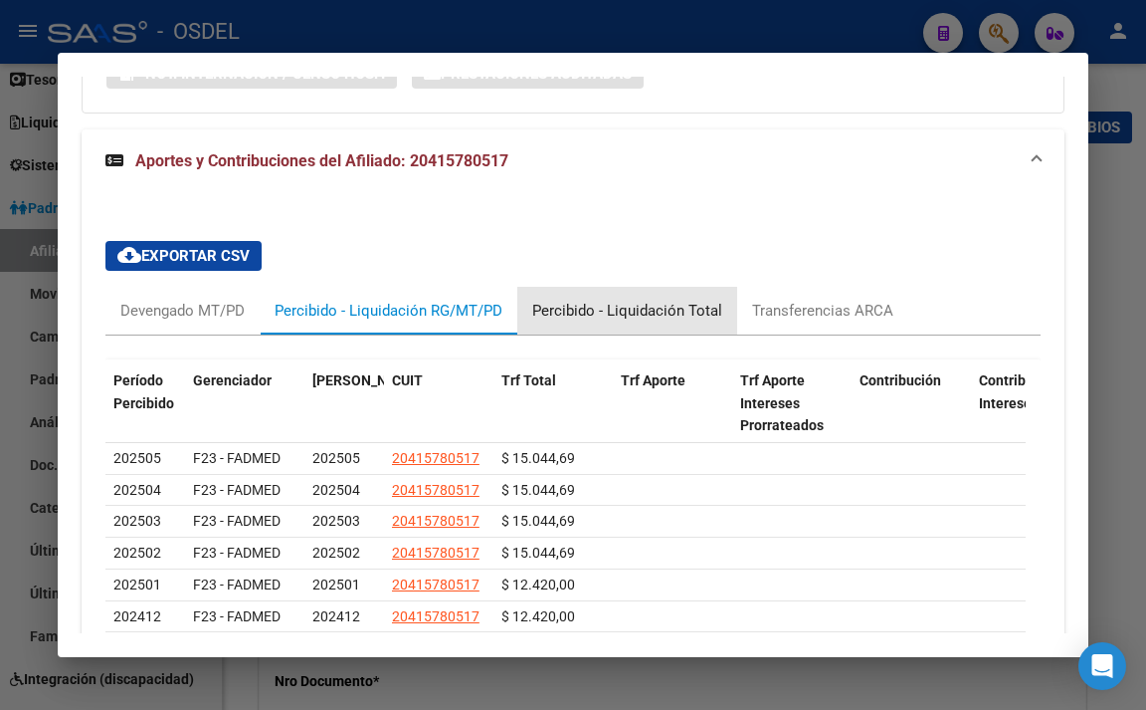
click at [676, 321] on div "Percibido - Liquidación Total" at bounding box center [627, 311] width 190 height 22
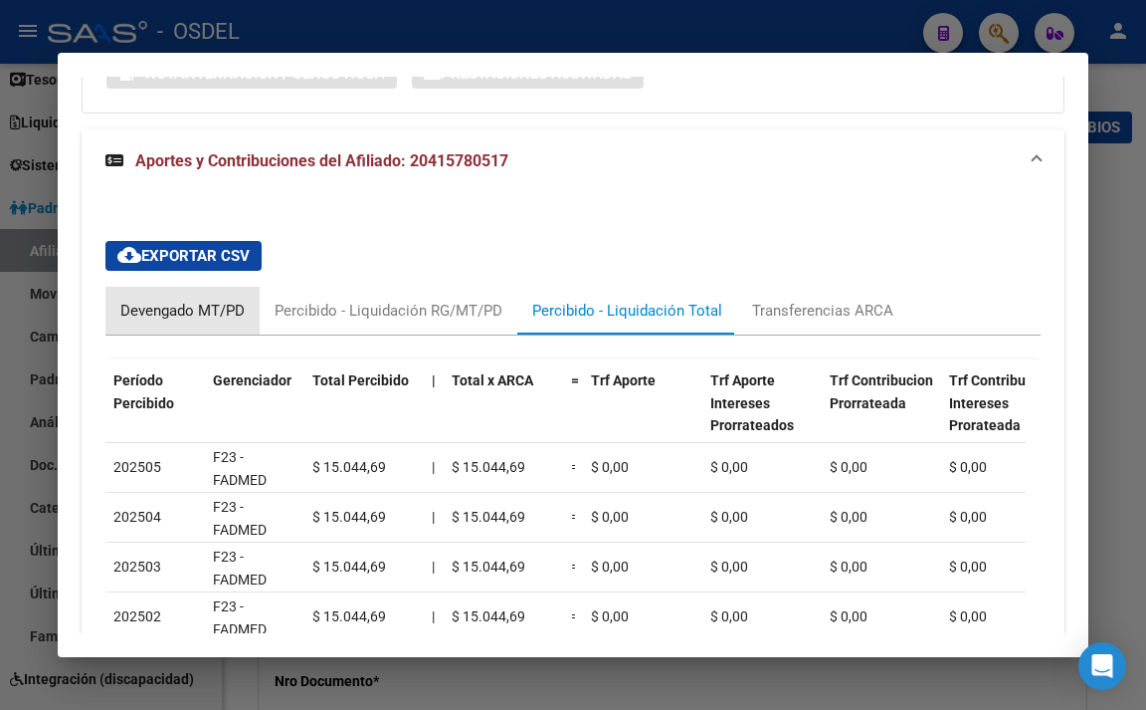
click at [209, 321] on div "Devengado MT/PD" at bounding box center [182, 311] width 124 height 22
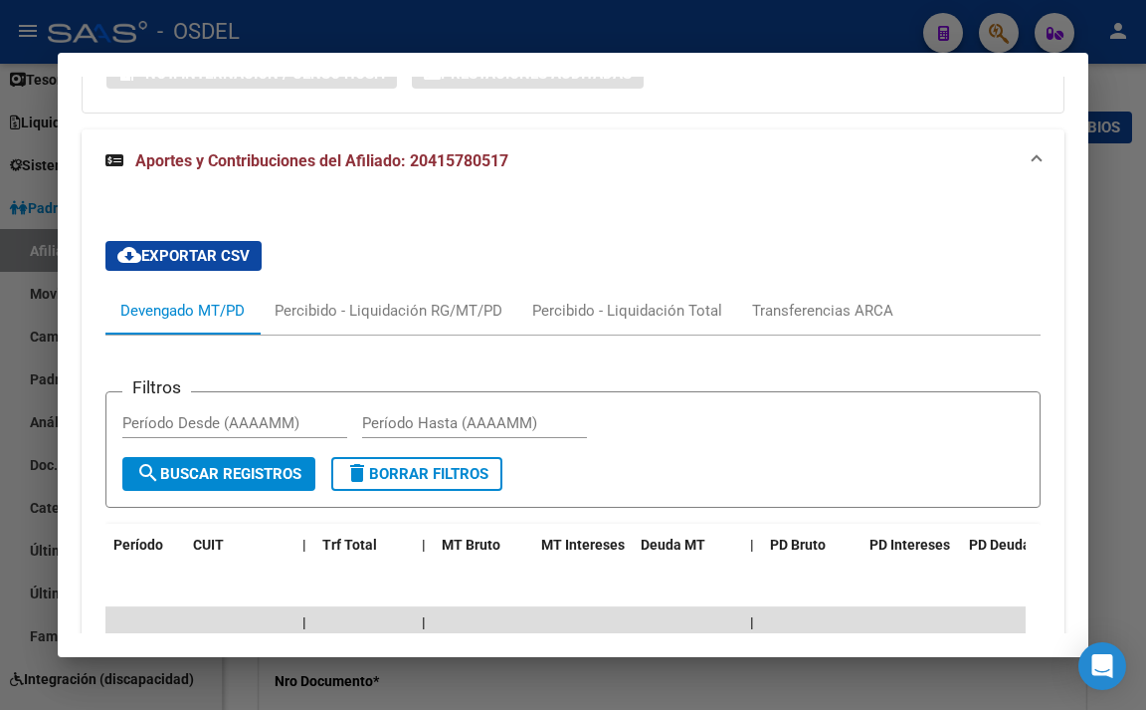
click at [601, 39] on div at bounding box center [573, 355] width 1146 height 710
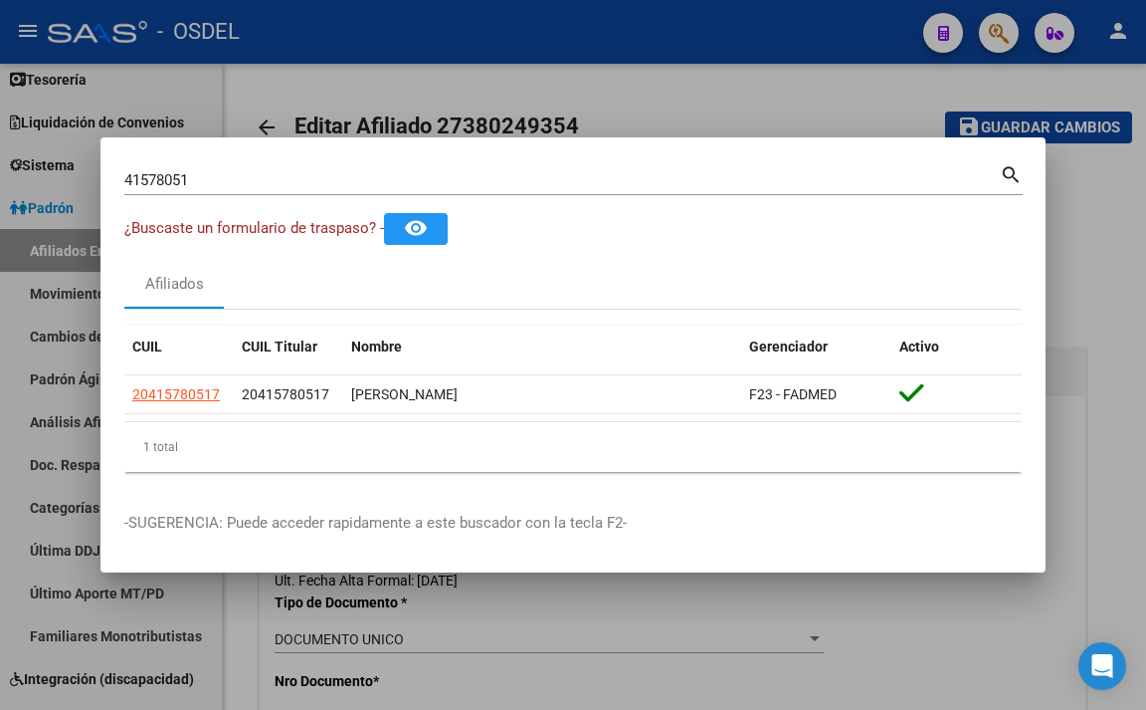
click at [693, 122] on div at bounding box center [573, 355] width 1146 height 710
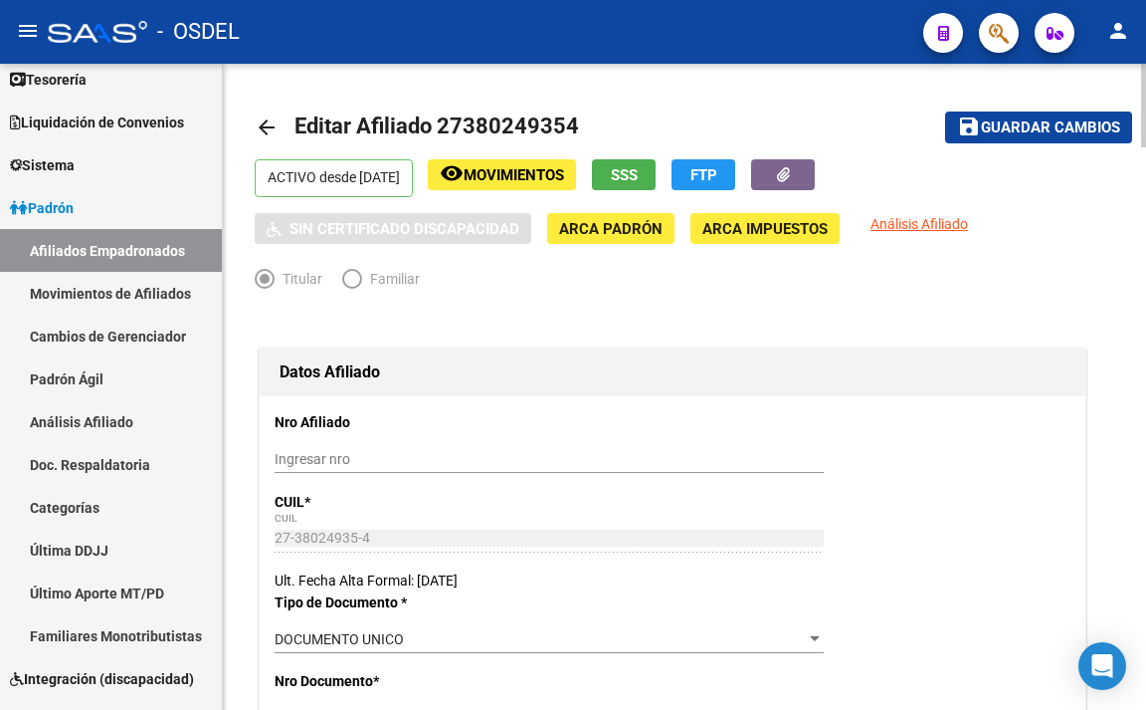
click at [987, 130] on span "Guardar cambios" at bounding box center [1050, 128] width 139 height 18
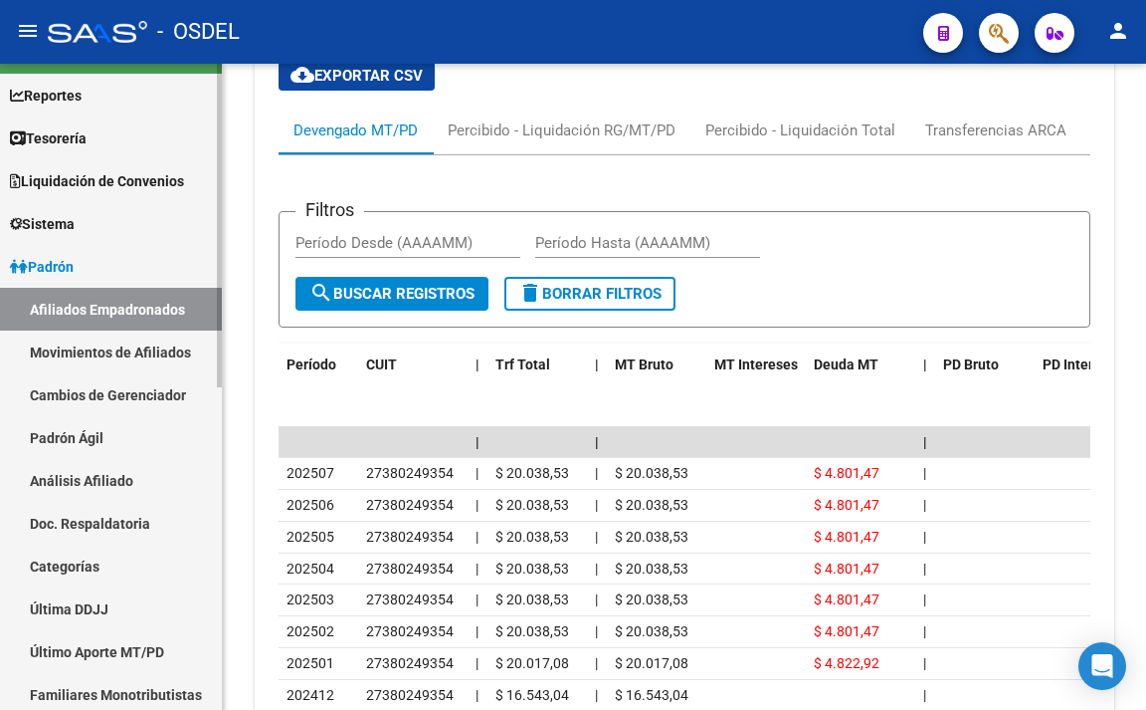
scroll to position [0, 0]
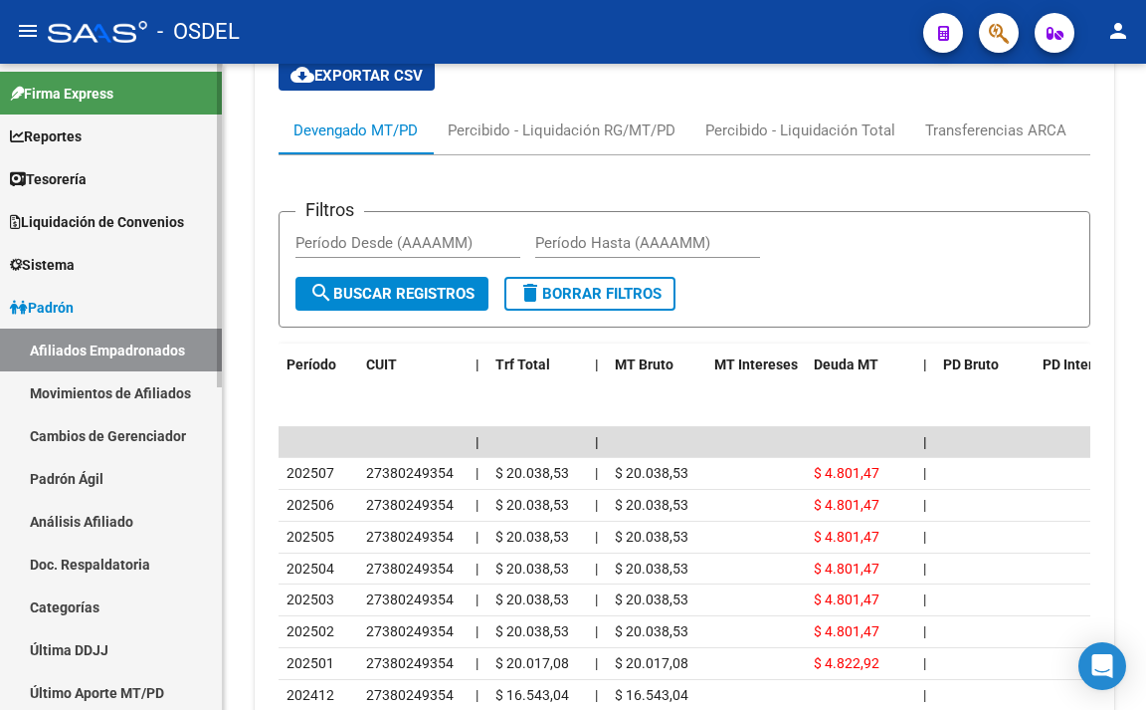
click at [82, 143] on span "Reportes" at bounding box center [46, 136] width 72 height 22
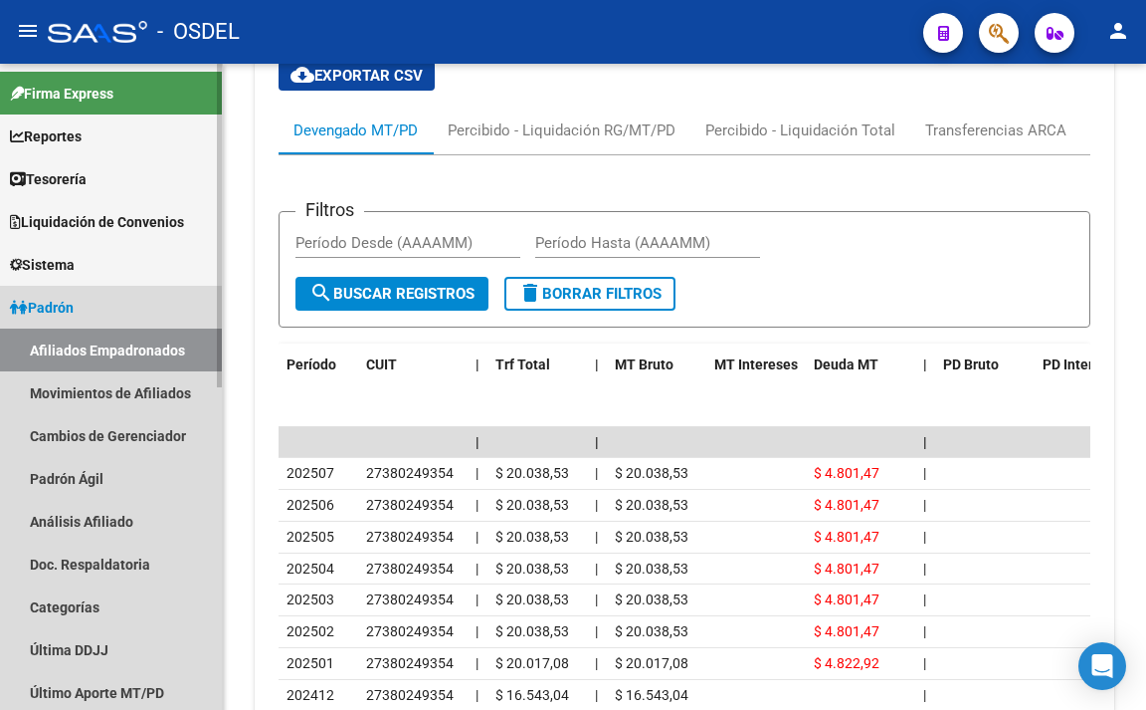
click at [120, 317] on link "Padrón" at bounding box center [111, 307] width 222 height 43
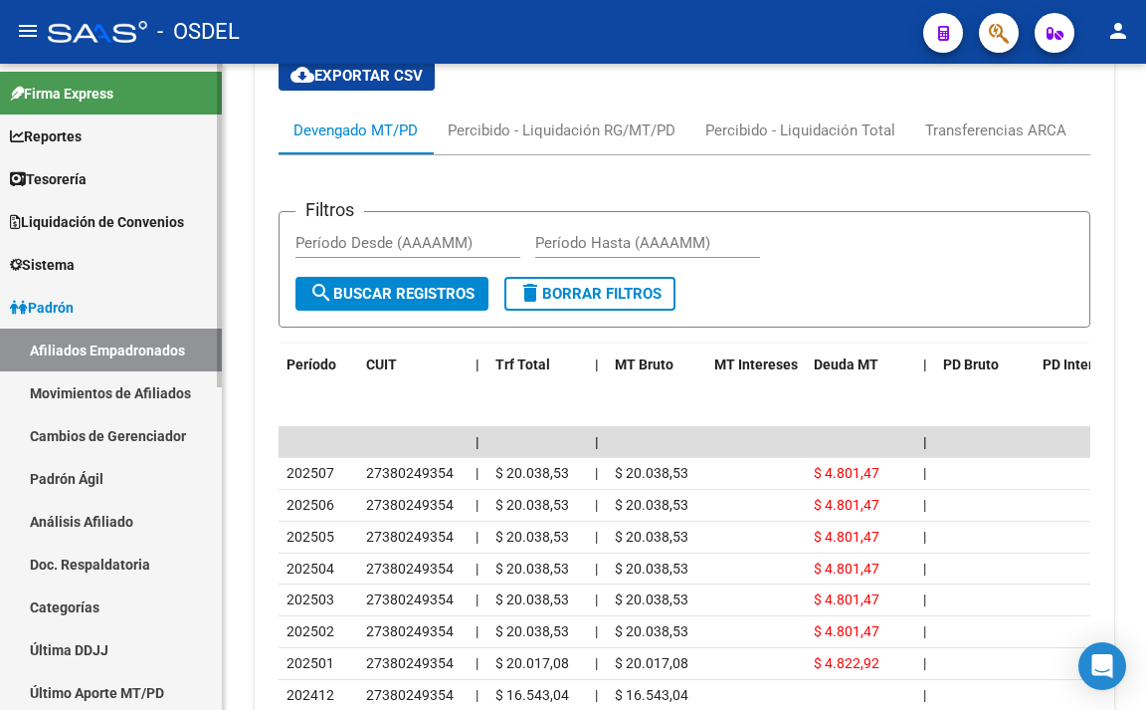
click at [87, 179] on span "Tesorería" at bounding box center [48, 179] width 77 height 22
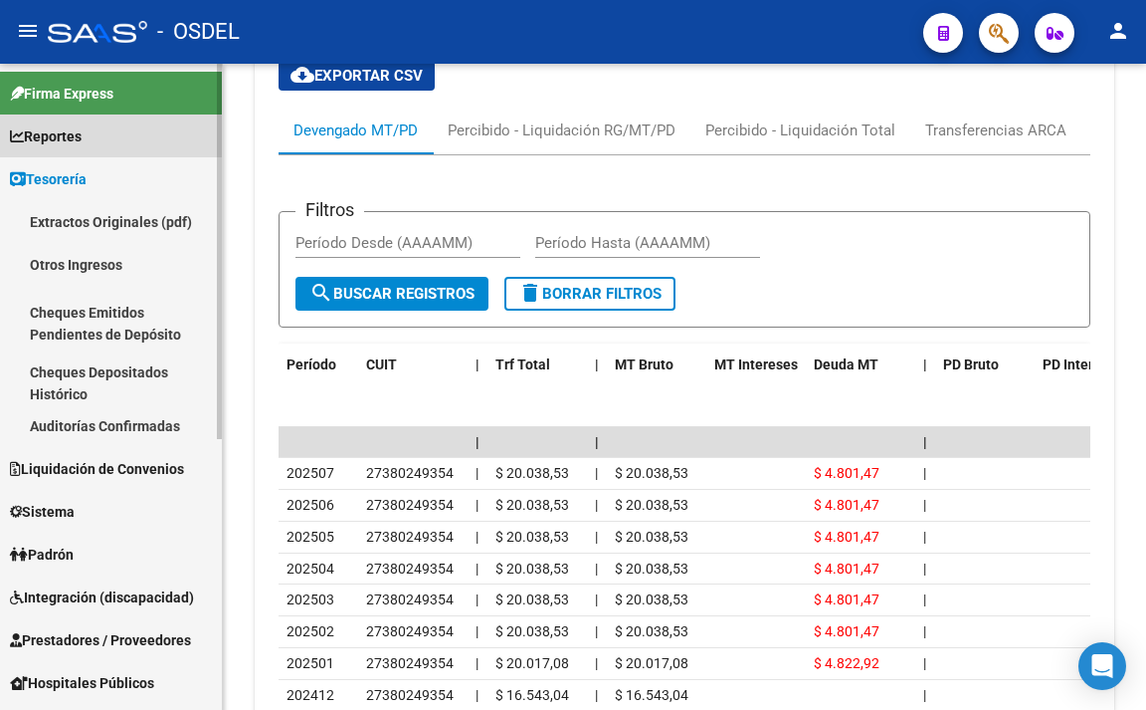
click at [82, 139] on span "Reportes" at bounding box center [46, 136] width 72 height 22
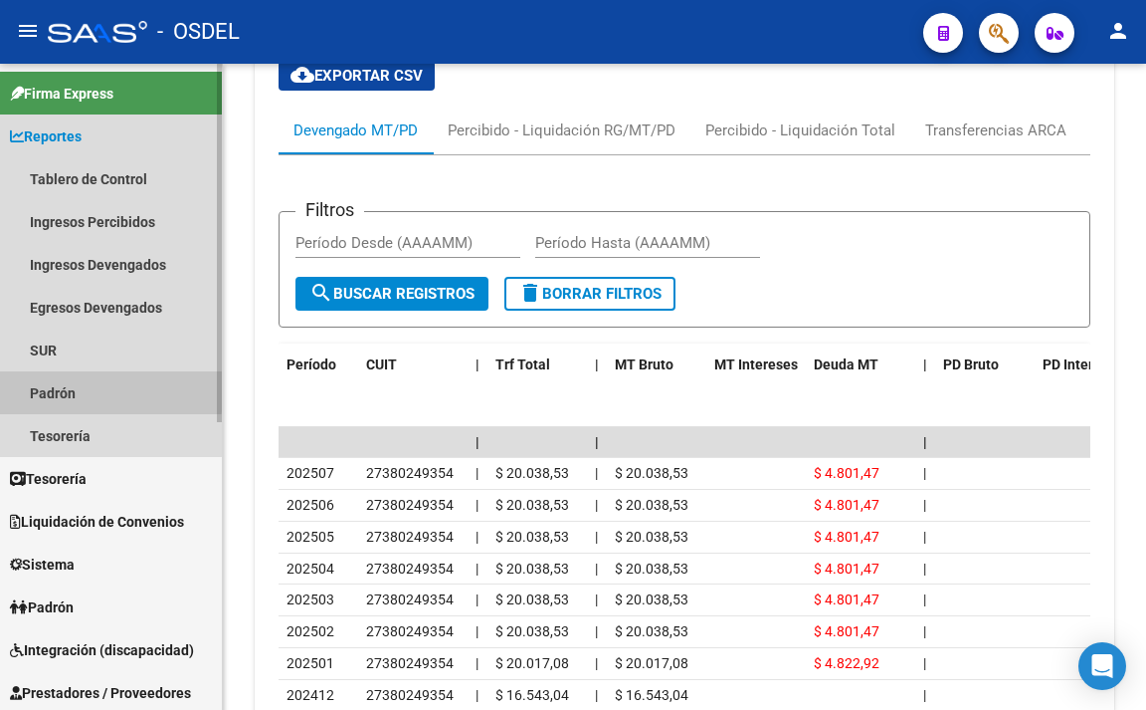
click at [76, 388] on link "Padrón" at bounding box center [111, 392] width 222 height 43
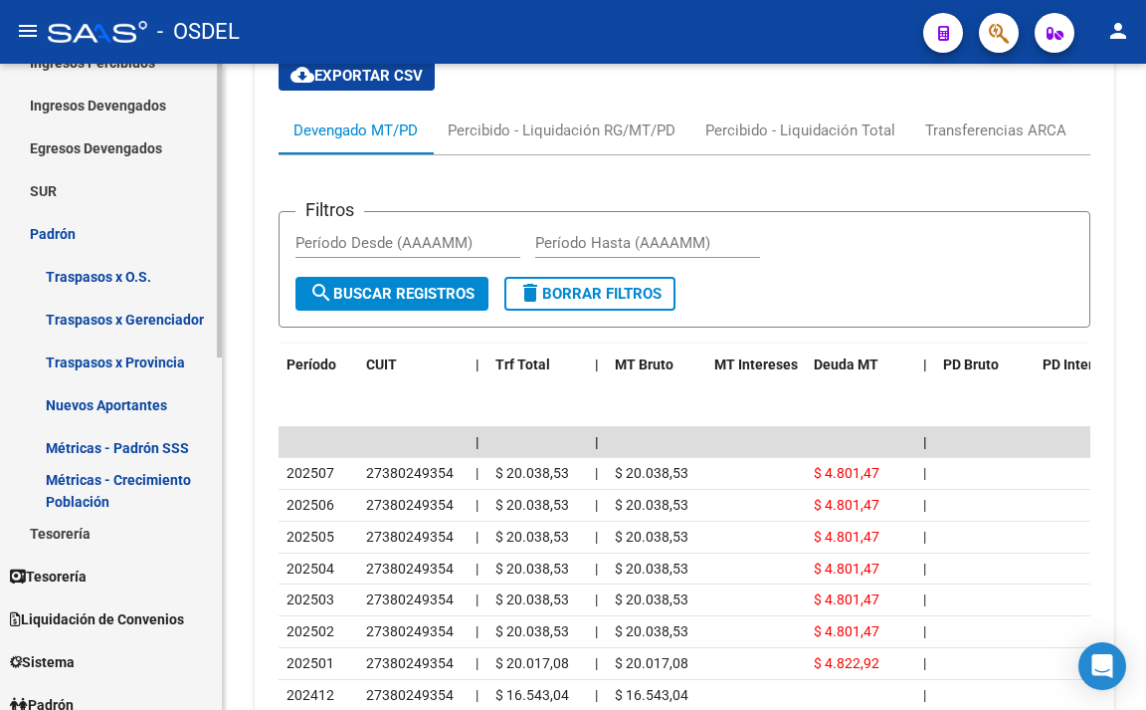
scroll to position [199, 0]
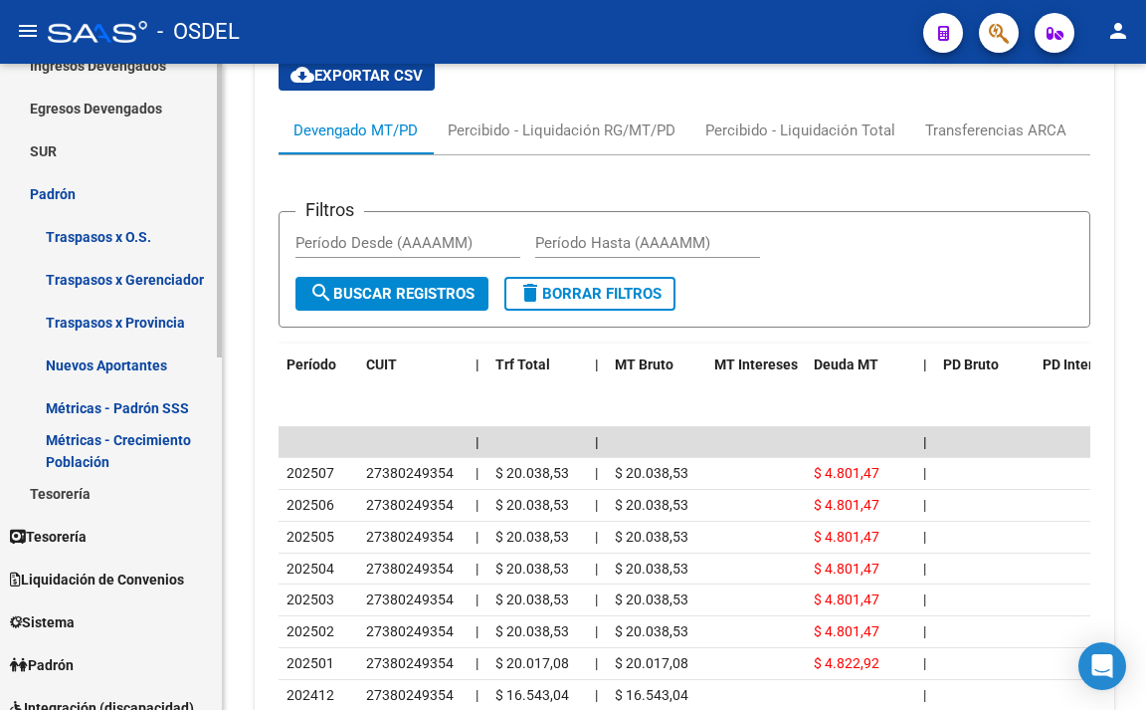
click at [152, 416] on link "Métricas - Padrón SSS" at bounding box center [111, 407] width 222 height 43
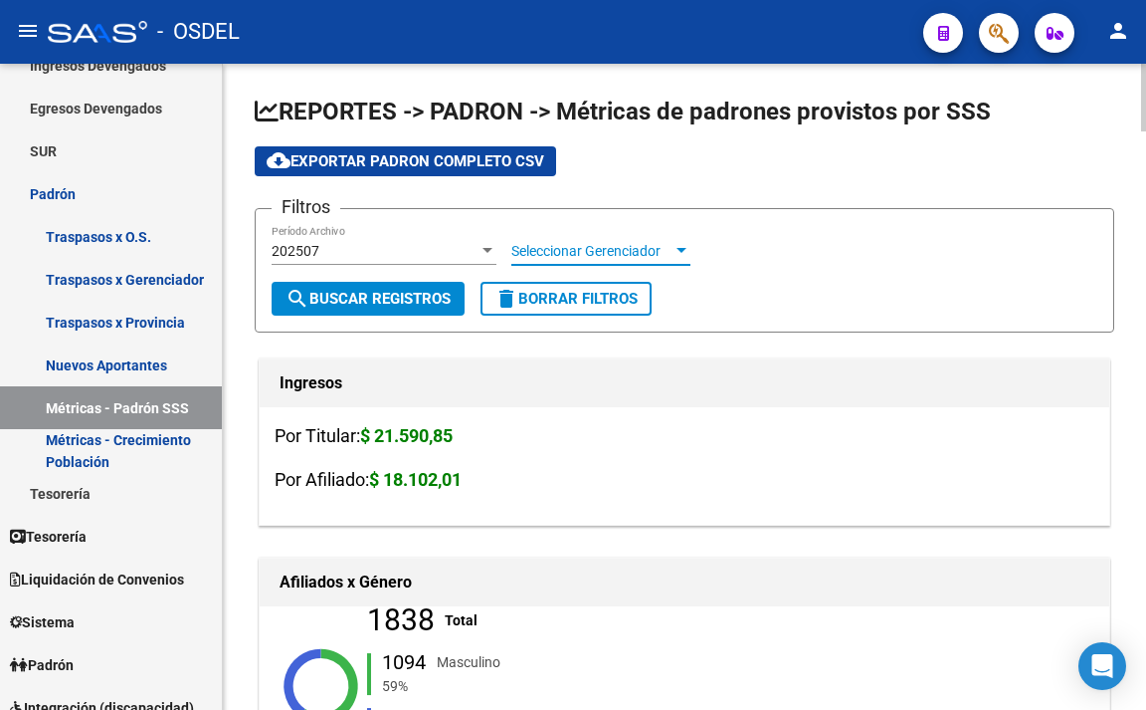
click at [560, 248] on span "Seleccionar Gerenciador" at bounding box center [592, 251] width 161 height 17
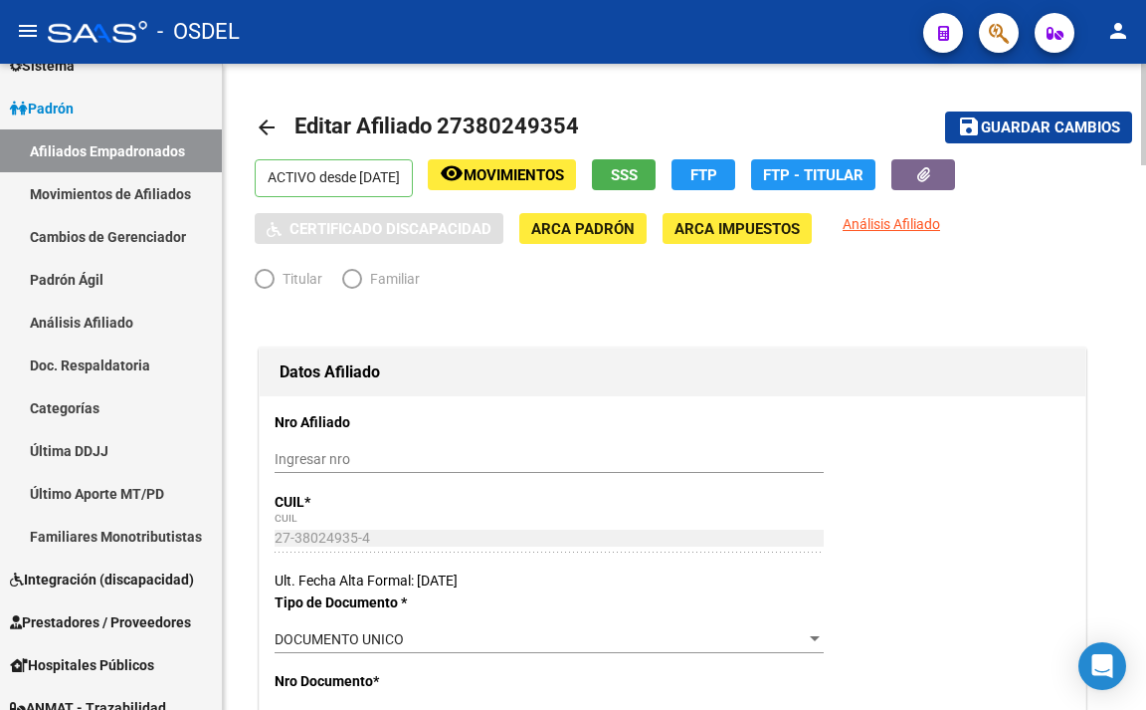
radio input "true"
type input "27-38024935-4"
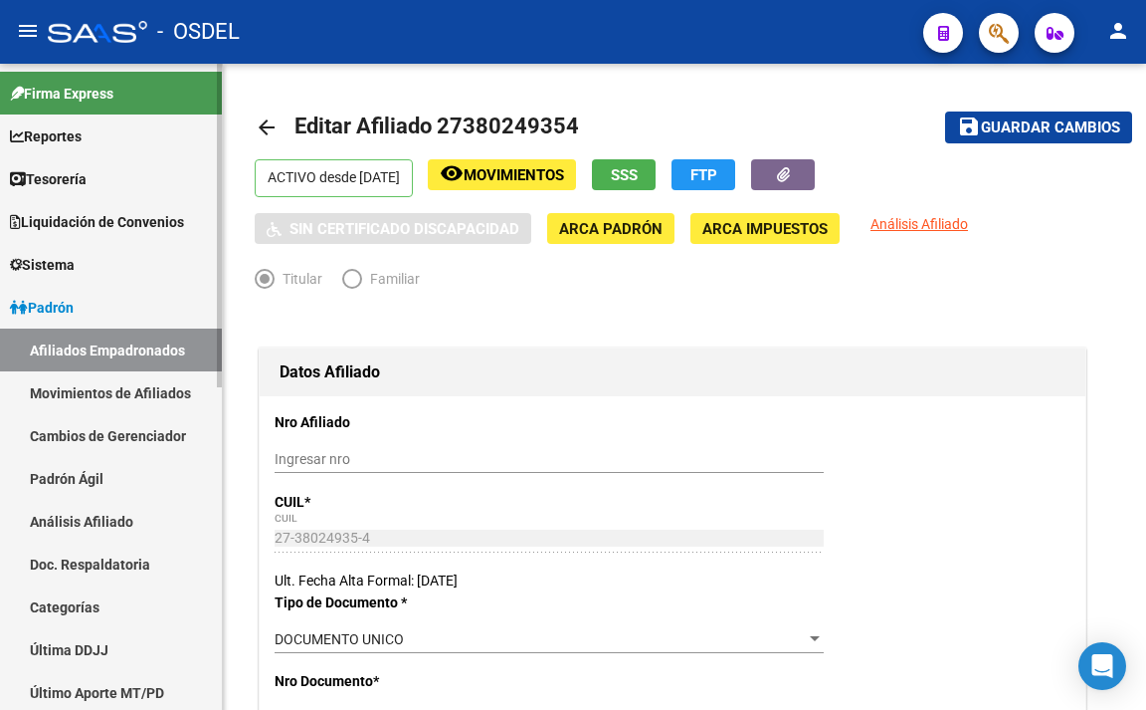
click at [75, 255] on span "Sistema" at bounding box center [42, 265] width 65 height 22
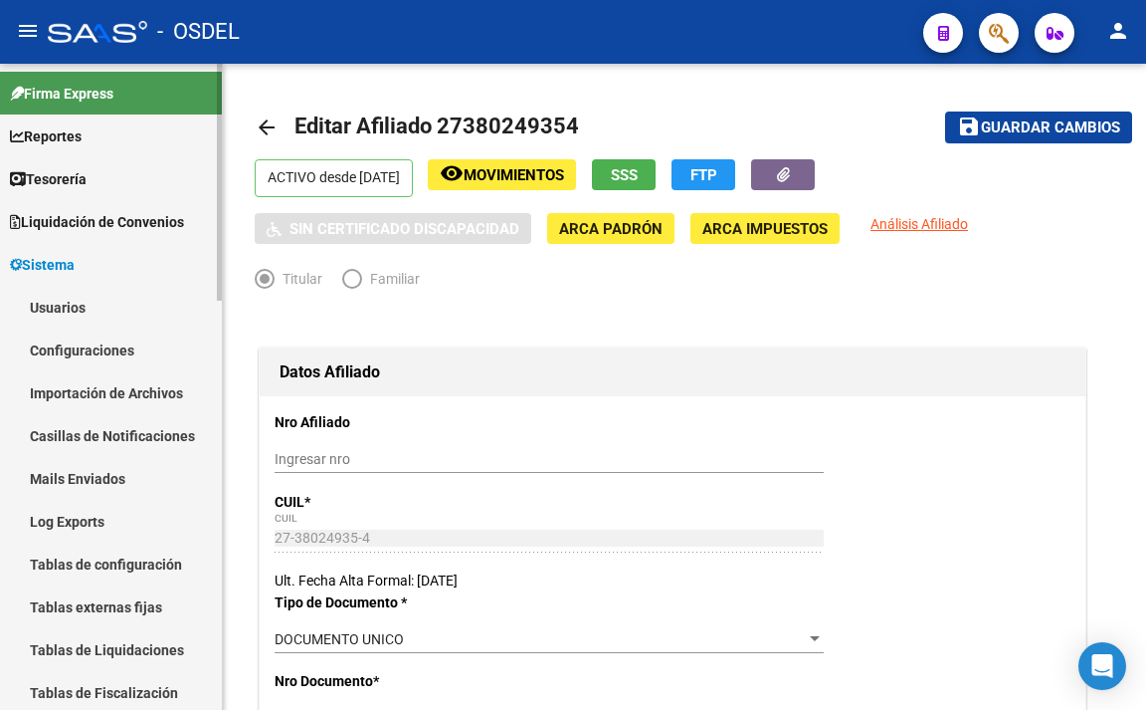
click at [87, 168] on span "Tesorería" at bounding box center [48, 179] width 77 height 22
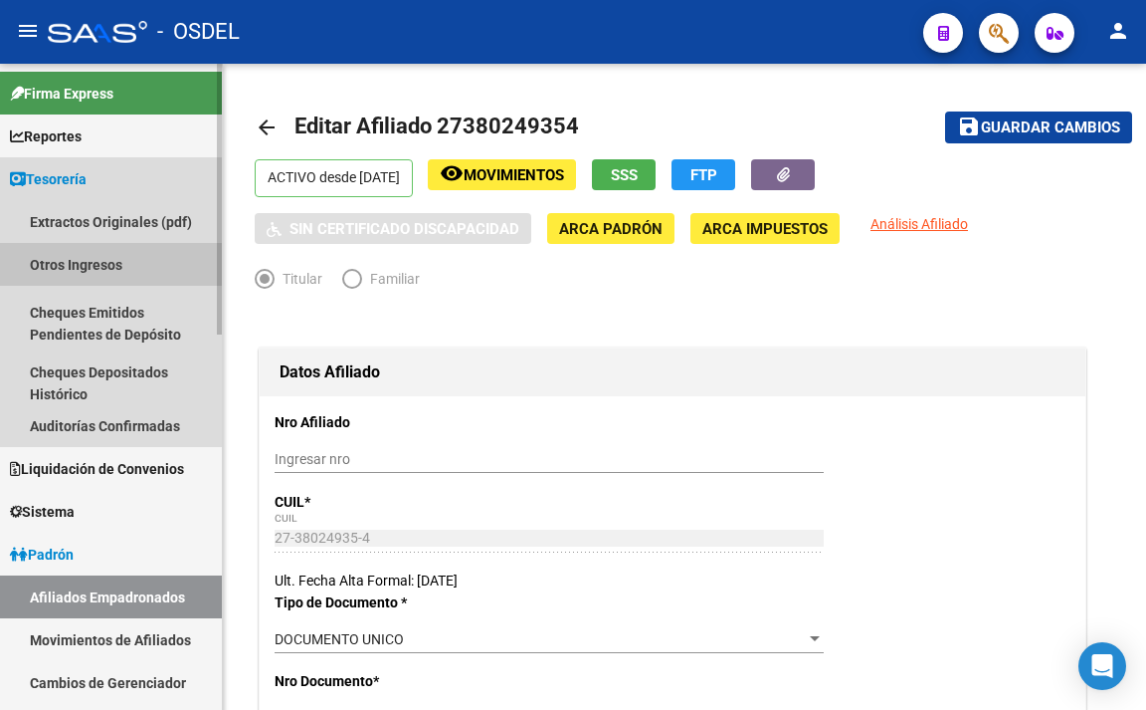
click at [100, 268] on link "Otros Ingresos" at bounding box center [111, 264] width 222 height 43
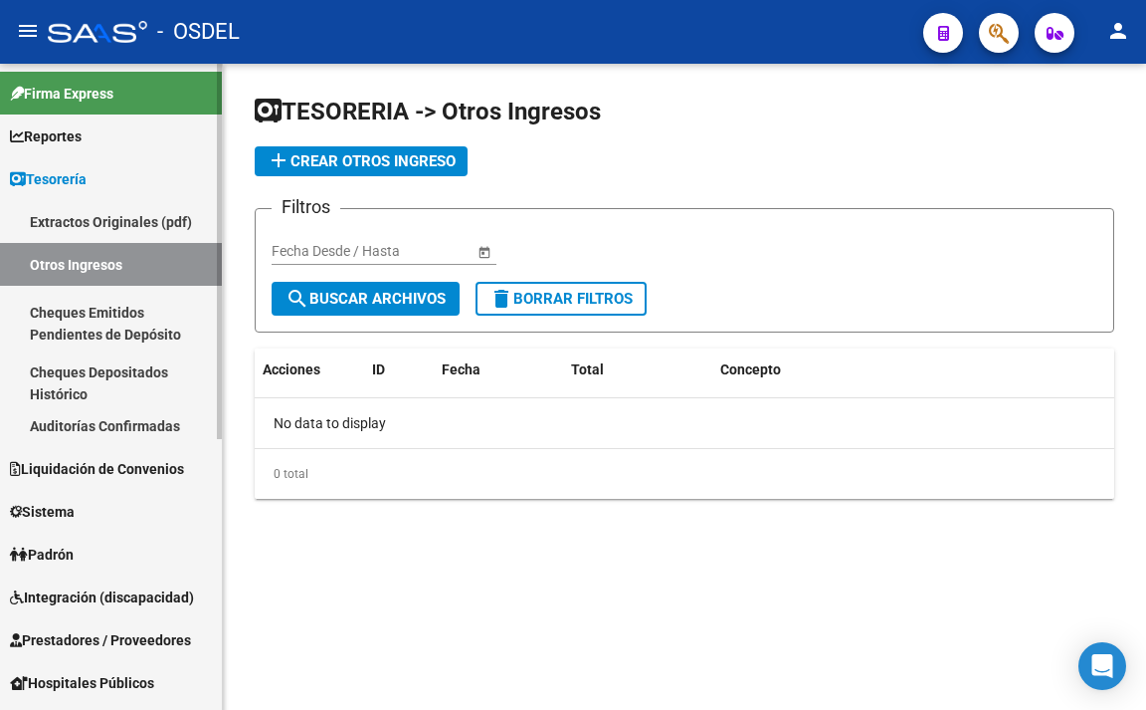
click at [101, 224] on link "Extractos Originales (pdf)" at bounding box center [111, 221] width 222 height 43
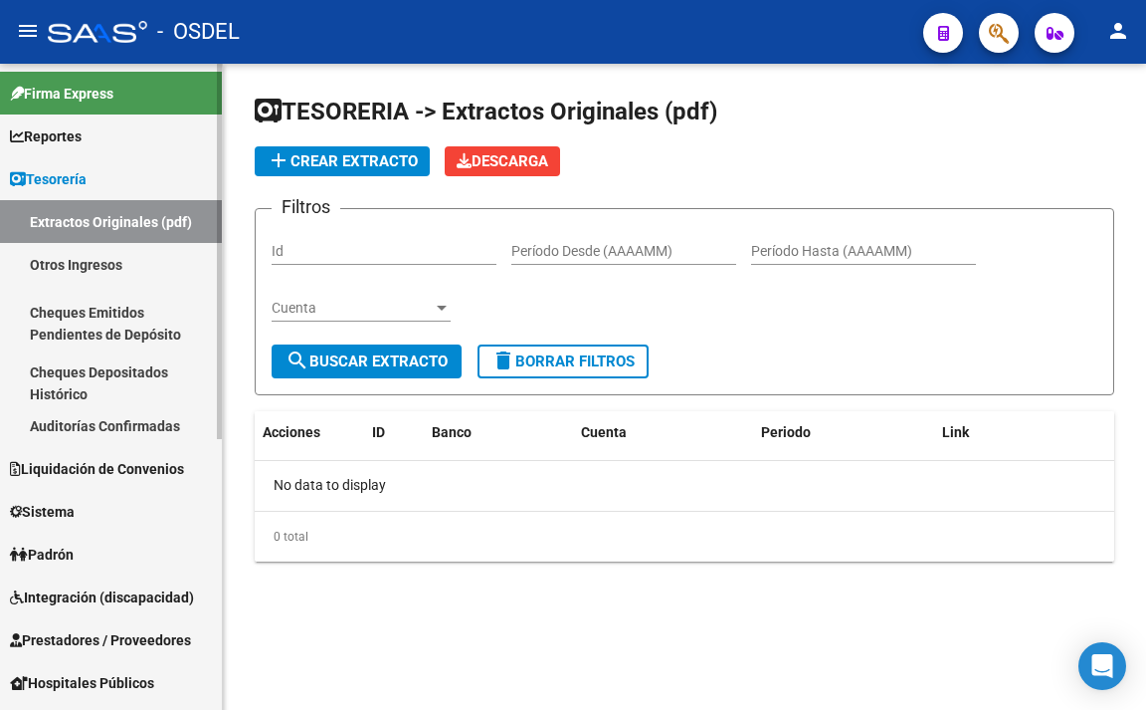
click at [75, 137] on span "Reportes" at bounding box center [46, 136] width 72 height 22
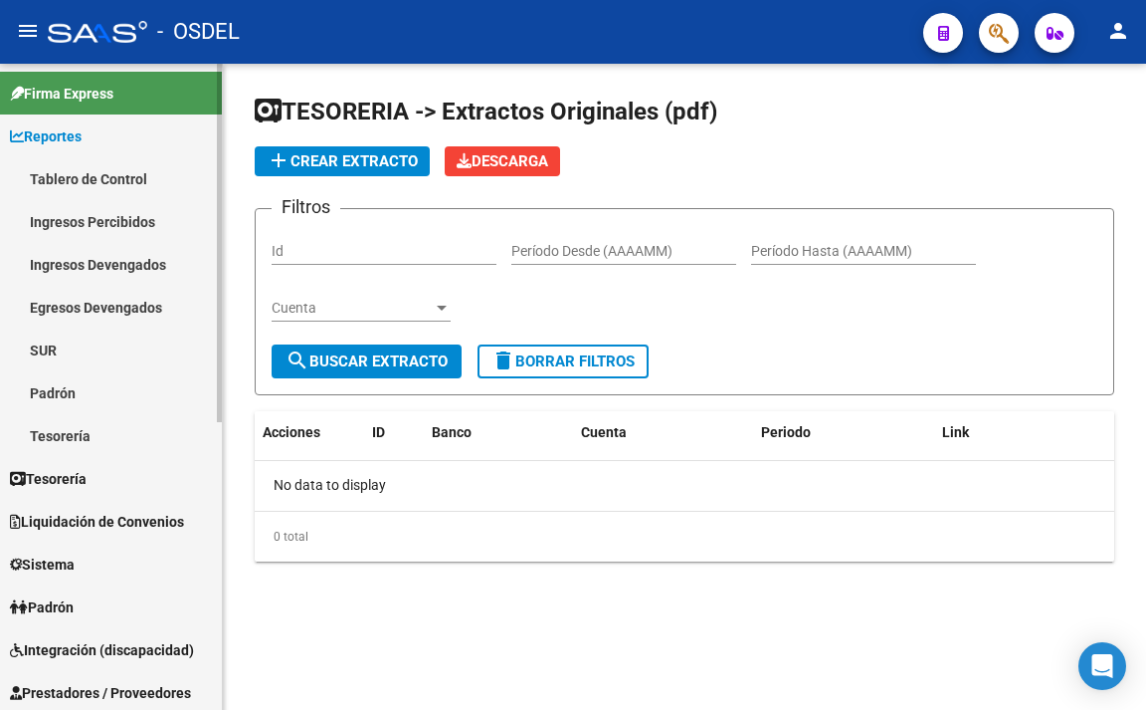
click at [110, 381] on link "Padrón" at bounding box center [111, 392] width 222 height 43
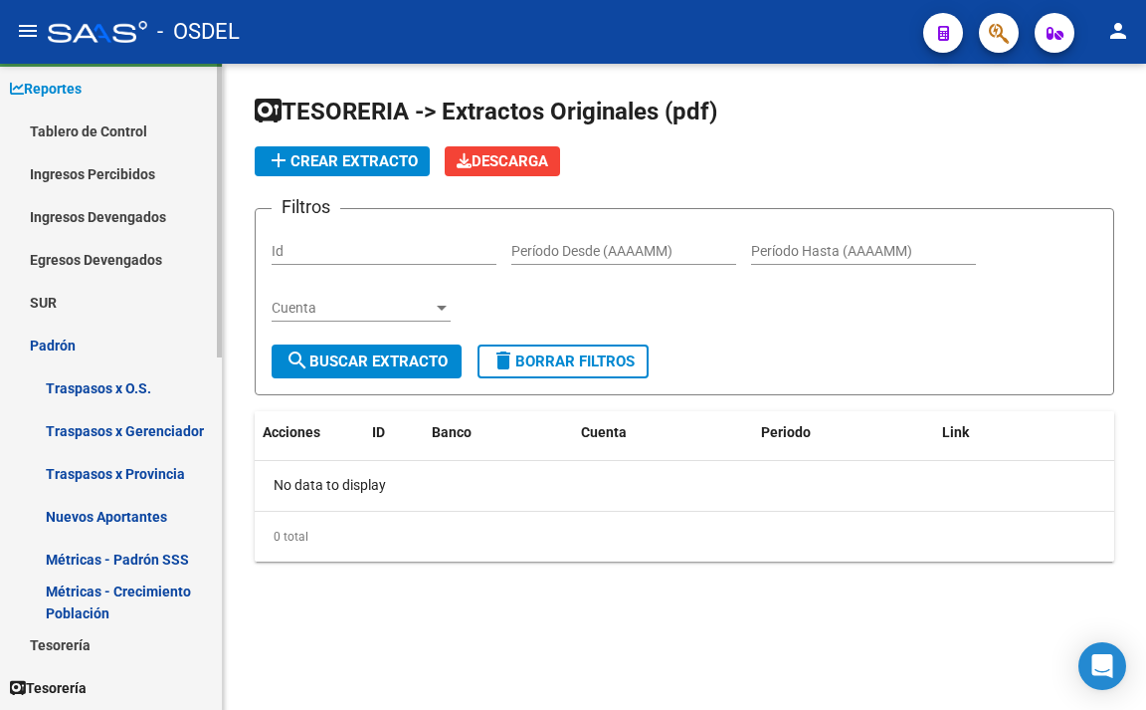
scroll to position [100, 0]
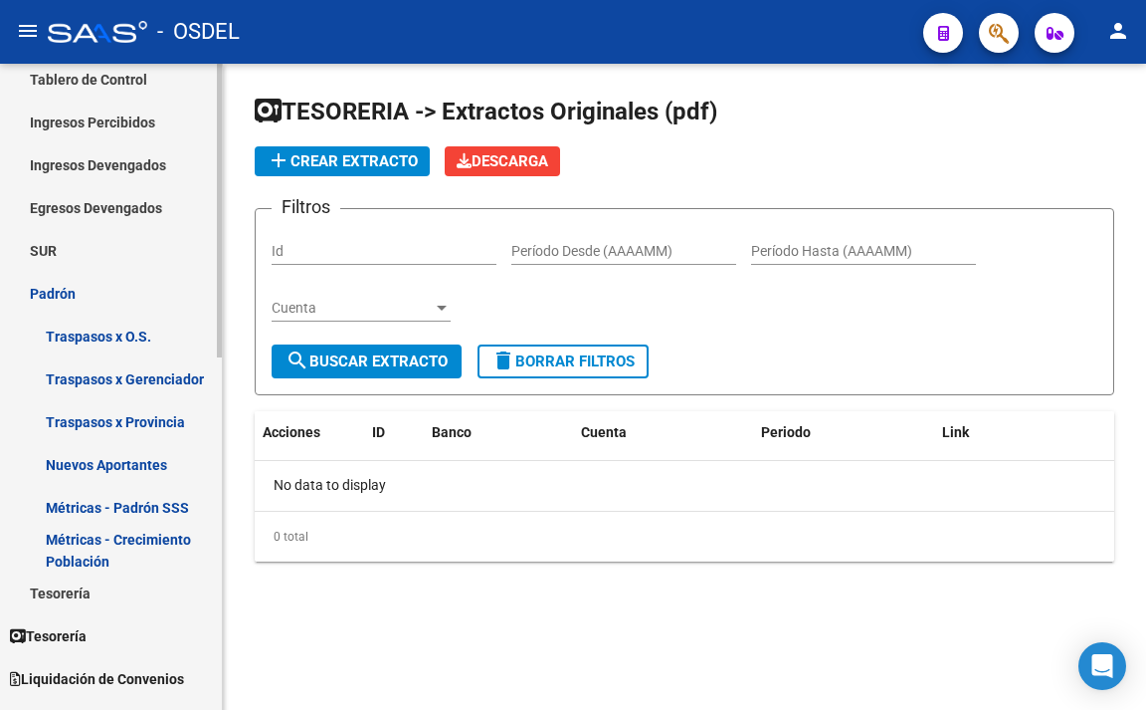
click at [164, 506] on link "Métricas - Padrón SSS" at bounding box center [111, 507] width 222 height 43
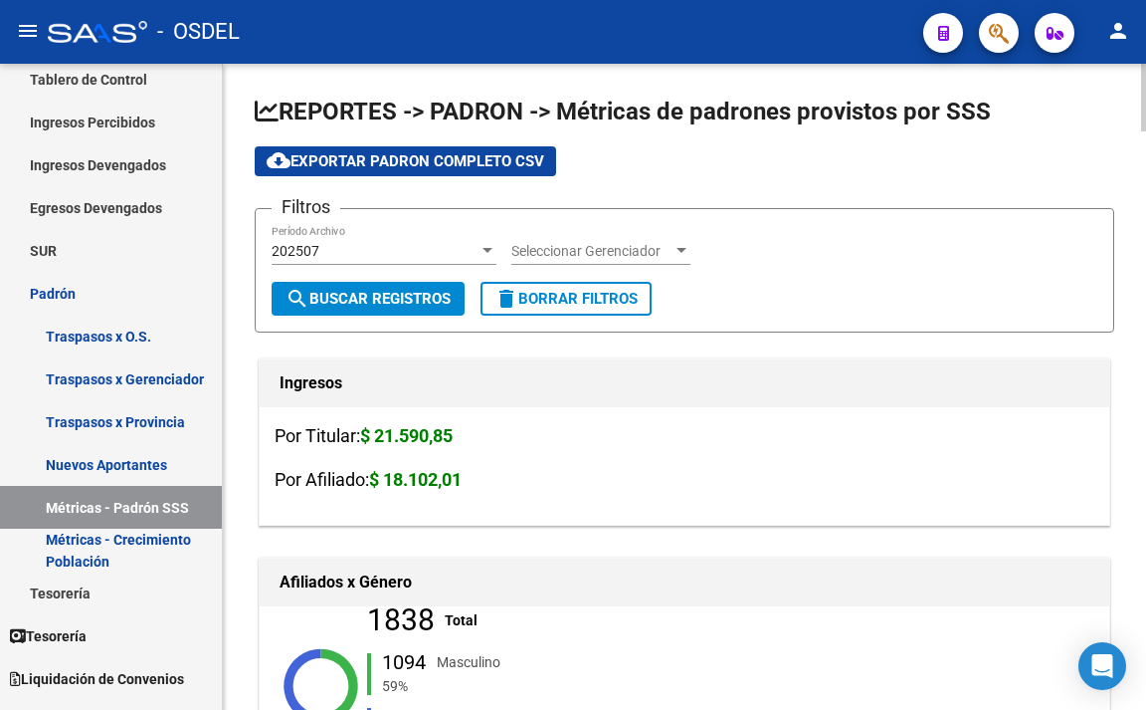
click at [584, 252] on span "Seleccionar Gerenciador" at bounding box center [592, 251] width 161 height 17
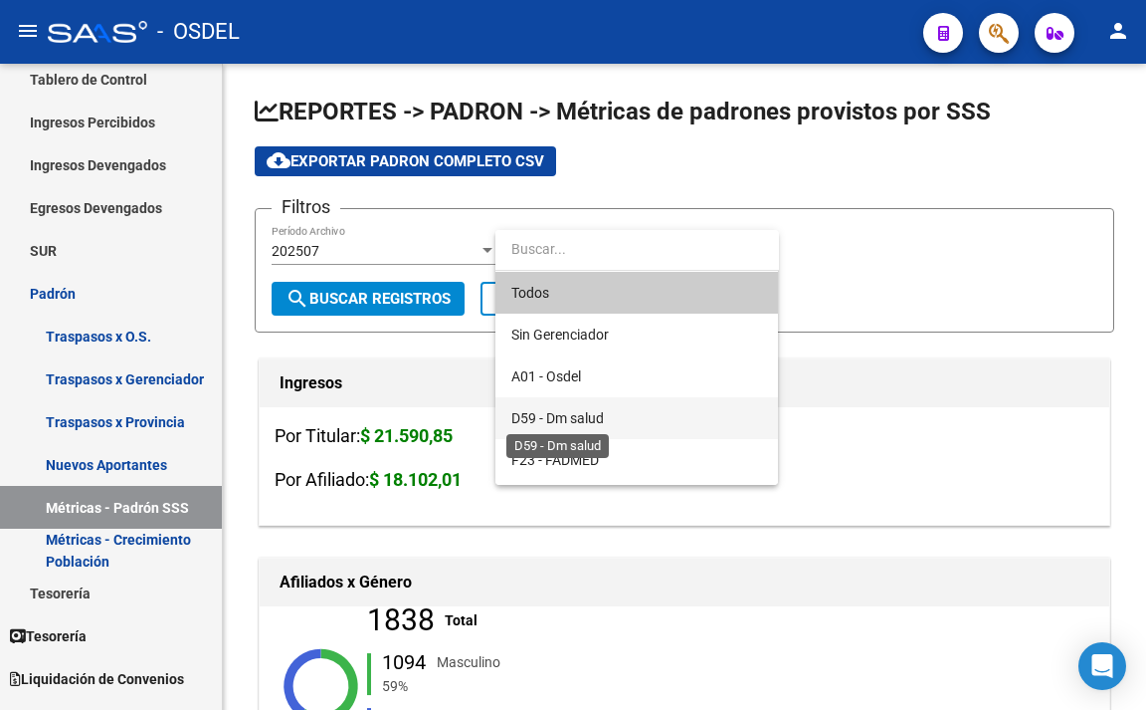
click at [591, 410] on span "D59 - Dm salud" at bounding box center [558, 418] width 93 height 16
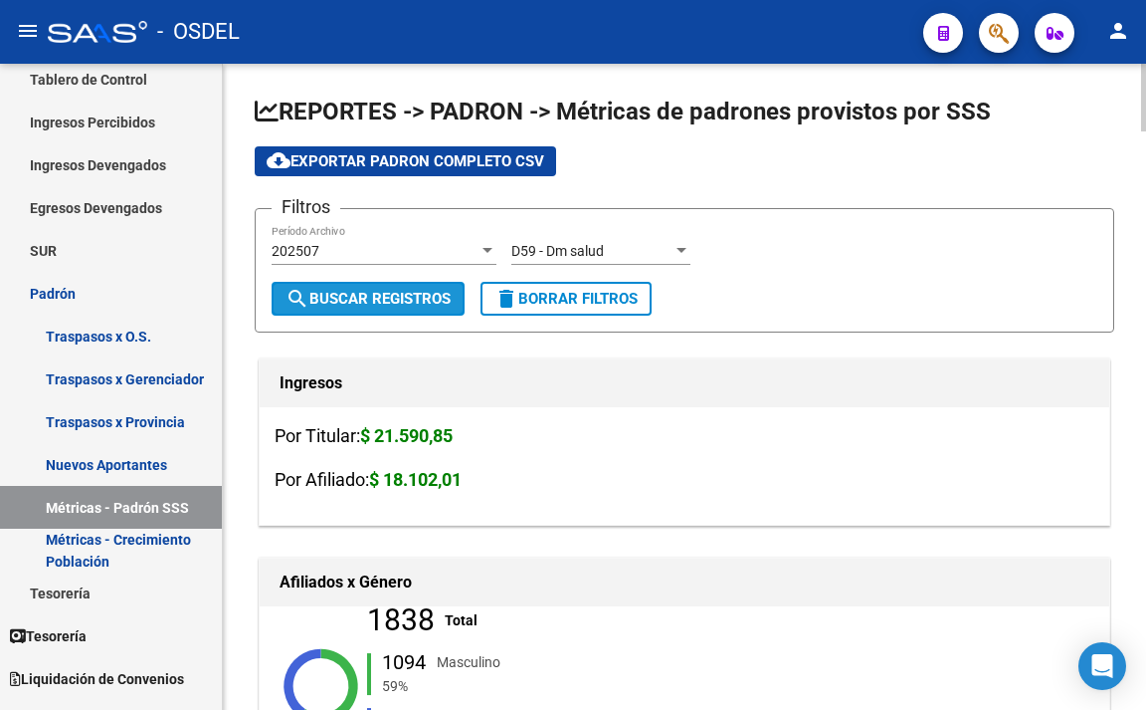
click at [434, 309] on button "search Buscar Registros" at bounding box center [368, 299] width 193 height 34
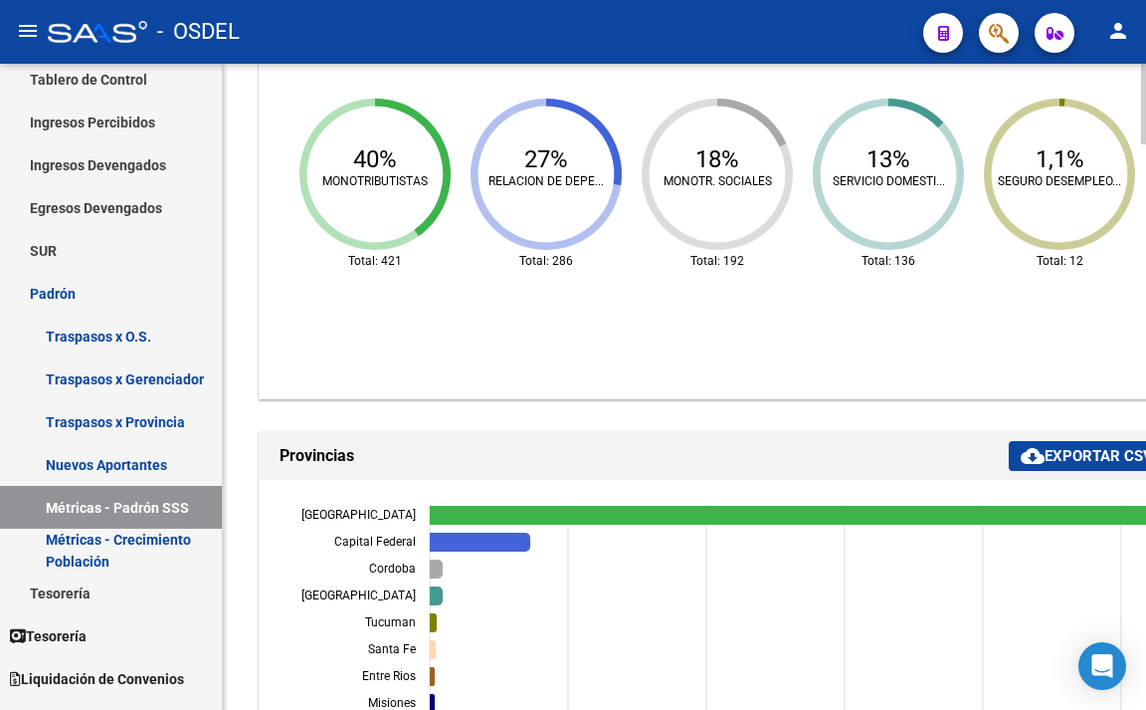
scroll to position [2090, 0]
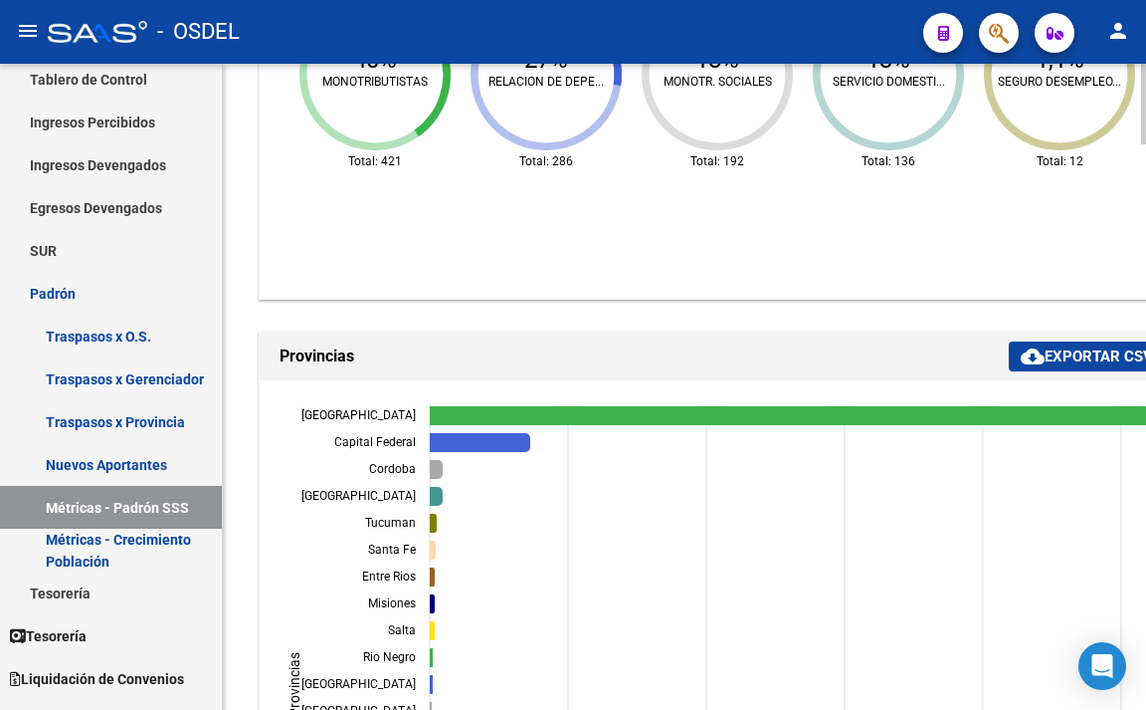
click at [1054, 366] on button "cloud_download Exportar CSV" at bounding box center [1087, 356] width 156 height 30
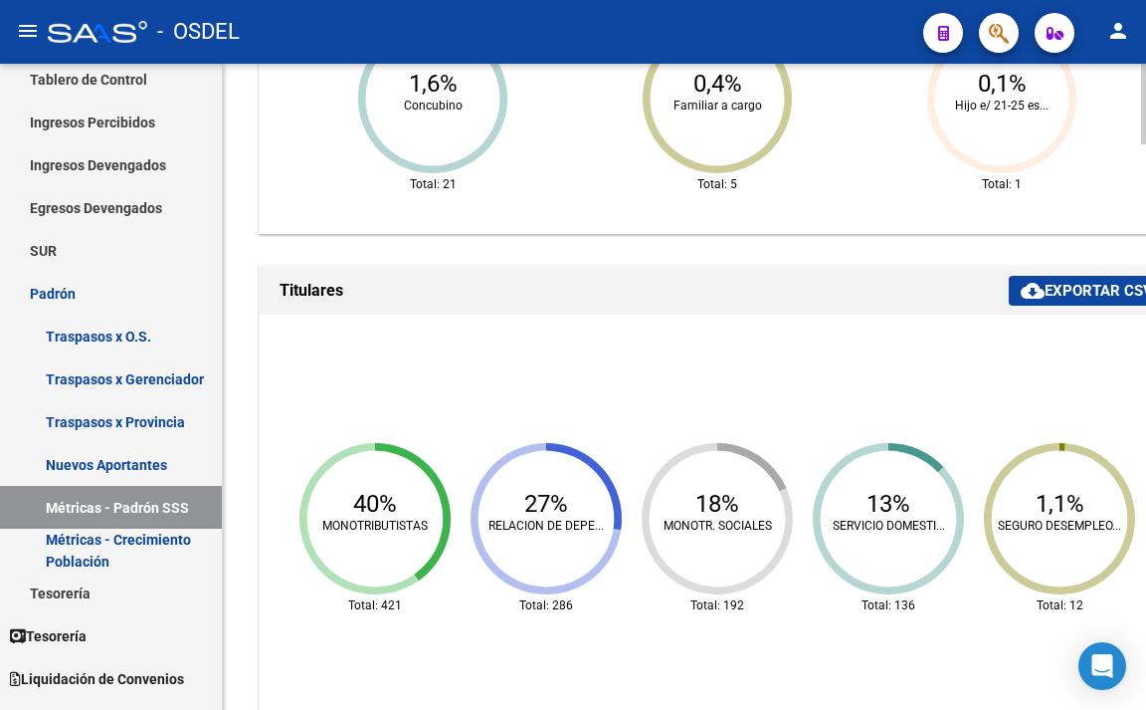
scroll to position [1592, 0]
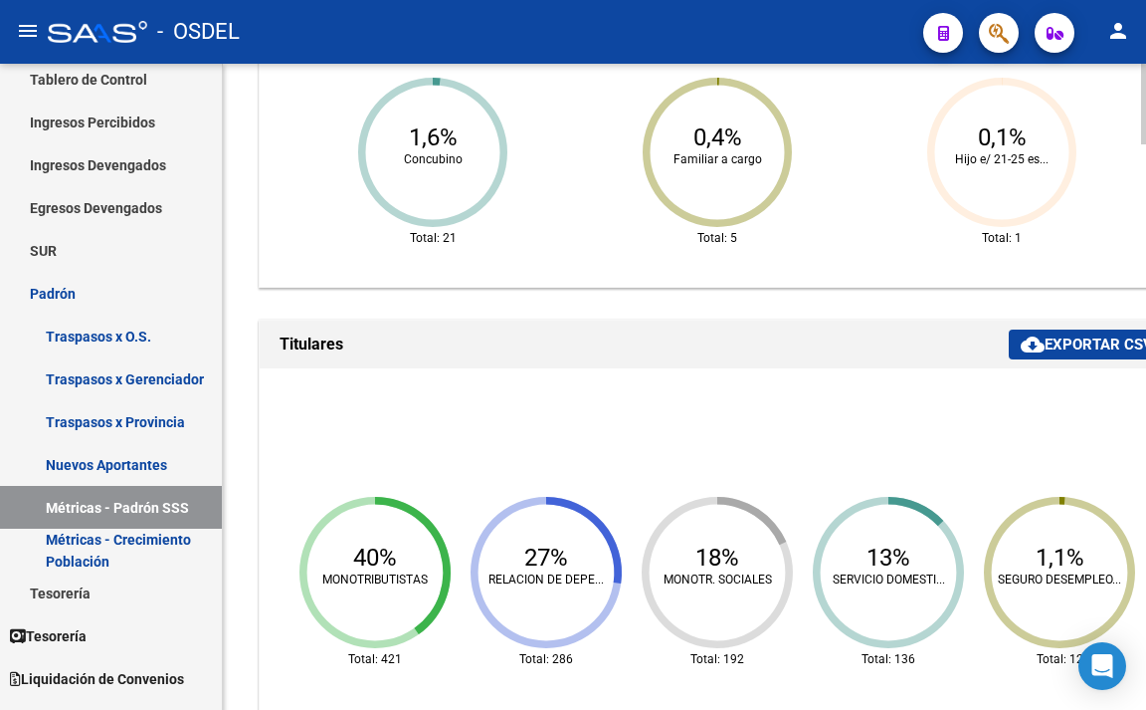
click at [1063, 345] on span "cloud_download Exportar CSV" at bounding box center [1087, 344] width 132 height 18
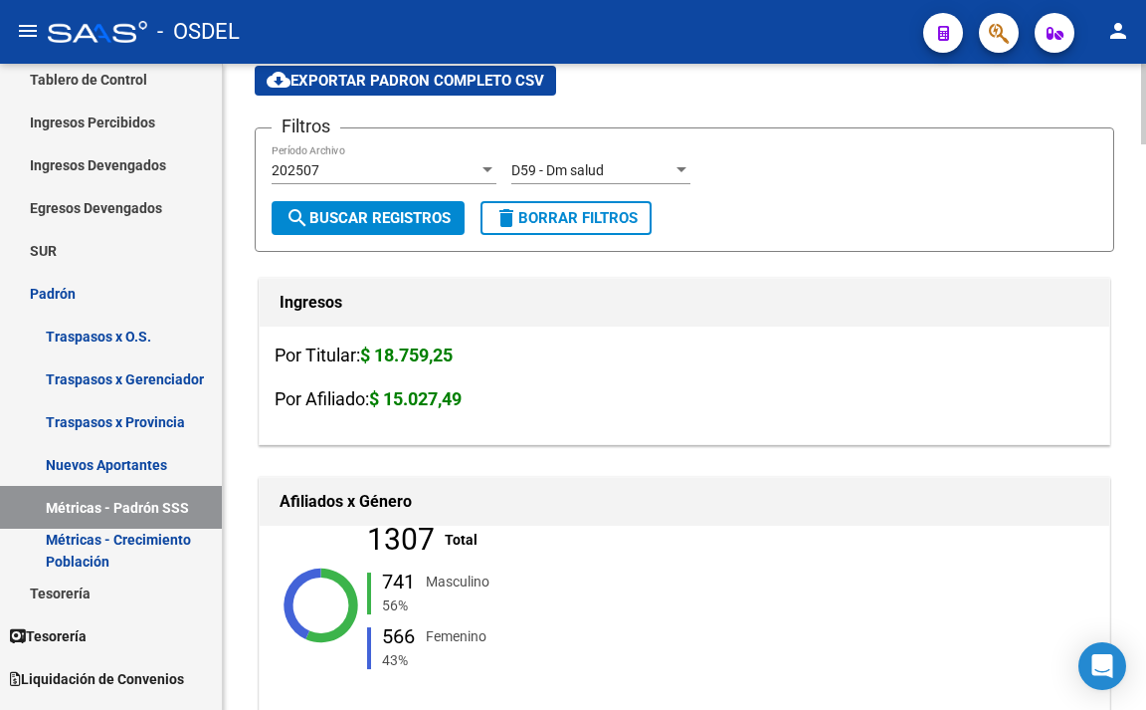
scroll to position [0, 0]
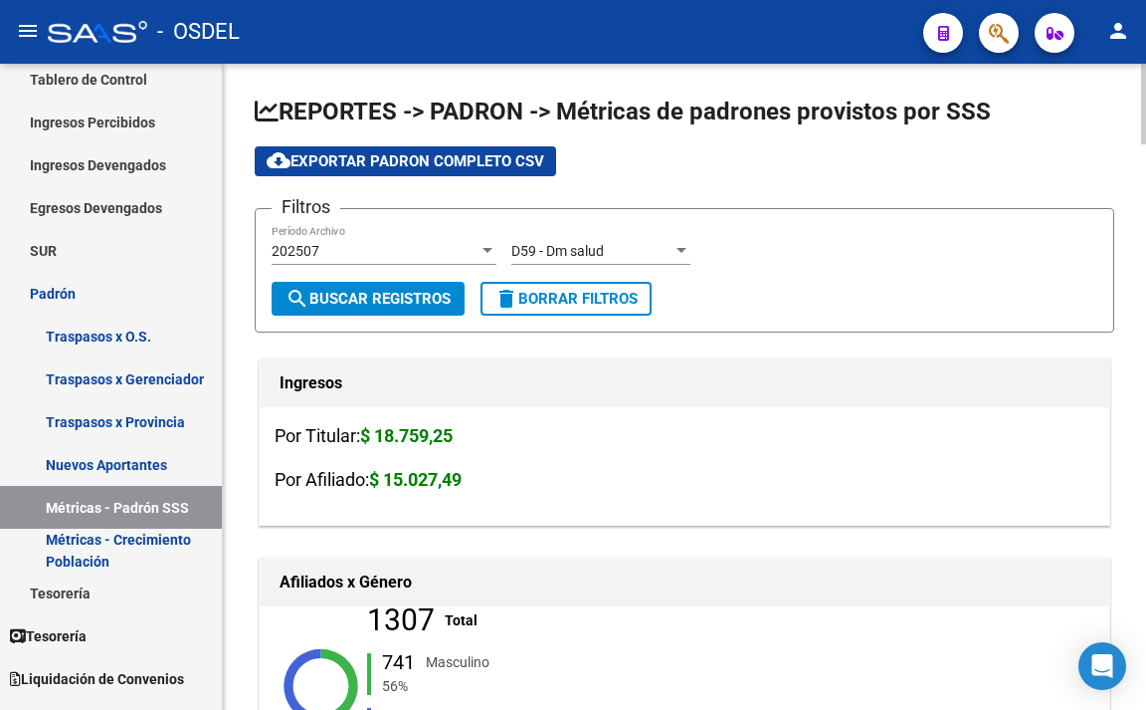
click at [442, 168] on span "cloud_download Exportar Padron Completo CSV" at bounding box center [406, 161] width 278 height 18
click at [543, 235] on div "D59 - Dm salud Seleccionar Gerenciador" at bounding box center [601, 245] width 179 height 40
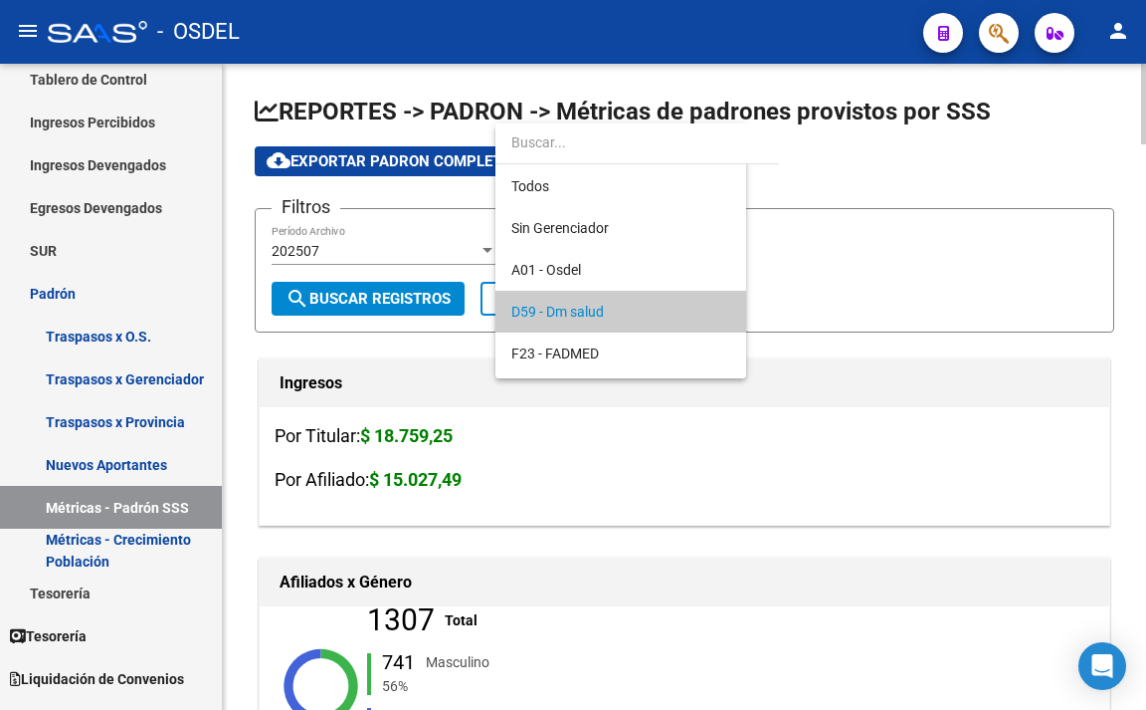
scroll to position [61, 0]
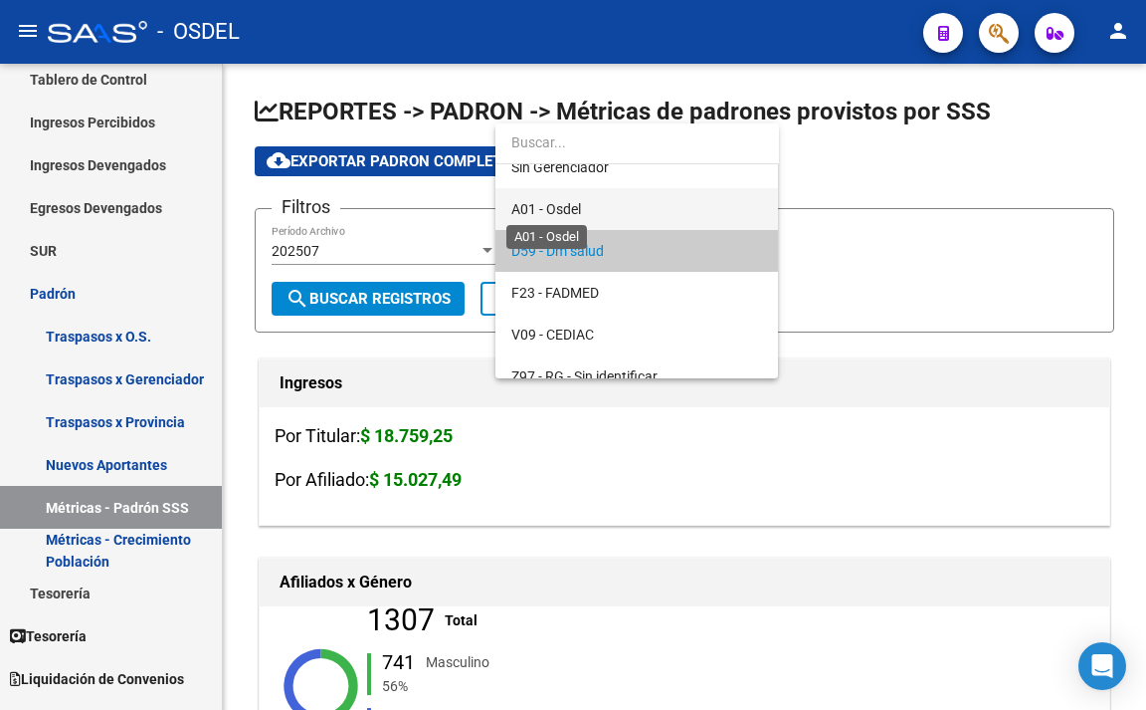
click at [569, 212] on span "A01 - Osdel" at bounding box center [547, 209] width 70 height 16
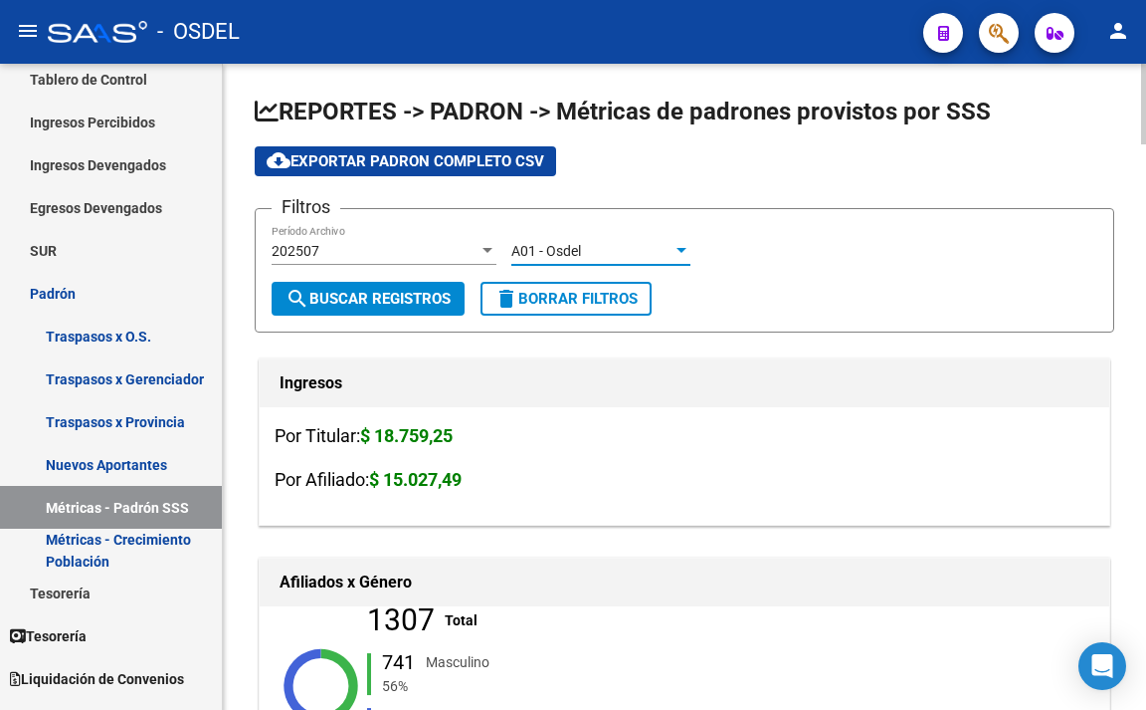
click at [399, 299] on span "search Buscar Registros" at bounding box center [368, 299] width 165 height 18
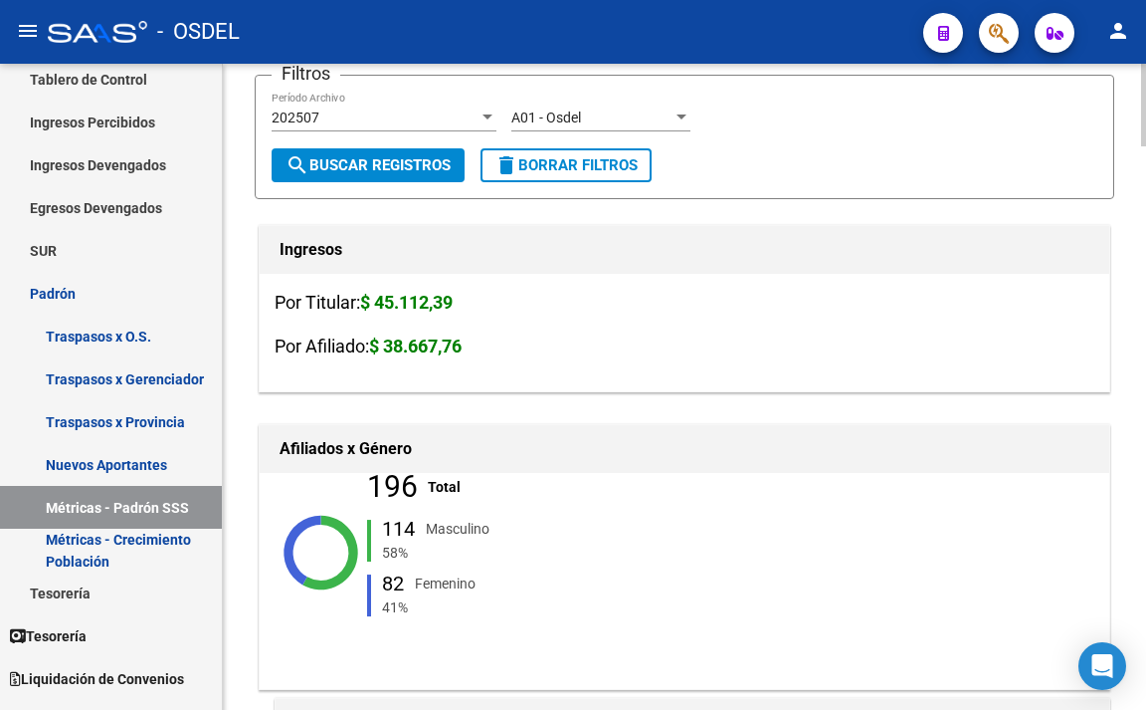
scroll to position [0, 0]
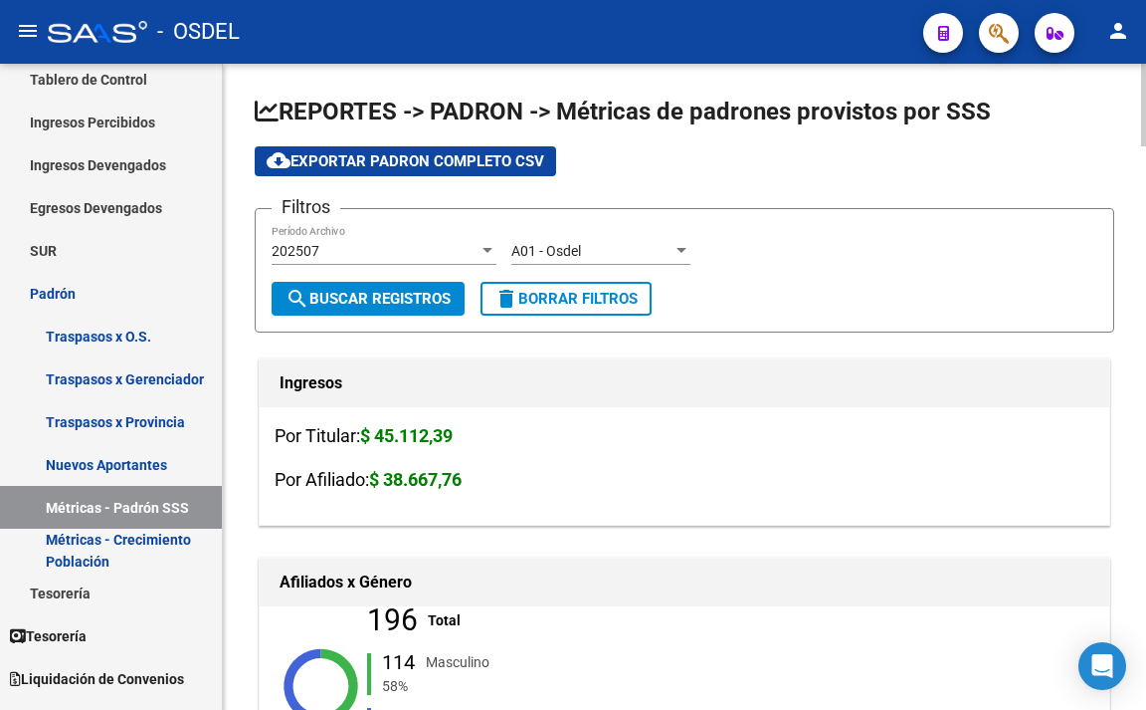
click at [455, 165] on span "cloud_download Exportar Padron Completo CSV" at bounding box center [406, 161] width 278 height 18
click at [588, 248] on div "A01 - Osdel" at bounding box center [592, 251] width 161 height 17
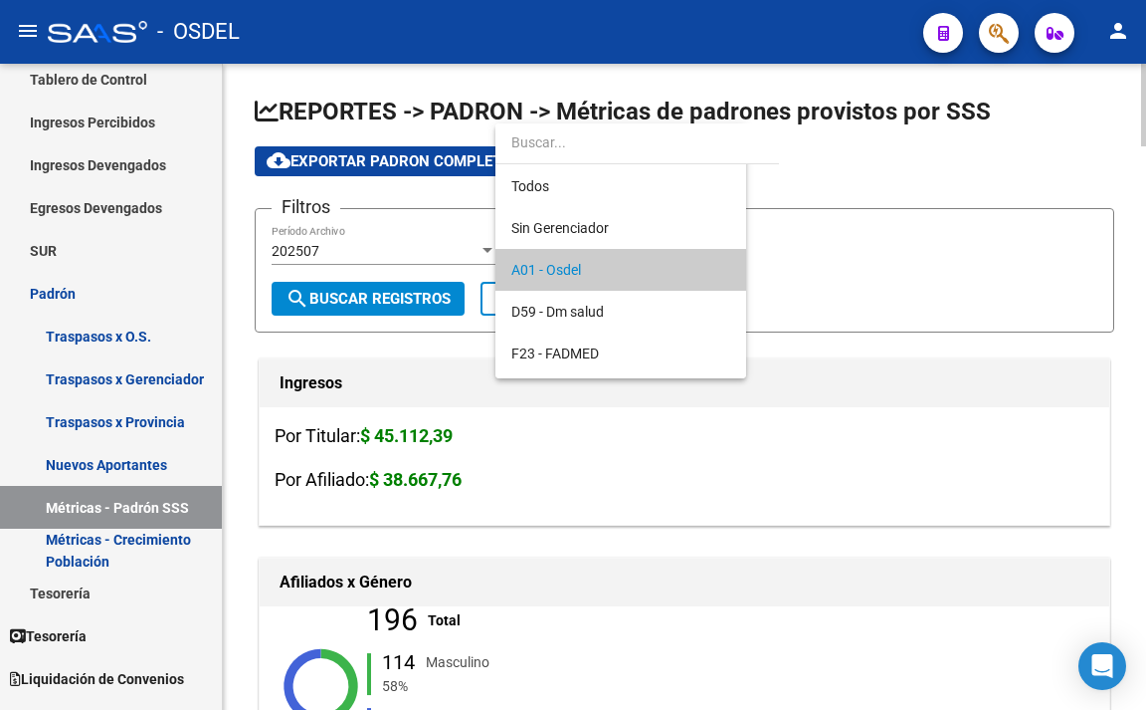
scroll to position [19, 0]
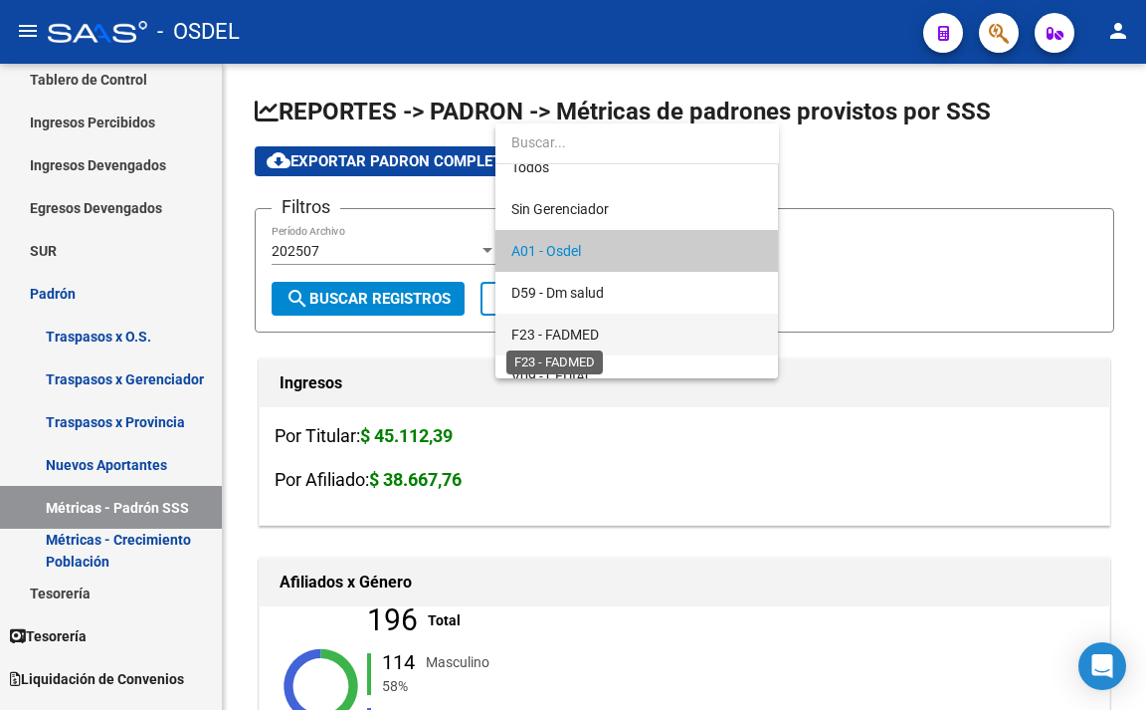
click at [588, 326] on span "F23 - FADMED" at bounding box center [556, 334] width 88 height 16
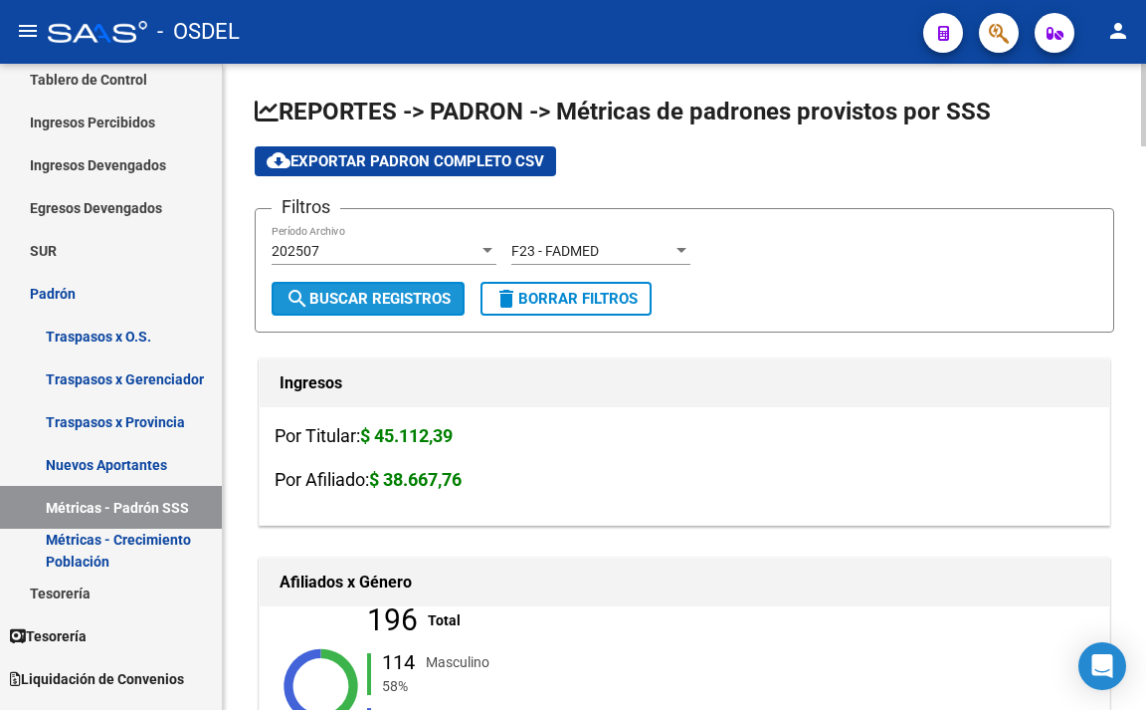
click at [440, 299] on span "search Buscar Registros" at bounding box center [368, 299] width 165 height 18
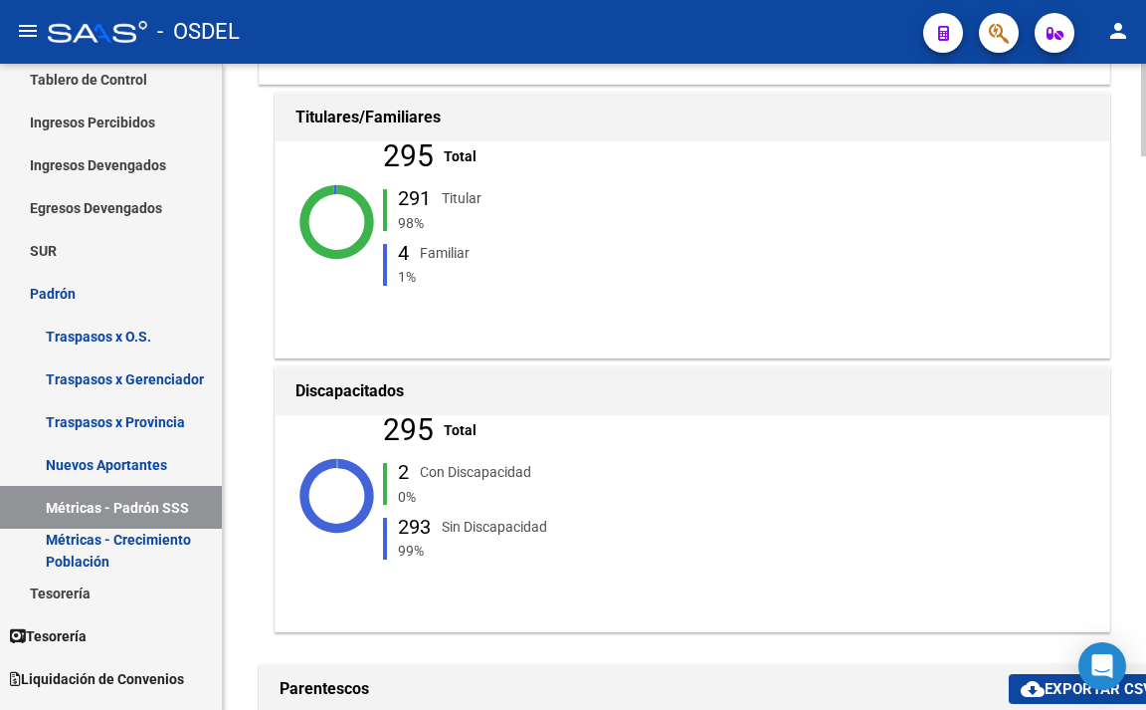
scroll to position [796, 0]
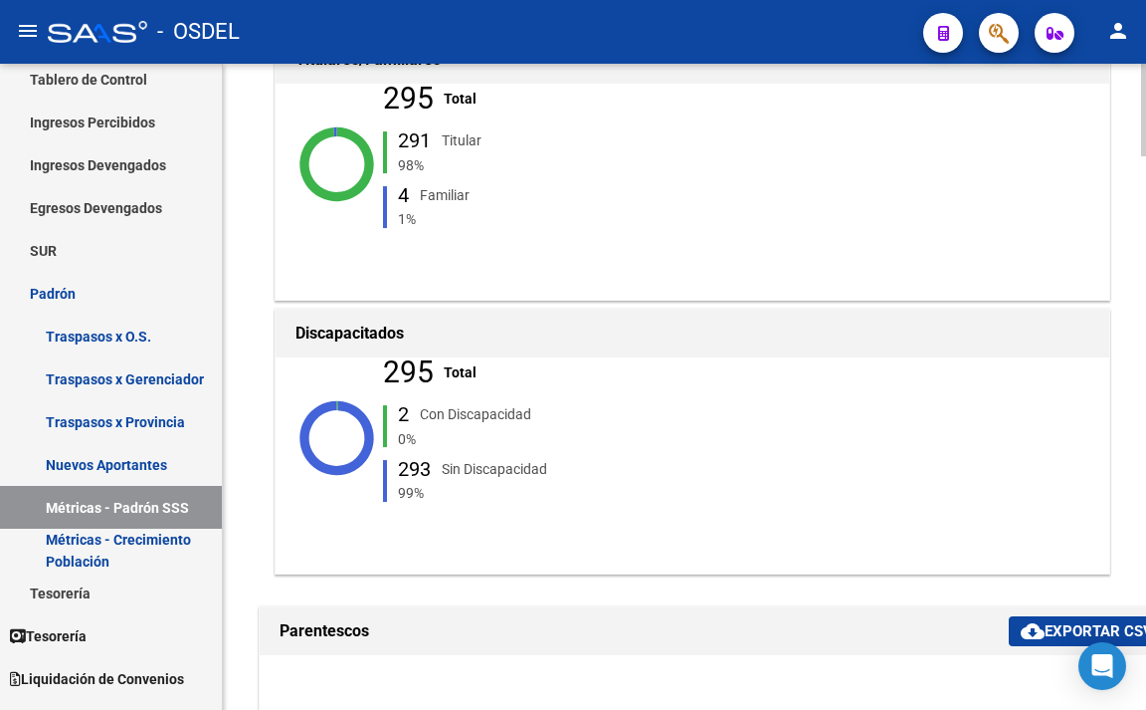
click at [1025, 148] on ngx-charts-advanced-pie-chart "295 Total 291 Titular 98% 4 Familiar 1%" at bounding box center [693, 164] width 804 height 259
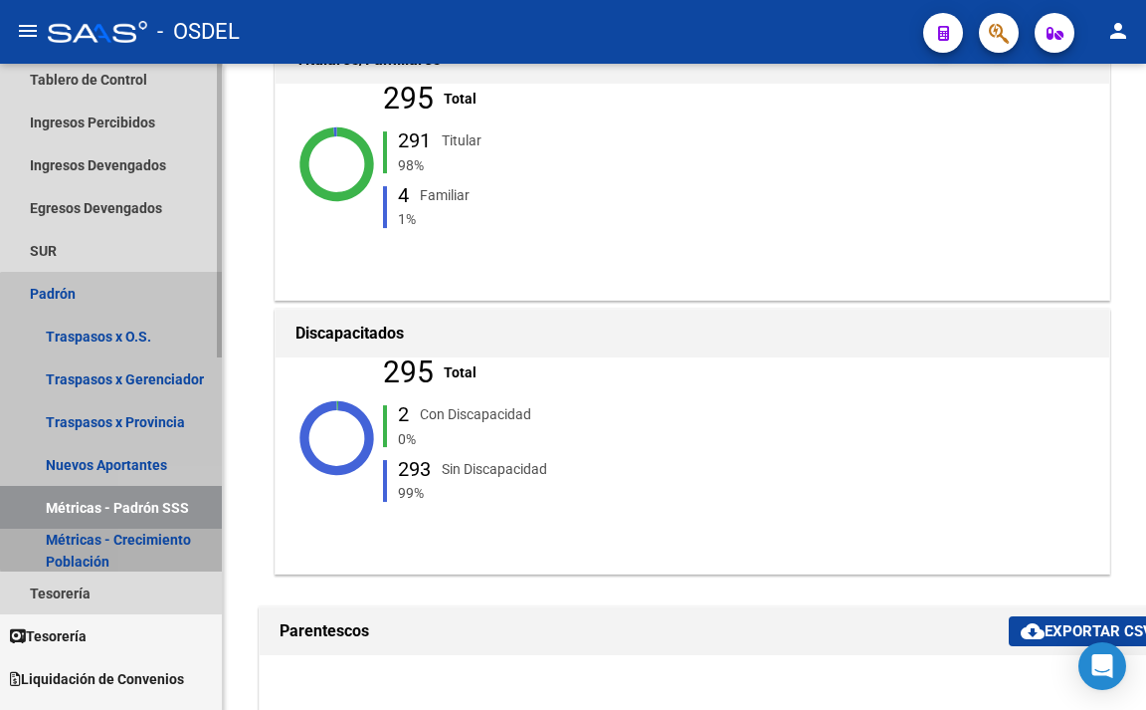
click at [188, 535] on link "Métricas - Crecimiento Población" at bounding box center [111, 549] width 222 height 43
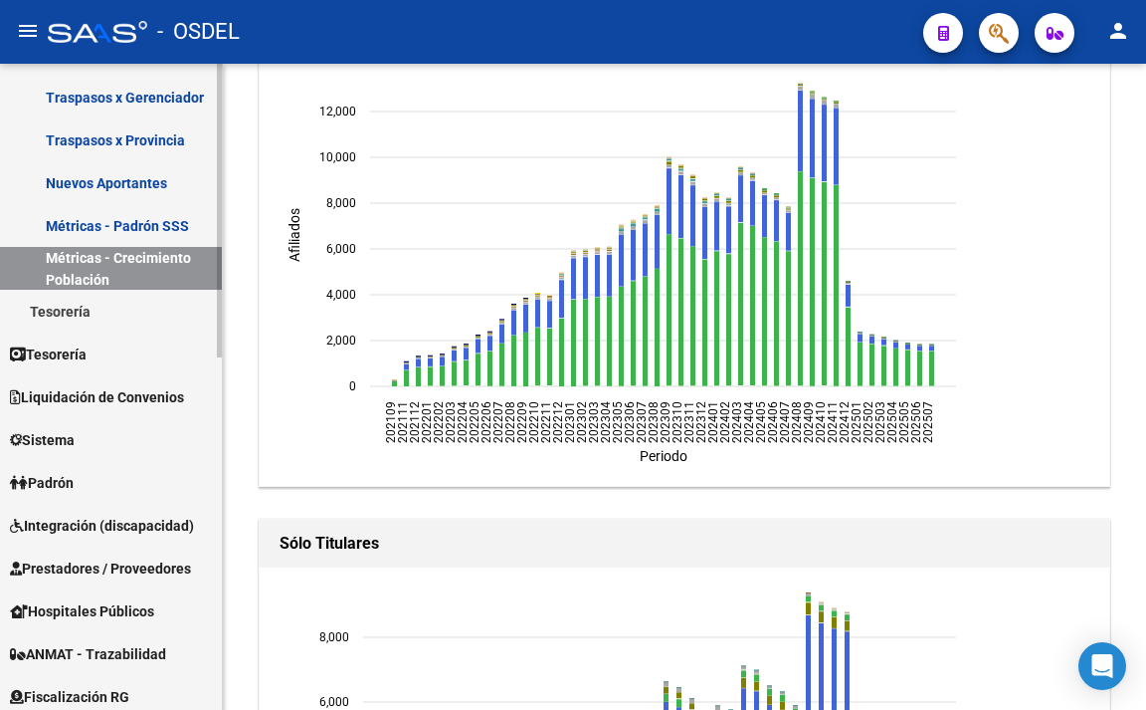
scroll to position [398, 0]
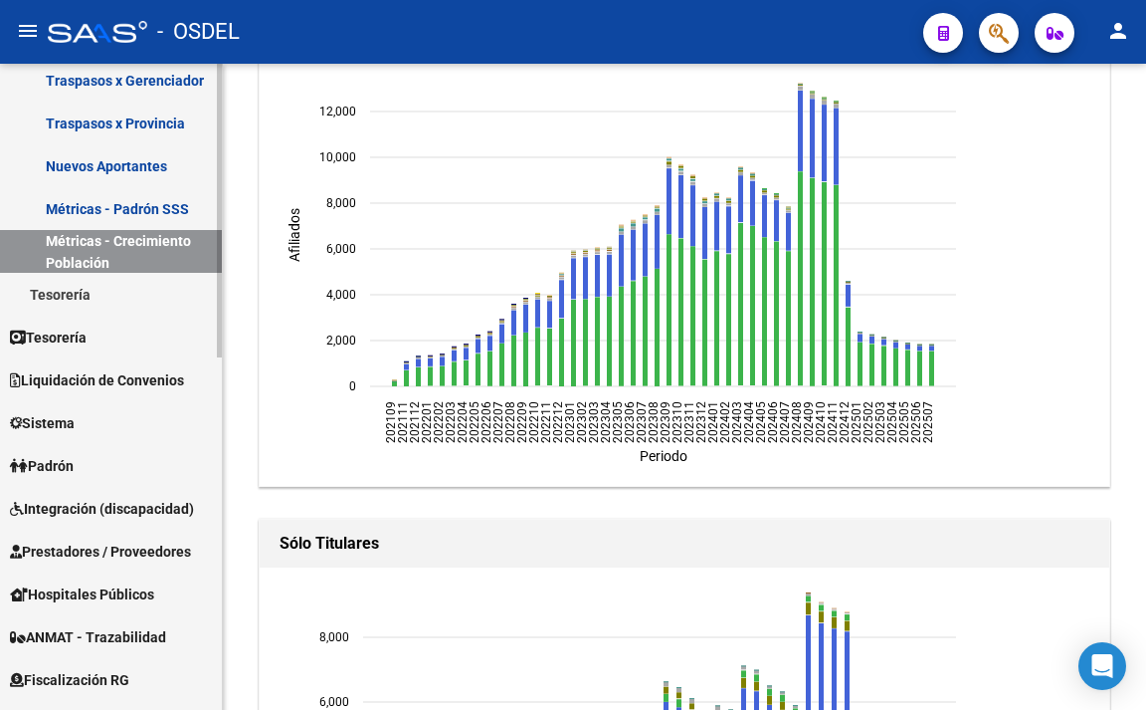
click at [145, 485] on link "Padrón" at bounding box center [111, 465] width 222 height 43
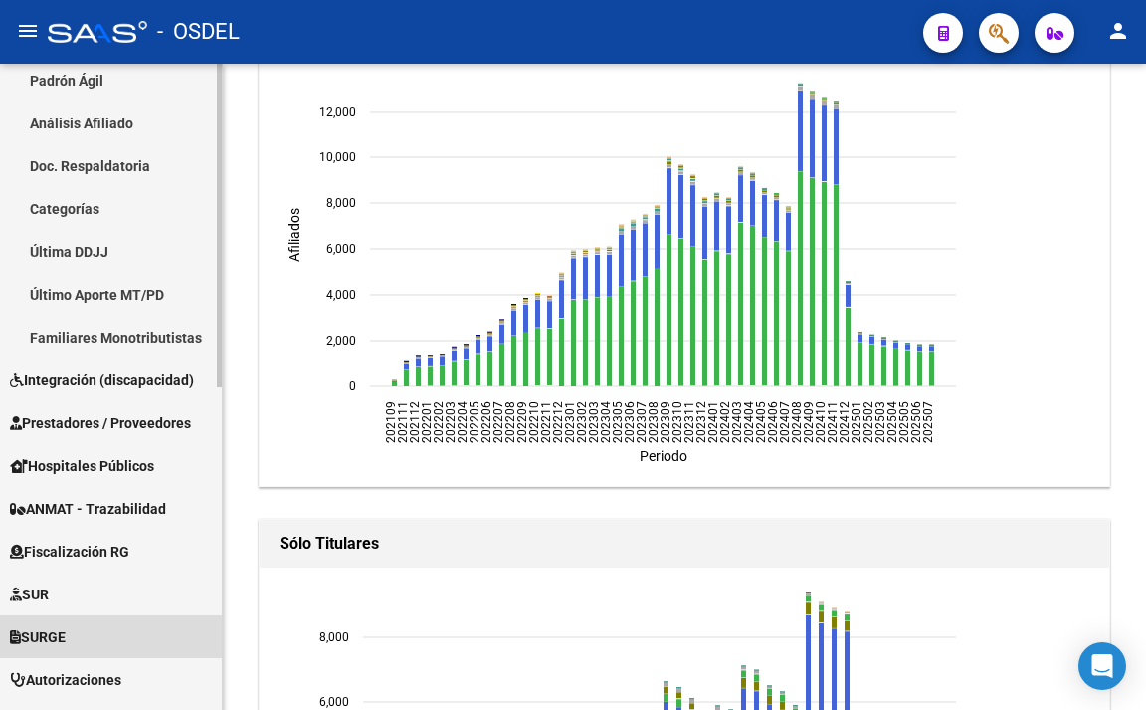
click at [107, 625] on link "SURGE" at bounding box center [111, 636] width 222 height 43
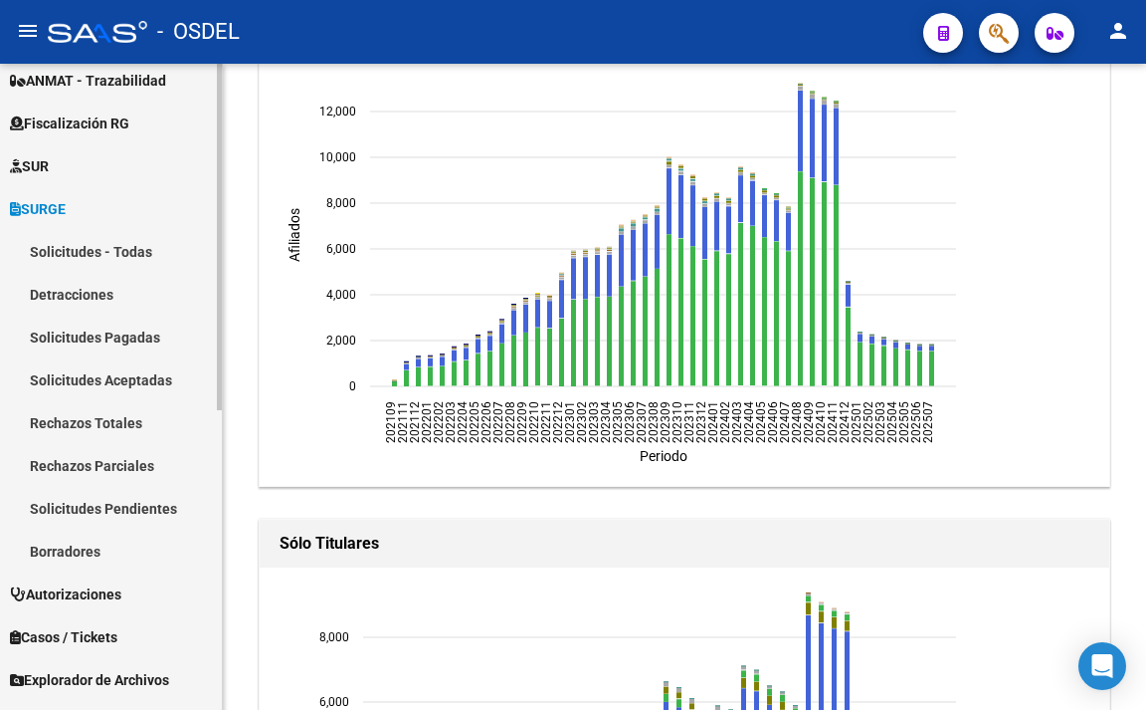
click at [147, 514] on link "Solicitudes Pendientes" at bounding box center [111, 508] width 222 height 43
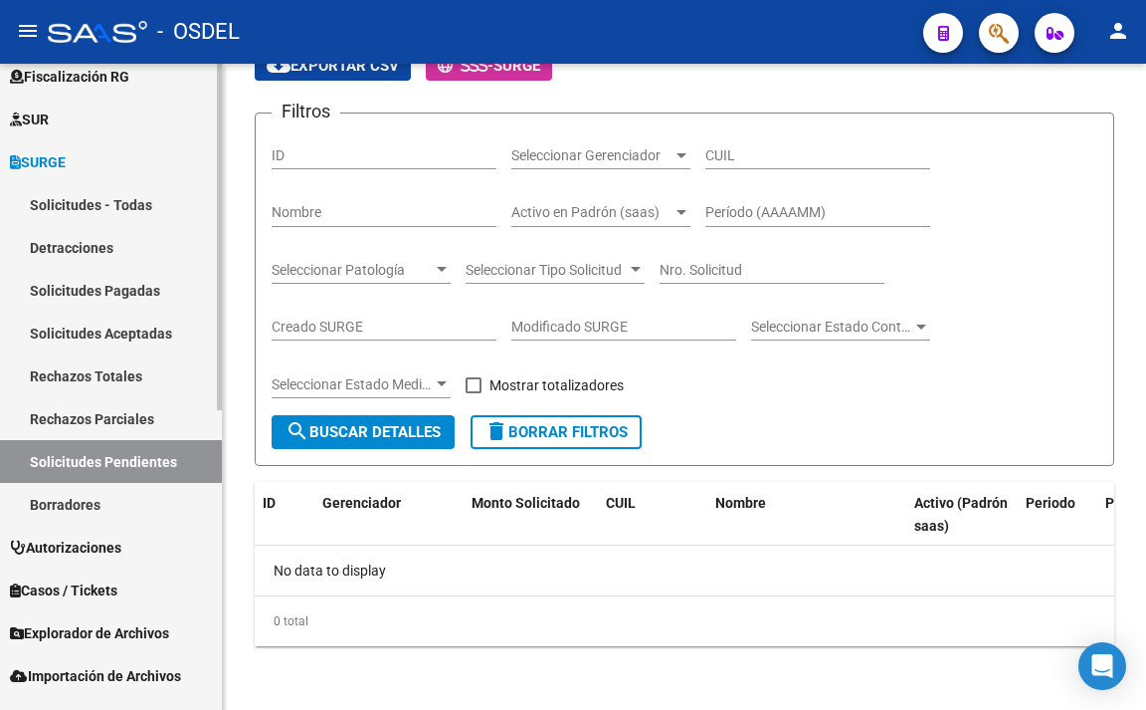
scroll to position [560, 0]
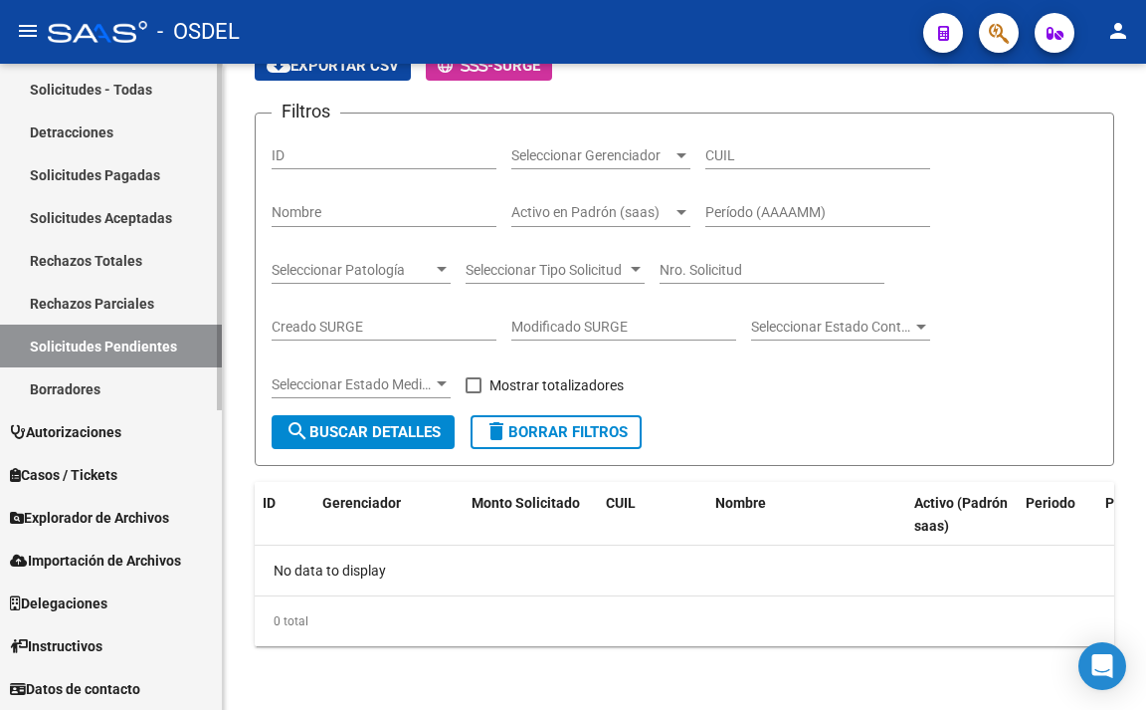
click at [169, 523] on span "Explorador de Archivos" at bounding box center [89, 518] width 159 height 22
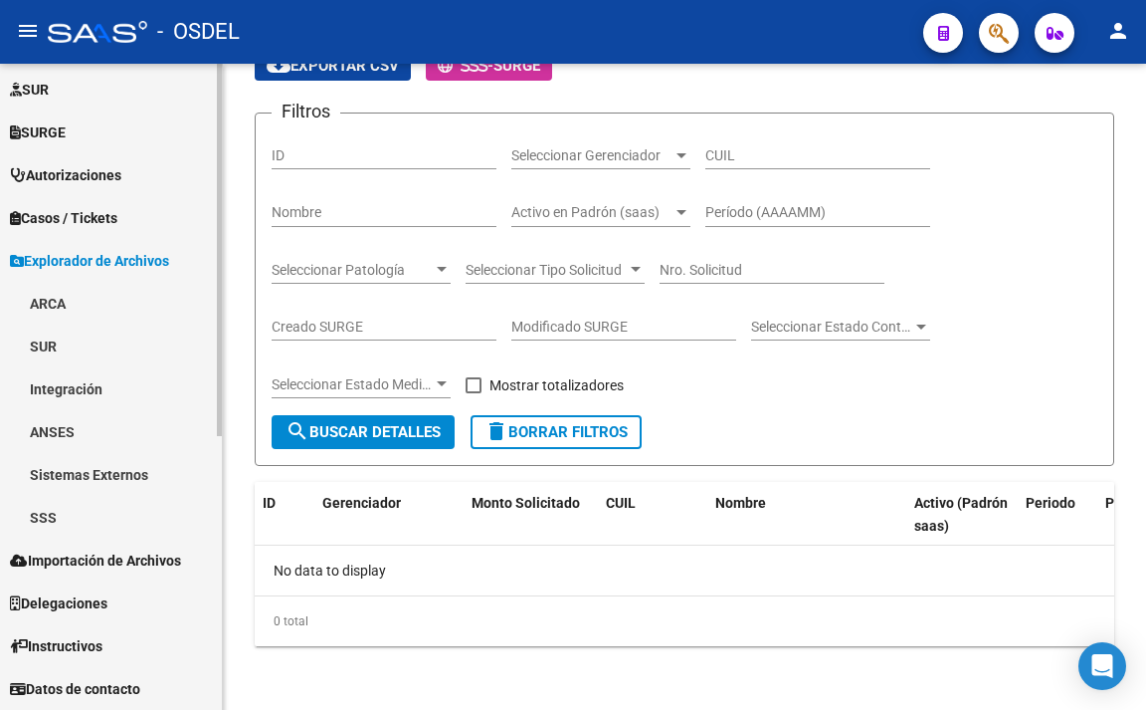
scroll to position [475, 0]
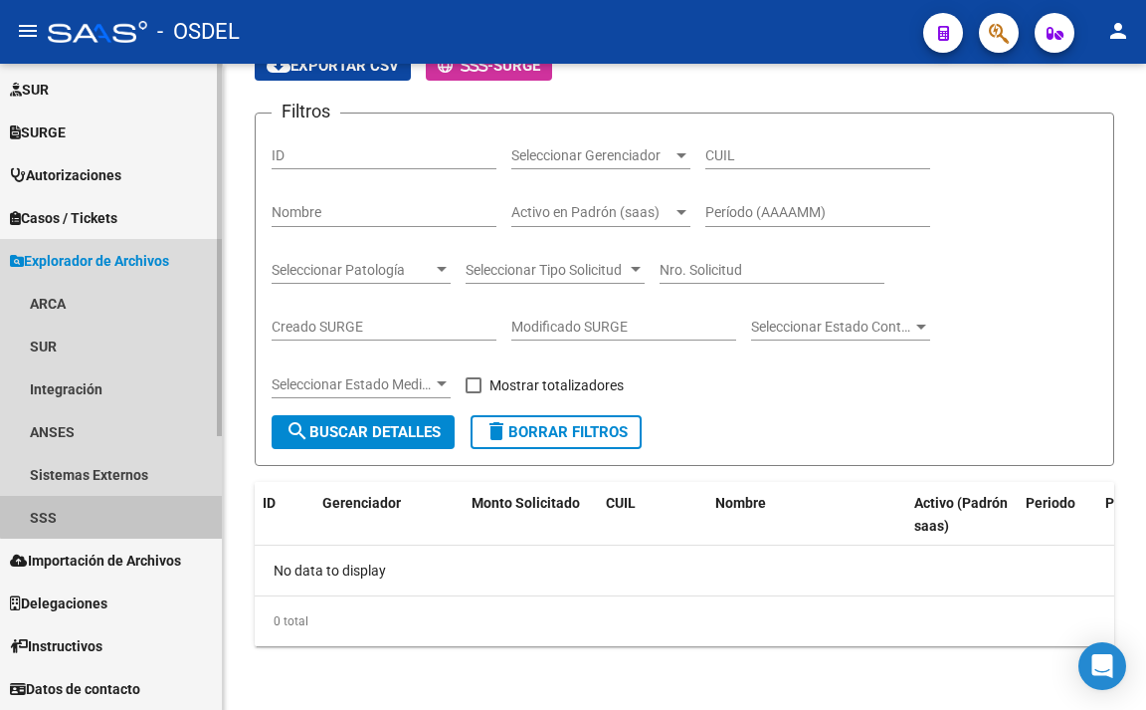
click at [124, 506] on link "SSS" at bounding box center [111, 517] width 222 height 43
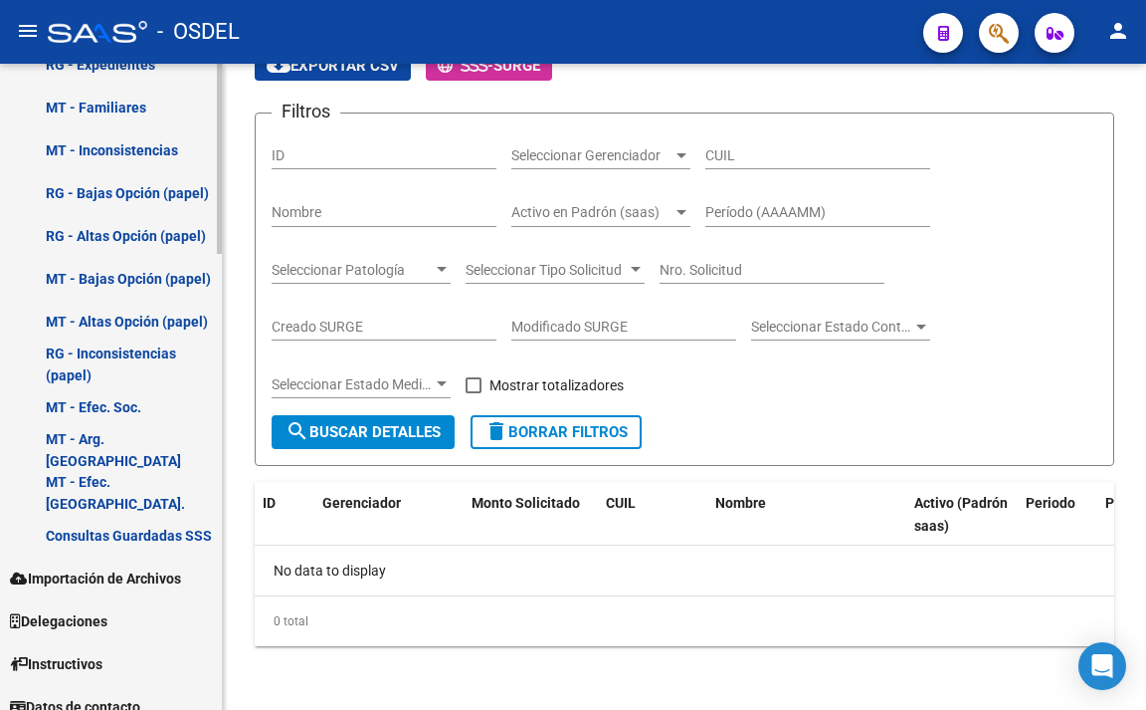
scroll to position [1545, 0]
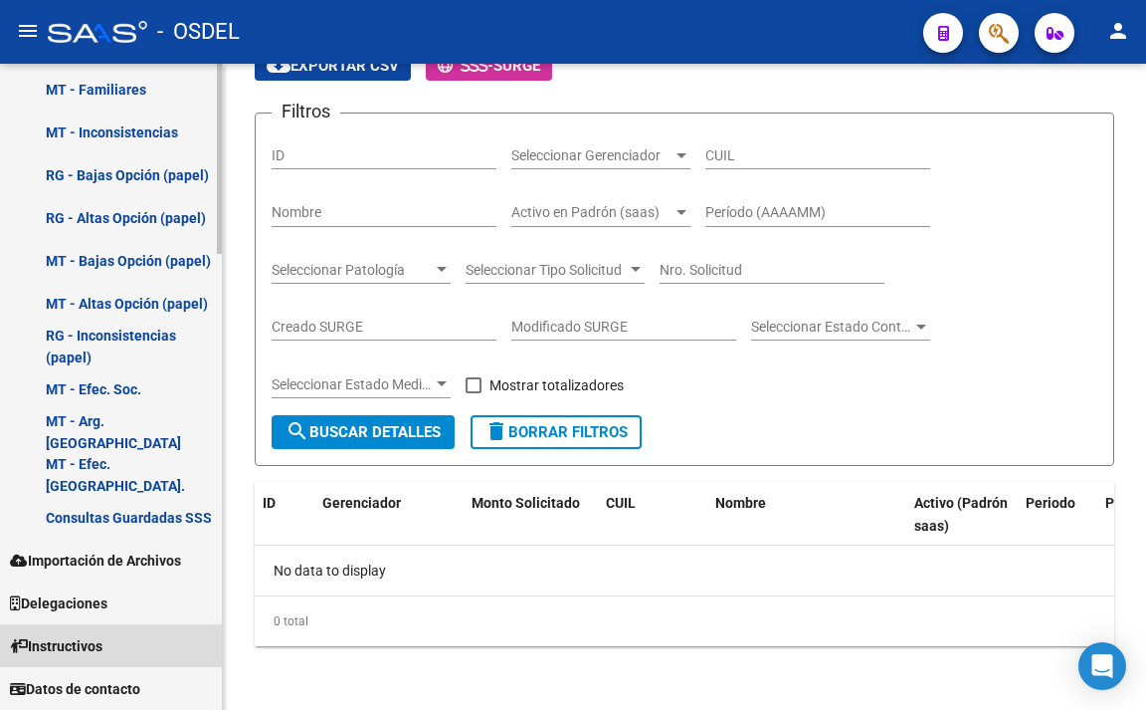
click at [125, 645] on link "Instructivos" at bounding box center [111, 645] width 222 height 43
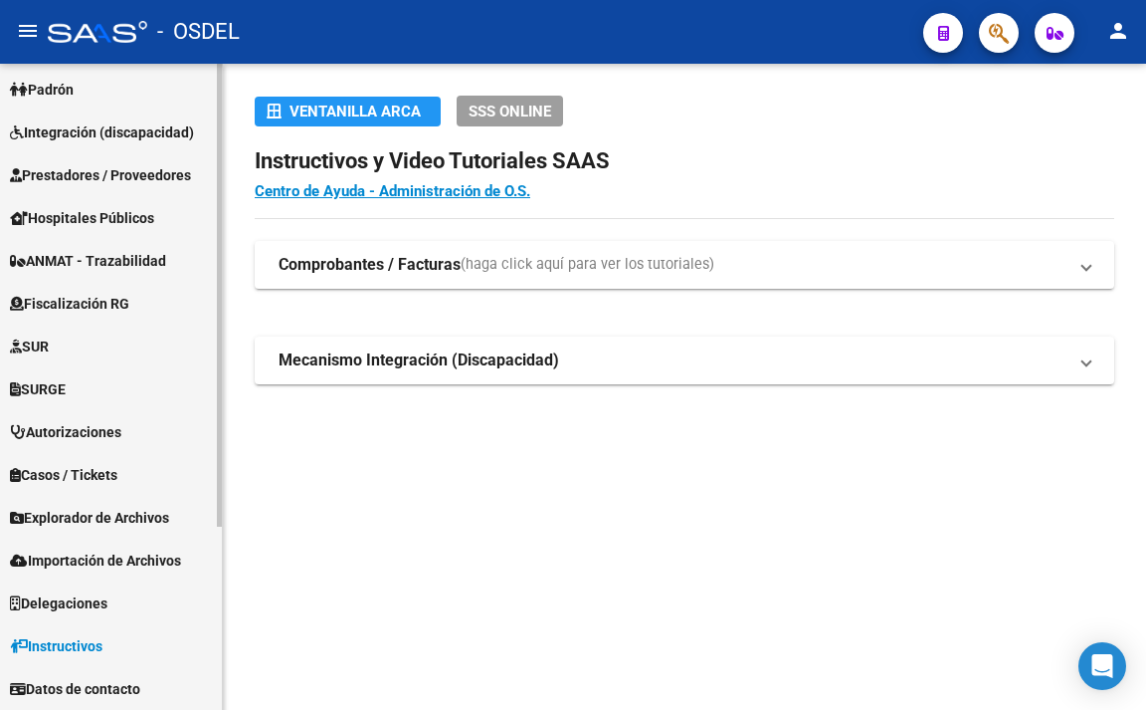
scroll to position [218, 0]
click at [107, 603] on span "Delegaciones" at bounding box center [59, 603] width 98 height 22
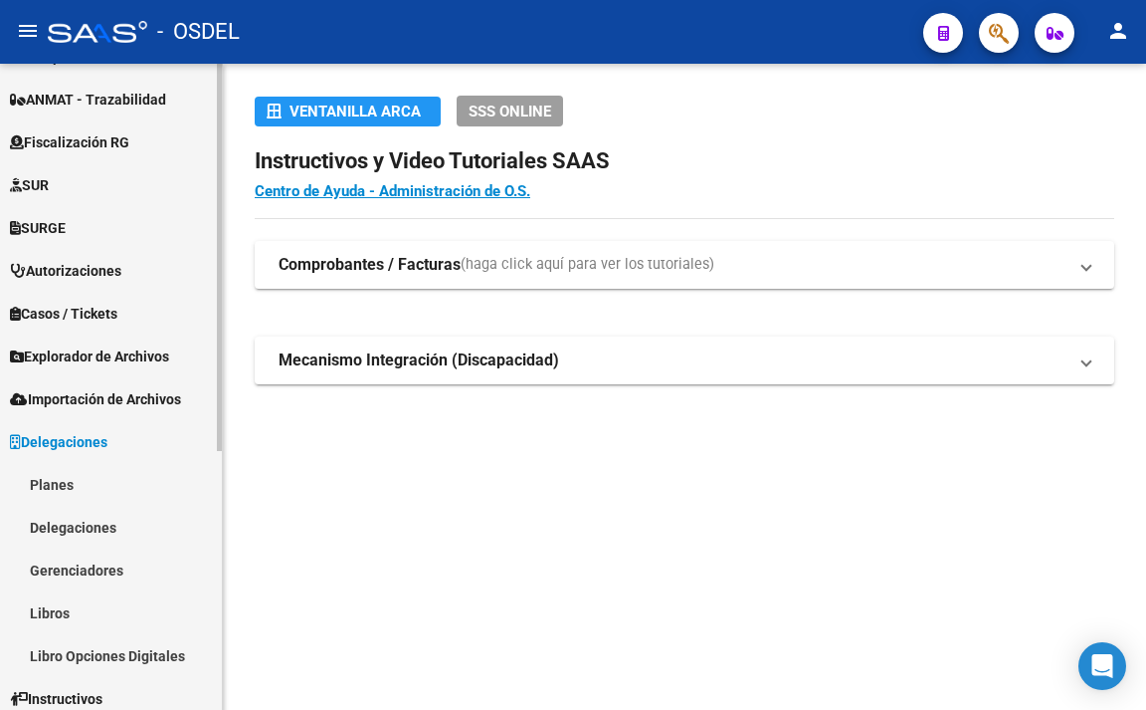
scroll to position [432, 0]
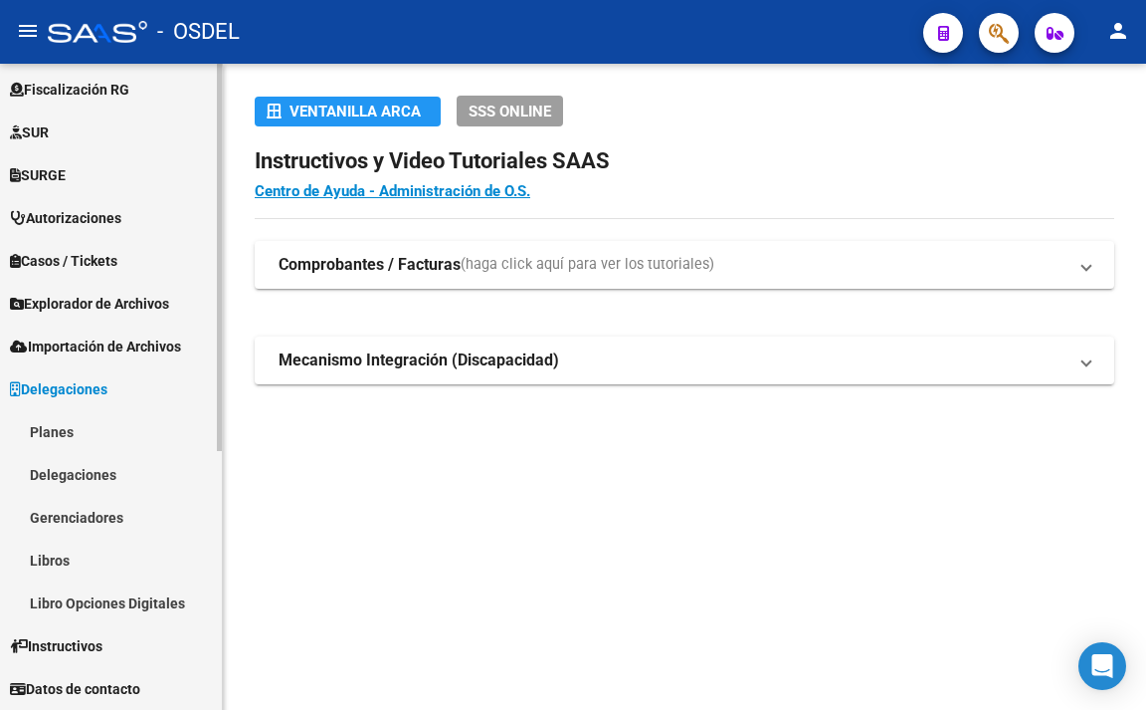
click at [103, 635] on span "Instructivos" at bounding box center [56, 646] width 93 height 22
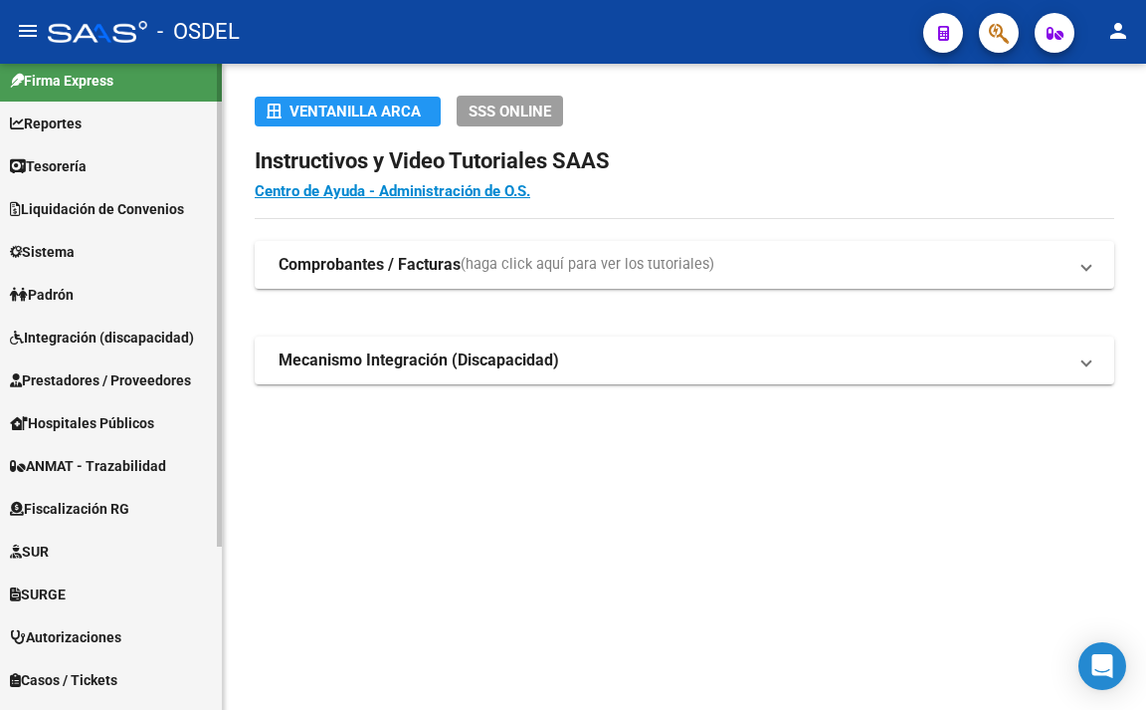
scroll to position [0, 0]
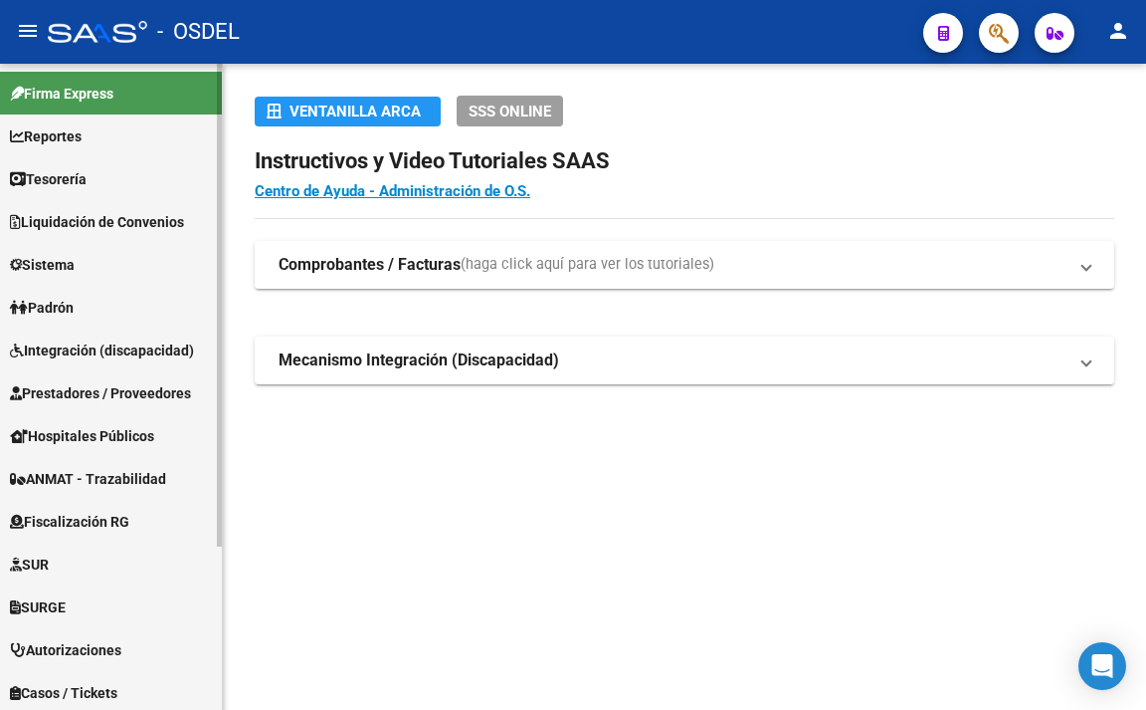
click at [91, 267] on link "Sistema" at bounding box center [111, 264] width 222 height 43
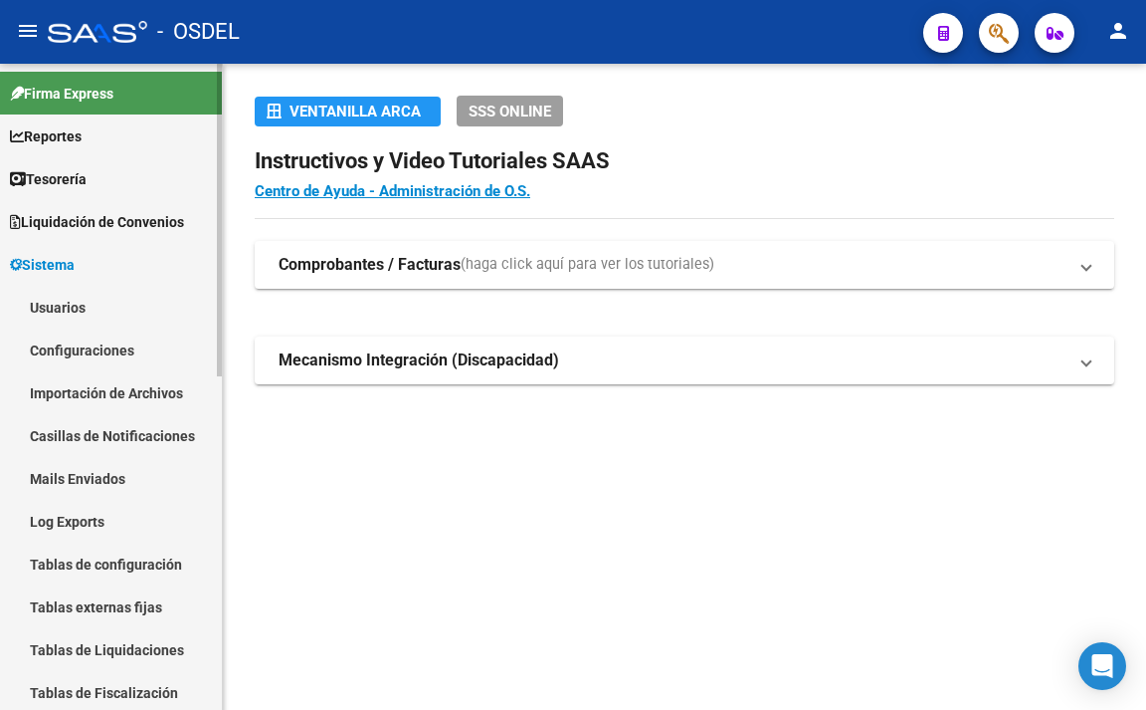
click at [100, 182] on link "Tesorería" at bounding box center [111, 178] width 222 height 43
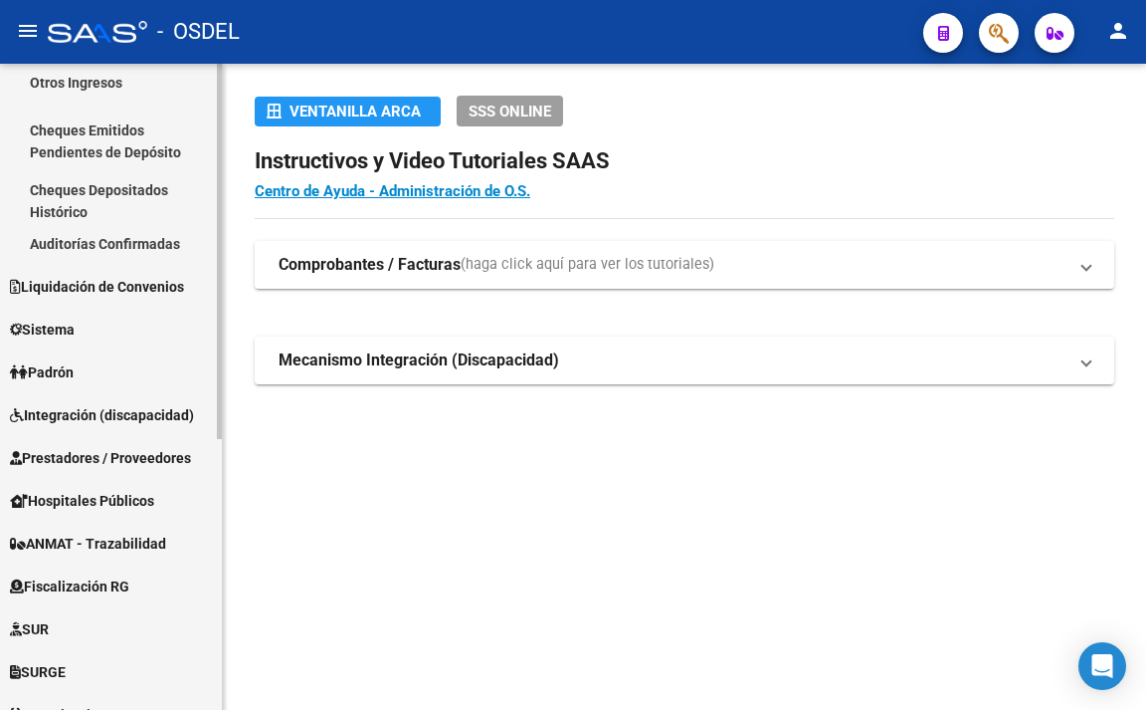
scroll to position [199, 0]
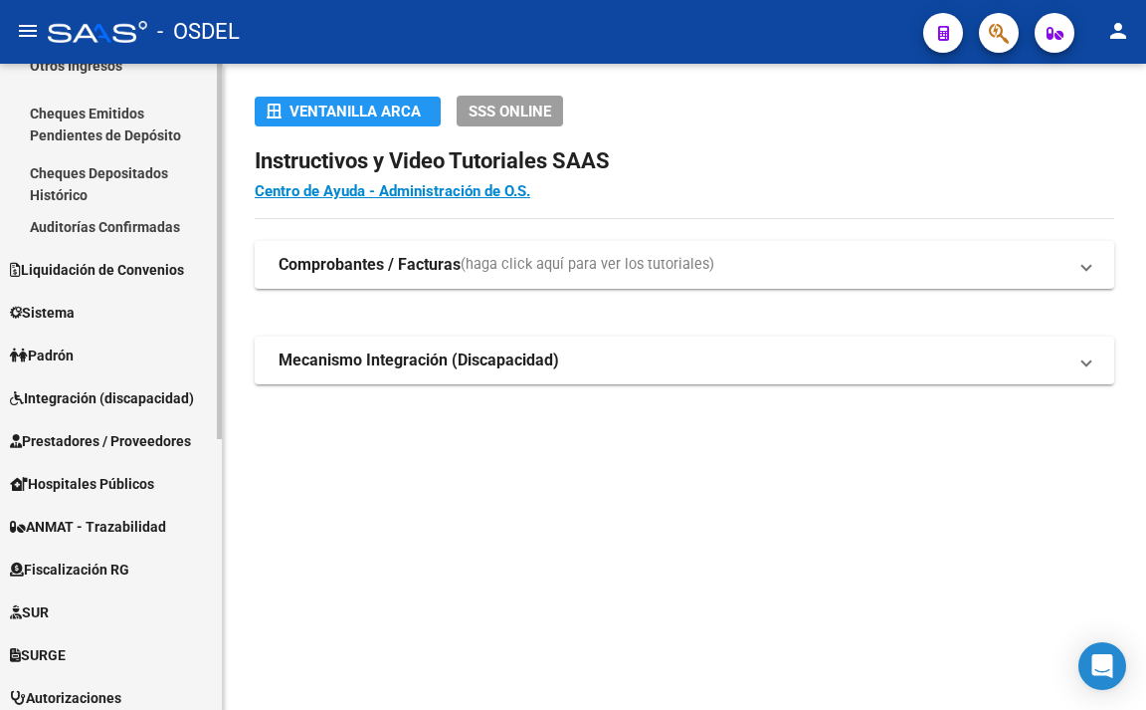
click at [40, 308] on span "Sistema" at bounding box center [42, 313] width 65 height 22
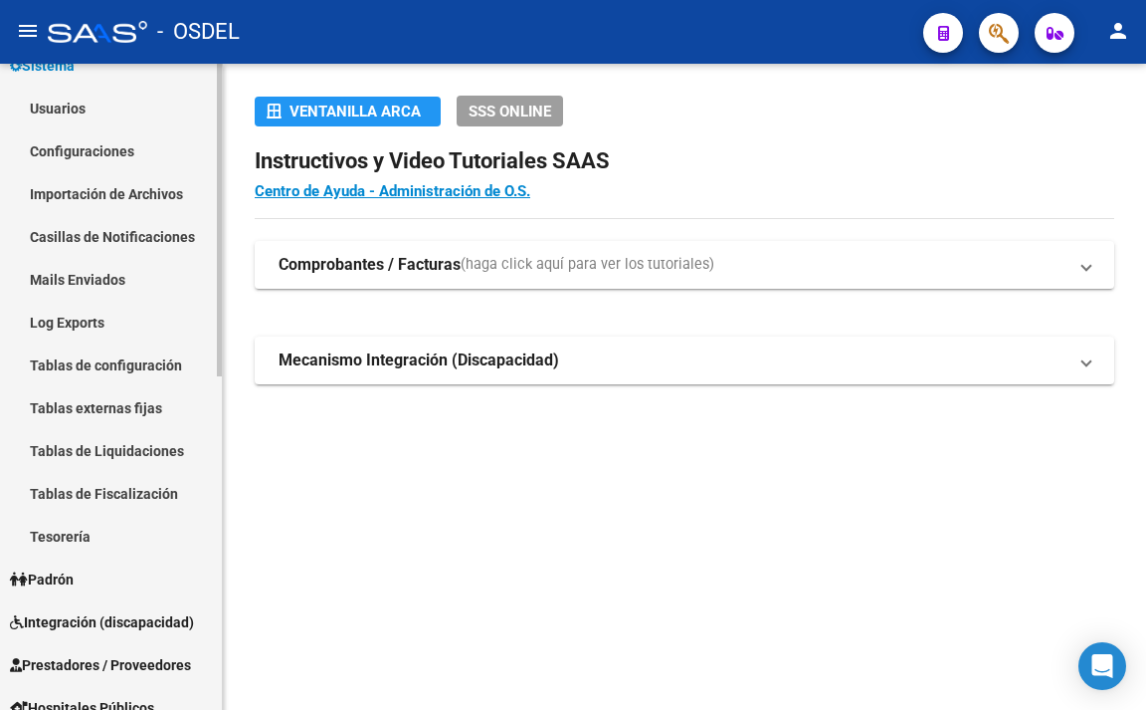
click at [75, 524] on link "Tesorería" at bounding box center [111, 536] width 222 height 43
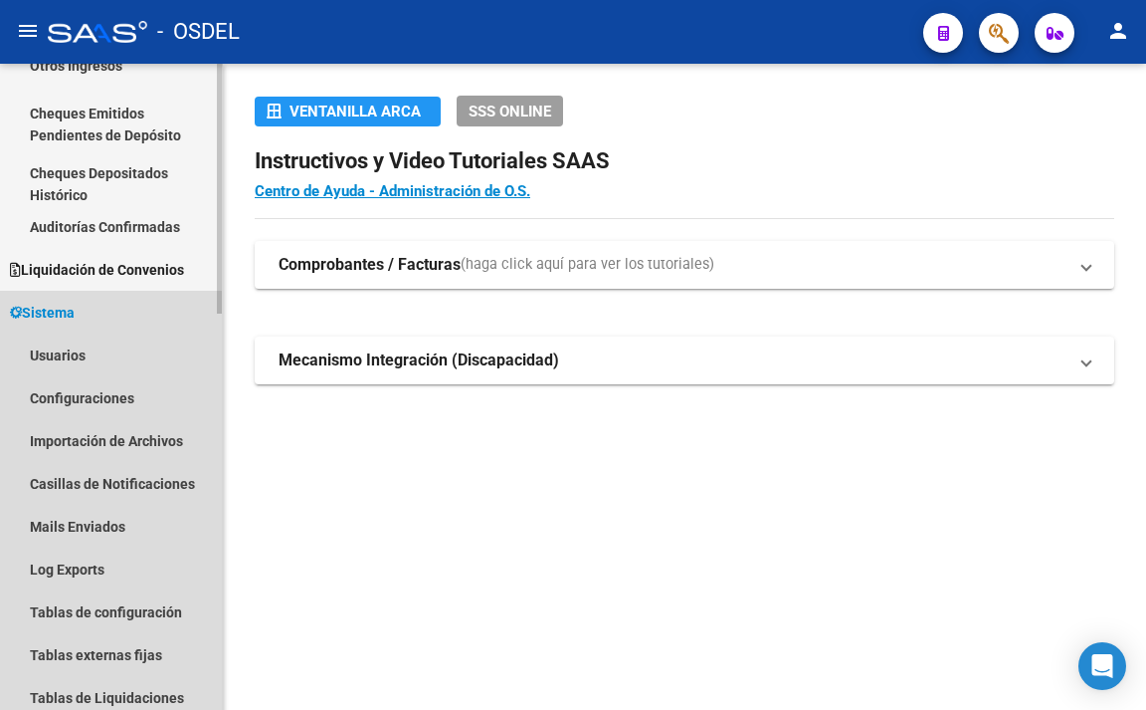
scroll to position [422, 0]
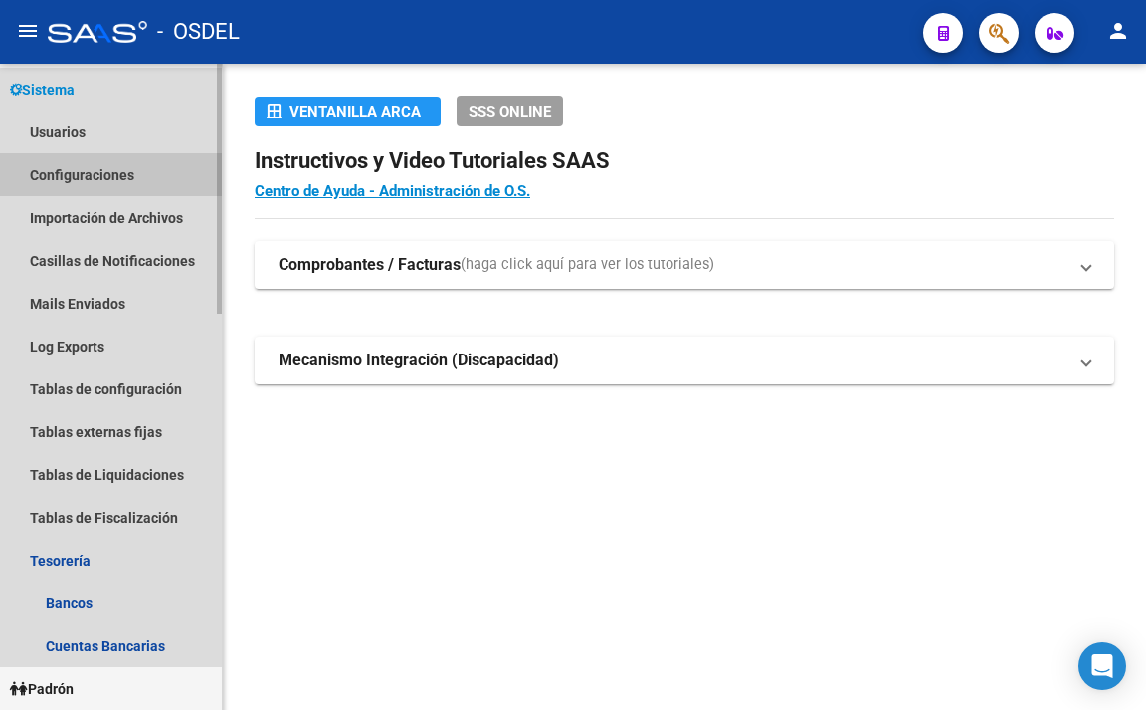
click at [120, 183] on link "Configuraciones" at bounding box center [111, 174] width 222 height 43
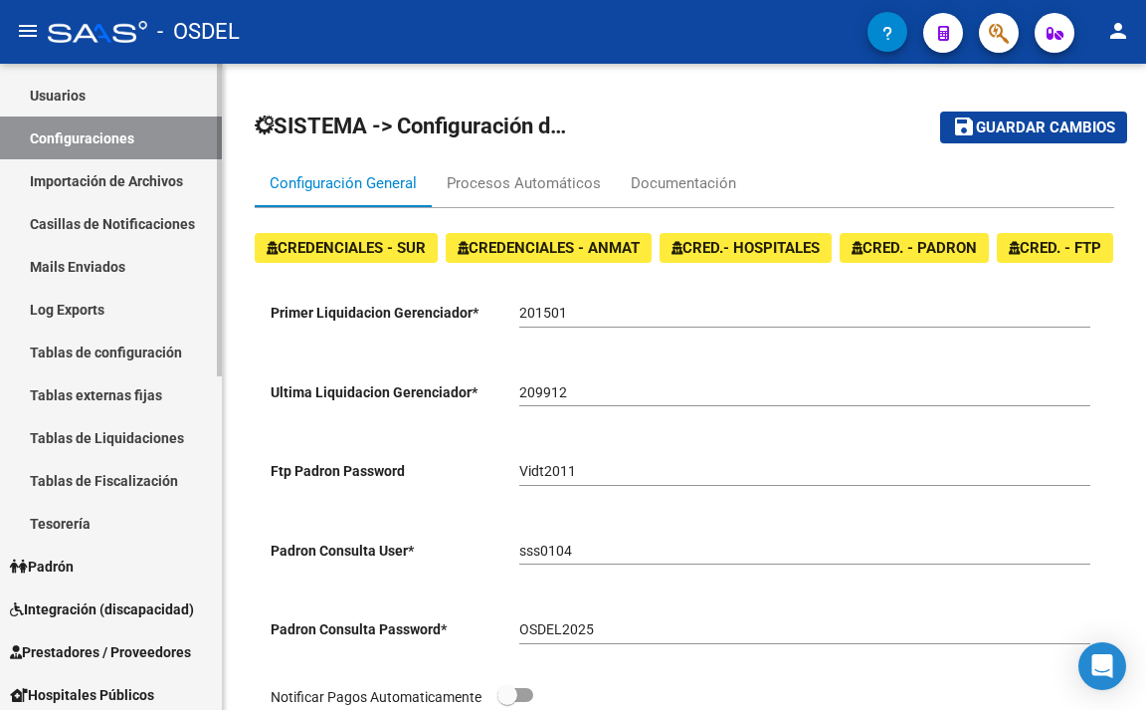
scroll to position [175, 0]
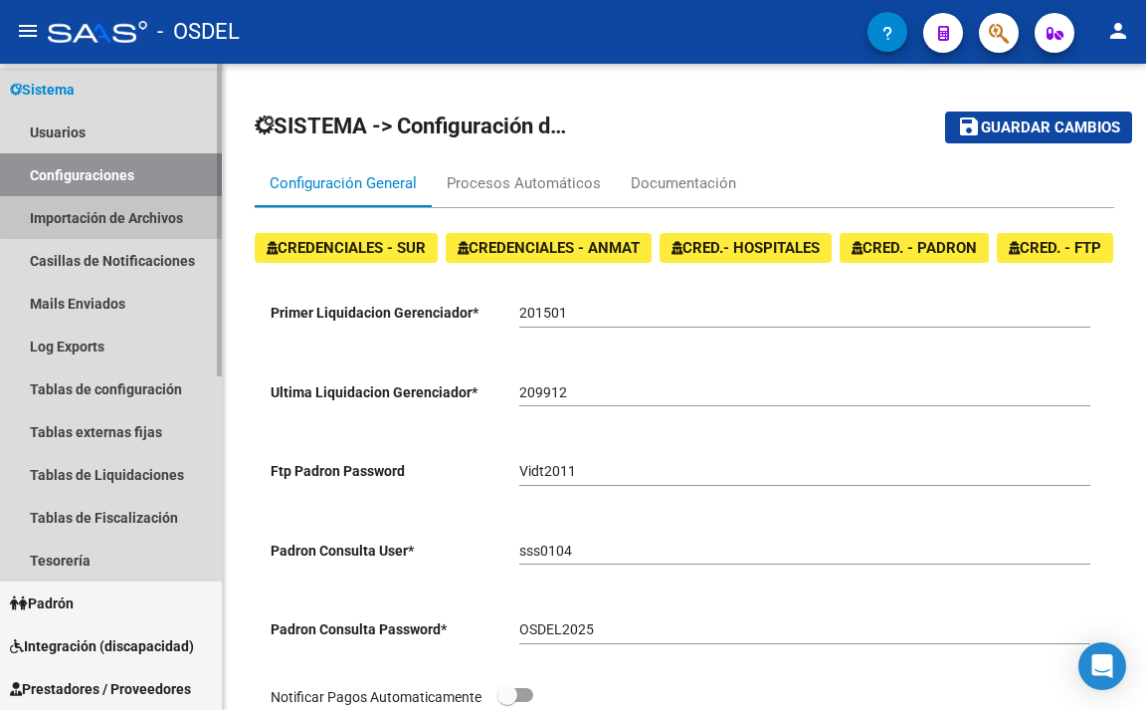
click at [135, 209] on link "Importación de Archivos" at bounding box center [111, 217] width 222 height 43
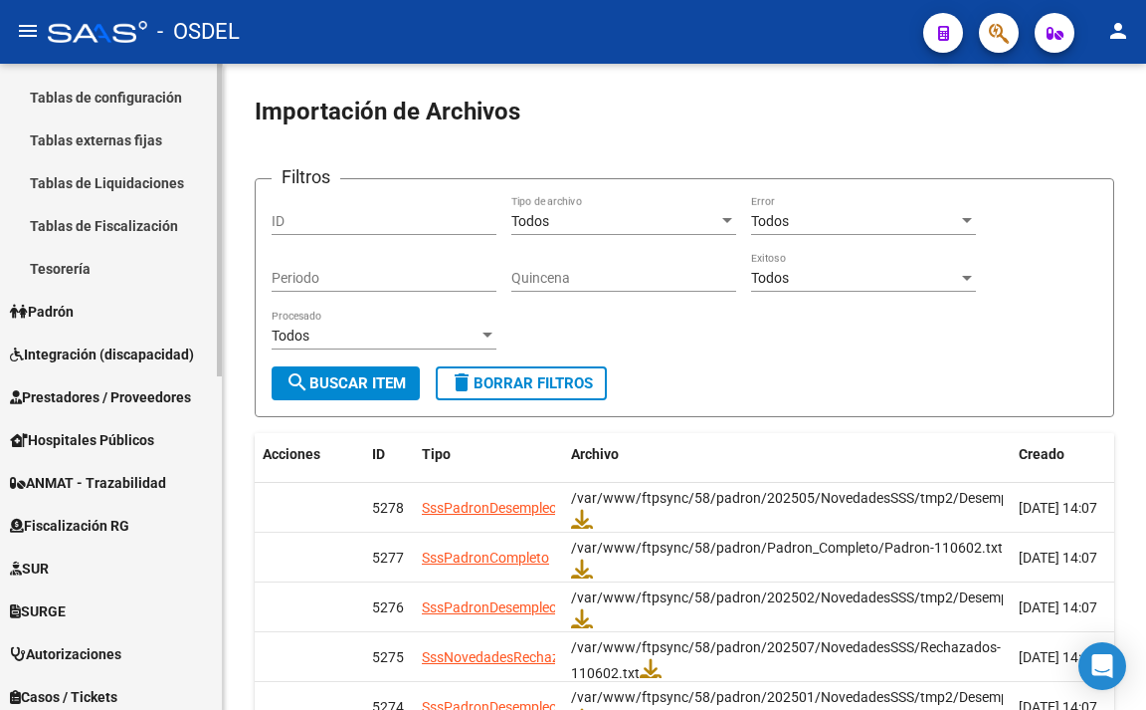
scroll to position [474, 0]
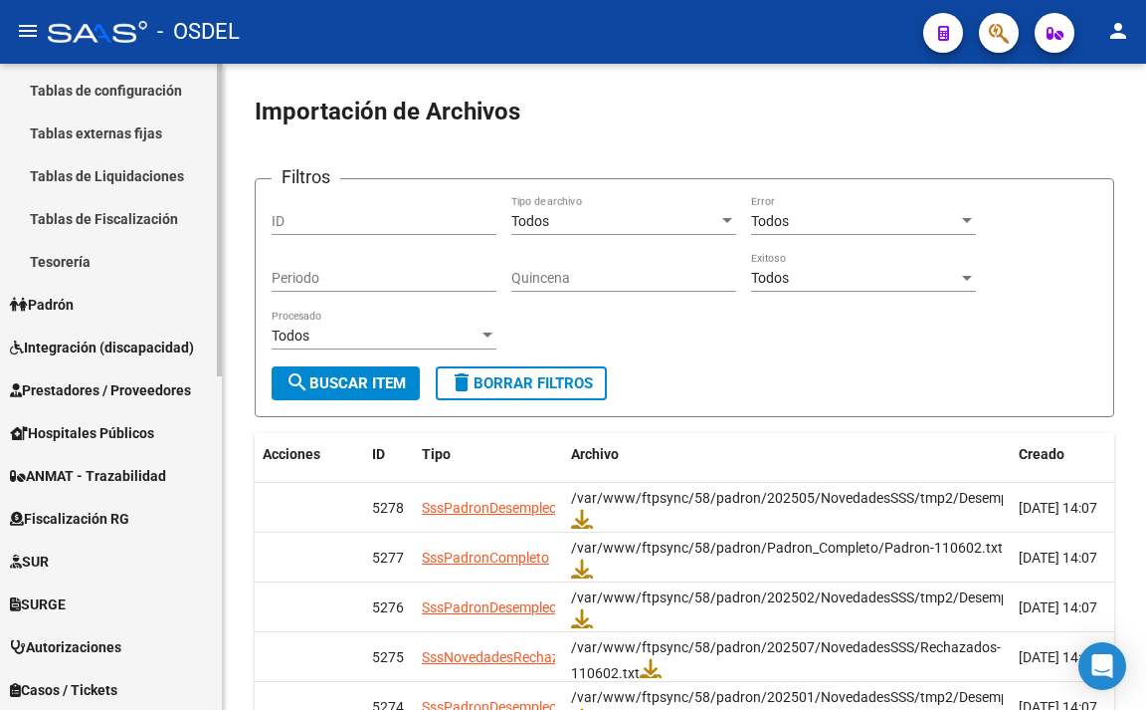
click at [103, 301] on link "Padrón" at bounding box center [111, 304] width 222 height 43
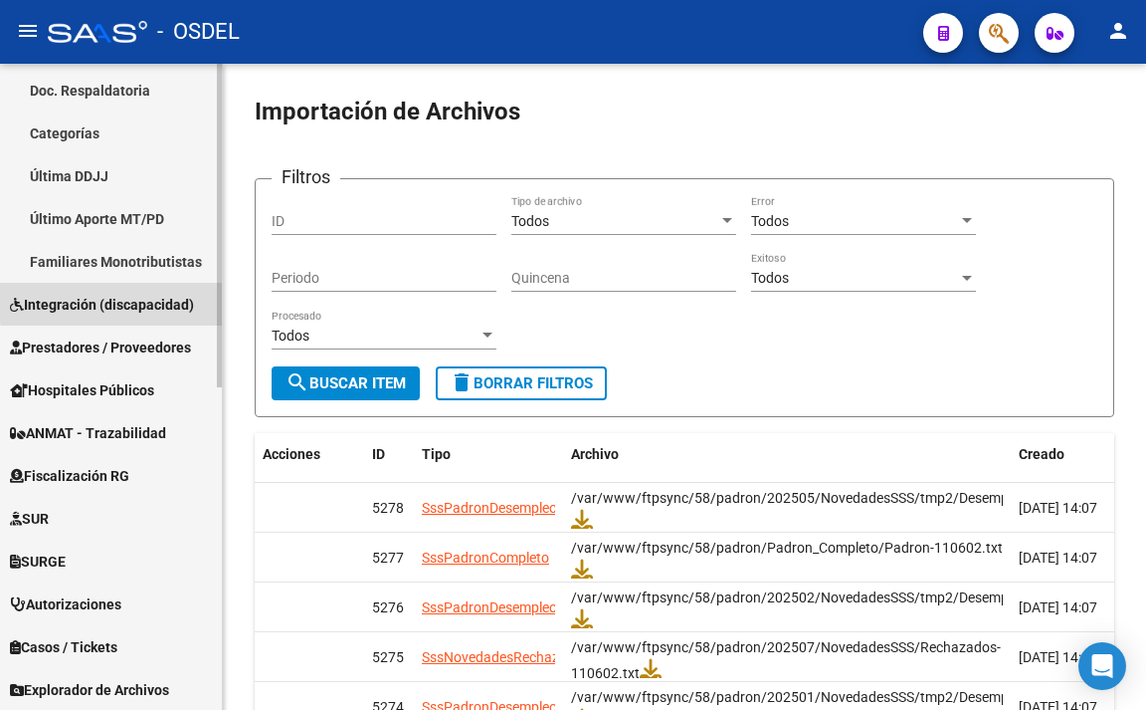
click at [139, 300] on span "Integración (discapacidad)" at bounding box center [102, 305] width 184 height 22
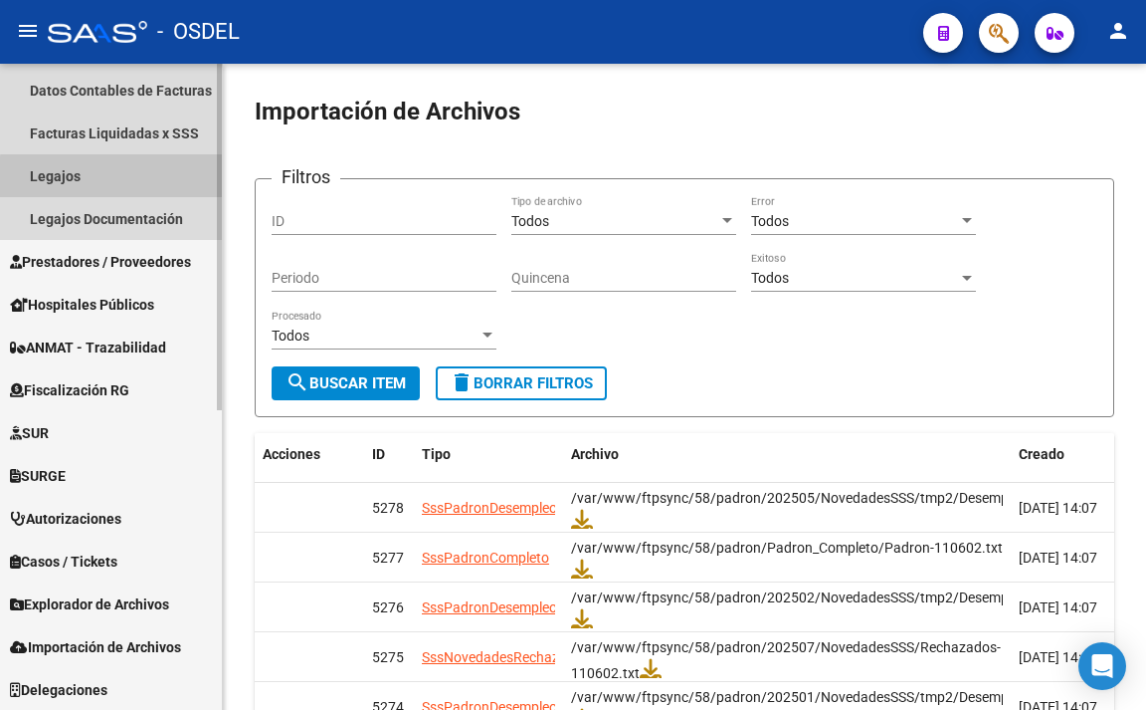
click at [130, 178] on link "Legajos" at bounding box center [111, 175] width 222 height 43
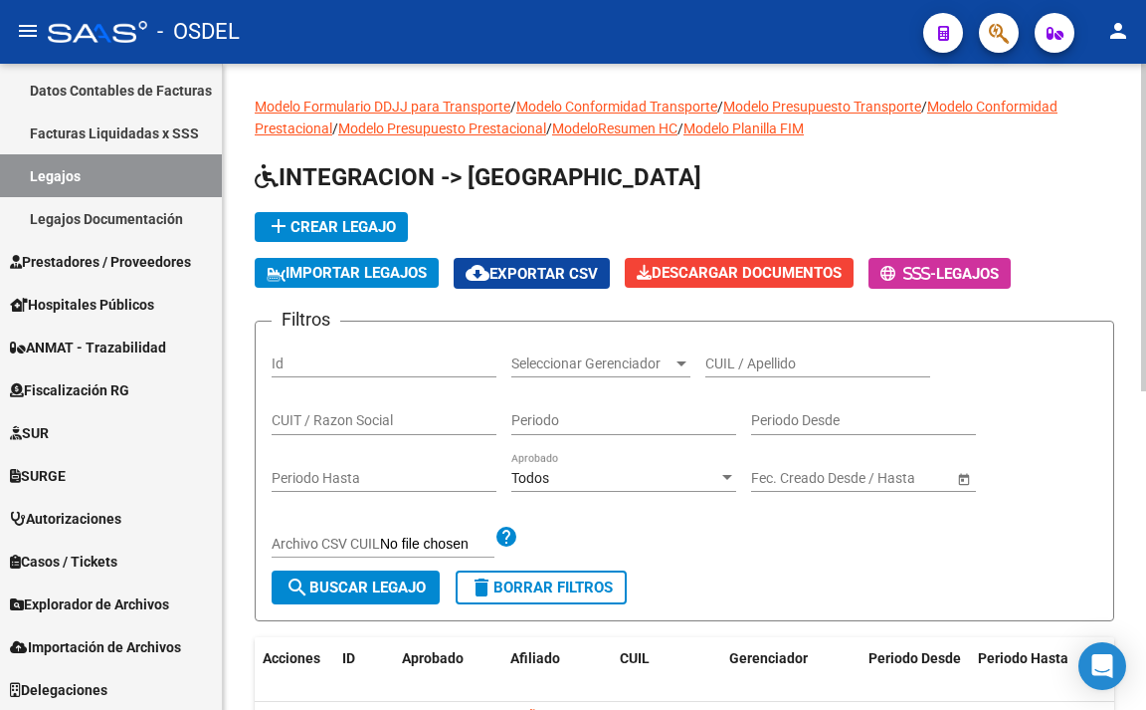
click at [653, 366] on span "Seleccionar Gerenciador" at bounding box center [592, 363] width 161 height 17
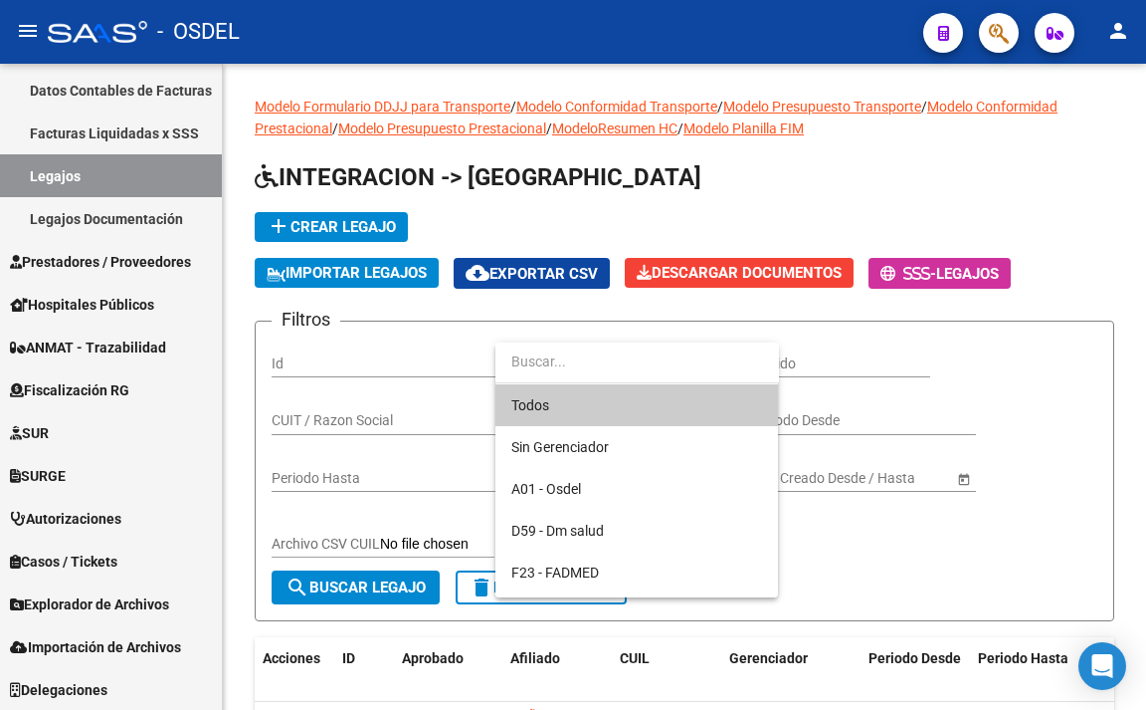
click at [640, 403] on span "Todos" at bounding box center [637, 405] width 251 height 42
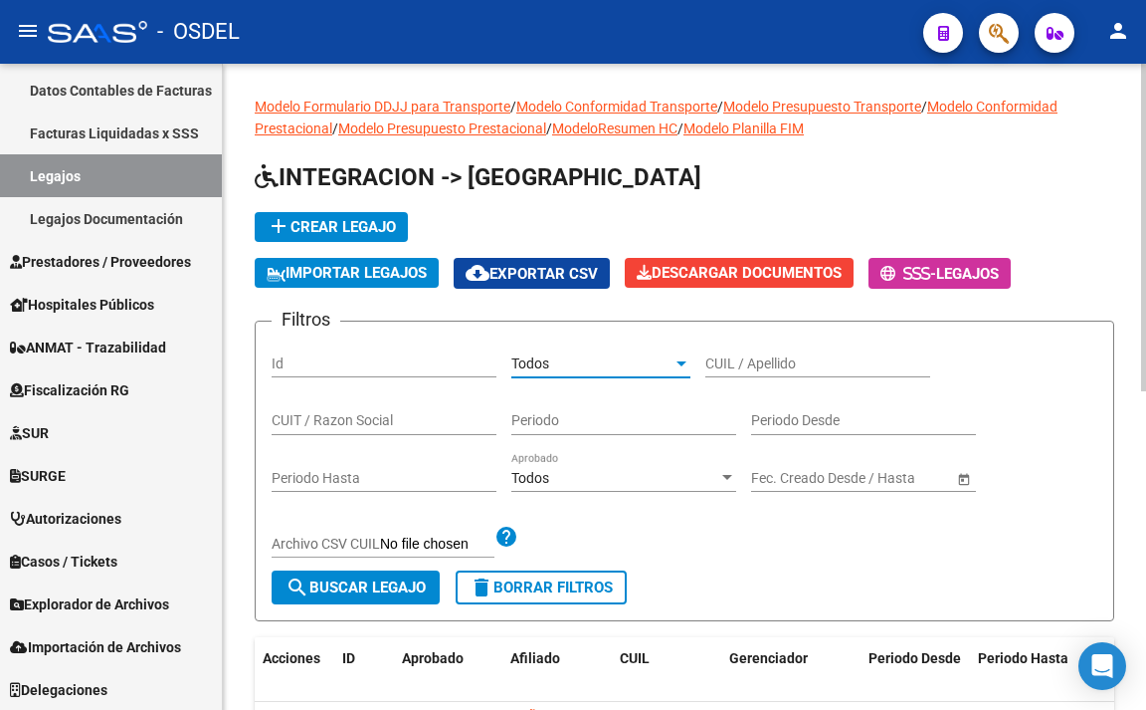
click at [426, 580] on span "search Buscar Legajo" at bounding box center [356, 587] width 140 height 18
click at [673, 473] on div "Todos" at bounding box center [615, 478] width 207 height 17
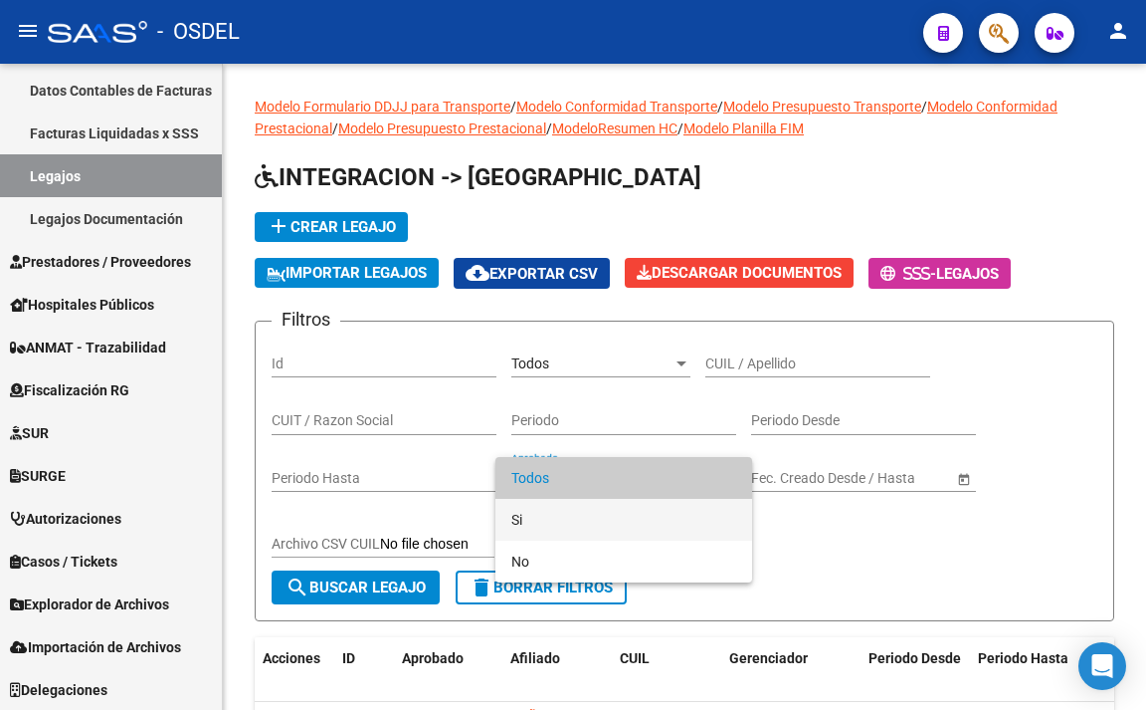
click at [640, 524] on span "Si" at bounding box center [624, 520] width 225 height 42
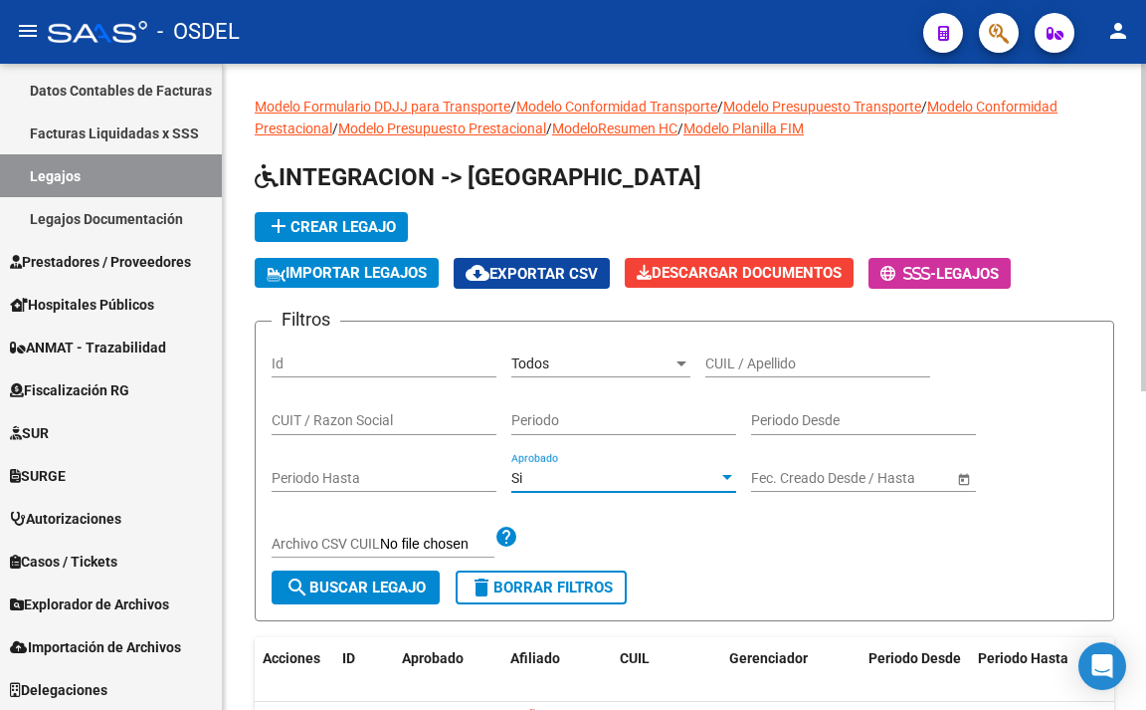
click at [425, 587] on span "search Buscar Legajo" at bounding box center [356, 587] width 140 height 18
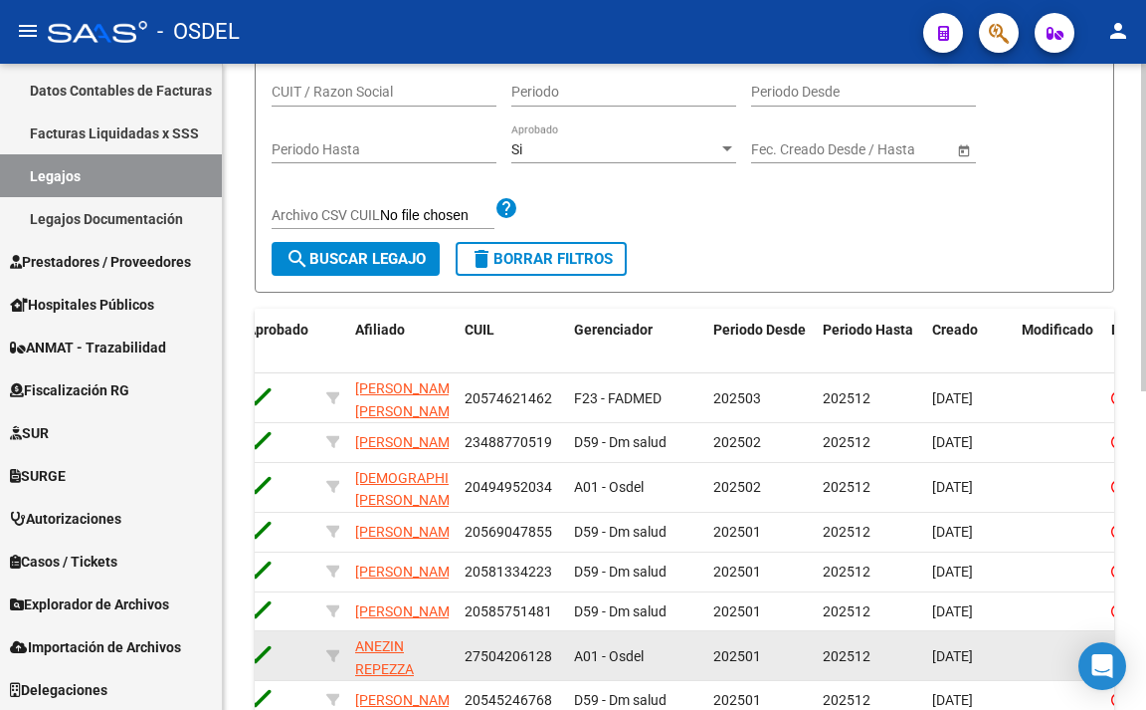
scroll to position [229, 0]
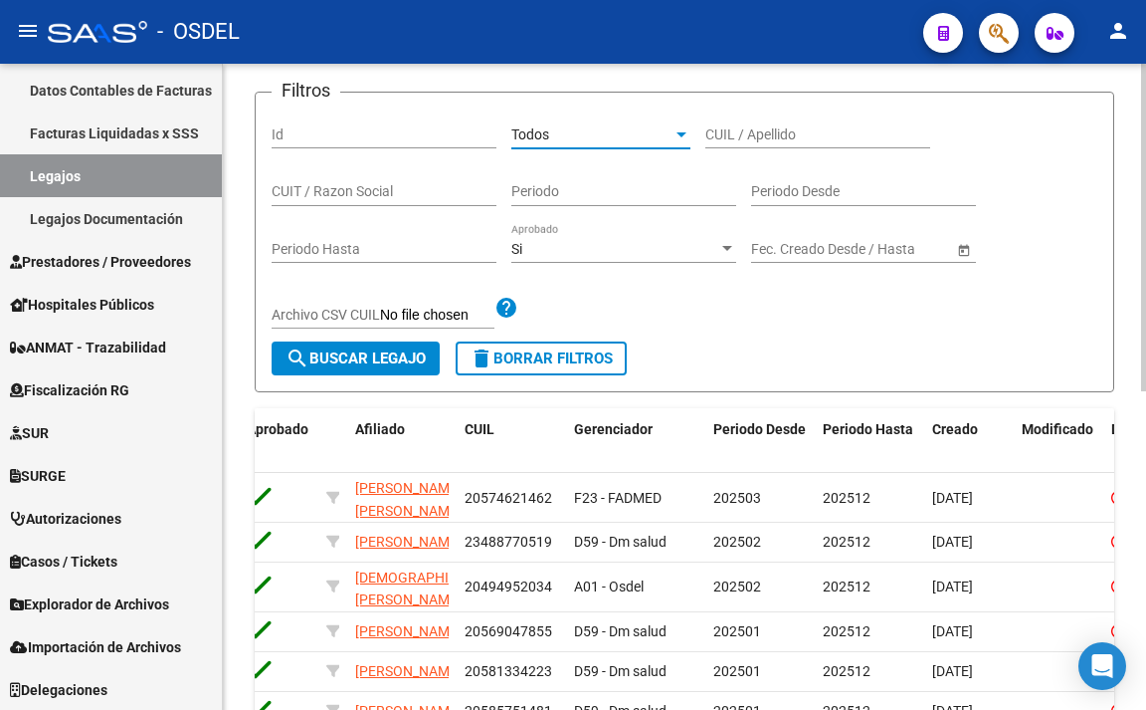
click at [611, 133] on div "Todos" at bounding box center [592, 134] width 161 height 17
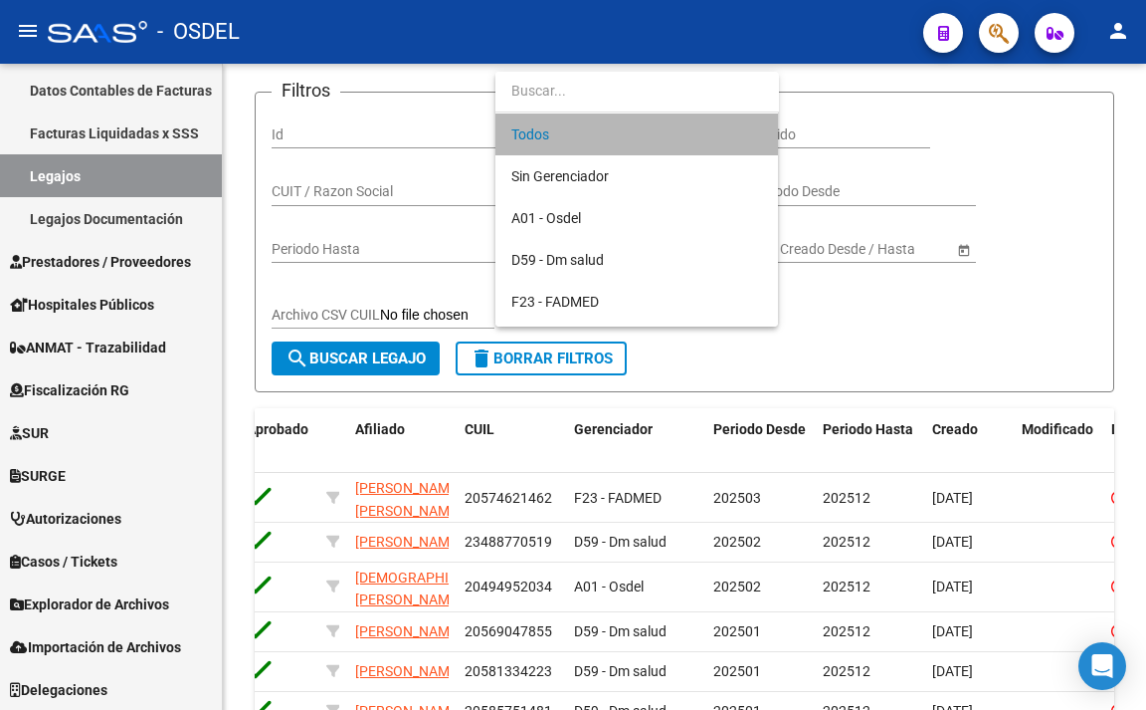
click at [609, 141] on span "Todos" at bounding box center [637, 134] width 251 height 42
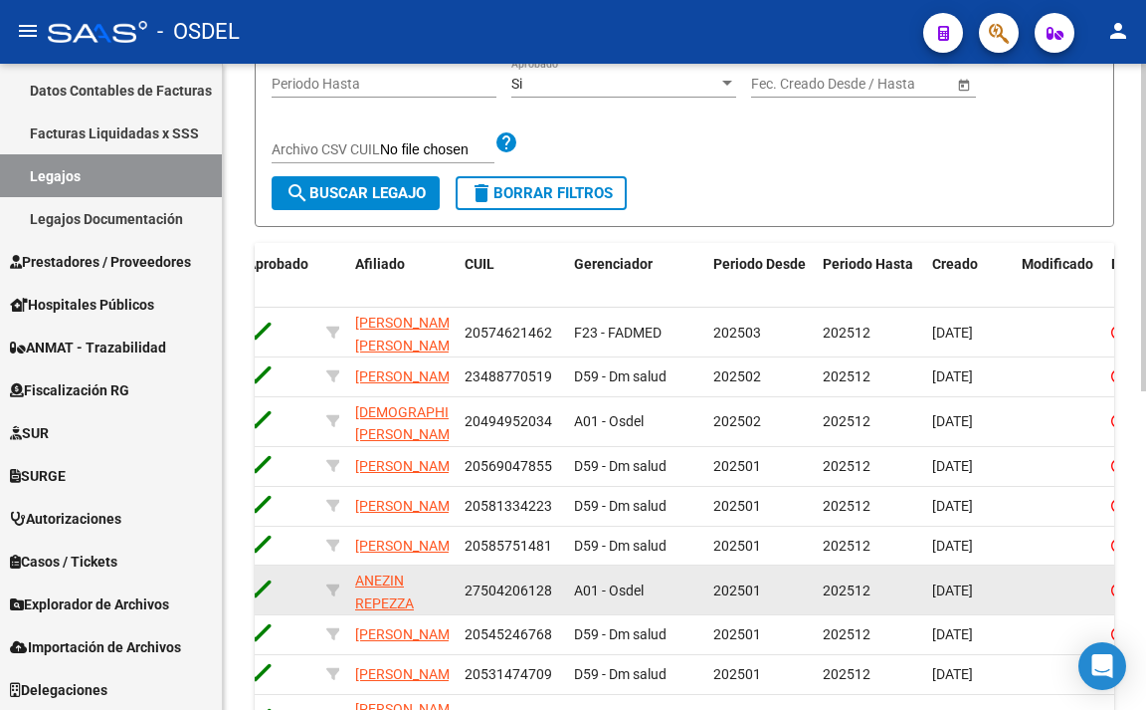
scroll to position [627, 0]
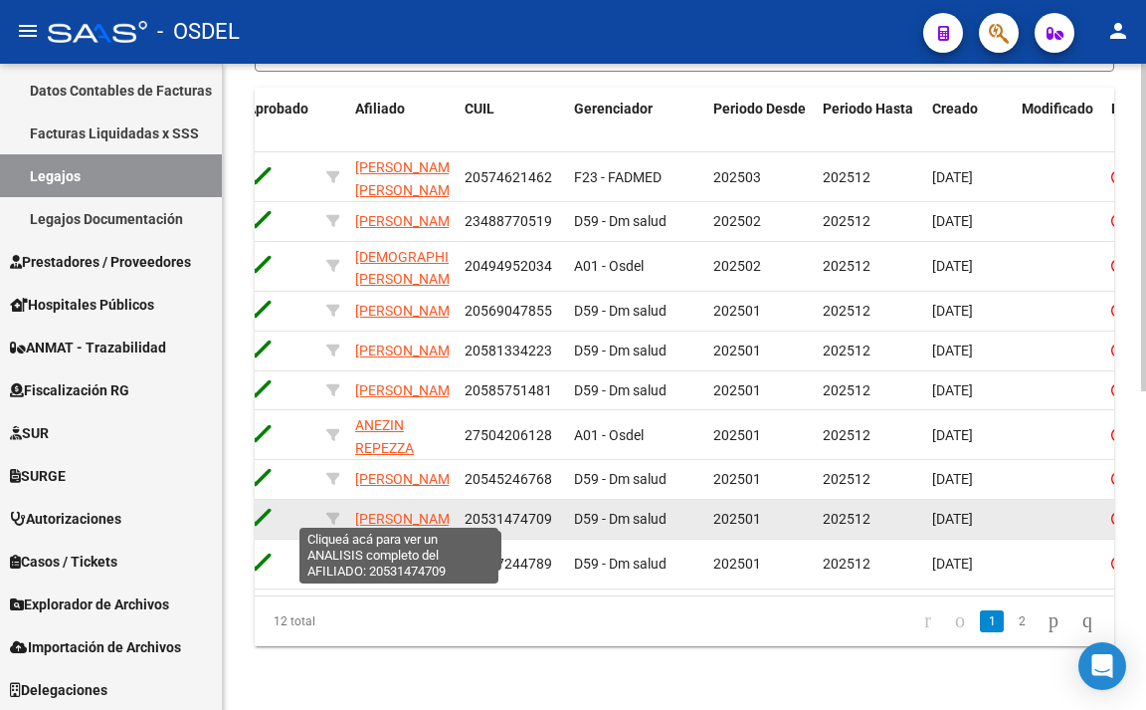
click at [412, 511] on span "[PERSON_NAME]" at bounding box center [408, 519] width 106 height 16
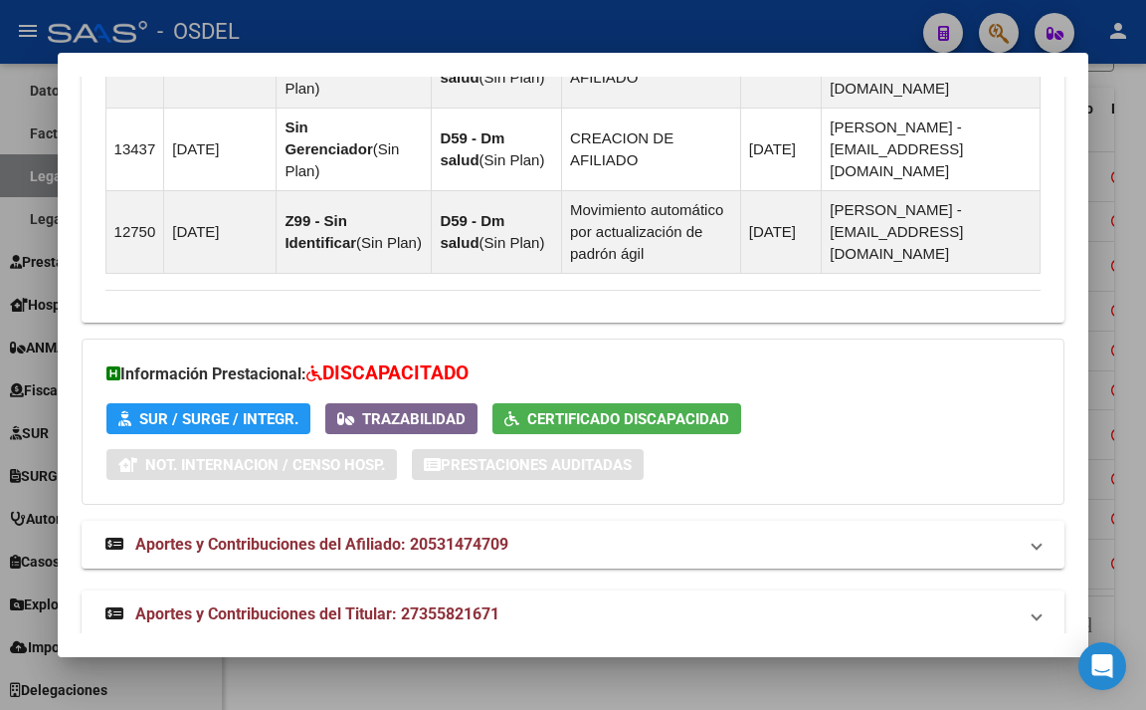
scroll to position [1599, 0]
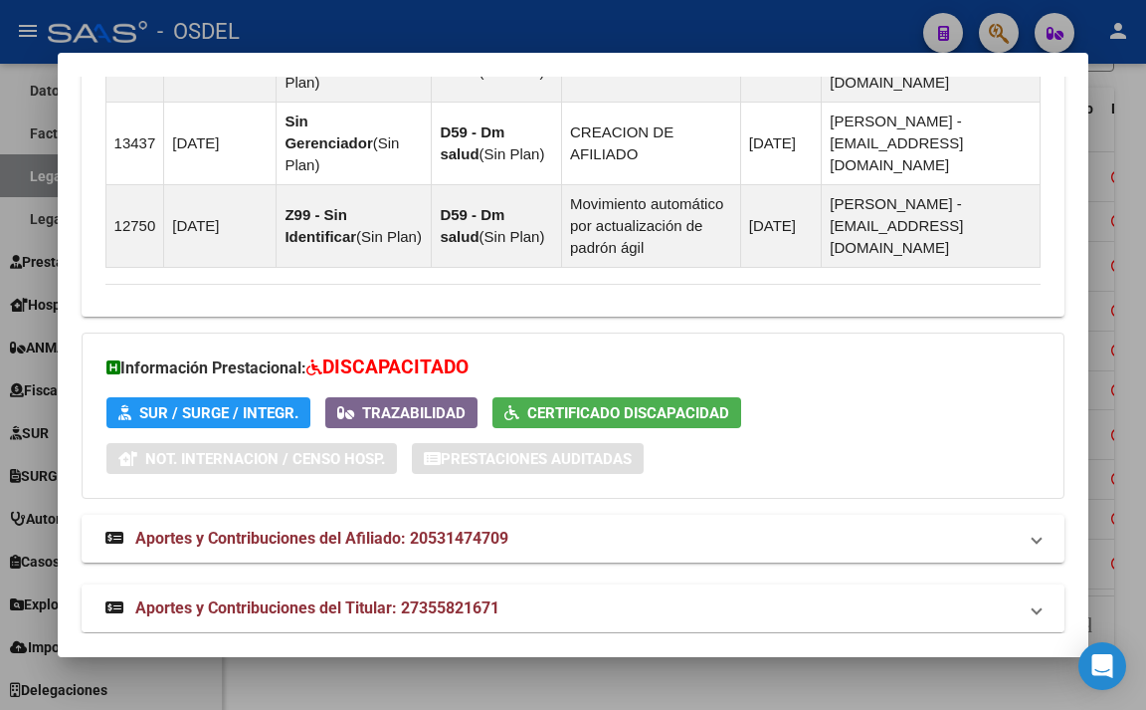
click at [520, 596] on mat-panel-title "Aportes y Contribuciones del Titular: 27355821671" at bounding box center [561, 608] width 913 height 24
click at [567, 41] on div at bounding box center [573, 355] width 1146 height 710
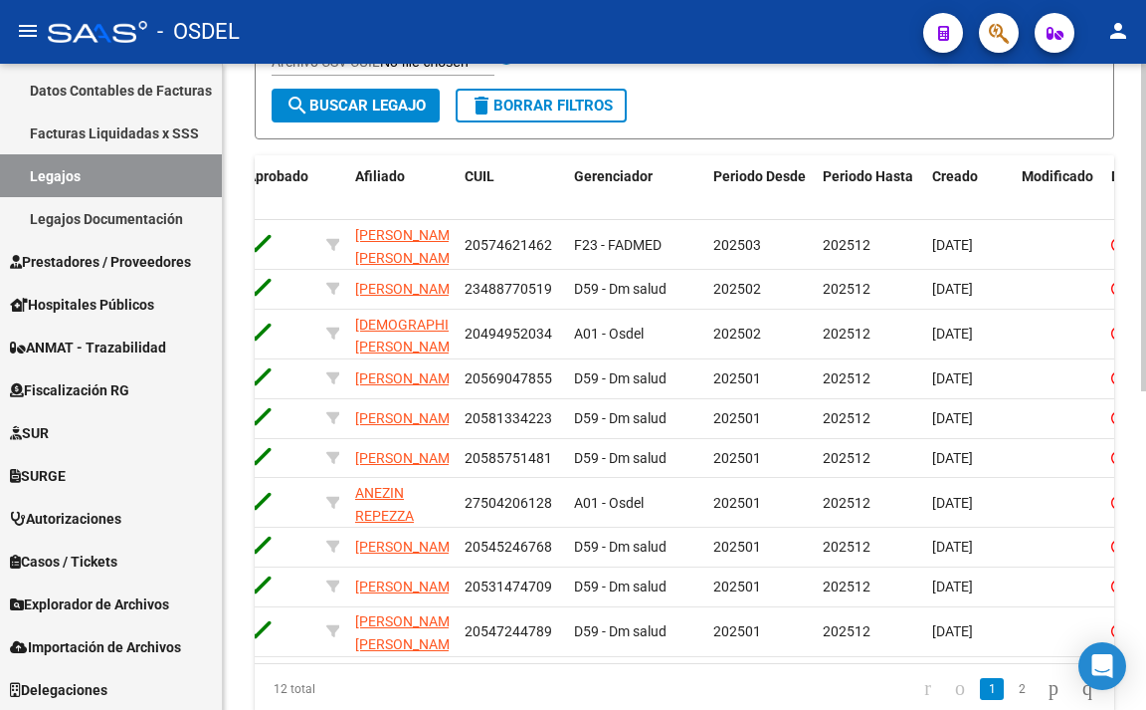
scroll to position [428, 0]
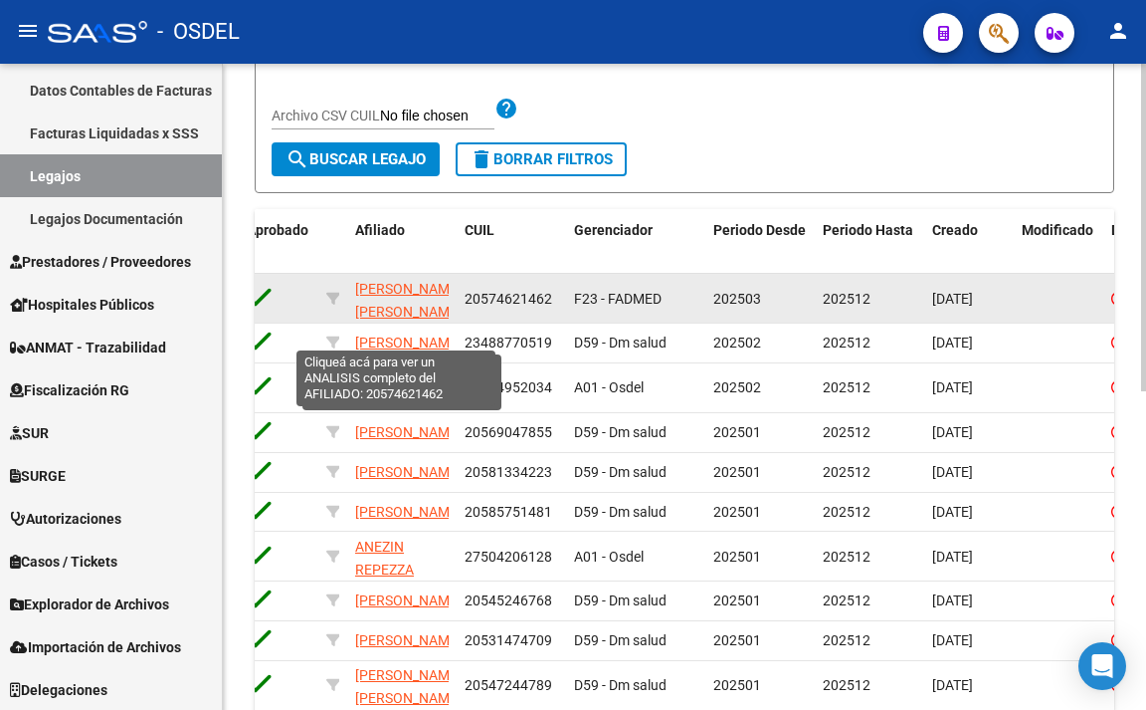
click at [399, 282] on span "[PERSON_NAME] [PERSON_NAME]" at bounding box center [408, 300] width 106 height 39
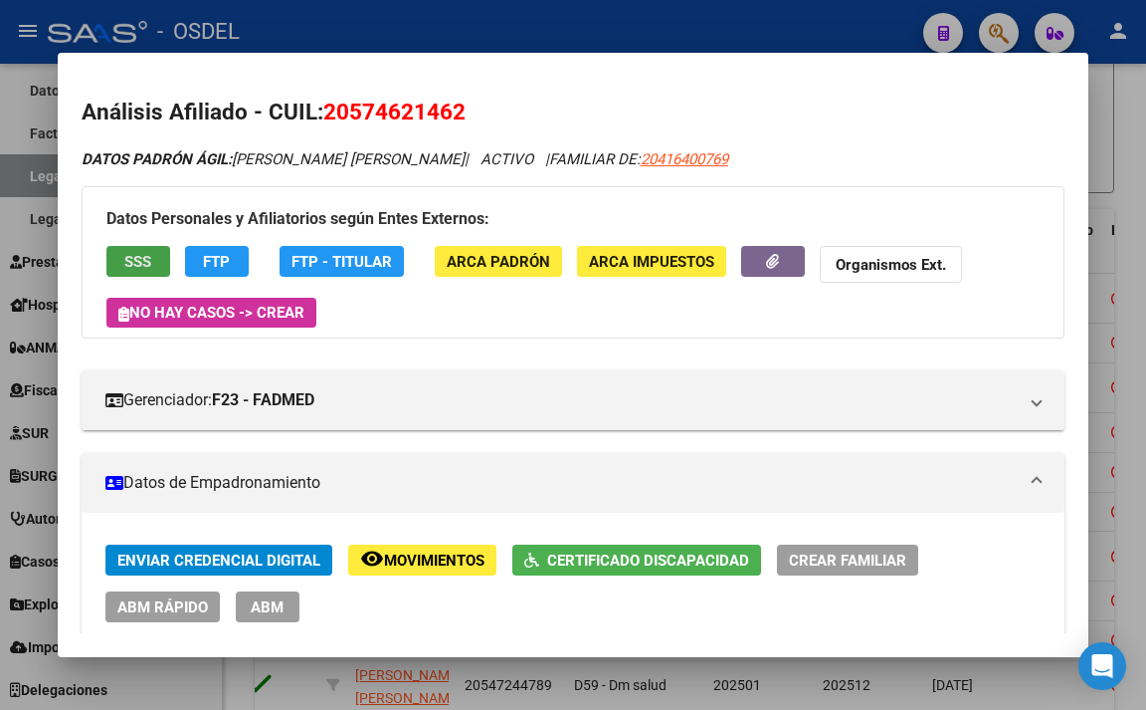
click at [159, 272] on button "SSS" at bounding box center [138, 261] width 64 height 31
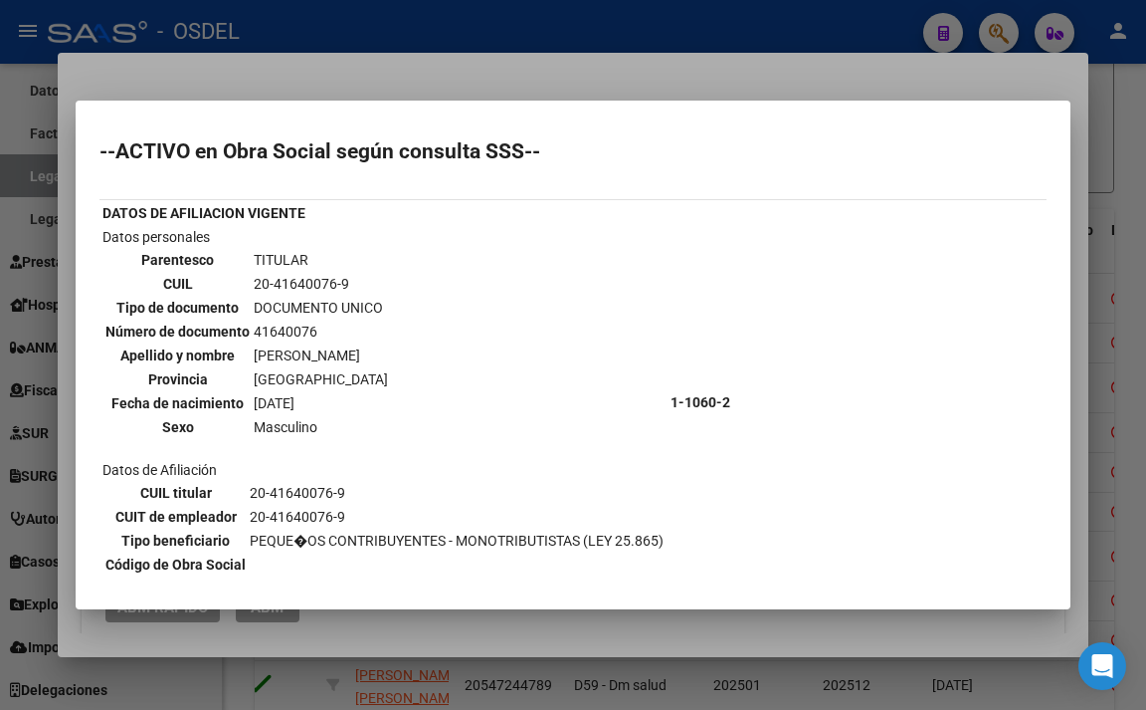
click at [569, 73] on div at bounding box center [573, 355] width 1146 height 710
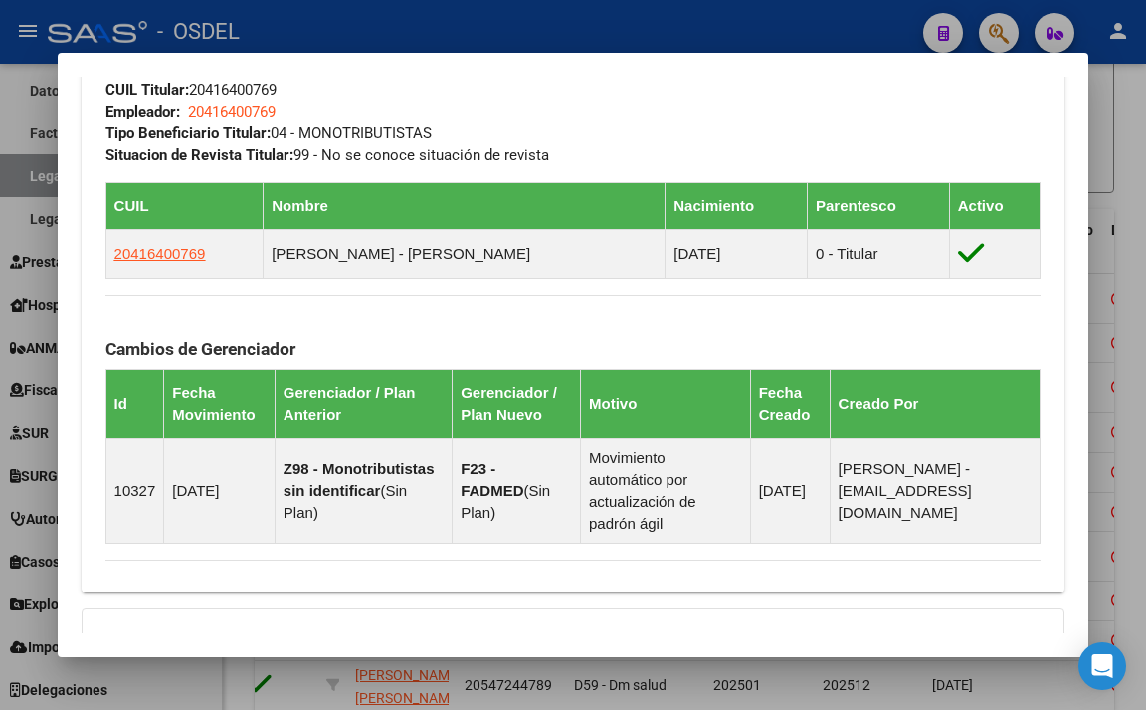
scroll to position [1438, 0]
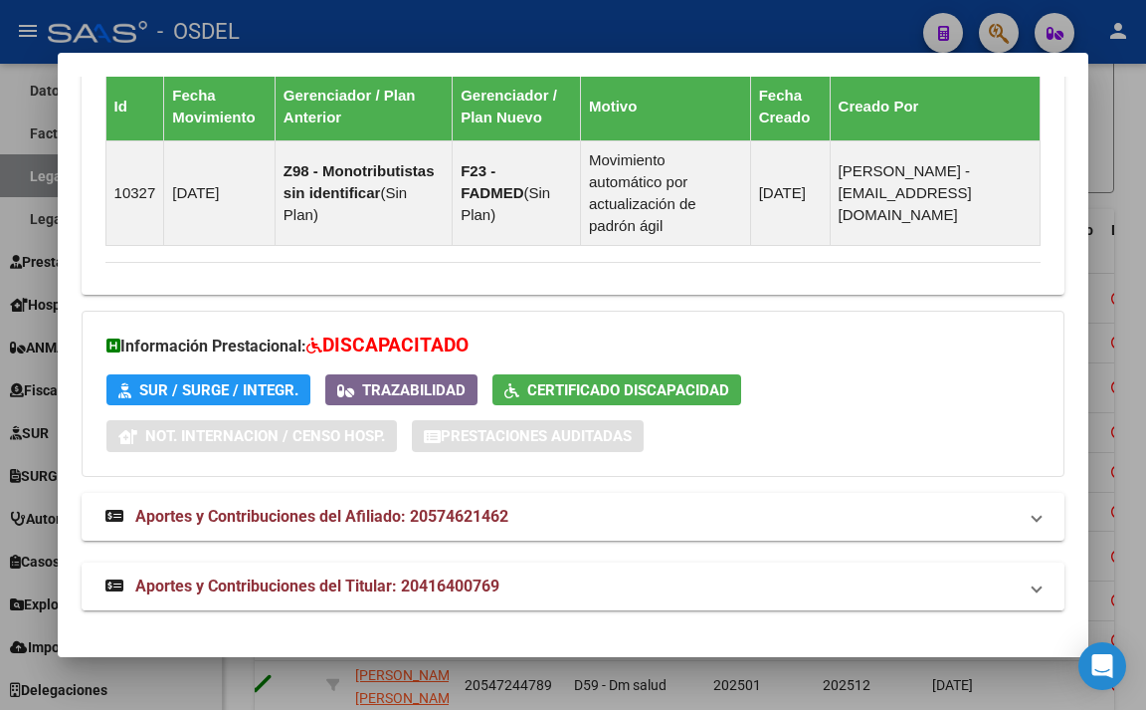
click at [422, 581] on span "Aportes y Contribuciones del Titular: 20416400769" at bounding box center [317, 585] width 364 height 19
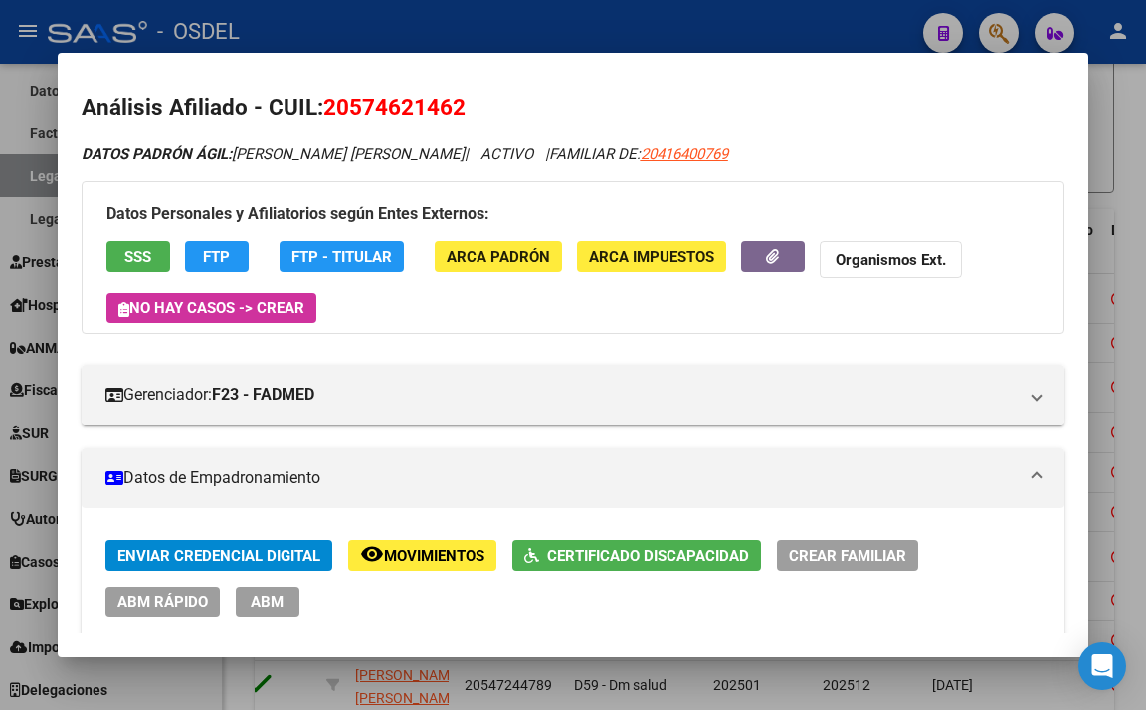
scroll to position [0, 0]
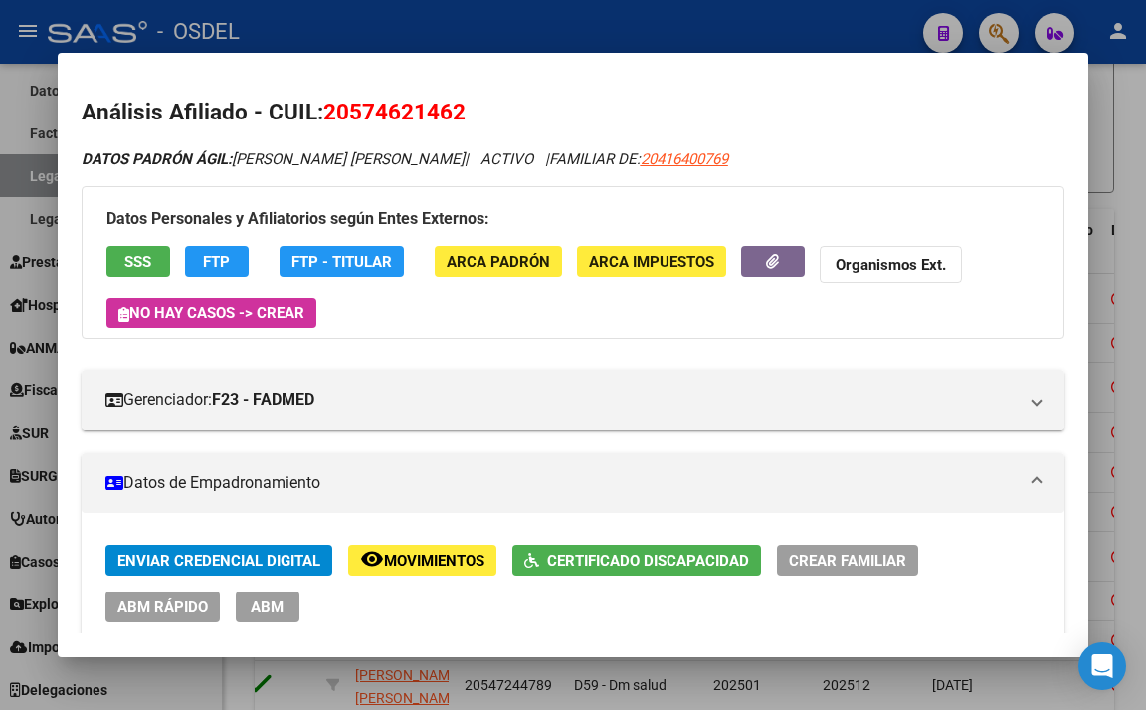
click at [525, 37] on div at bounding box center [573, 355] width 1146 height 710
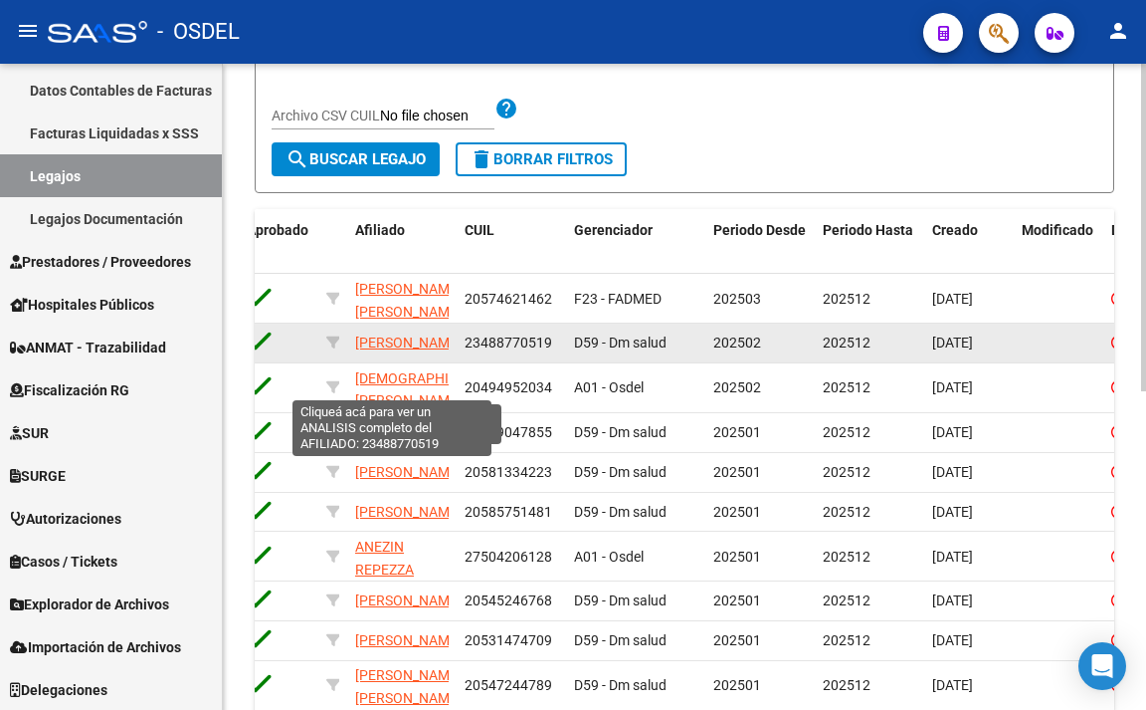
click at [417, 342] on span "[PERSON_NAME]" at bounding box center [408, 342] width 106 height 16
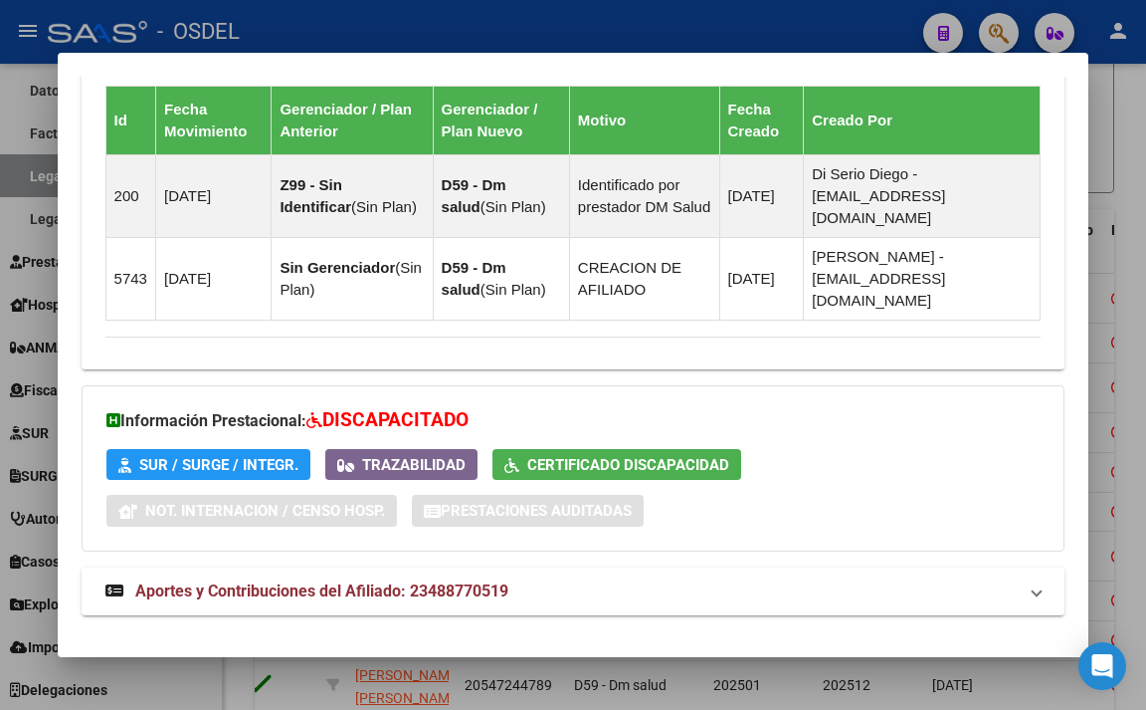
scroll to position [1645, 0]
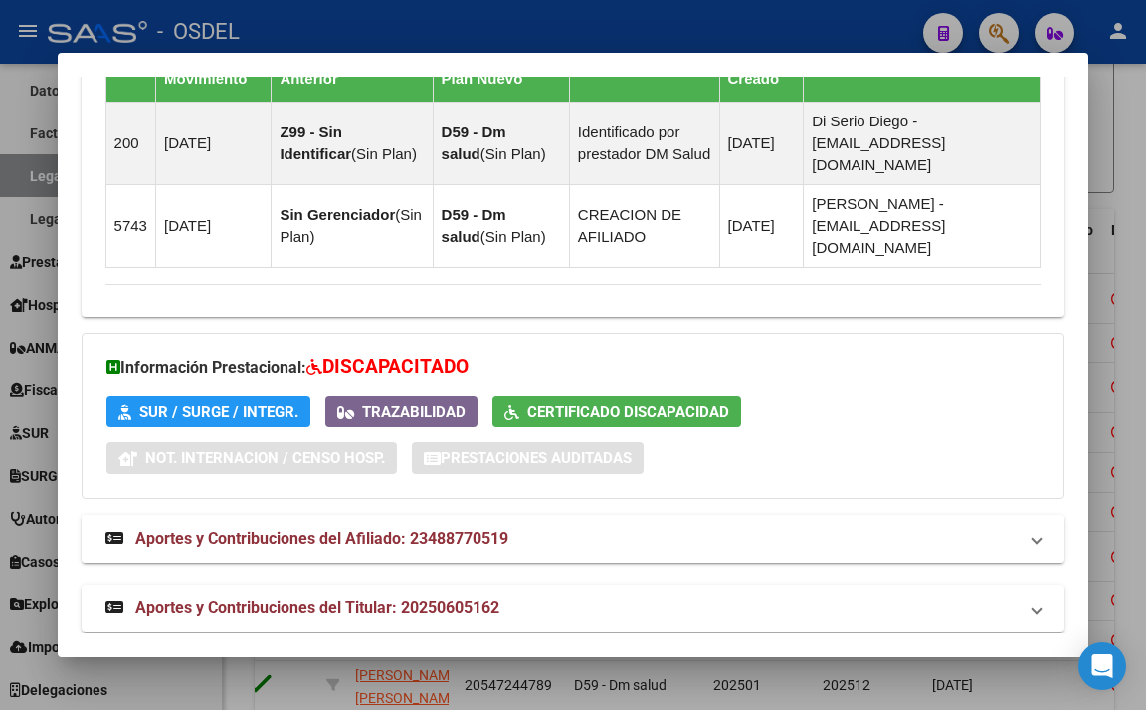
click at [493, 535] on mat-expansion-panel-header "Aportes y Contribuciones del Afiliado: 23488770519" at bounding box center [574, 539] width 984 height 48
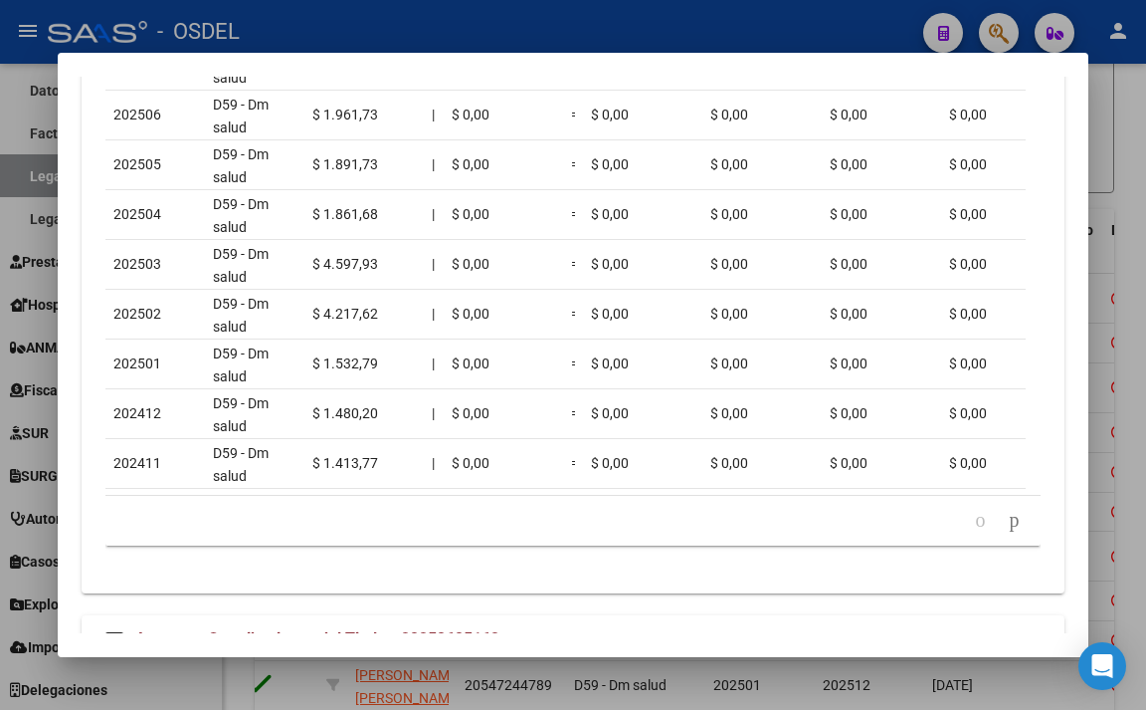
scroll to position [2528, 0]
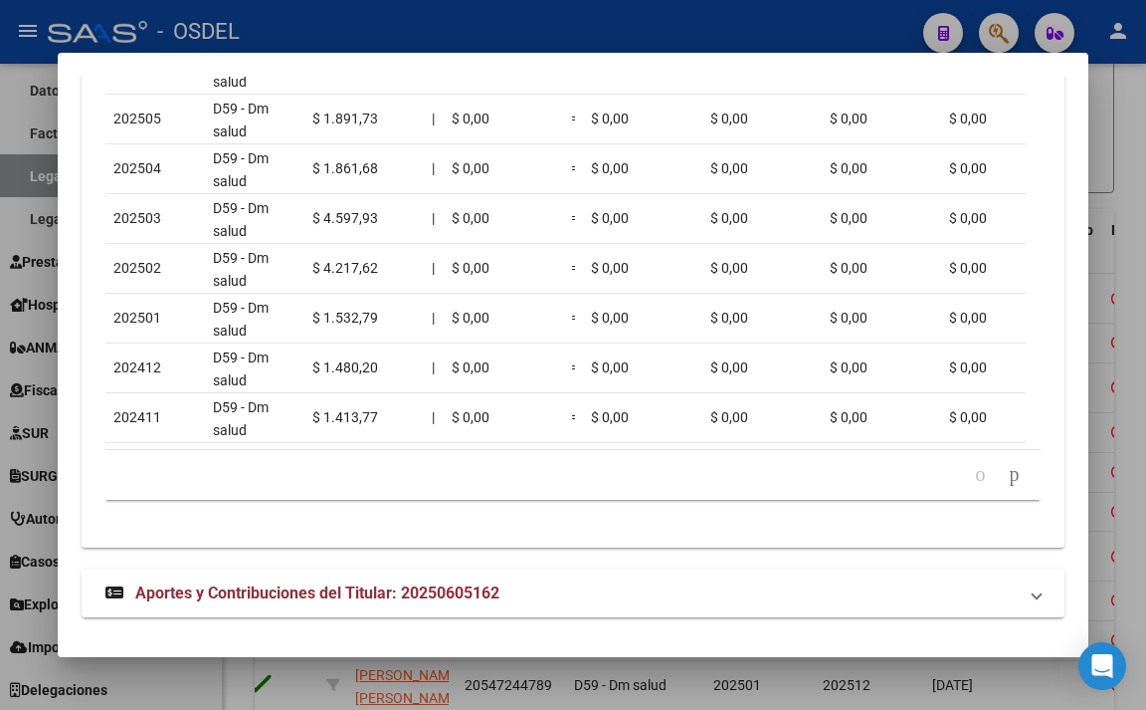
click at [374, 583] on span "Aportes y Contribuciones del Titular: 20250605162" at bounding box center [317, 592] width 364 height 19
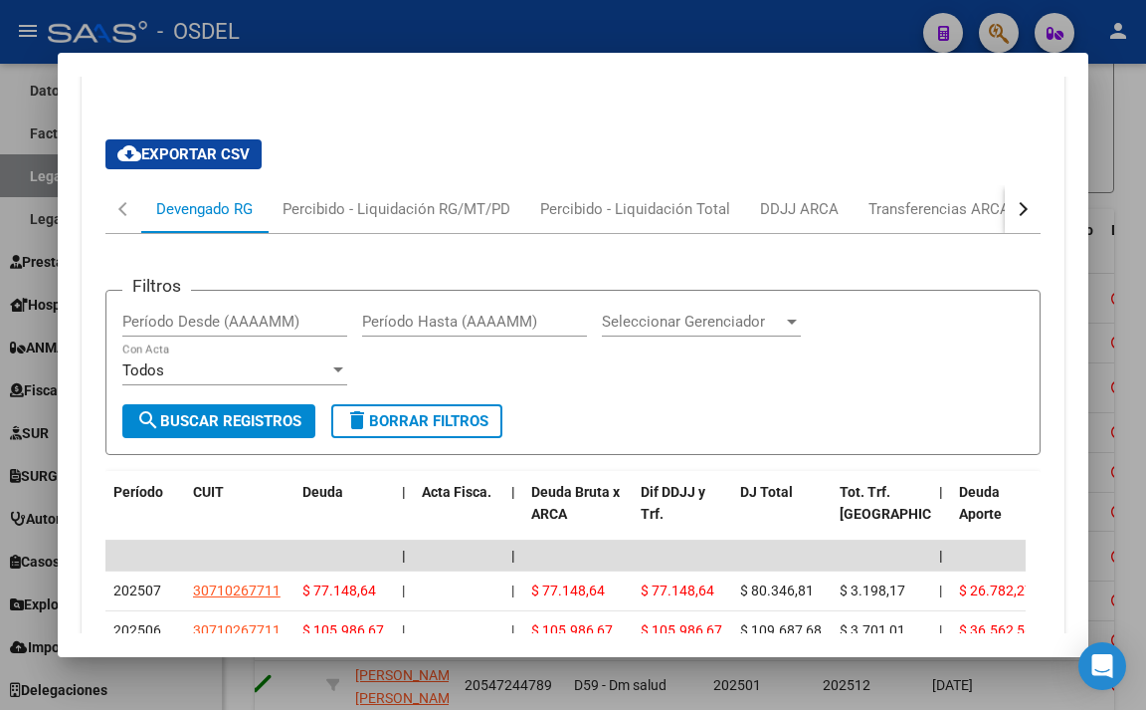
scroll to position [3169, 0]
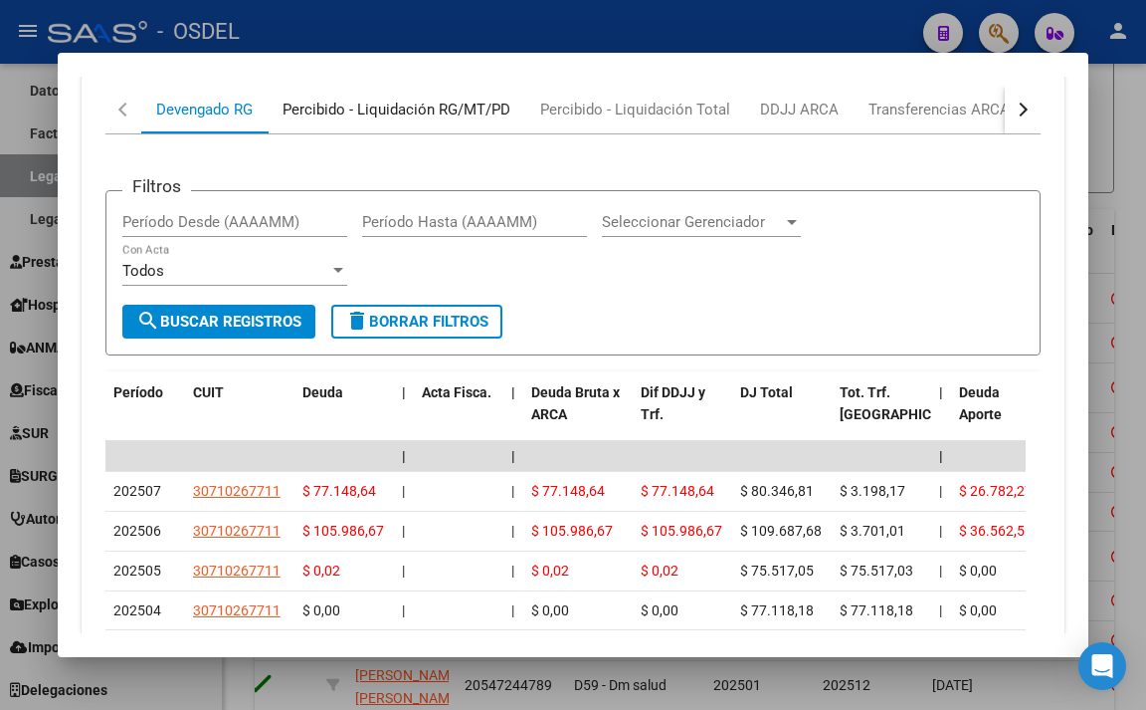
click at [447, 101] on div "Percibido - Liquidación RG/MT/PD" at bounding box center [397, 110] width 228 height 22
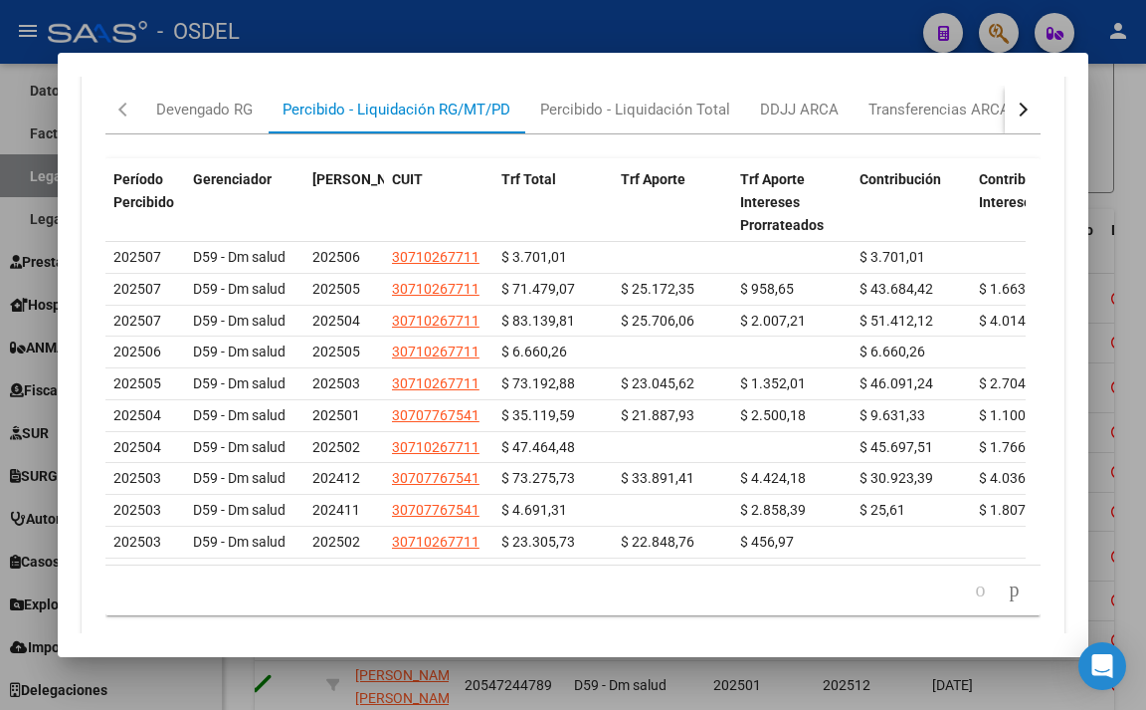
click at [441, 33] on div at bounding box center [573, 355] width 1146 height 710
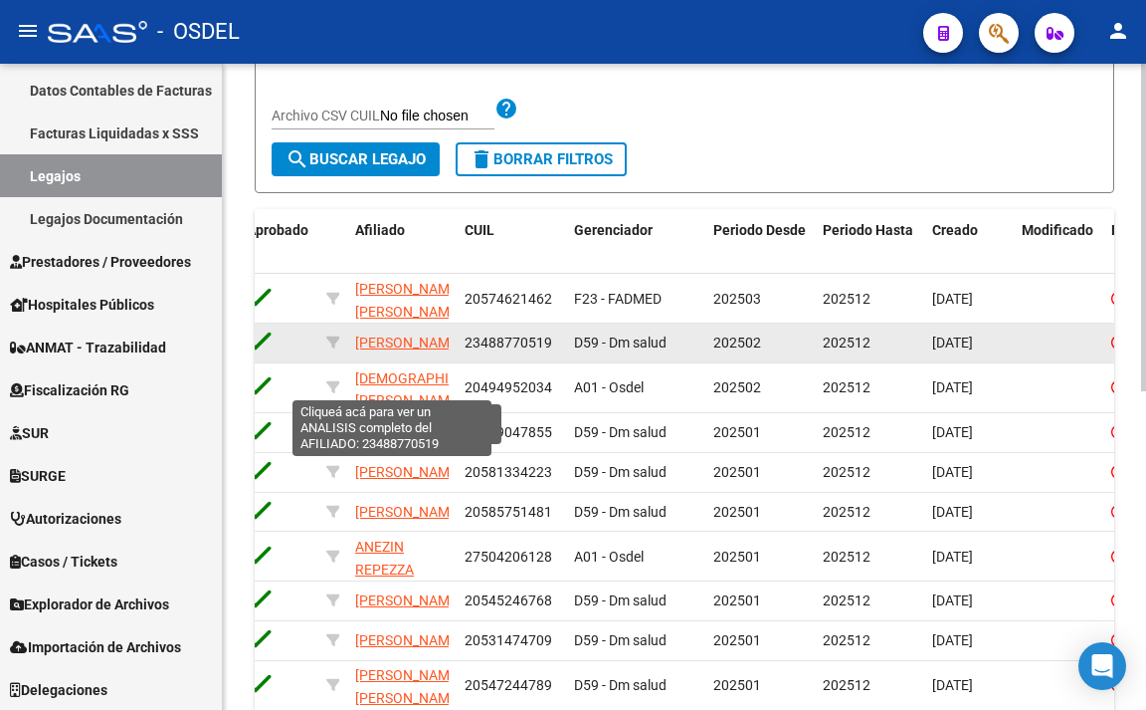
click at [395, 342] on span "[PERSON_NAME]" at bounding box center [408, 342] width 106 height 16
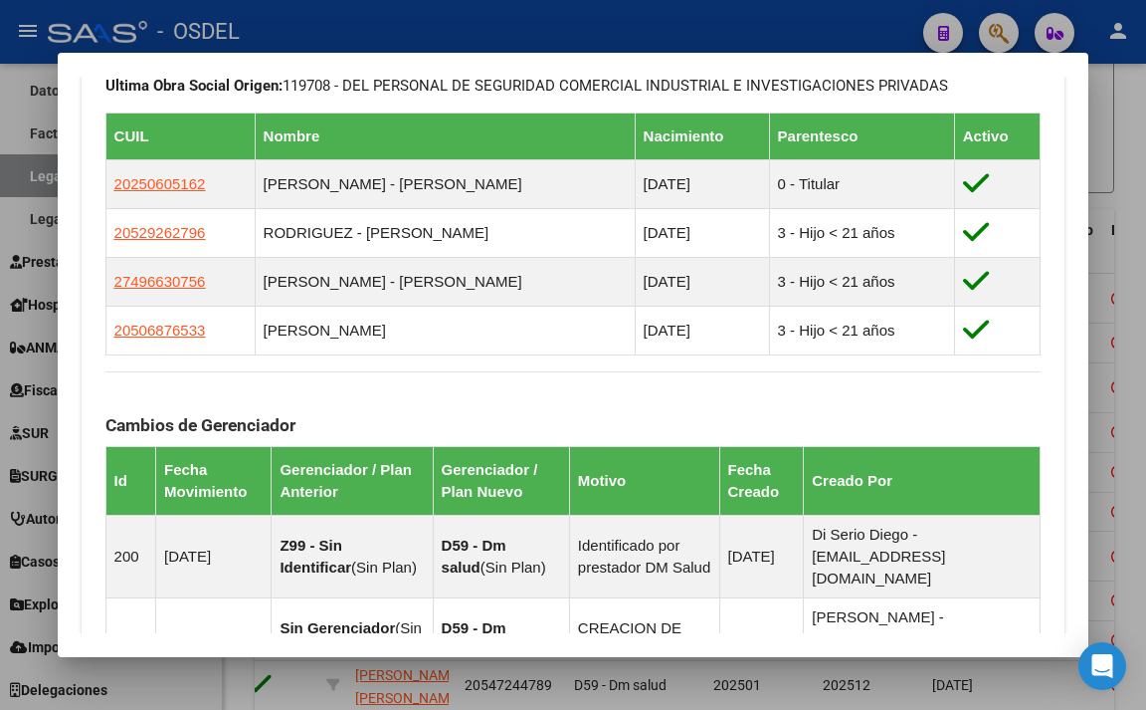
scroll to position [896, 0]
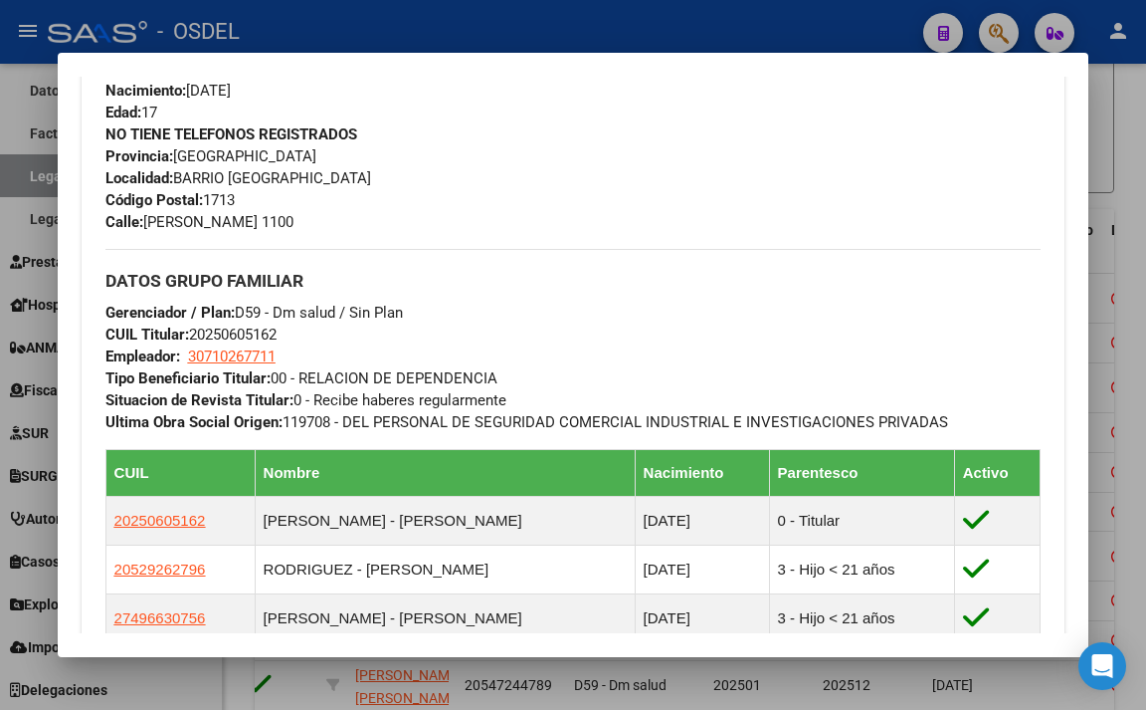
click at [522, 25] on div at bounding box center [573, 355] width 1146 height 710
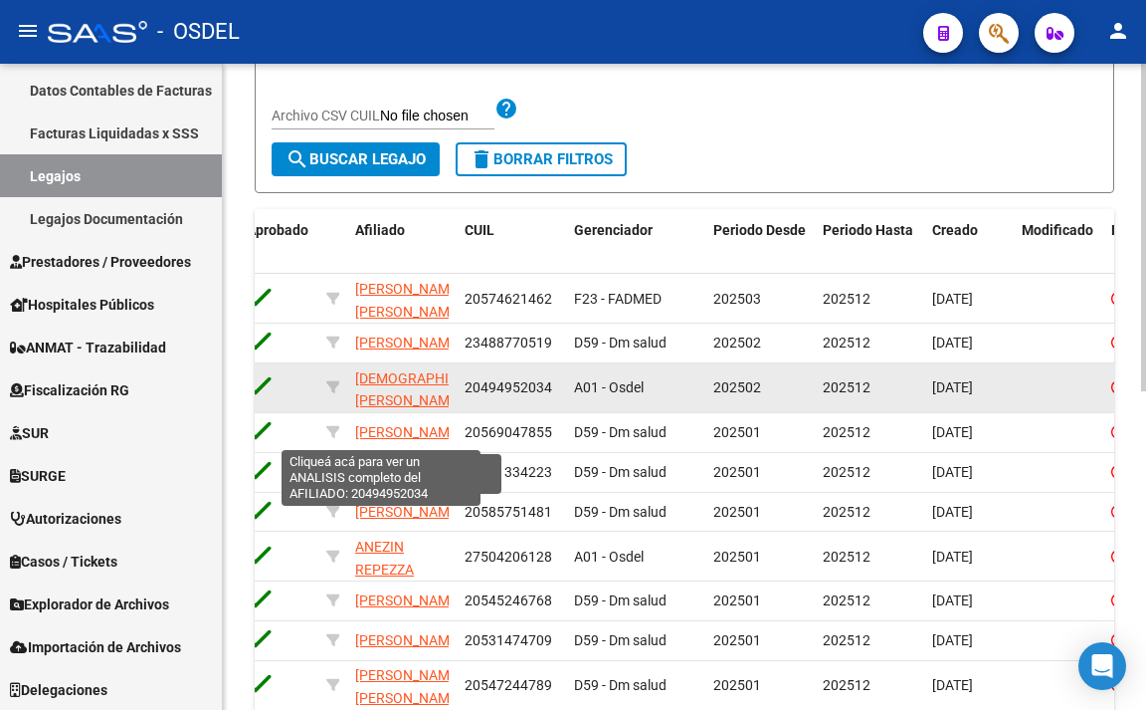
click at [399, 395] on span "[DEMOGRAPHIC_DATA][PERSON_NAME]" at bounding box center [427, 389] width 145 height 39
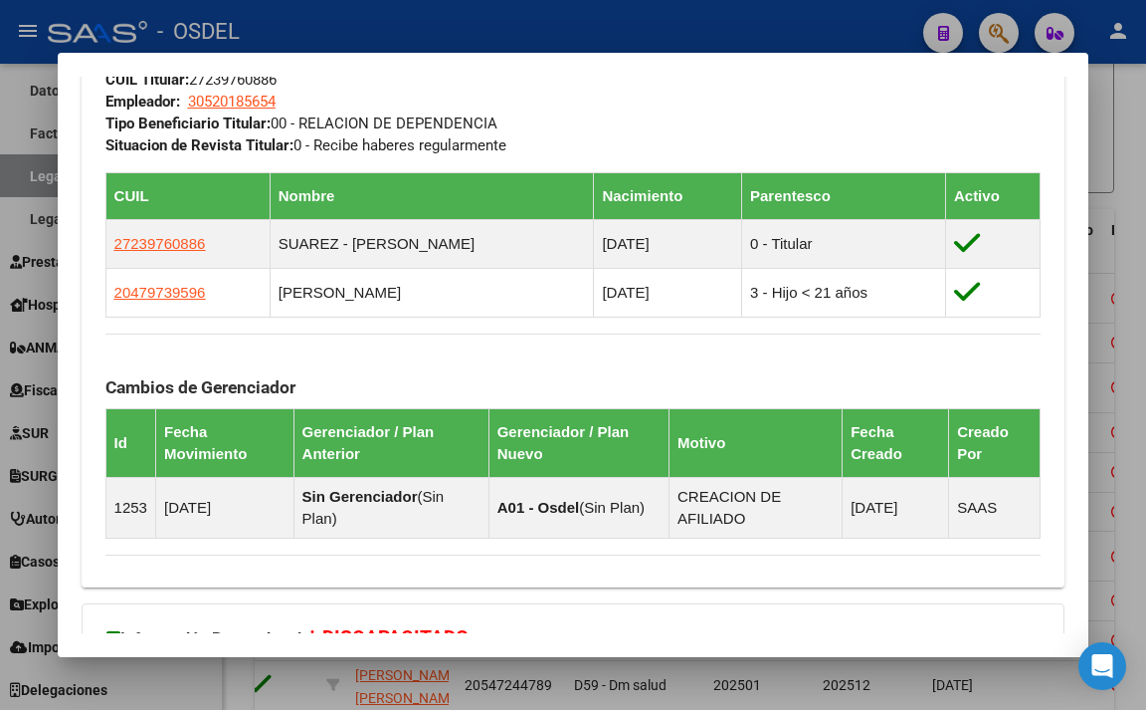
scroll to position [1487, 0]
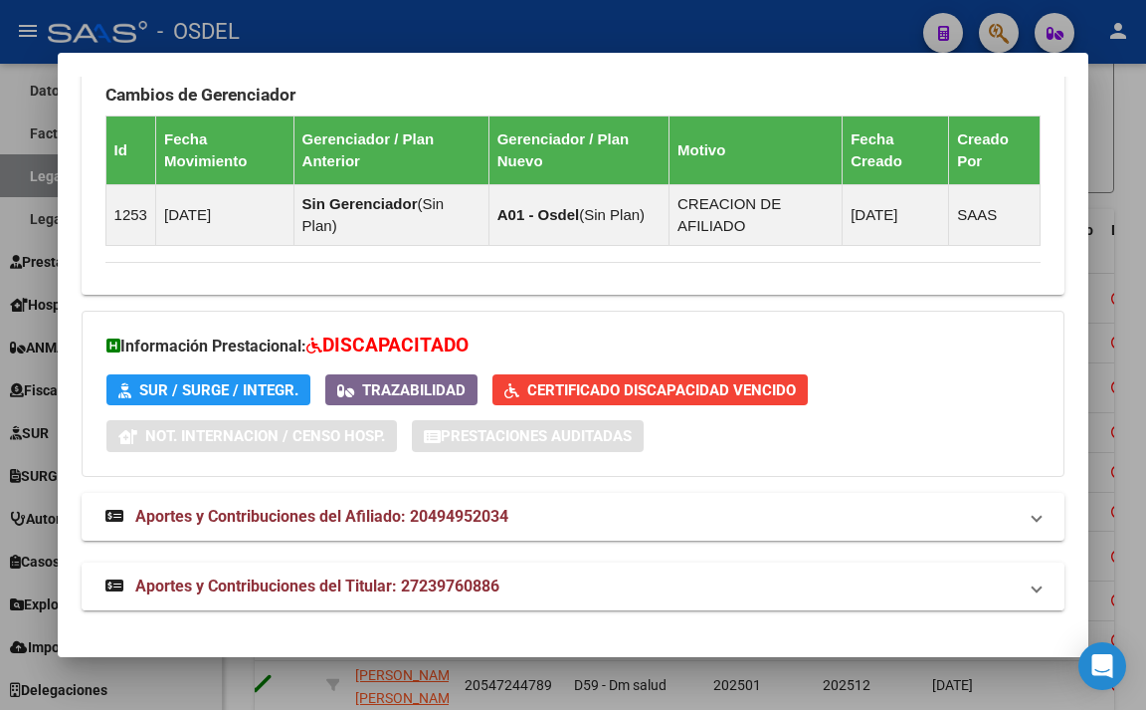
click at [486, 581] on span "Aportes y Contribuciones del Titular: 27239760886" at bounding box center [317, 585] width 364 height 19
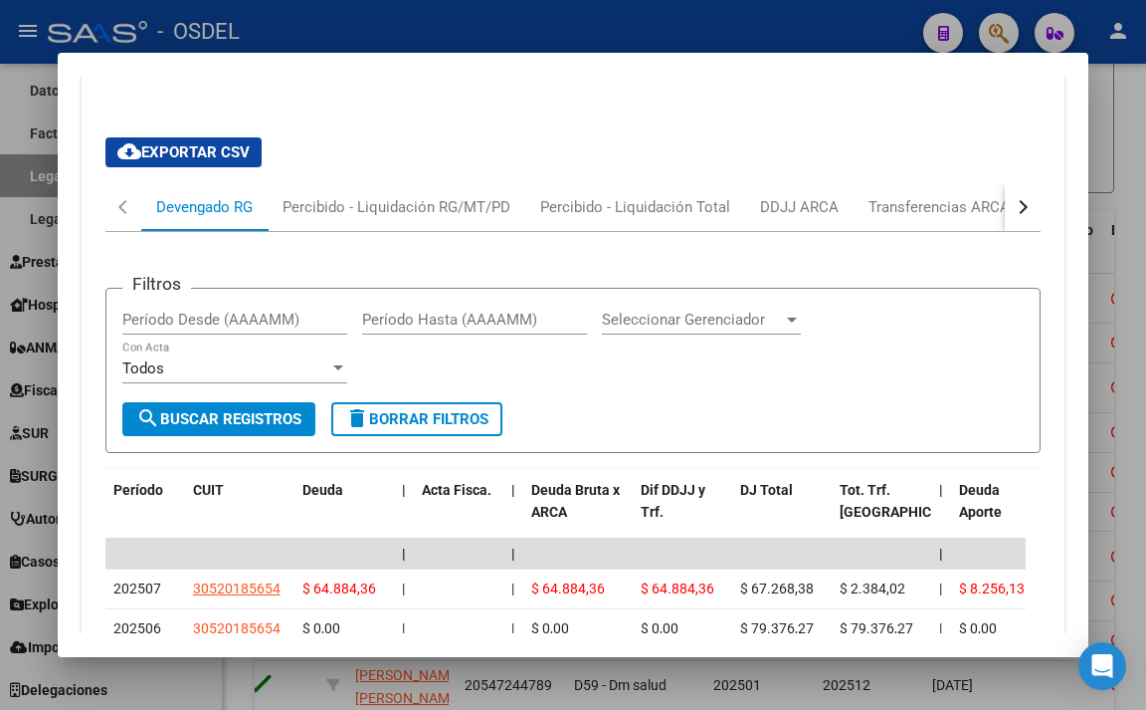
scroll to position [1984, 0]
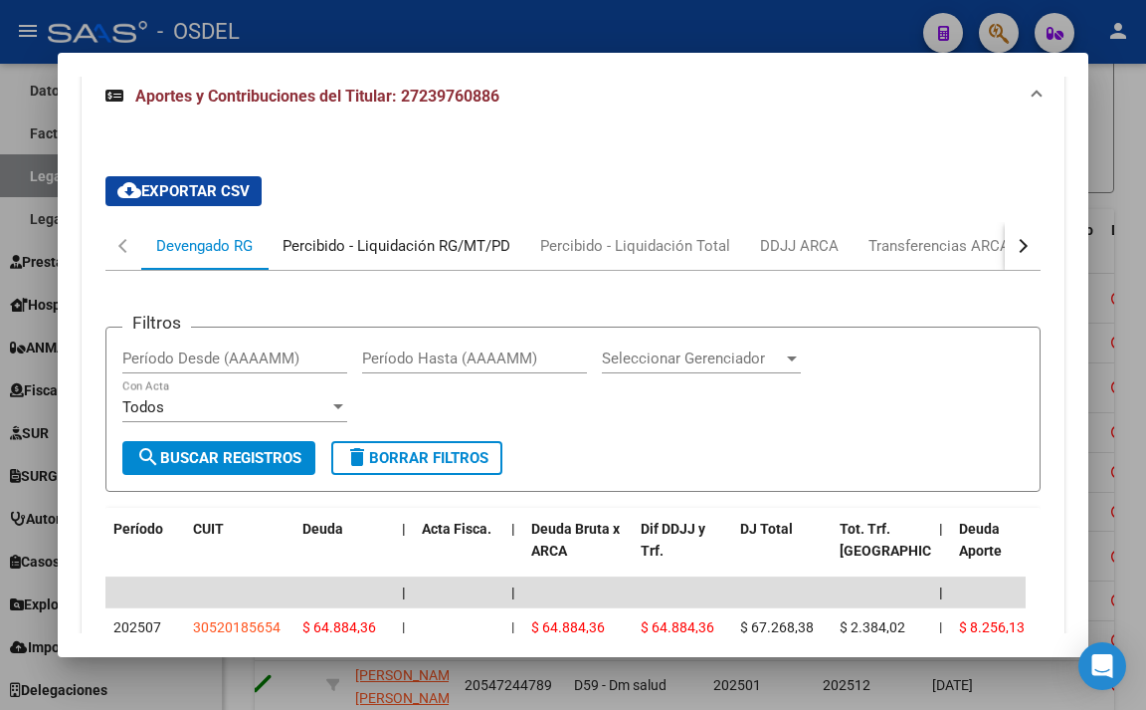
click at [451, 249] on div "Percibido - Liquidación RG/MT/PD" at bounding box center [397, 246] width 228 height 22
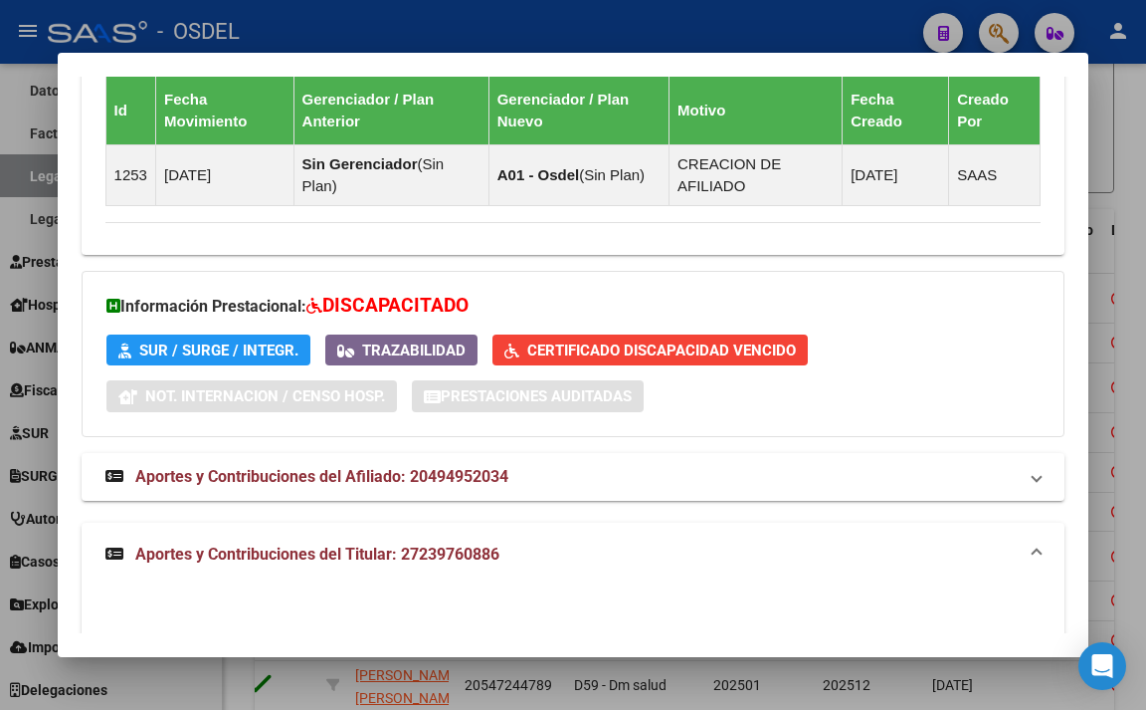
scroll to position [1686, 0]
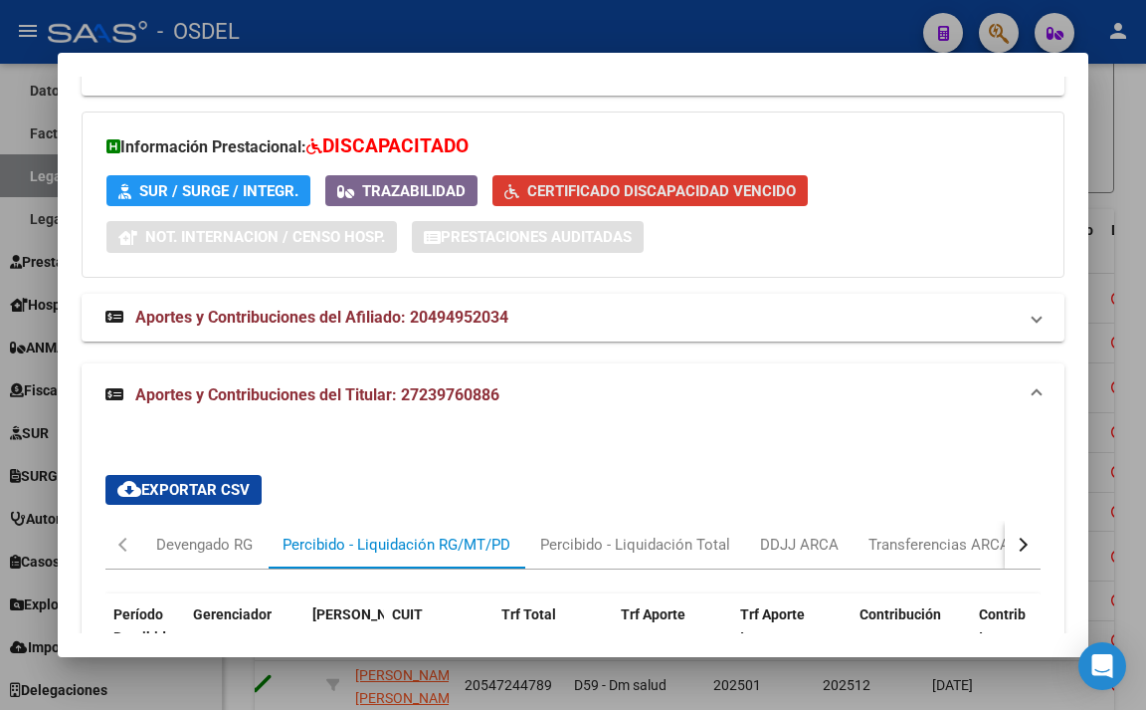
click at [606, 196] on span "Certificado Discapacidad Vencido" at bounding box center [661, 191] width 269 height 18
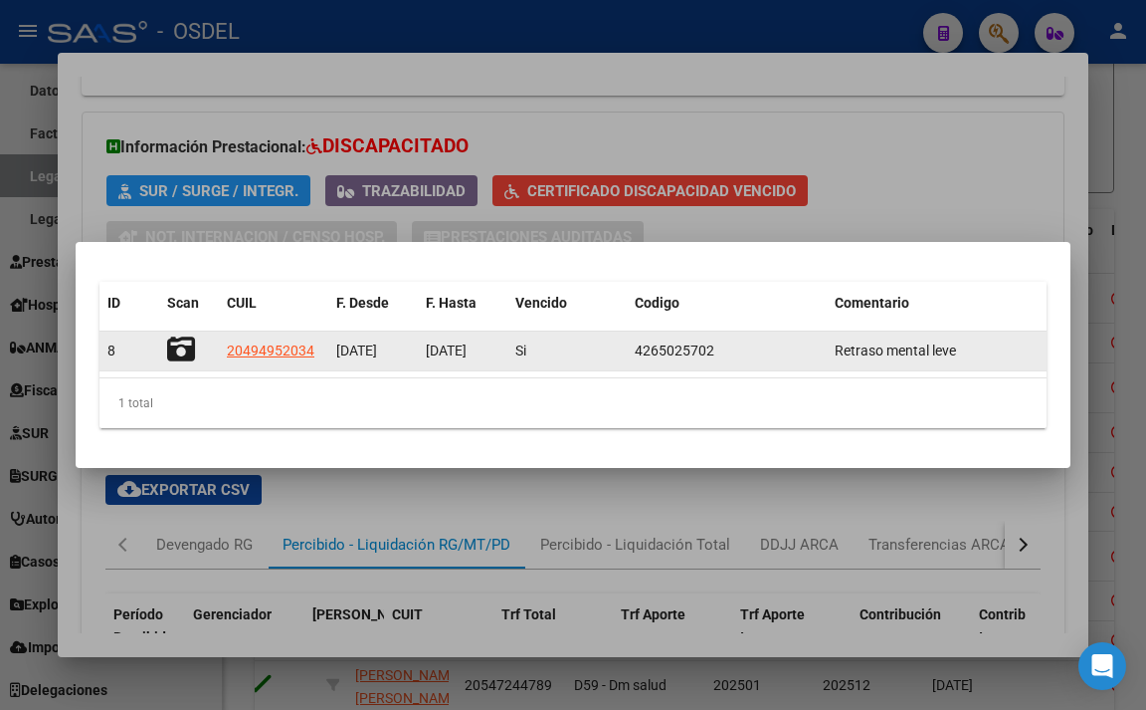
click at [191, 357] on icon at bounding box center [181, 349] width 28 height 28
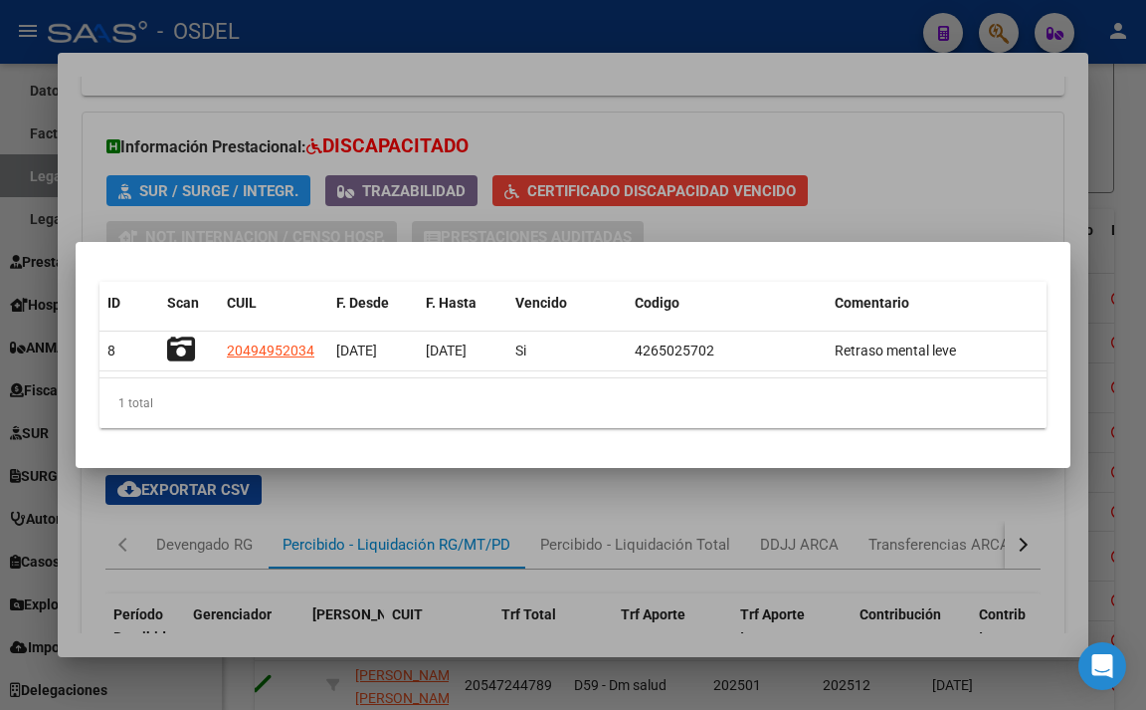
click at [833, 127] on div at bounding box center [573, 355] width 1146 height 710
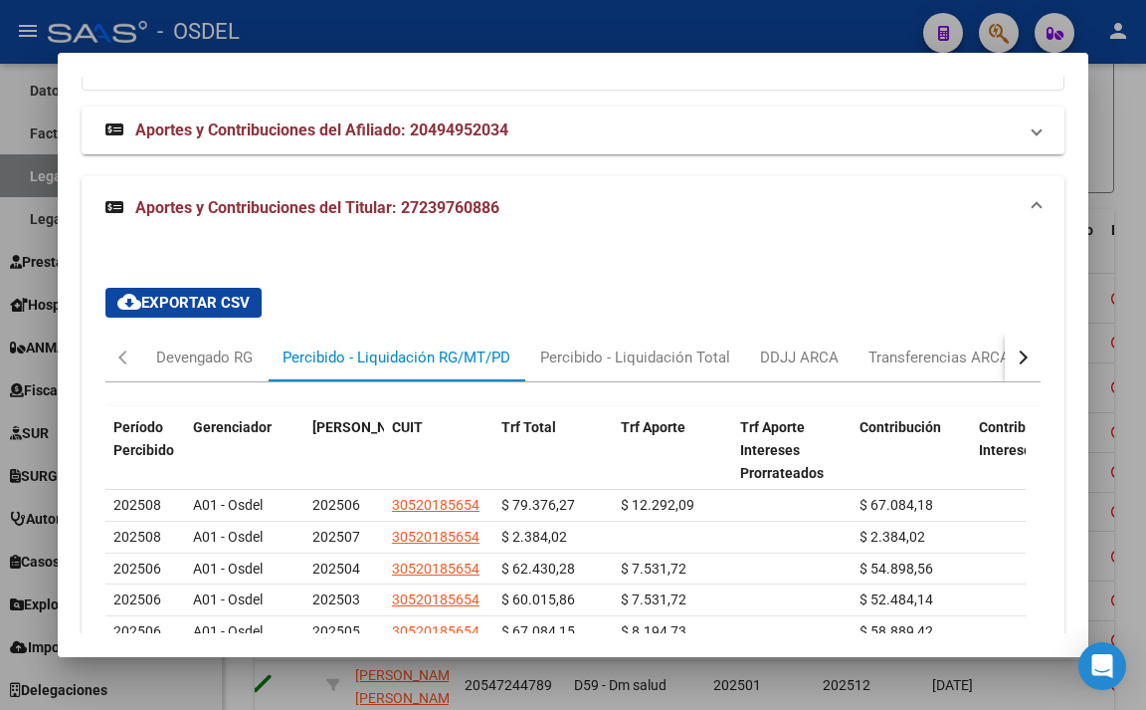
scroll to position [1785, 0]
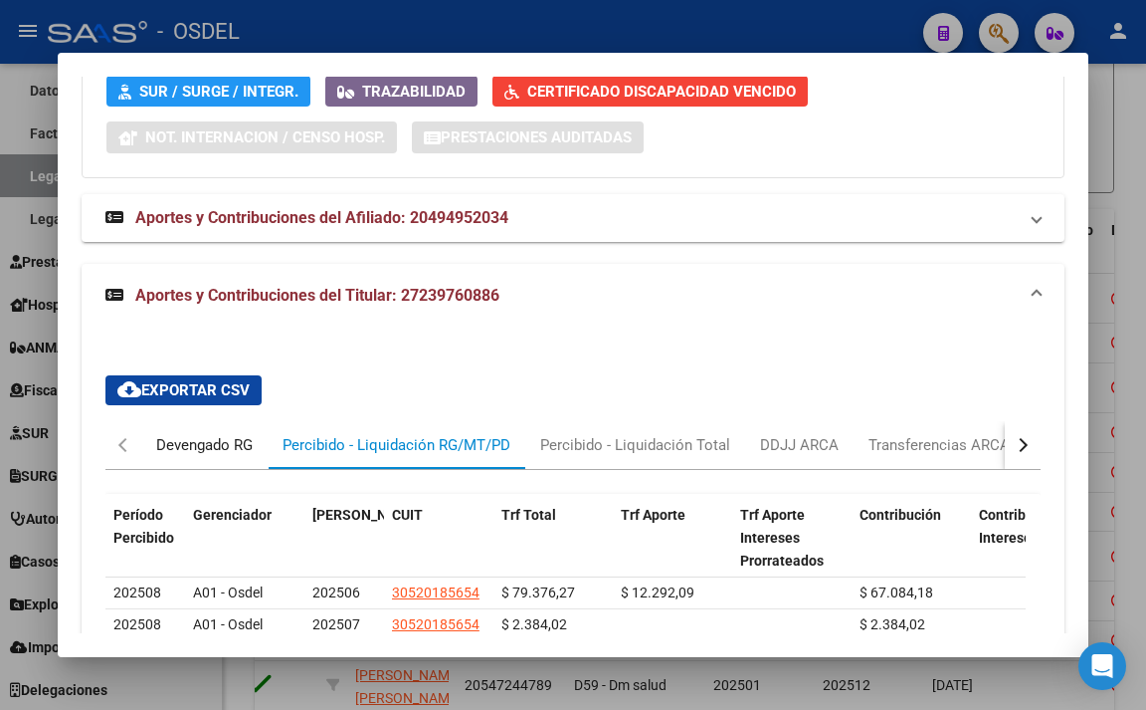
click at [240, 457] on div "Devengado RG" at bounding box center [204, 445] width 126 height 48
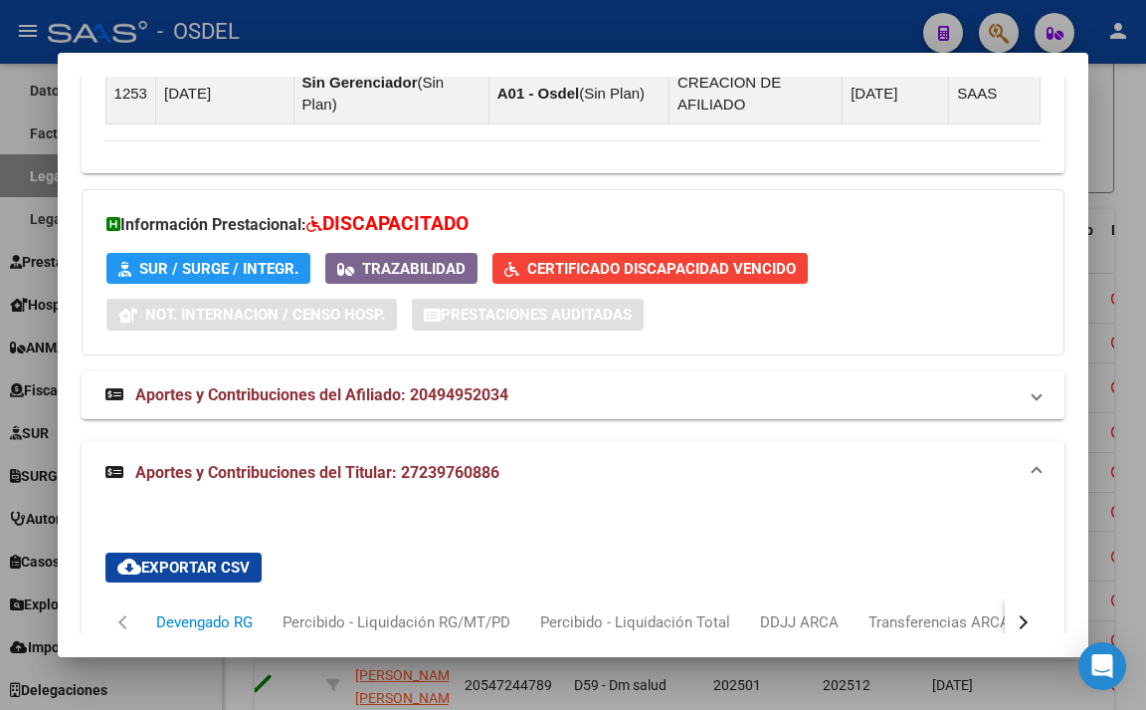
scroll to position [1387, 0]
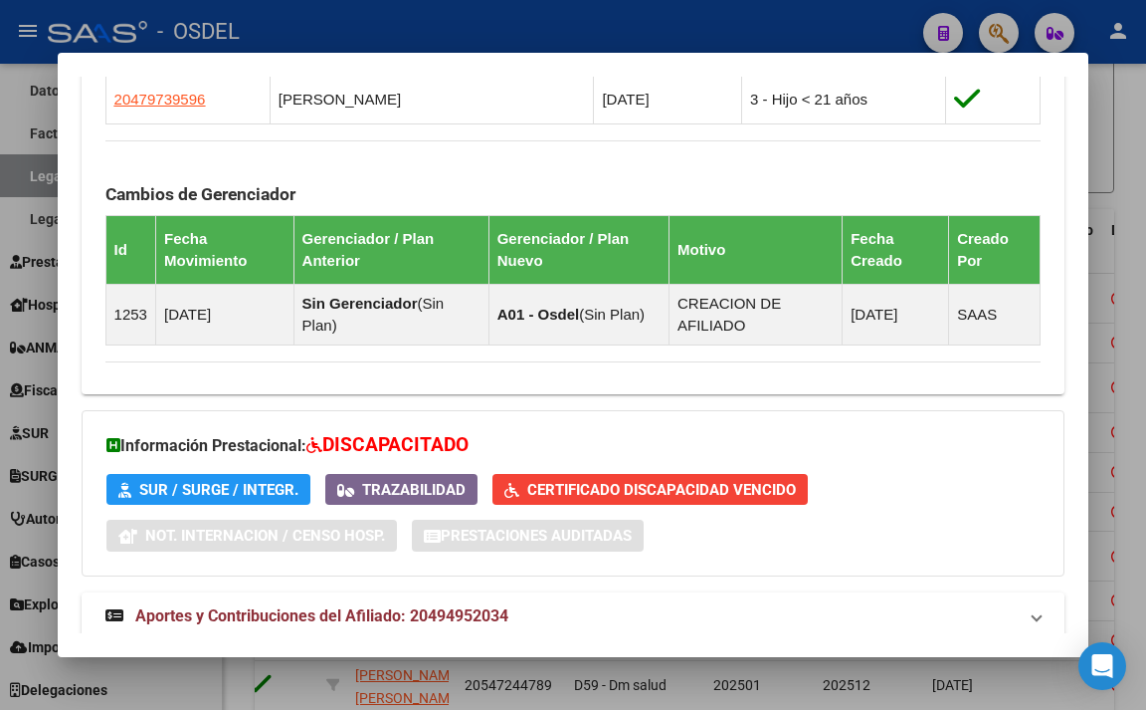
click at [579, 22] on div at bounding box center [573, 355] width 1146 height 710
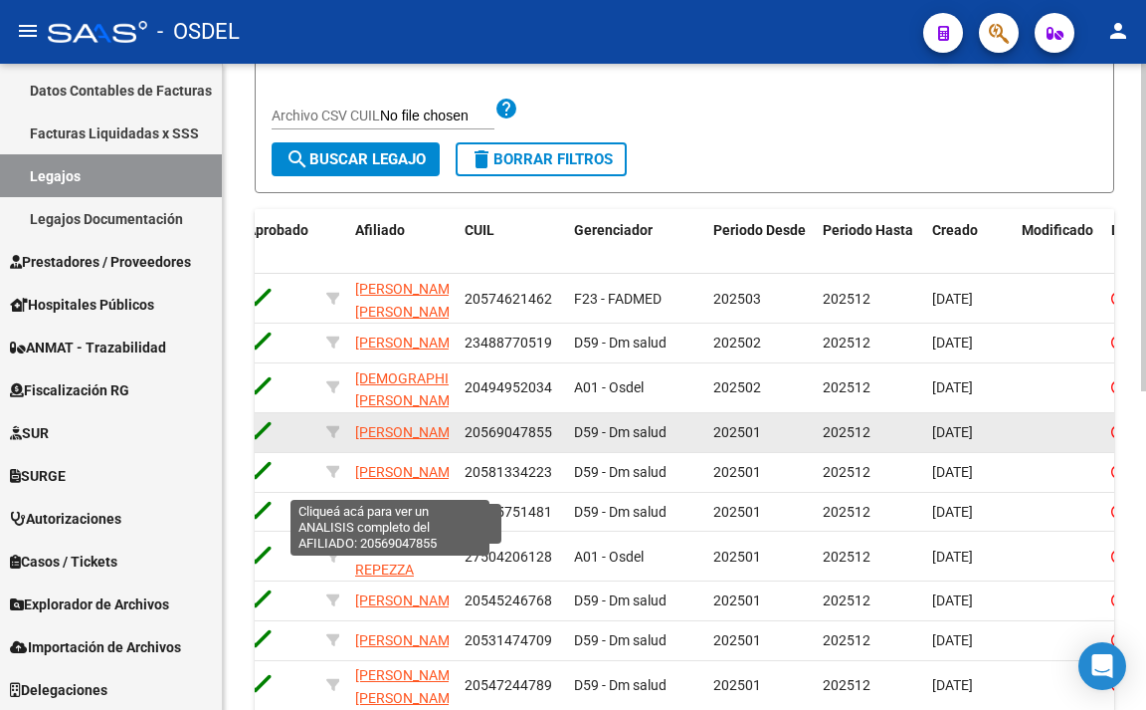
click at [394, 440] on span "[PERSON_NAME]" at bounding box center [408, 432] width 106 height 16
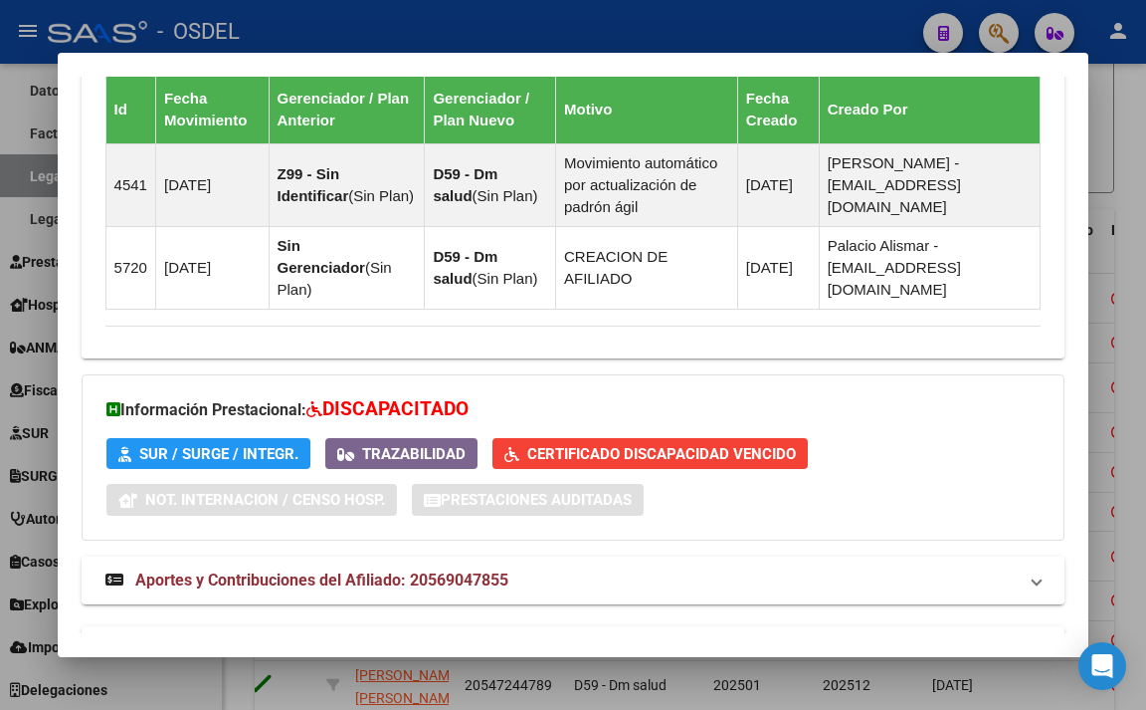
scroll to position [1640, 0]
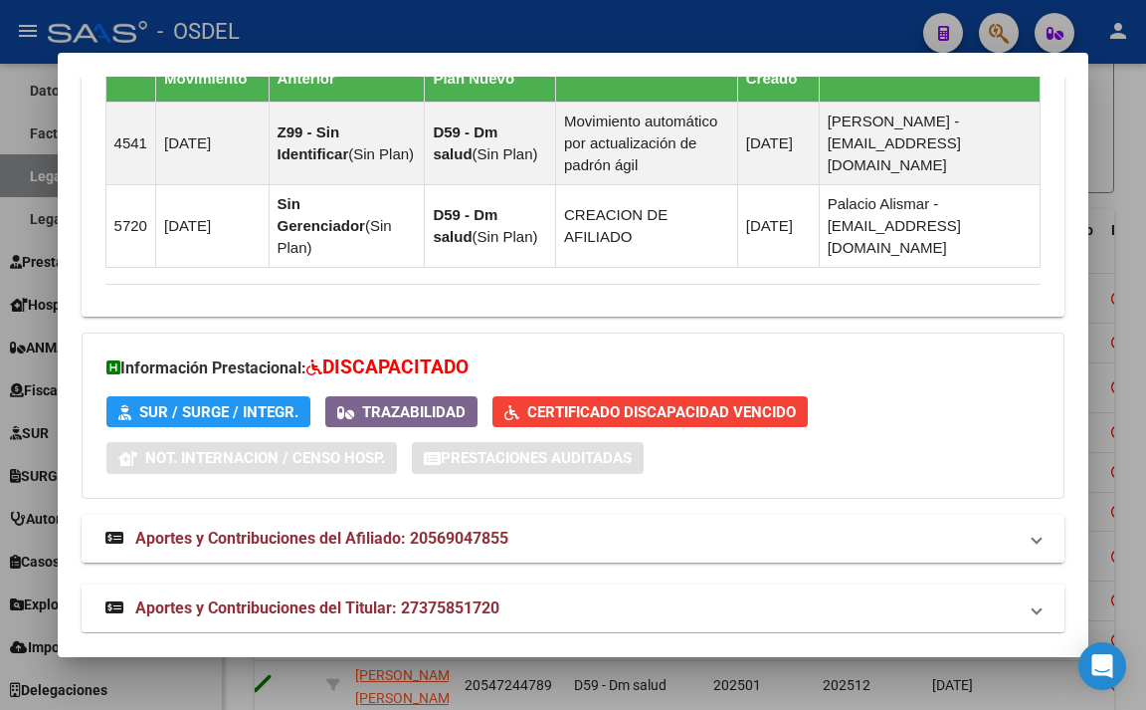
click at [444, 584] on mat-expansion-panel-header "Aportes y Contribuciones del Titular: 27375851720" at bounding box center [574, 608] width 984 height 48
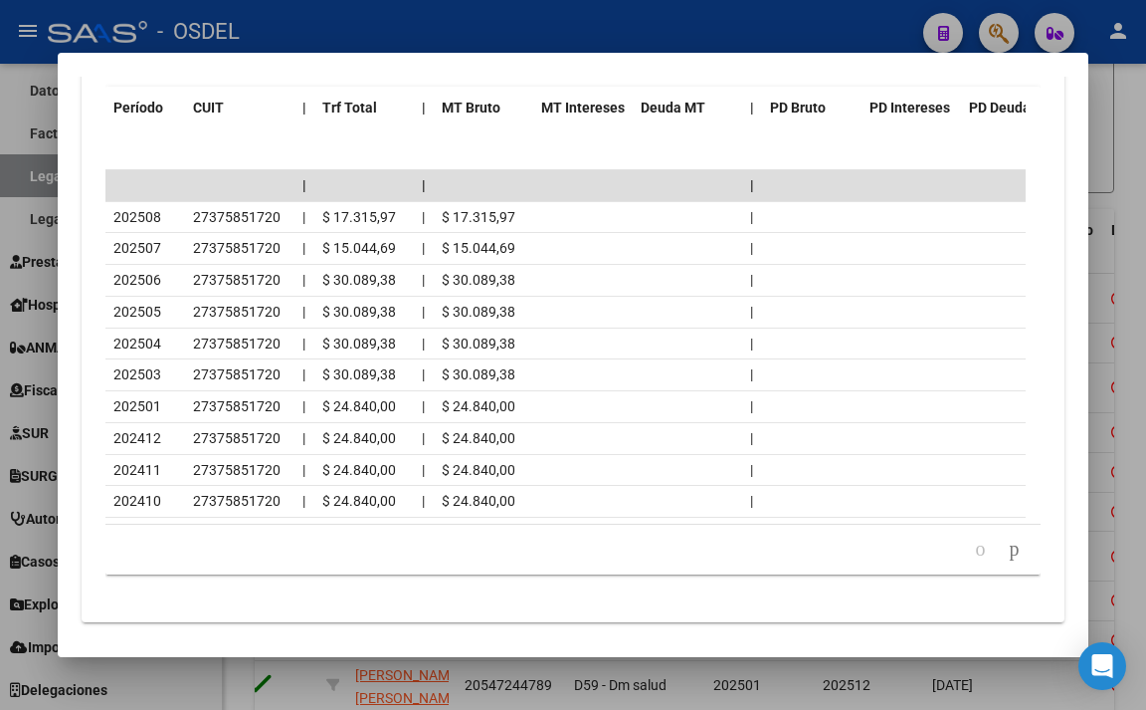
scroll to position [2537, 0]
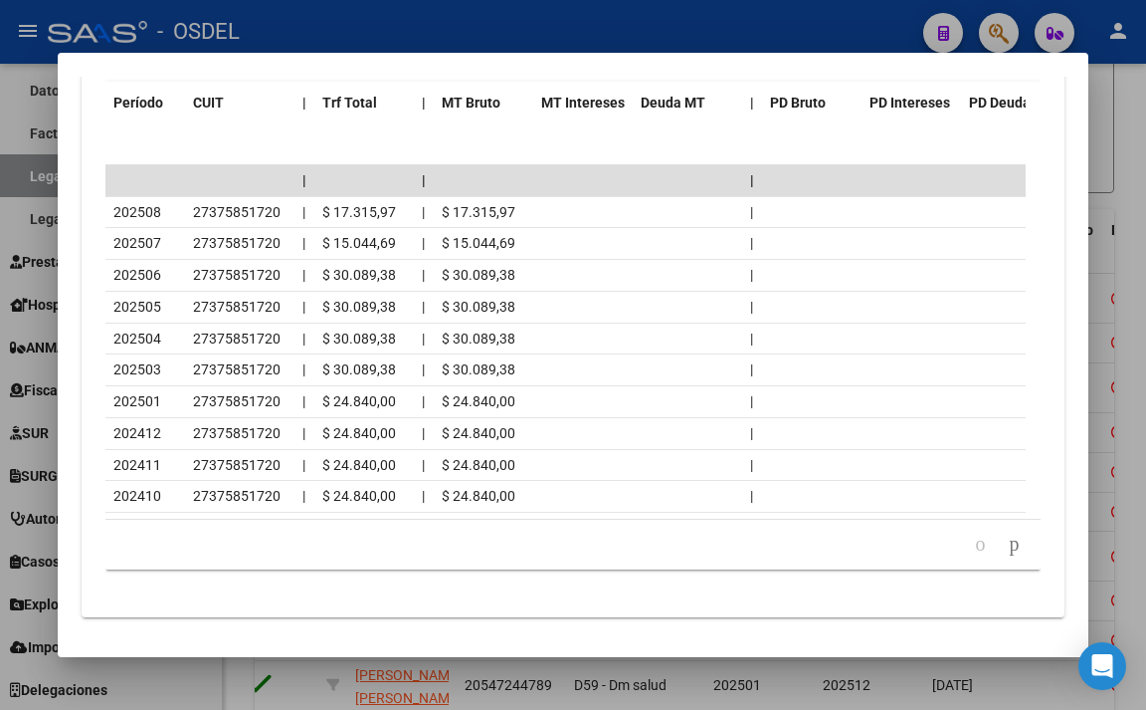
click at [552, 38] on div at bounding box center [573, 355] width 1146 height 710
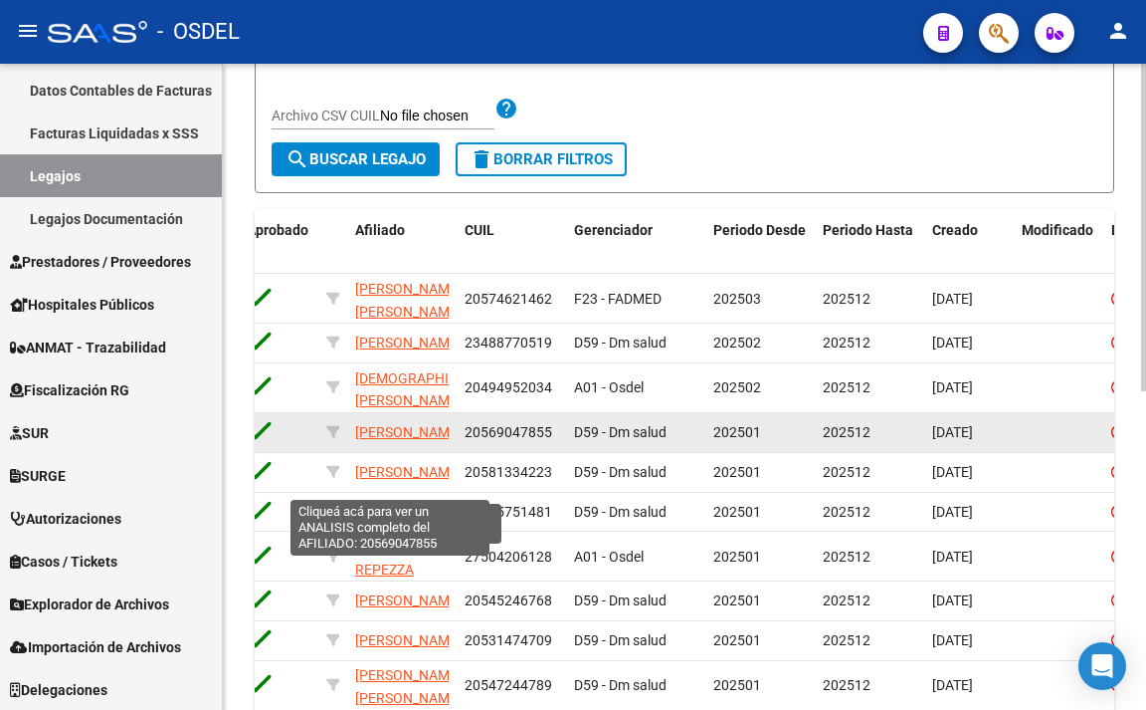
click at [407, 440] on span "[PERSON_NAME]" at bounding box center [408, 432] width 106 height 16
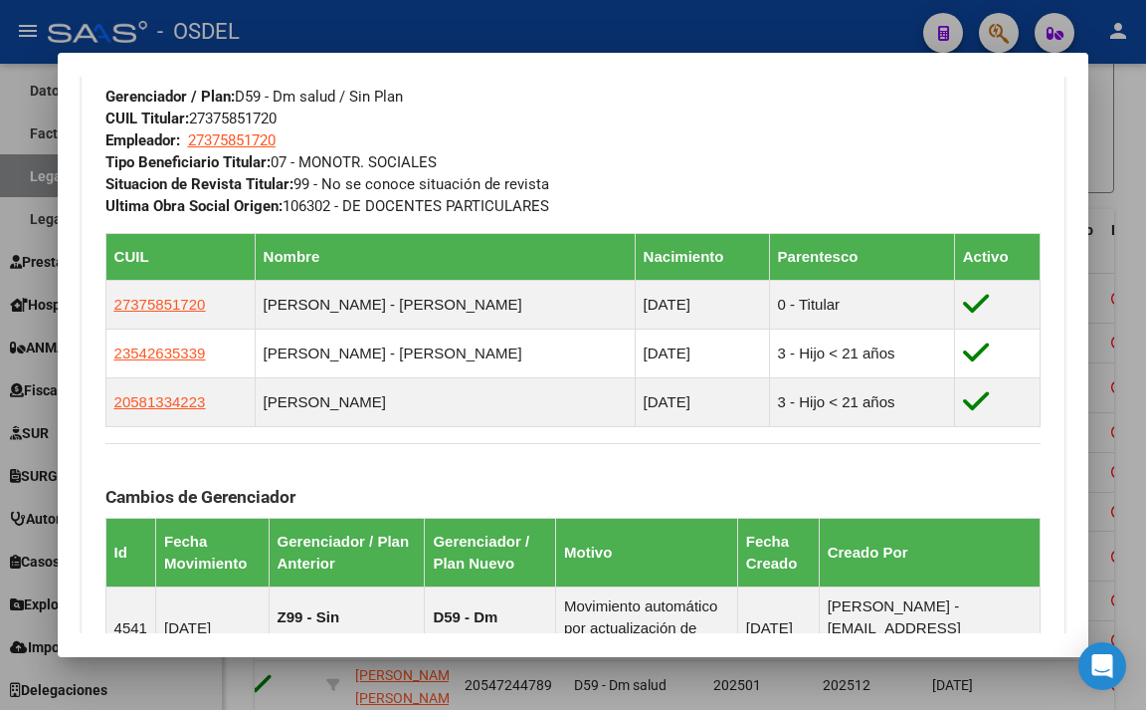
scroll to position [1194, 0]
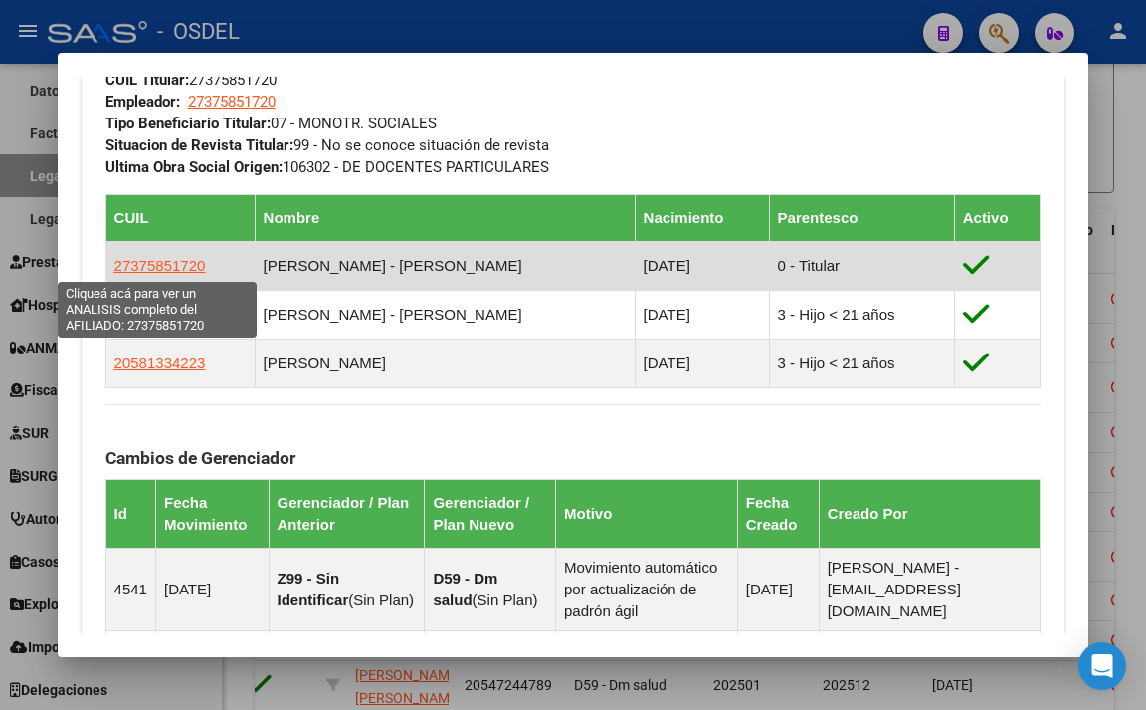
click at [194, 270] on span "27375851720" at bounding box center [160, 265] width 92 height 17
type textarea "27375851720"
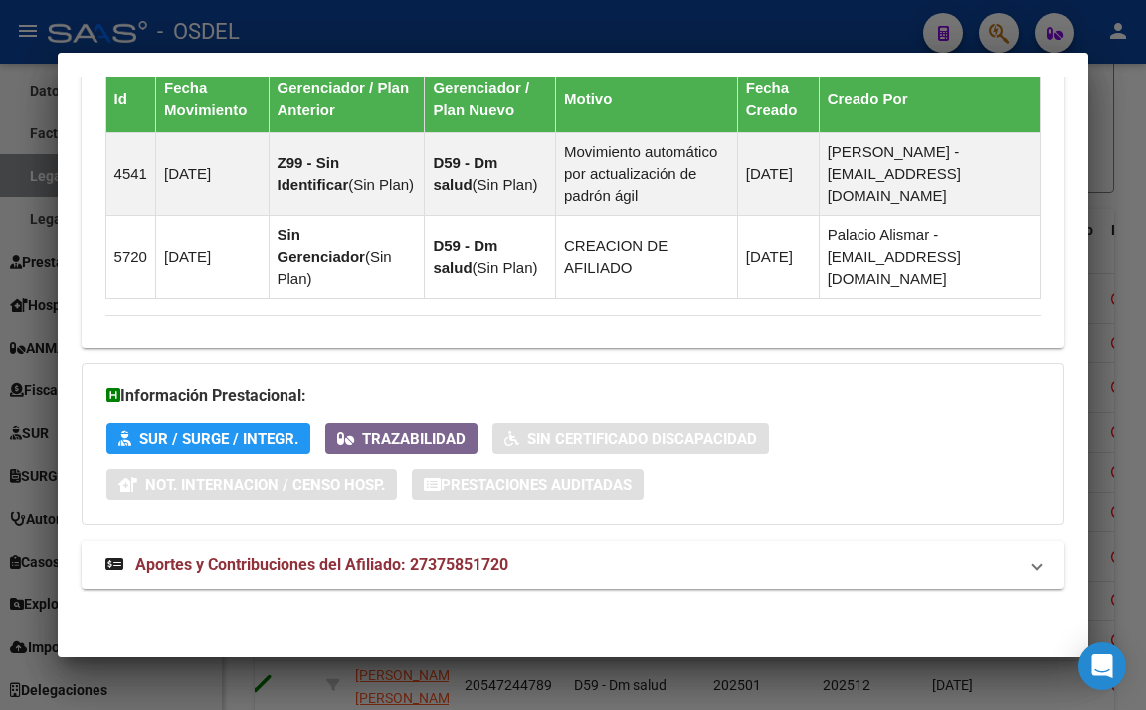
scroll to position [1603, 0]
click at [487, 562] on span "Aportes y Contribuciones del Afiliado: 27375851720" at bounding box center [321, 563] width 373 height 19
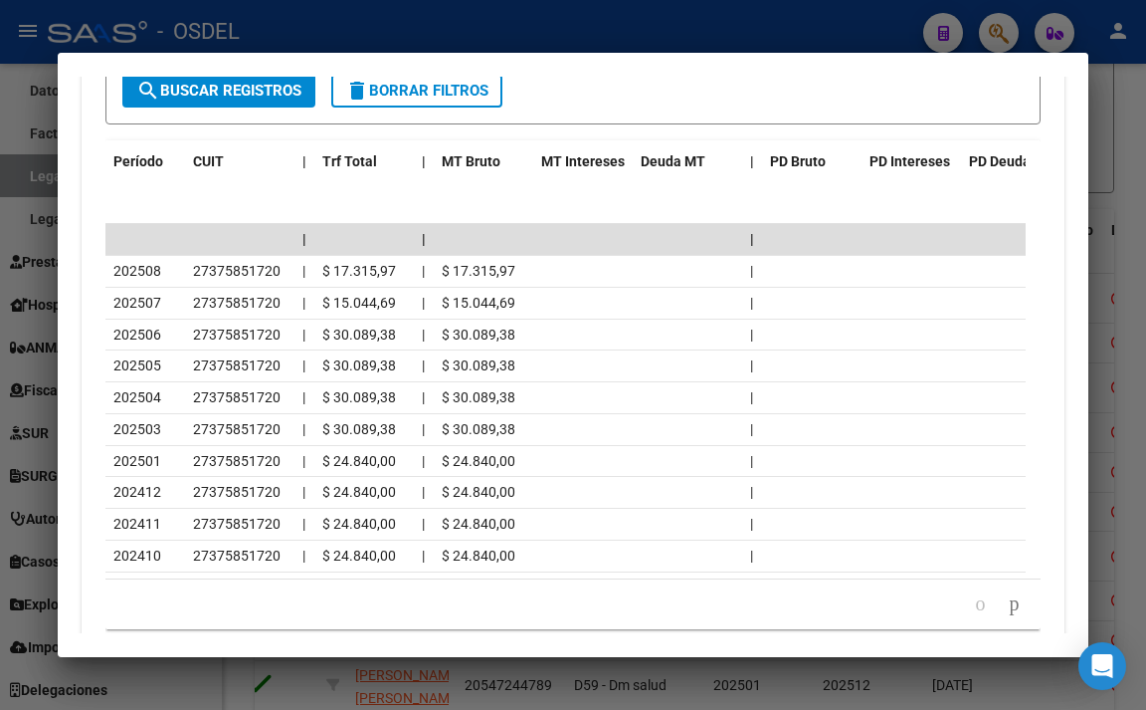
scroll to position [2408, 0]
